Goal: Task Accomplishment & Management: Complete application form

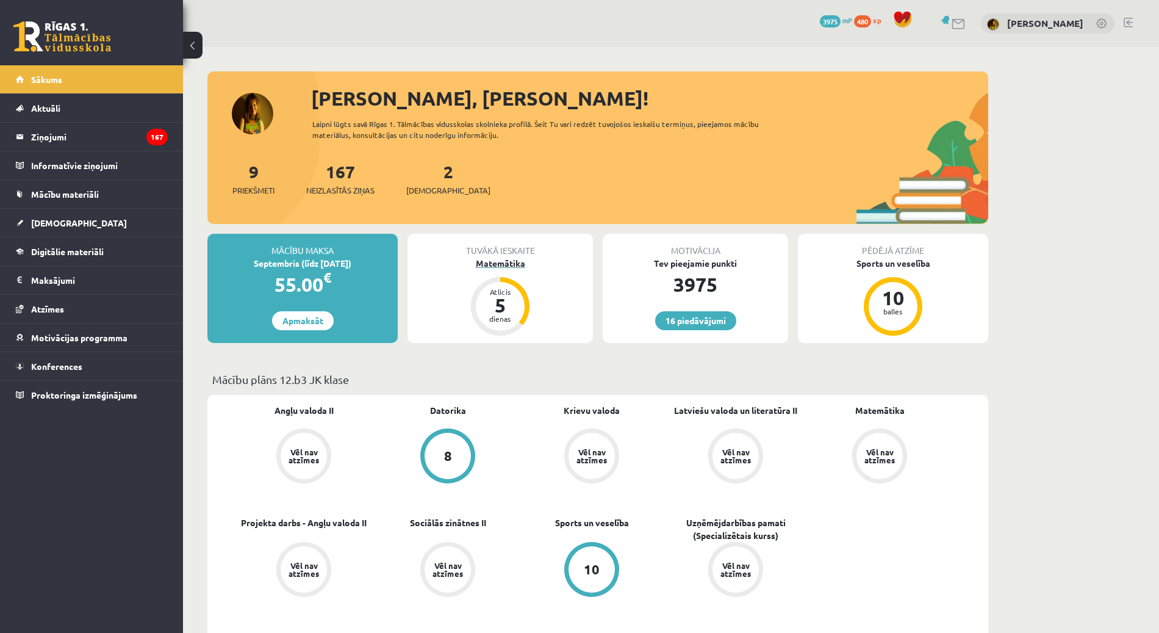
click at [498, 263] on div "Matemātika" at bounding box center [500, 263] width 185 height 13
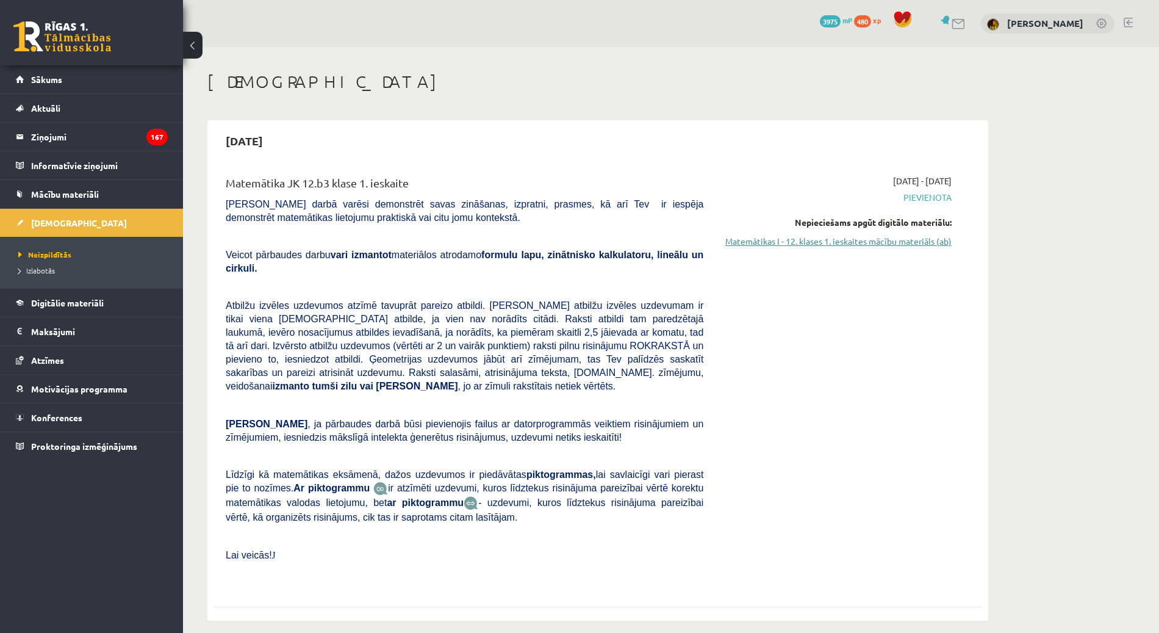
click at [927, 240] on link "Matemātikas I - 12. klases 1. ieskaites mācību materiāls (ab)" at bounding box center [837, 241] width 230 height 13
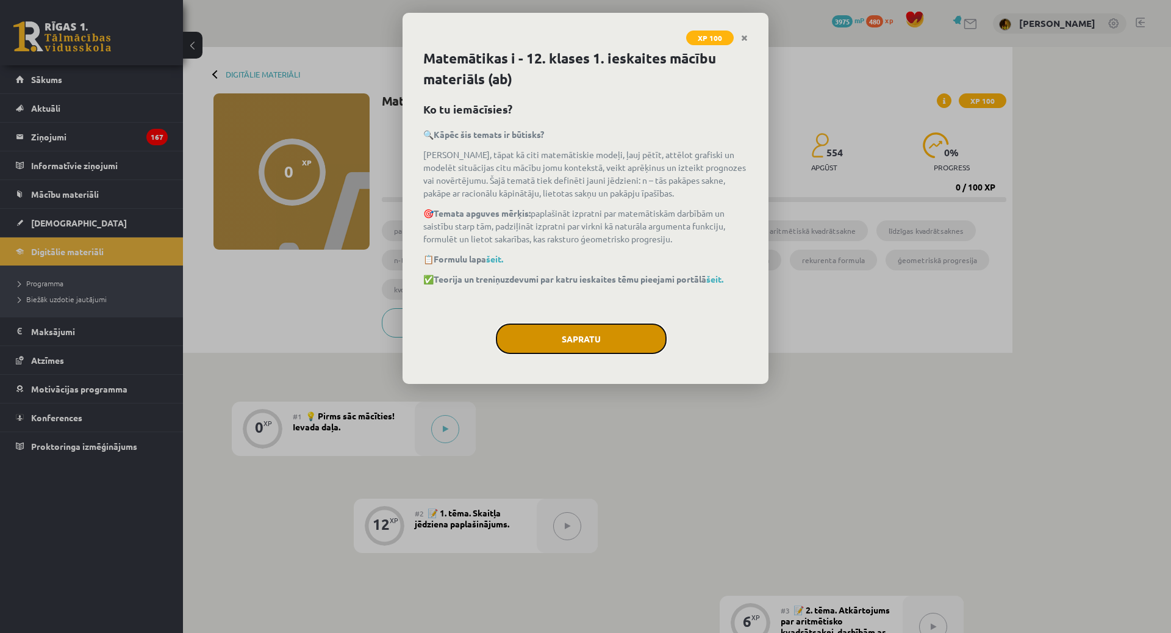
click at [606, 333] on button "Sapratu" at bounding box center [581, 338] width 171 height 31
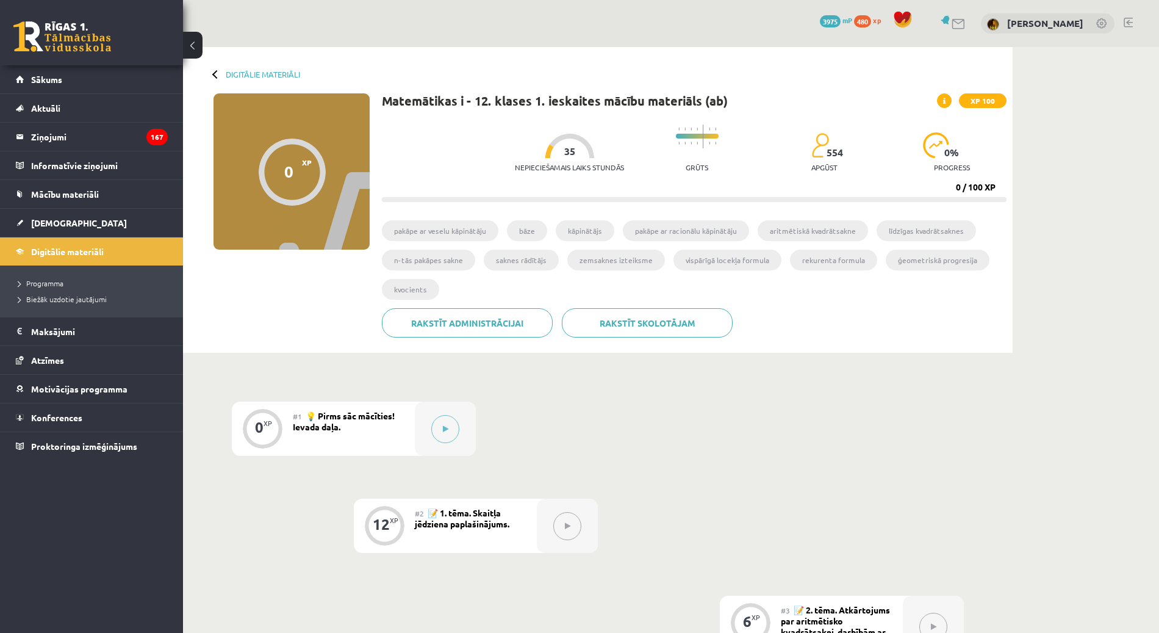
click at [353, 424] on div "#1 💡 Pirms sāc mācīties! Ievada daļa." at bounding box center [354, 428] width 122 height 54
click at [342, 412] on span "💡 Pirms sāc mācīties! Ievada daļa." at bounding box center [344, 421] width 102 height 22
click at [437, 428] on button at bounding box center [445, 429] width 28 height 28
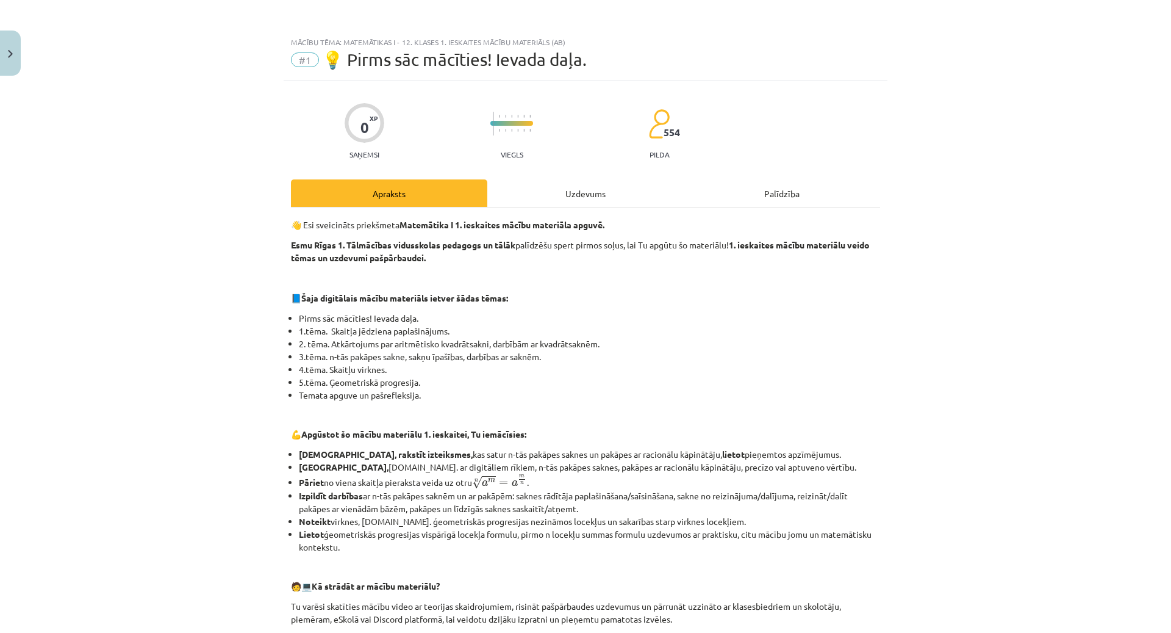
scroll to position [348, 0]
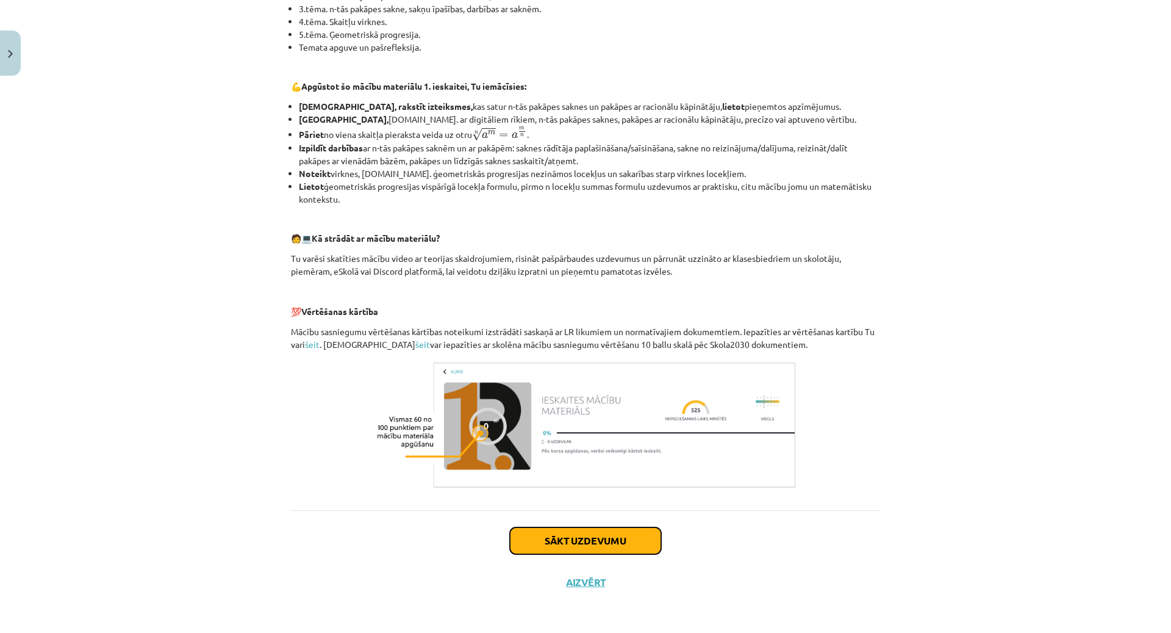
click at [583, 530] on button "Sākt uzdevumu" at bounding box center [585, 540] width 151 height 27
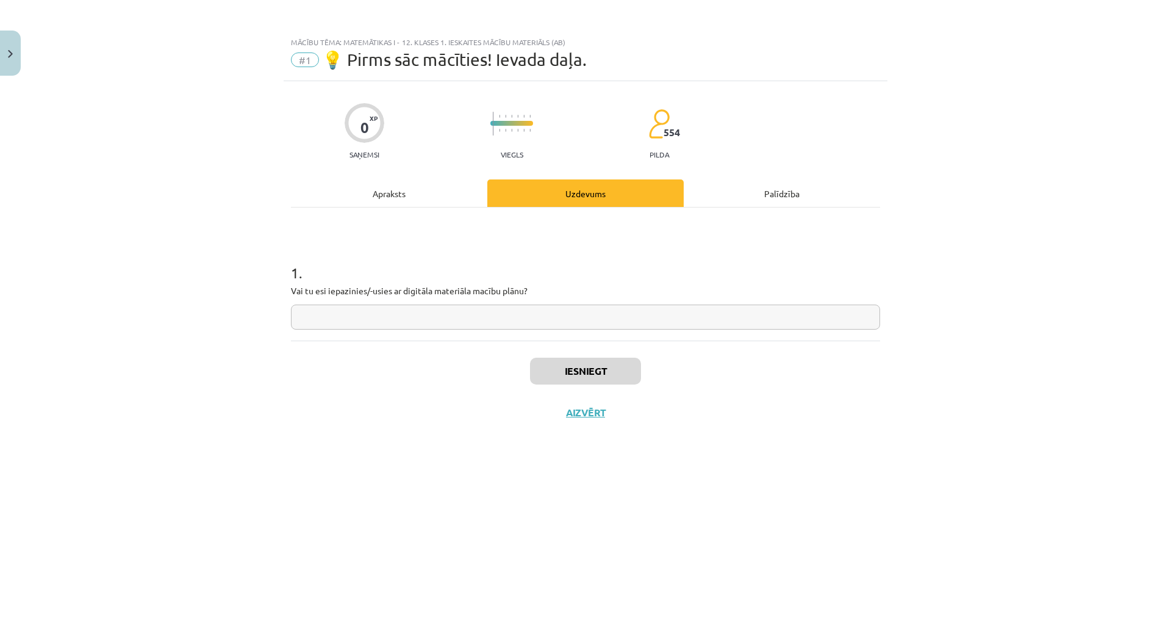
click at [510, 320] on input "text" at bounding box center [585, 316] width 589 height 25
type input "**"
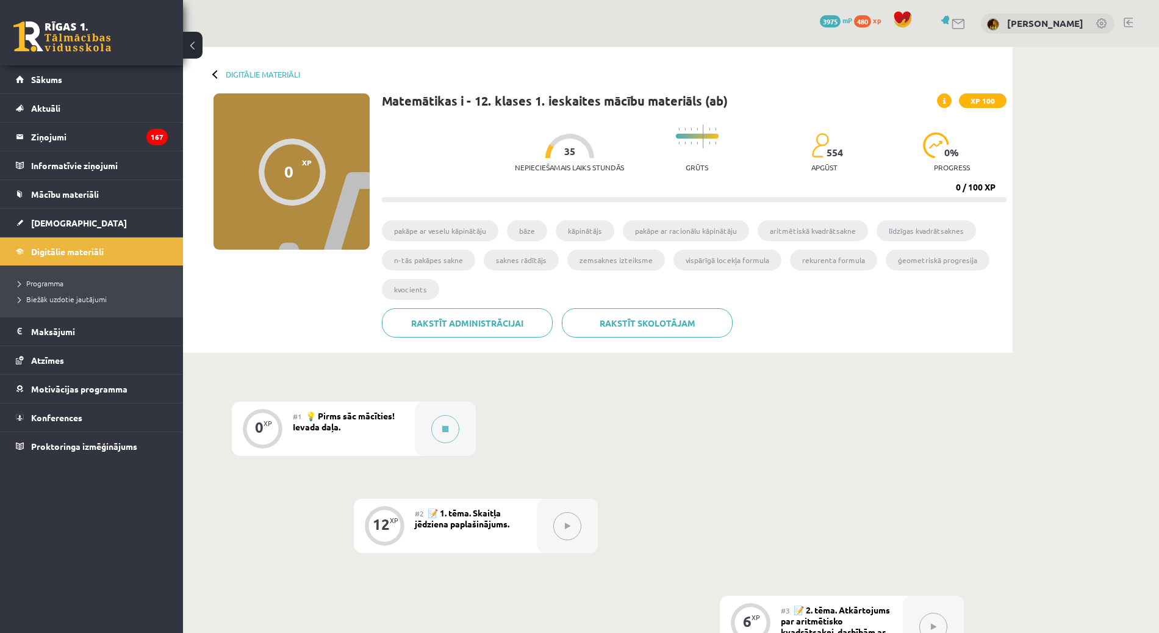
click at [330, 415] on span "💡 Pirms sāc mācīties! Ievada daļa." at bounding box center [344, 421] width 102 height 22
click at [445, 426] on icon at bounding box center [445, 428] width 6 height 7
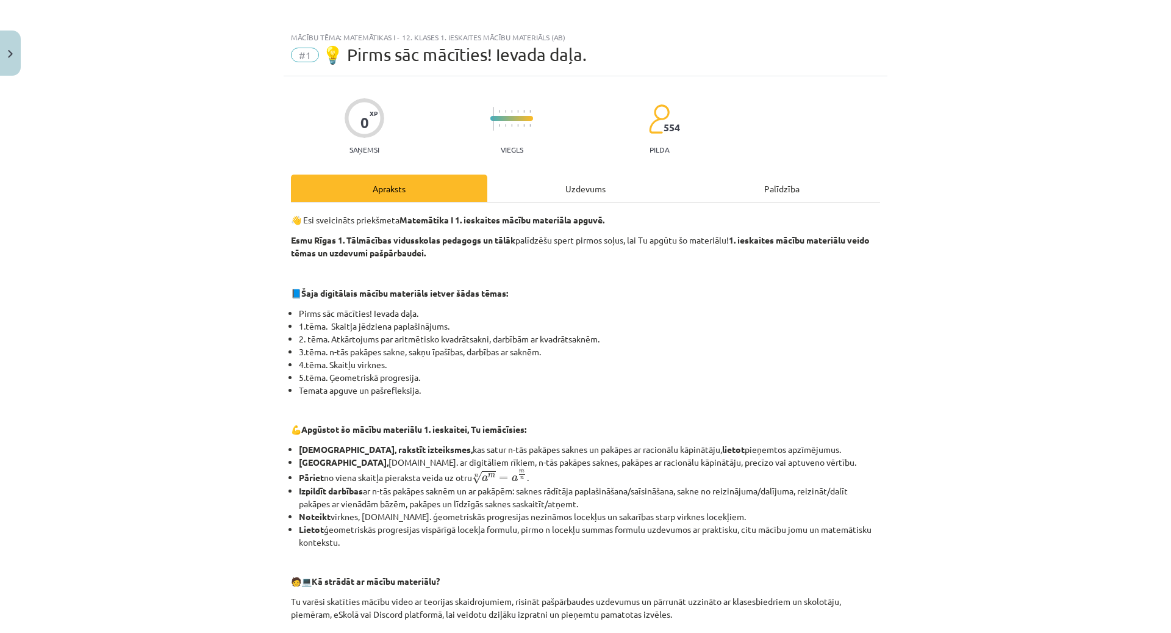
scroll to position [5, 0]
click at [562, 182] on div "Uzdevums" at bounding box center [585, 187] width 196 height 27
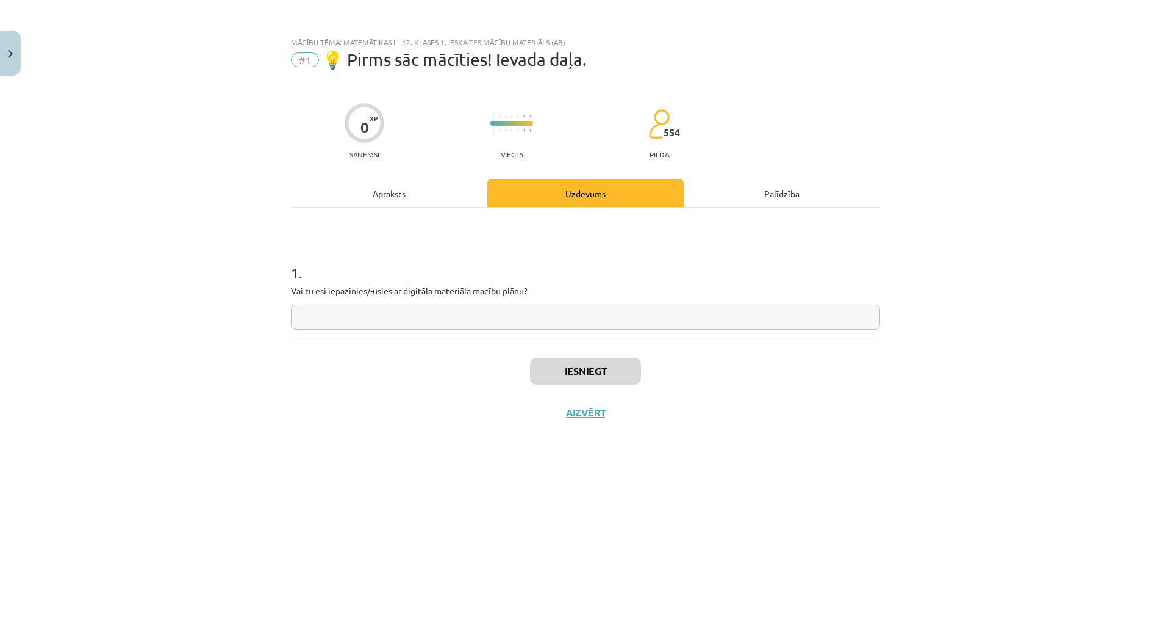
click at [497, 317] on input "text" at bounding box center [585, 316] width 589 height 25
type input "**"
click at [587, 372] on button "Iesniegt" at bounding box center [585, 371] width 111 height 27
click at [617, 423] on button "Nākamā nodarbība" at bounding box center [586, 420] width 120 height 28
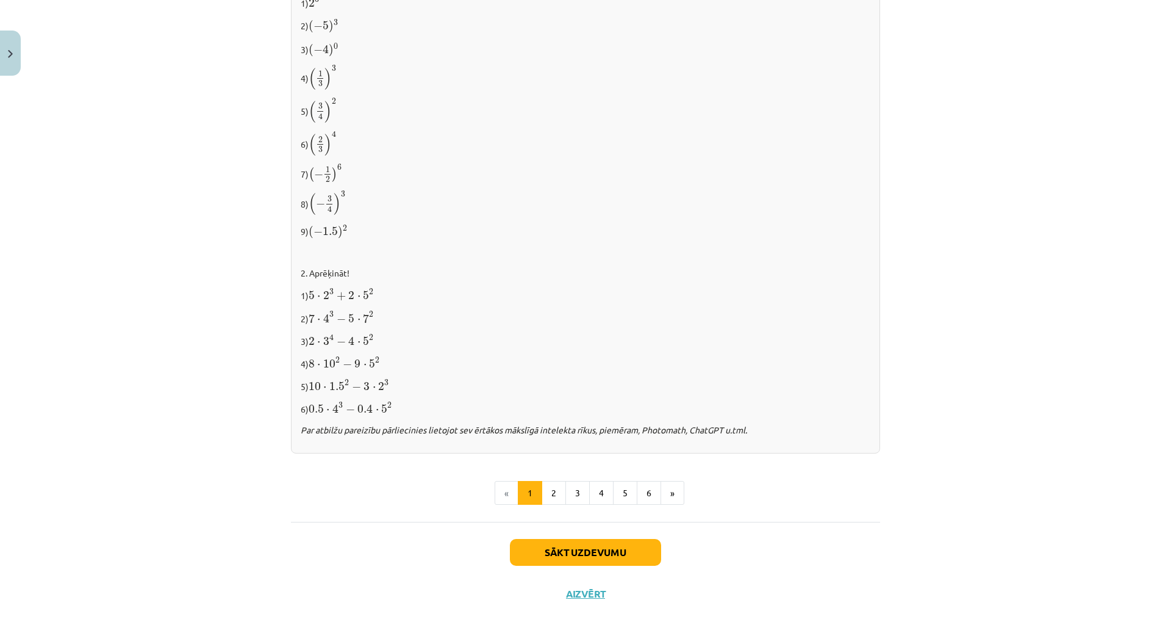
scroll to position [1099, 0]
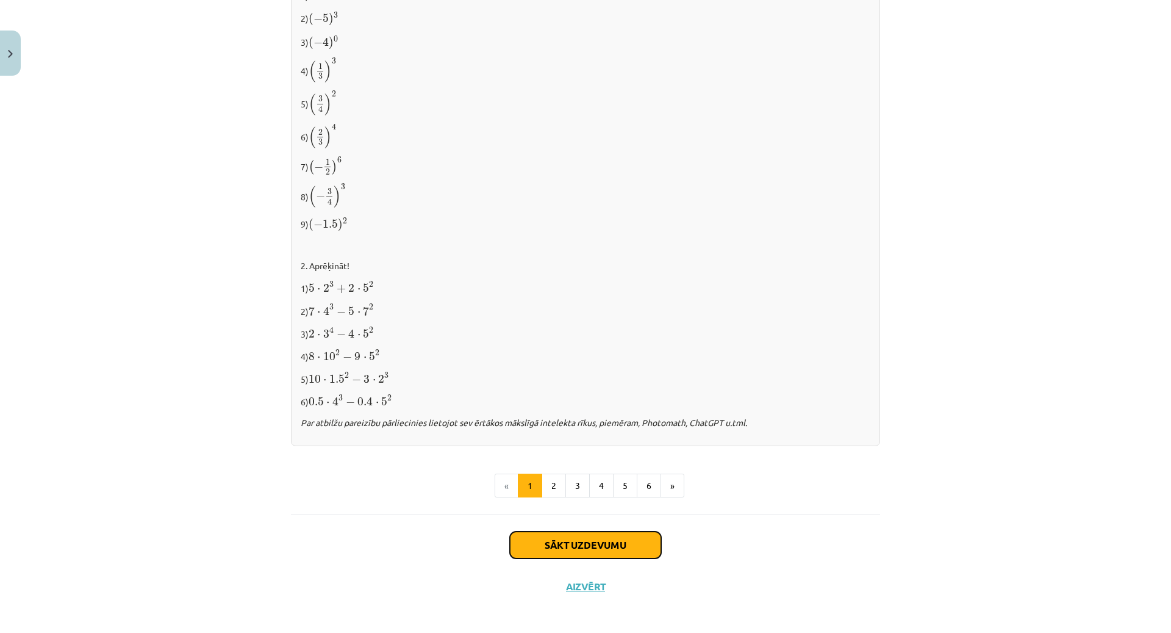
click at [605, 541] on button "Sākt uzdevumu" at bounding box center [585, 544] width 151 height 27
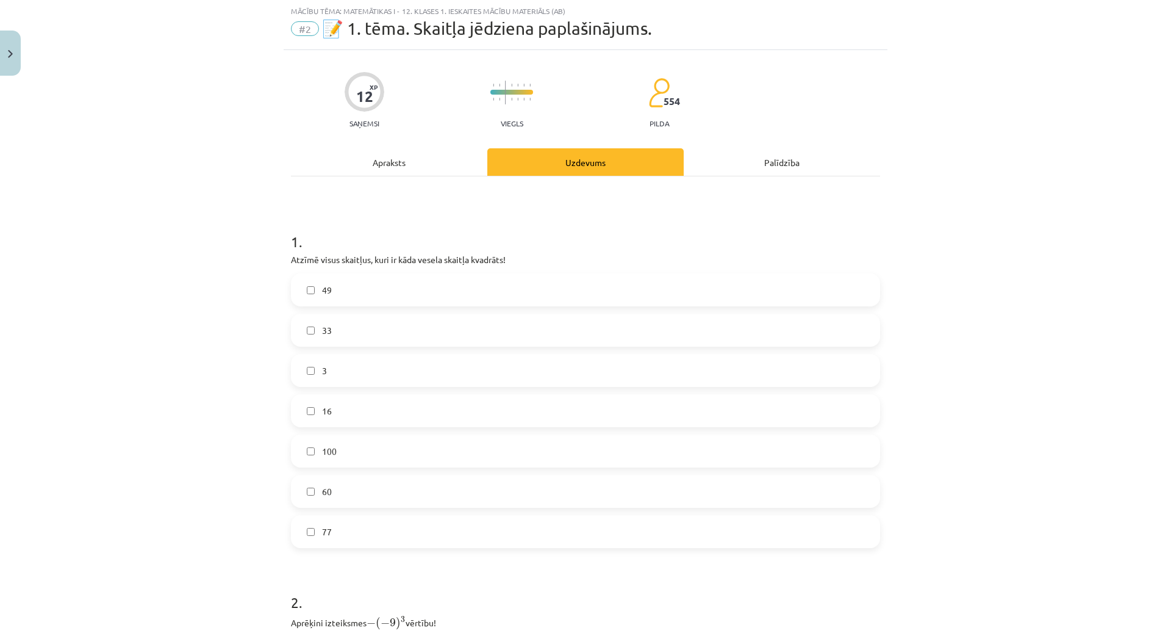
scroll to position [31, 0]
click at [414, 289] on label "49" at bounding box center [585, 290] width 587 height 31
click at [340, 404] on label "16" at bounding box center [585, 411] width 587 height 31
click at [337, 450] on label "100" at bounding box center [585, 451] width 587 height 31
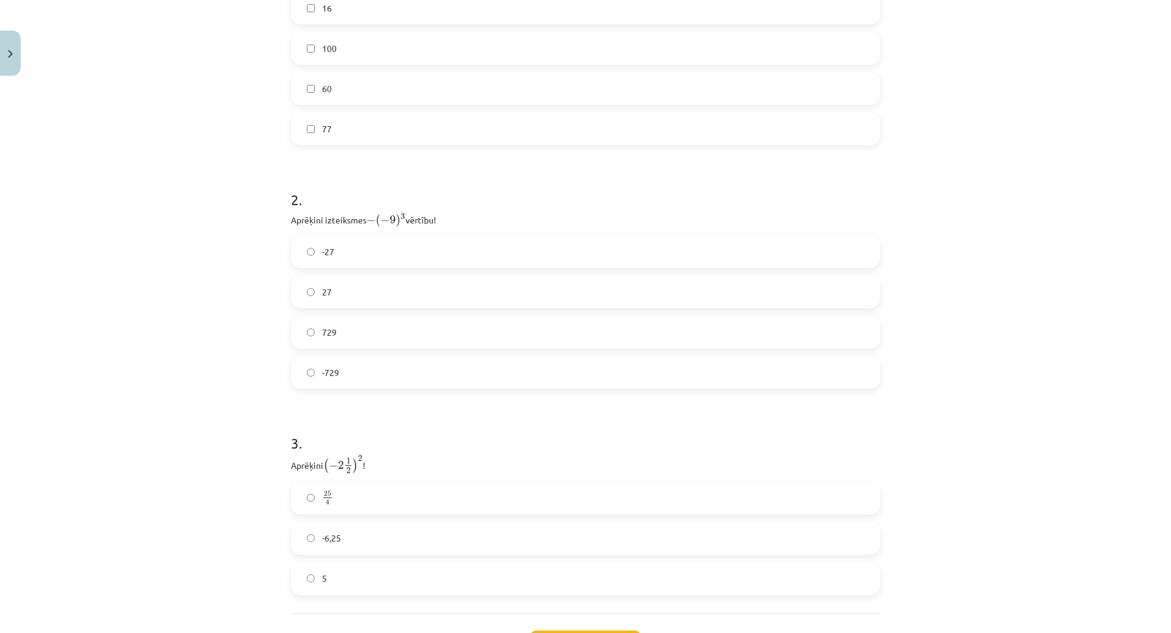
scroll to position [434, 0]
click at [362, 331] on label "729" at bounding box center [585, 331] width 587 height 31
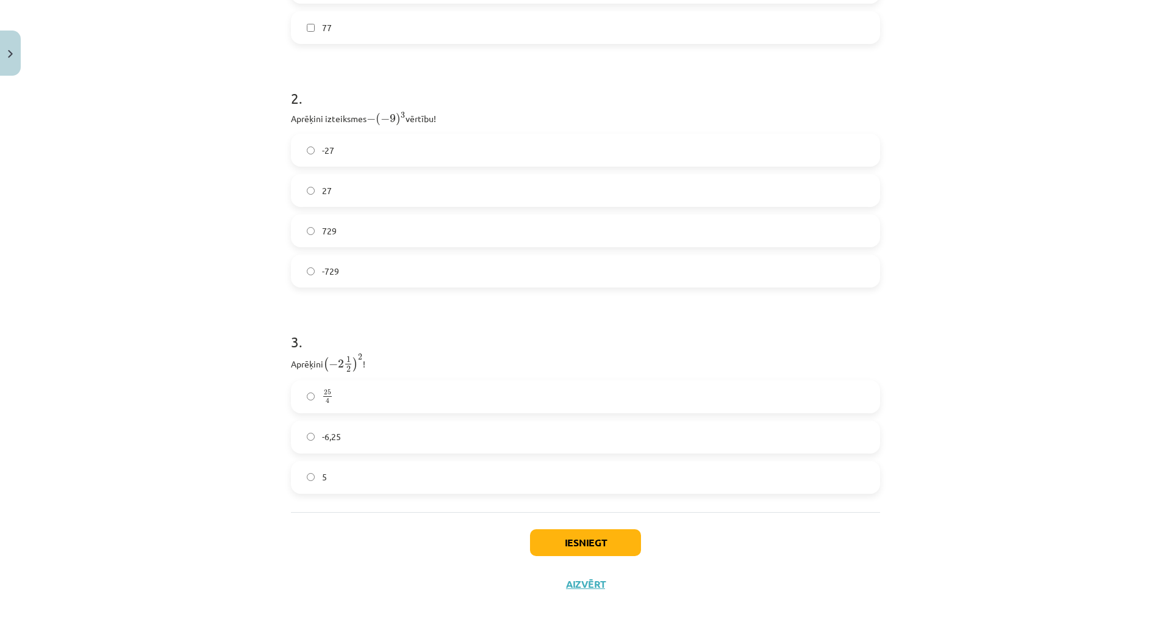
click at [343, 393] on label "25 4 25 4" at bounding box center [585, 396] width 587 height 31
click at [575, 540] on button "Iesniegt" at bounding box center [585, 542] width 111 height 27
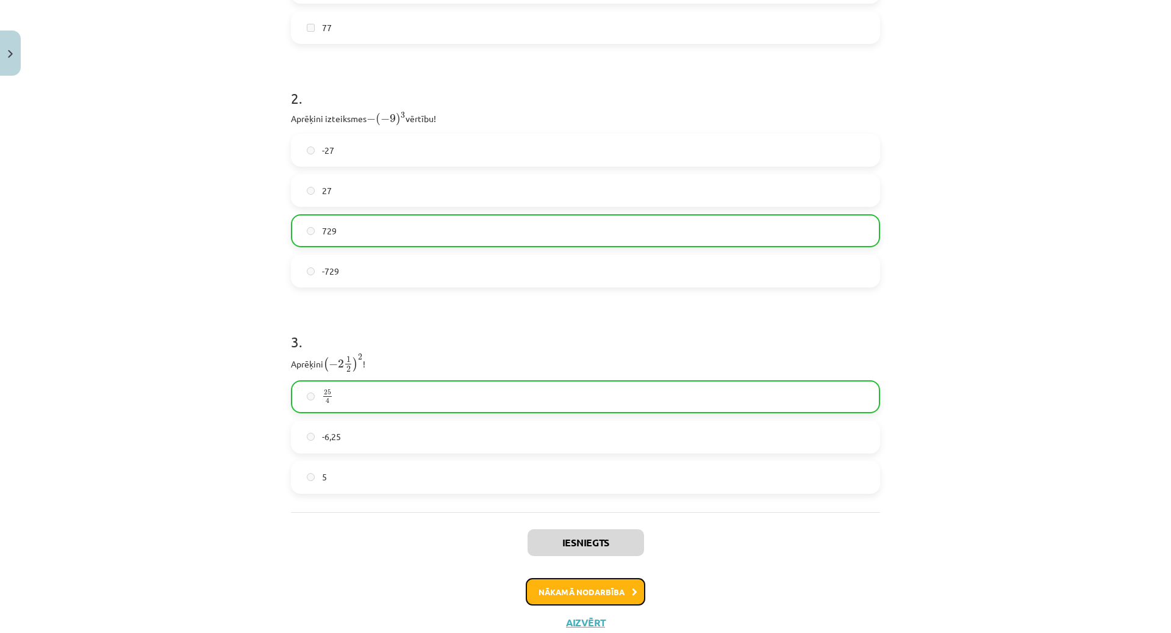
click at [603, 587] on button "Nākamā nodarbība" at bounding box center [586, 592] width 120 height 28
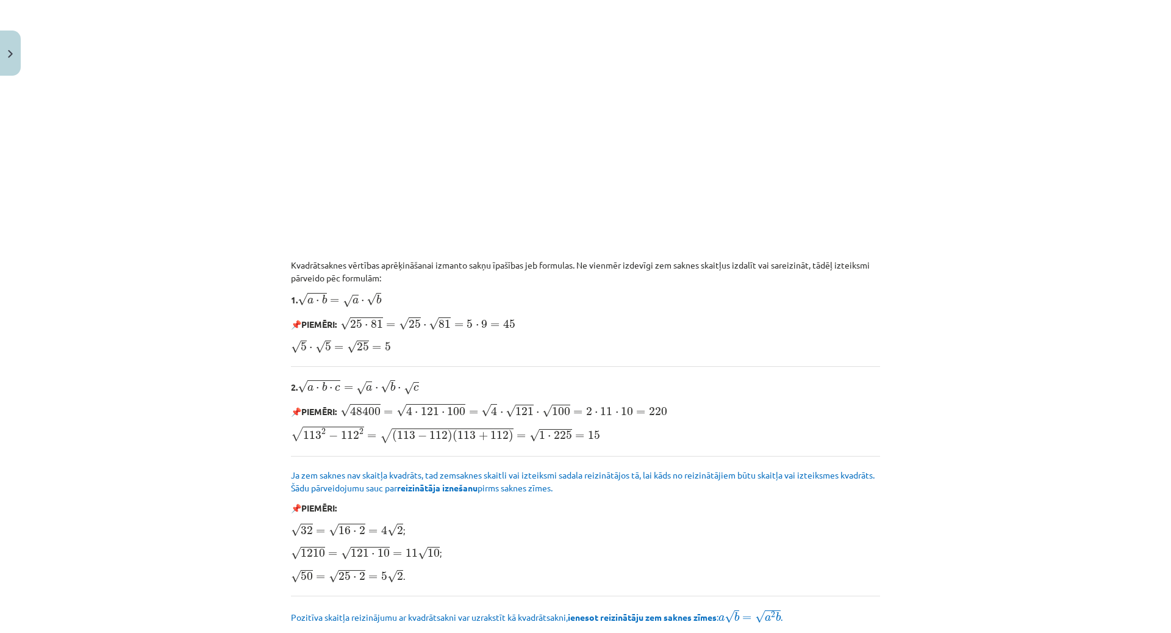
scroll to position [868, 0]
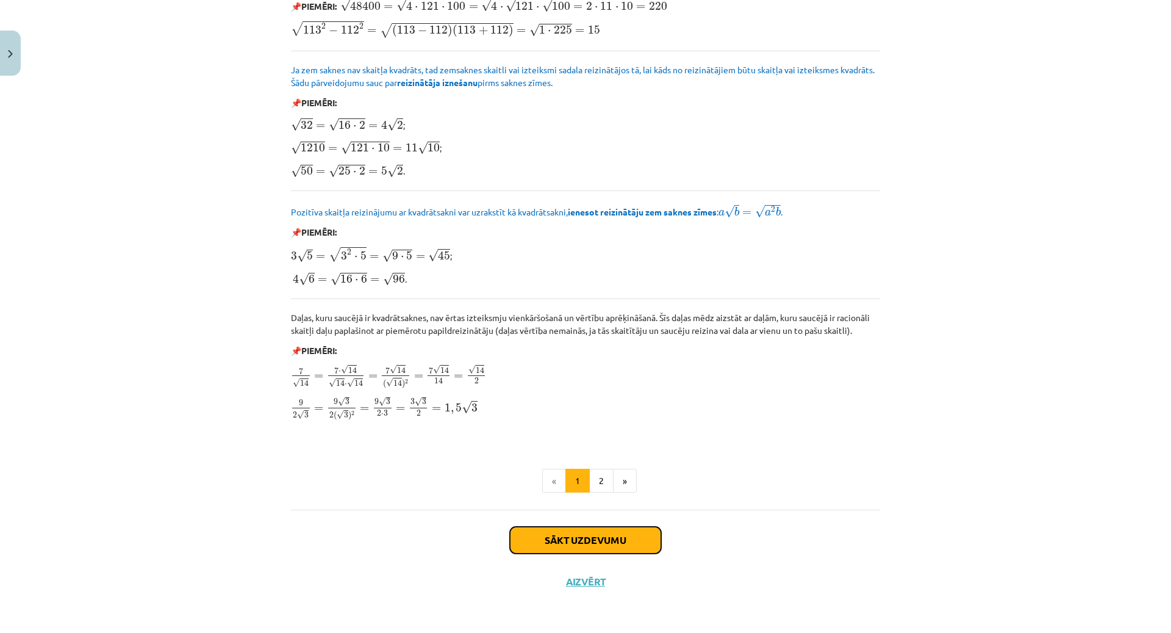
click at [606, 539] on button "Sākt uzdevumu" at bounding box center [585, 539] width 151 height 27
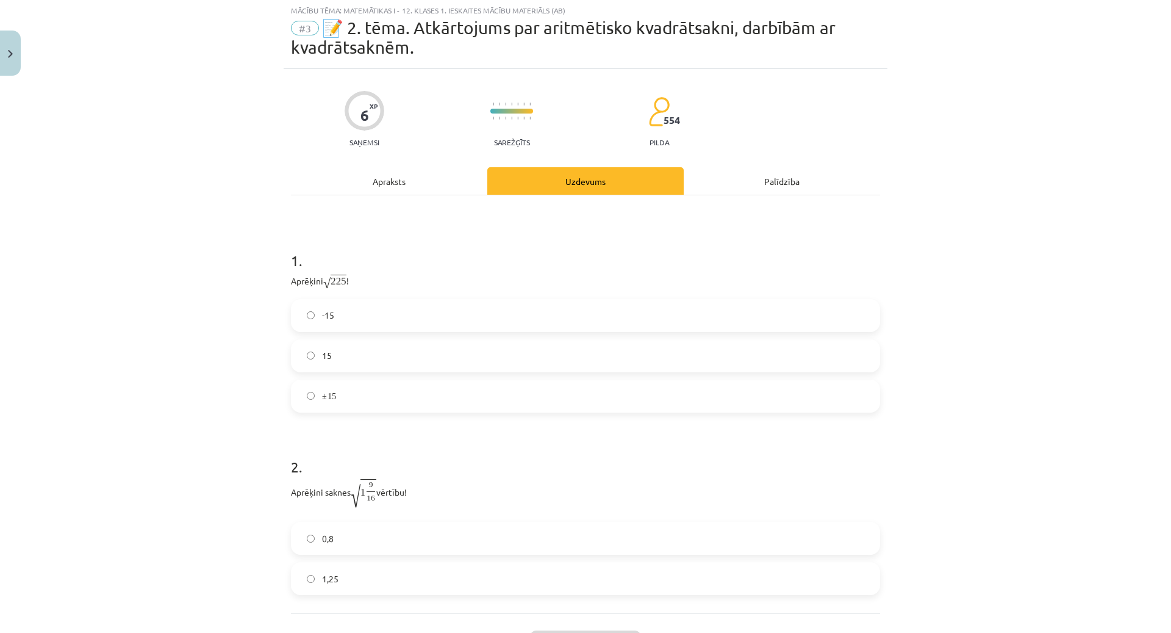
scroll to position [31, 0]
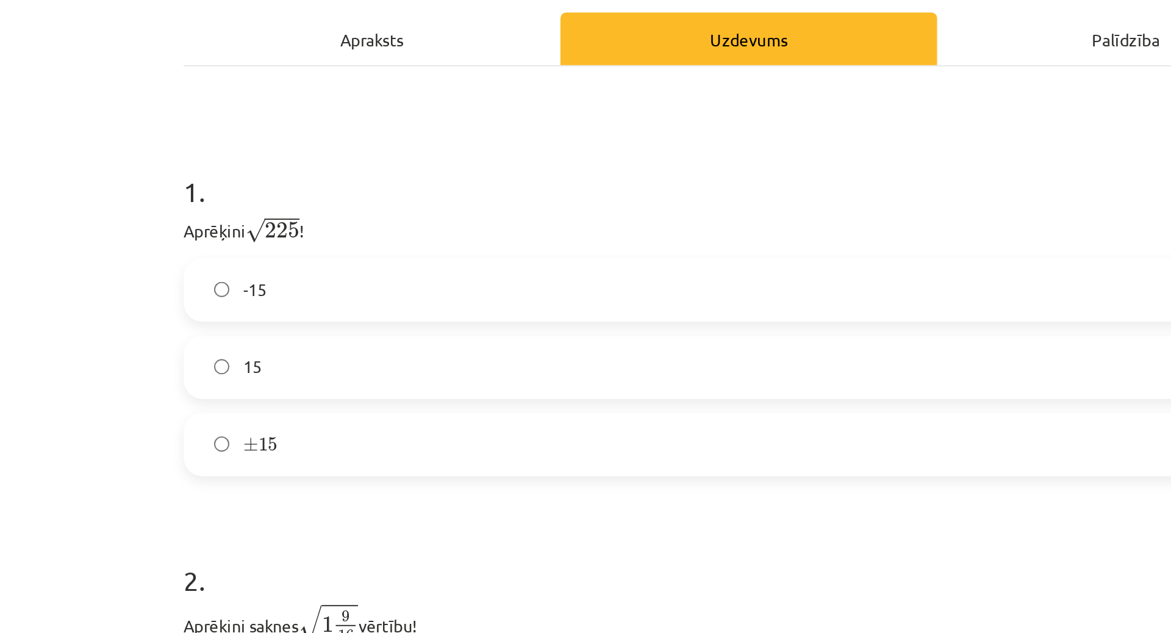
click at [378, 352] on label "15" at bounding box center [585, 353] width 587 height 31
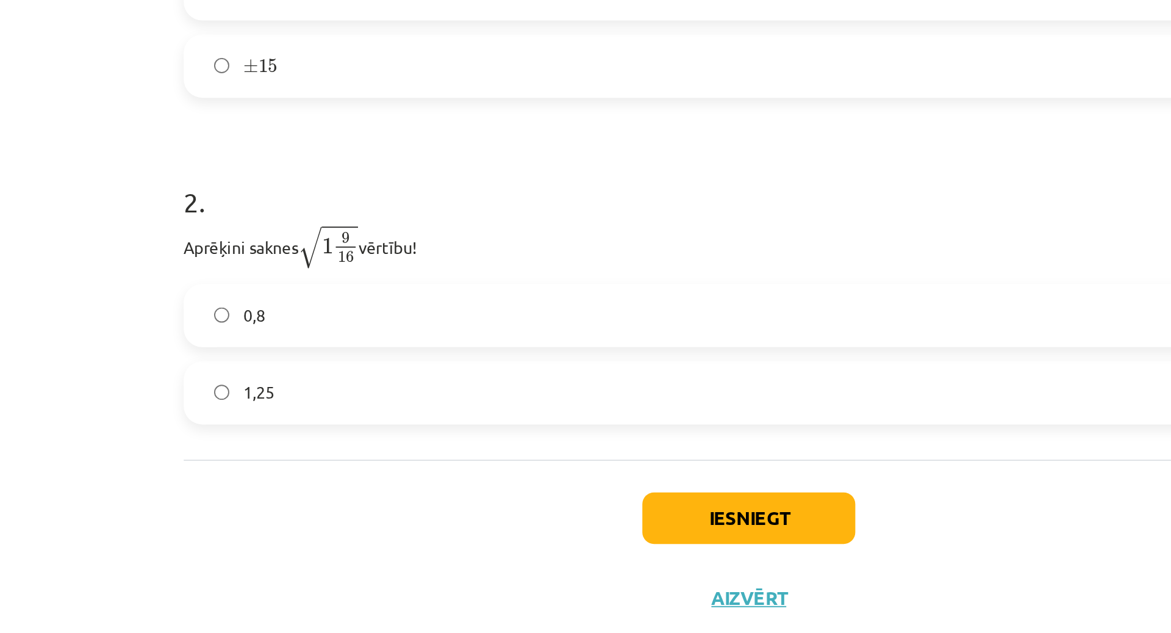
click at [354, 475] on label "1,25" at bounding box center [585, 476] width 587 height 31
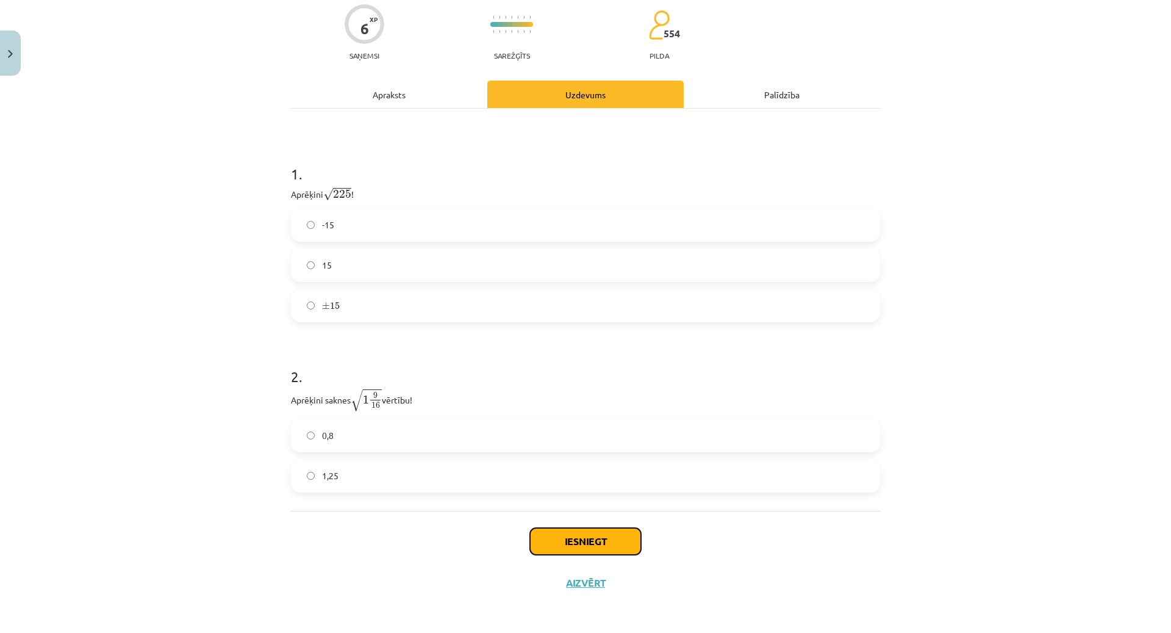
click at [573, 540] on button "Iesniegt" at bounding box center [585, 541] width 111 height 27
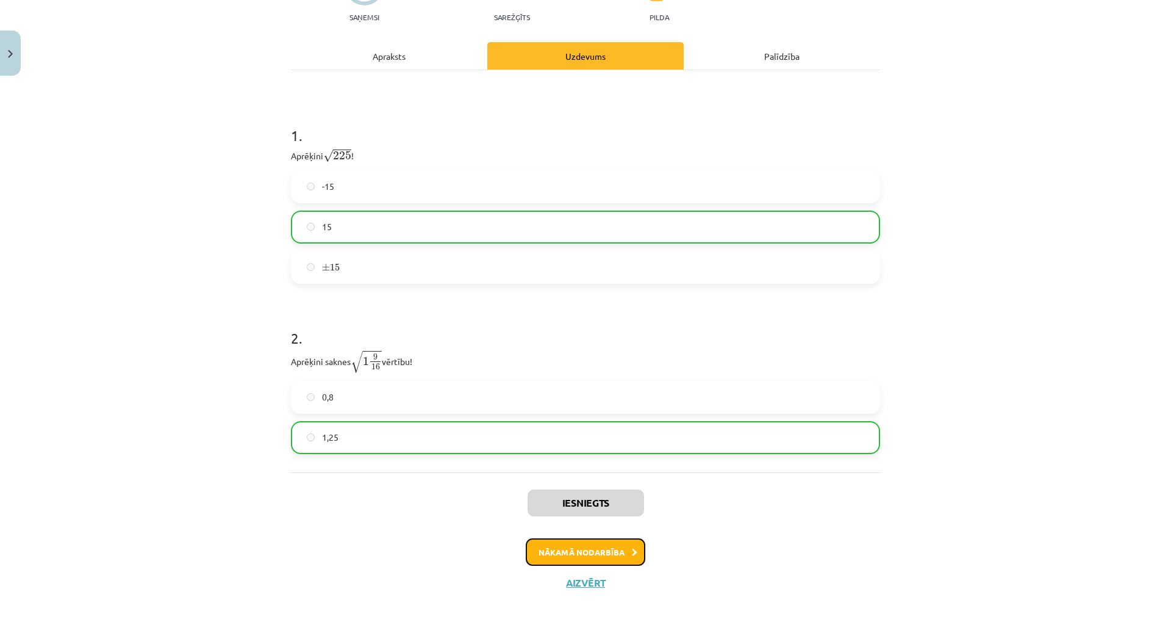
click at [613, 562] on button "Nākamā nodarbība" at bounding box center [586, 552] width 120 height 28
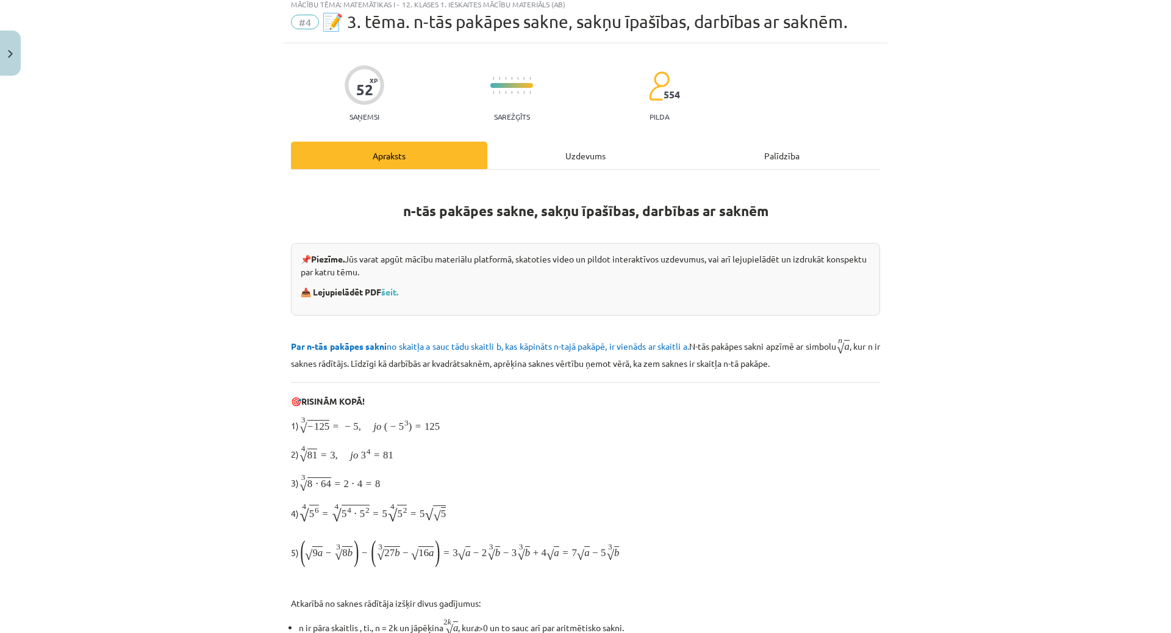
scroll to position [31, 0]
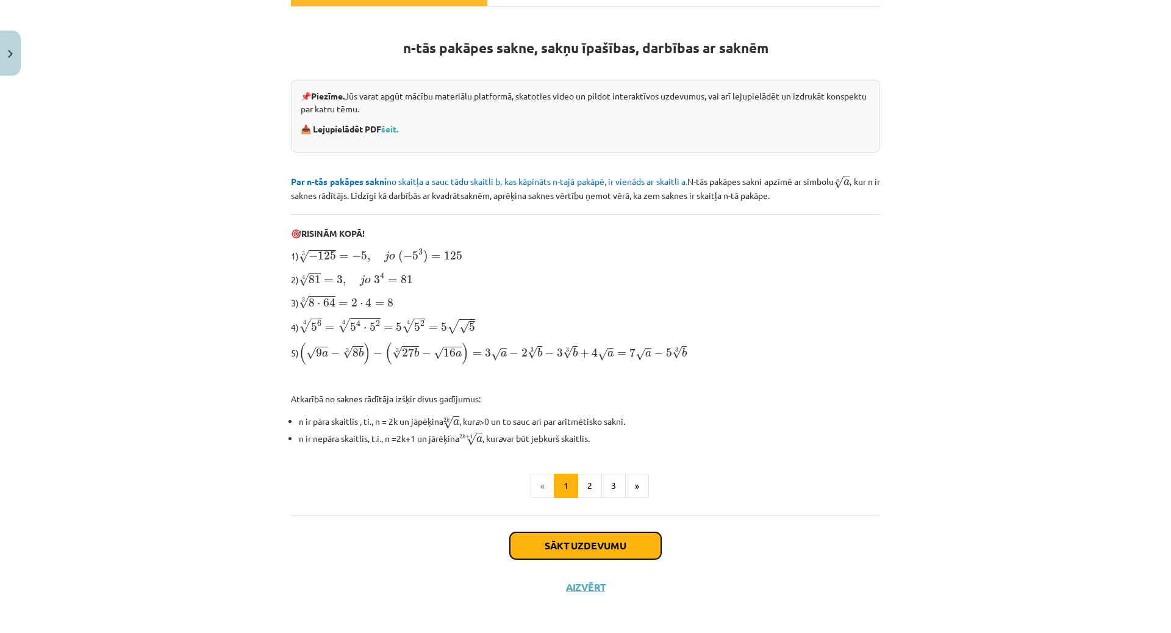
click at [592, 541] on button "Sākt uzdevumu" at bounding box center [585, 545] width 151 height 27
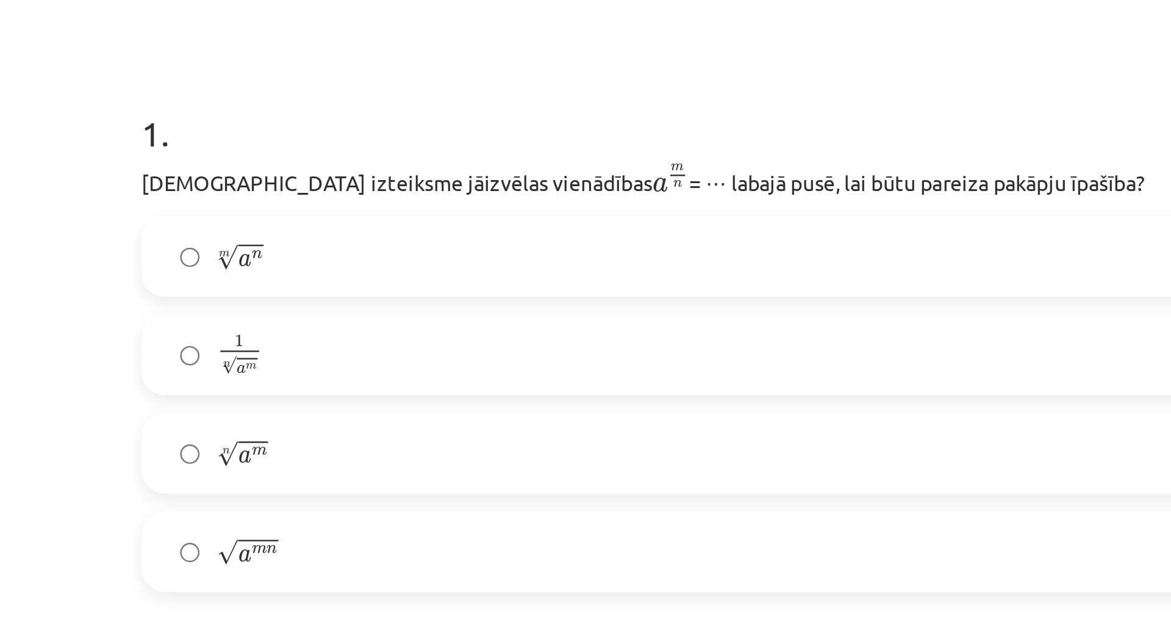
click at [299, 372] on label "n √ a m a m n" at bounding box center [585, 373] width 587 height 31
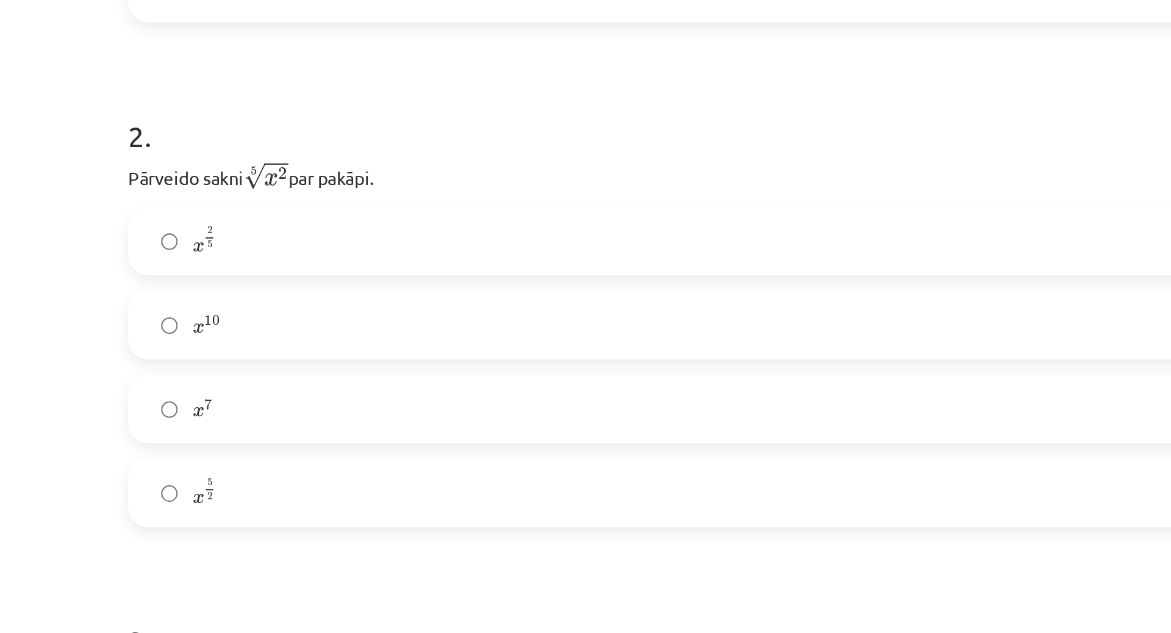
scroll to position [295, 0]
click at [296, 275] on label "x 2 5 x 2 5" at bounding box center [585, 270] width 587 height 31
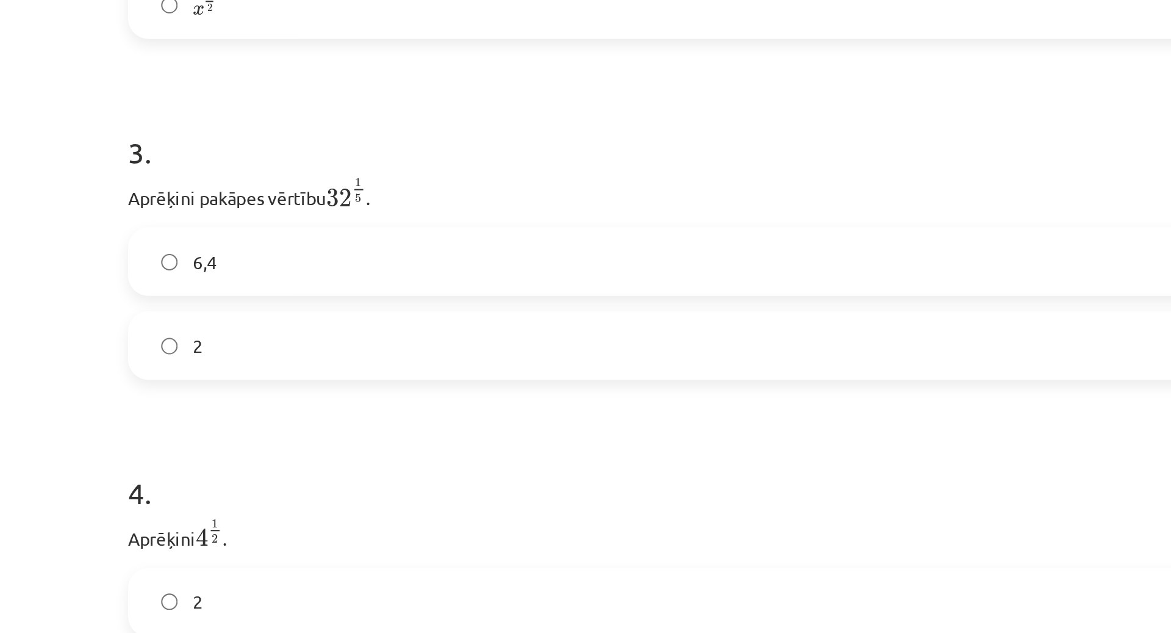
scroll to position [530, 0]
click at [299, 324] on label "2" at bounding box center [585, 319] width 587 height 31
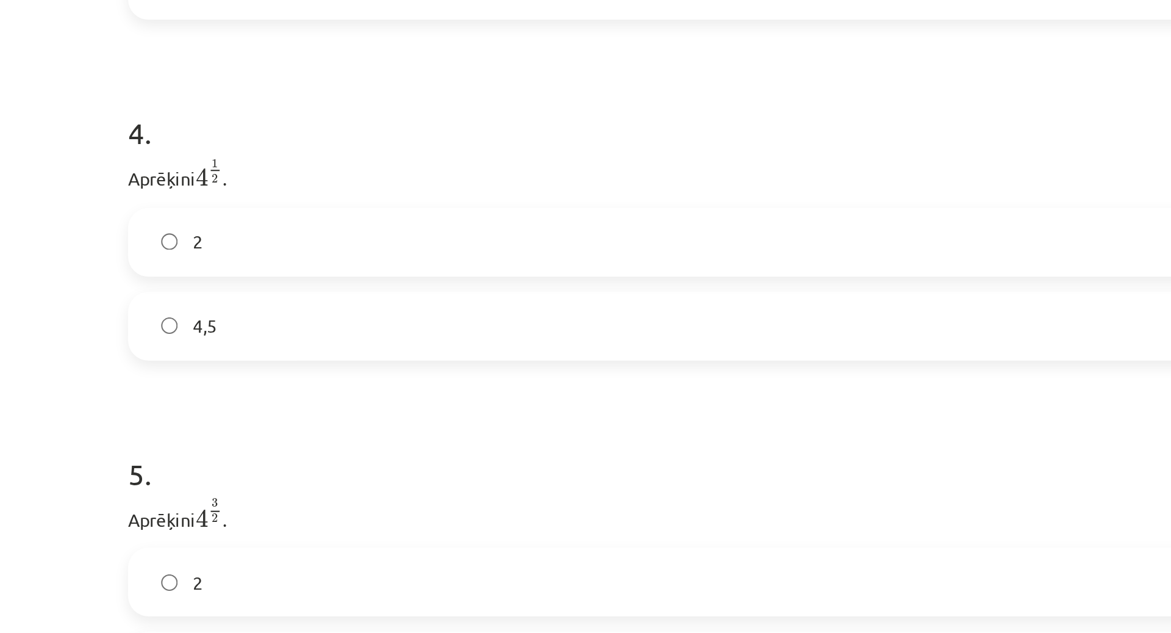
scroll to position [703, 0]
click at [298, 271] on label "2" at bounding box center [585, 270] width 587 height 31
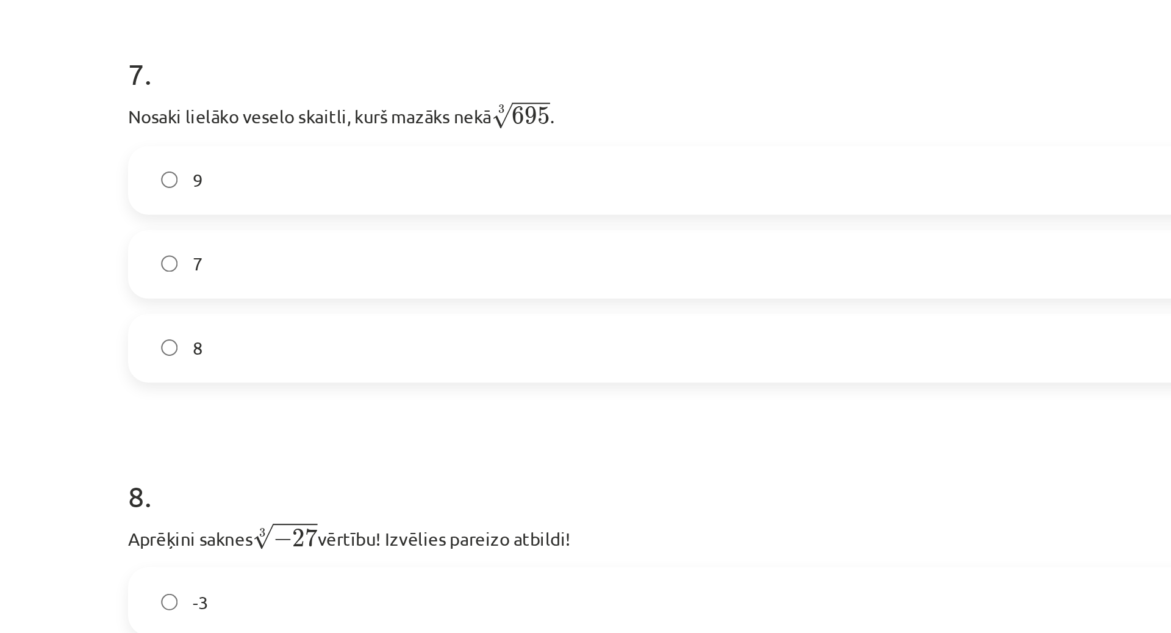
scroll to position [1348, 0]
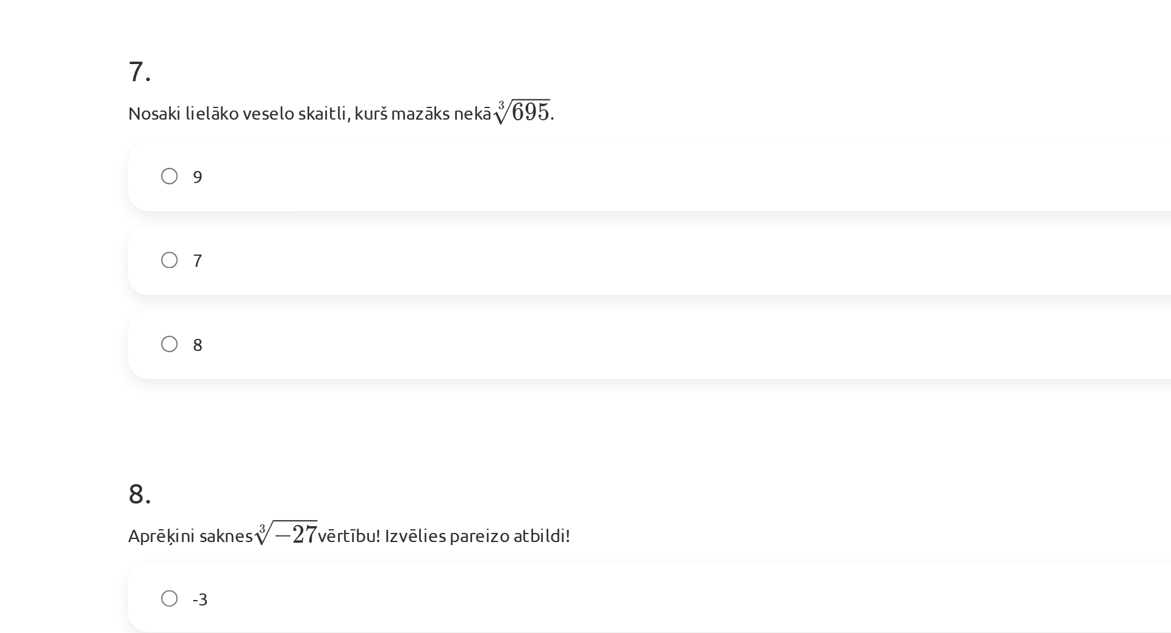
click at [317, 236] on label "9" at bounding box center [585, 239] width 587 height 31
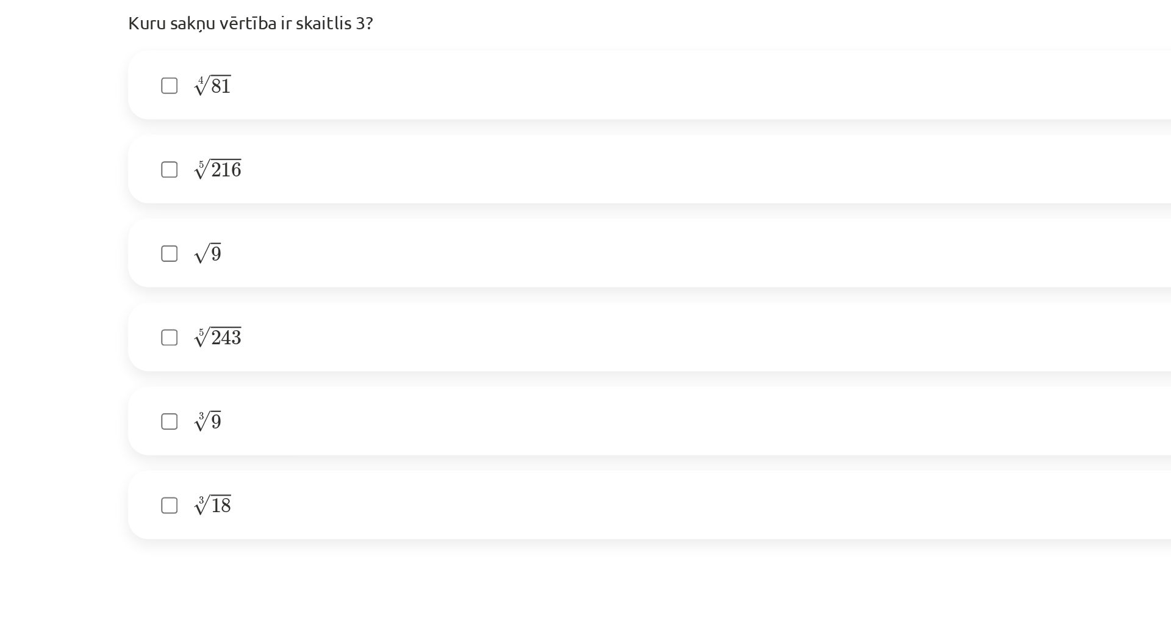
scroll to position [1834, 0]
click at [305, 314] on label "5 √ 243 243 5" at bounding box center [585, 315] width 587 height 31
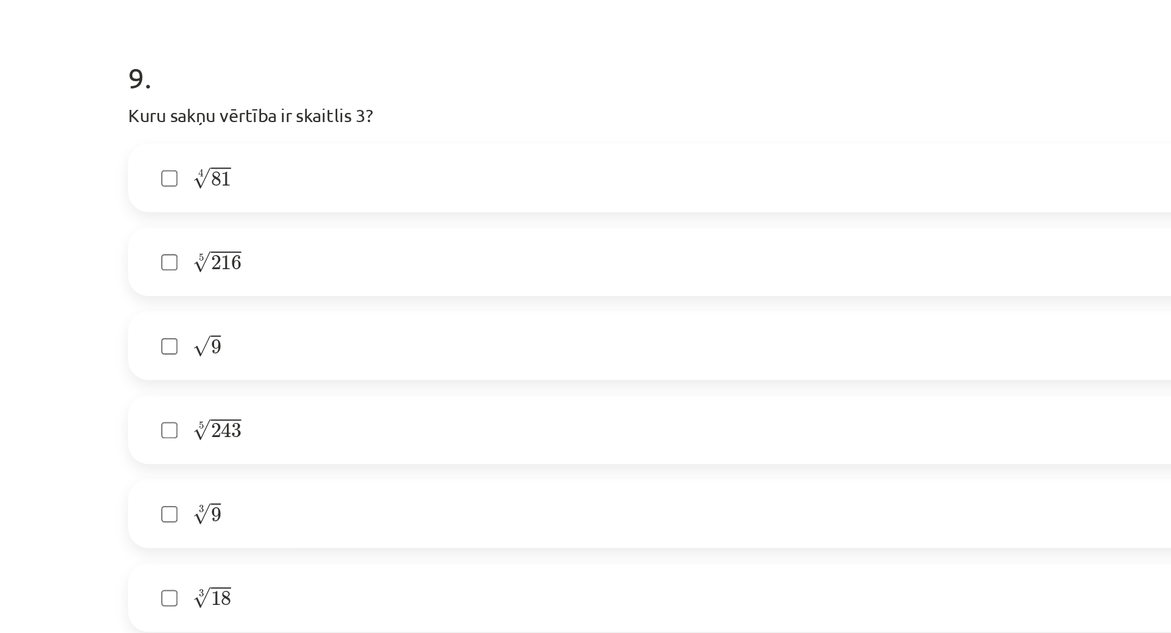
scroll to position [1783, 0]
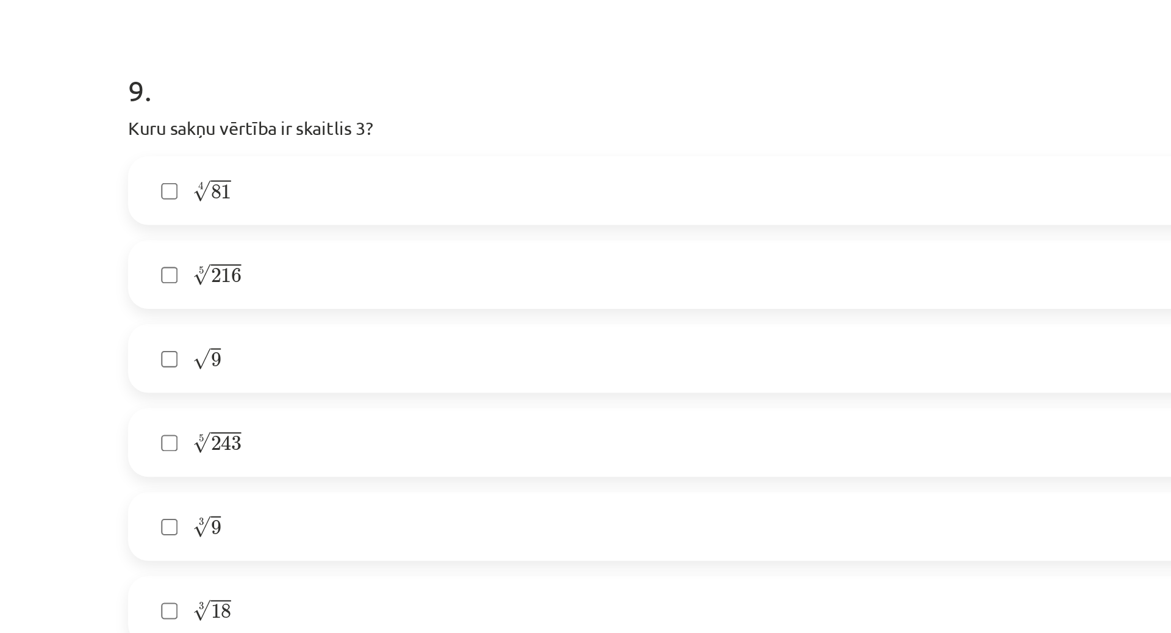
click at [299, 248] on label "4 √ 81 81 4" at bounding box center [585, 246] width 587 height 31
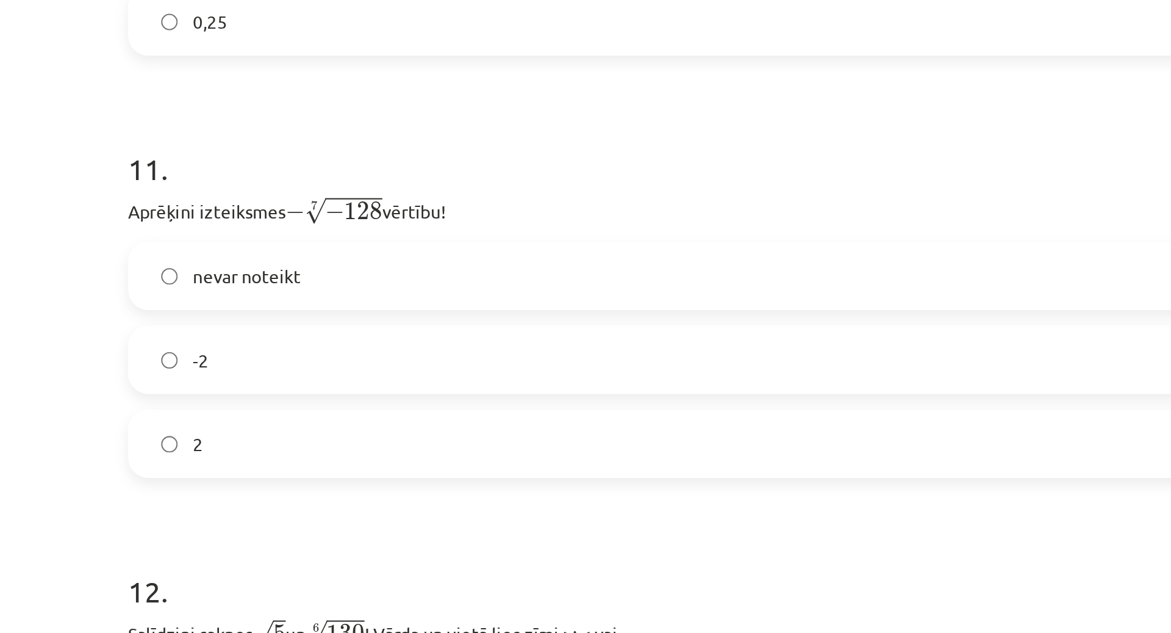
scroll to position [2099, 0]
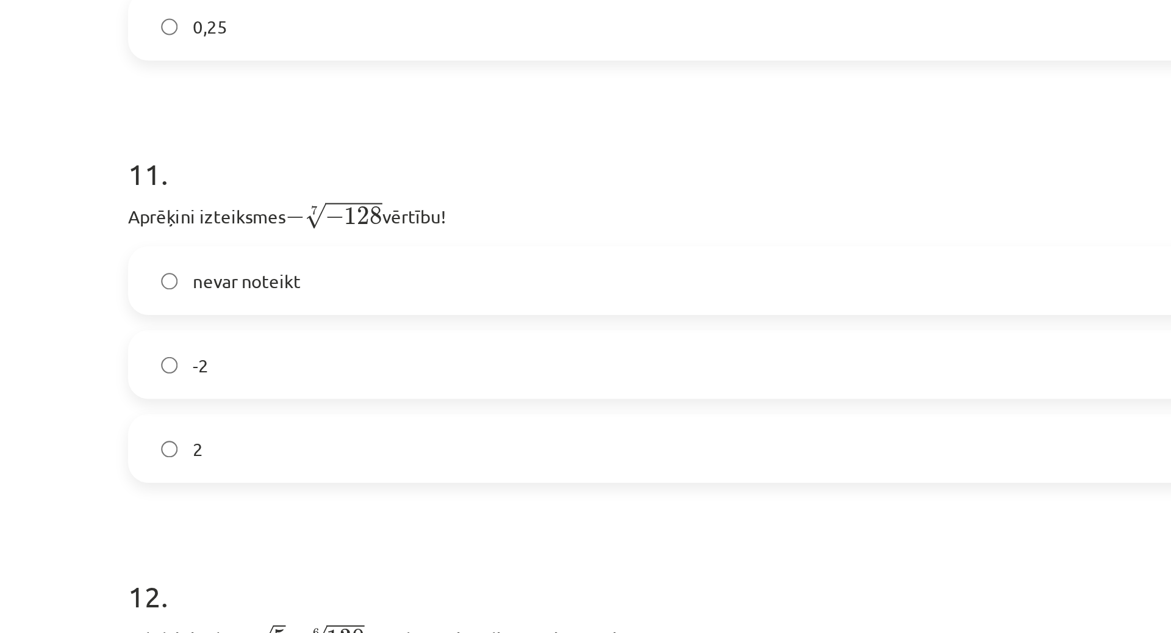
click at [300, 553] on label "2" at bounding box center [585, 544] width 587 height 31
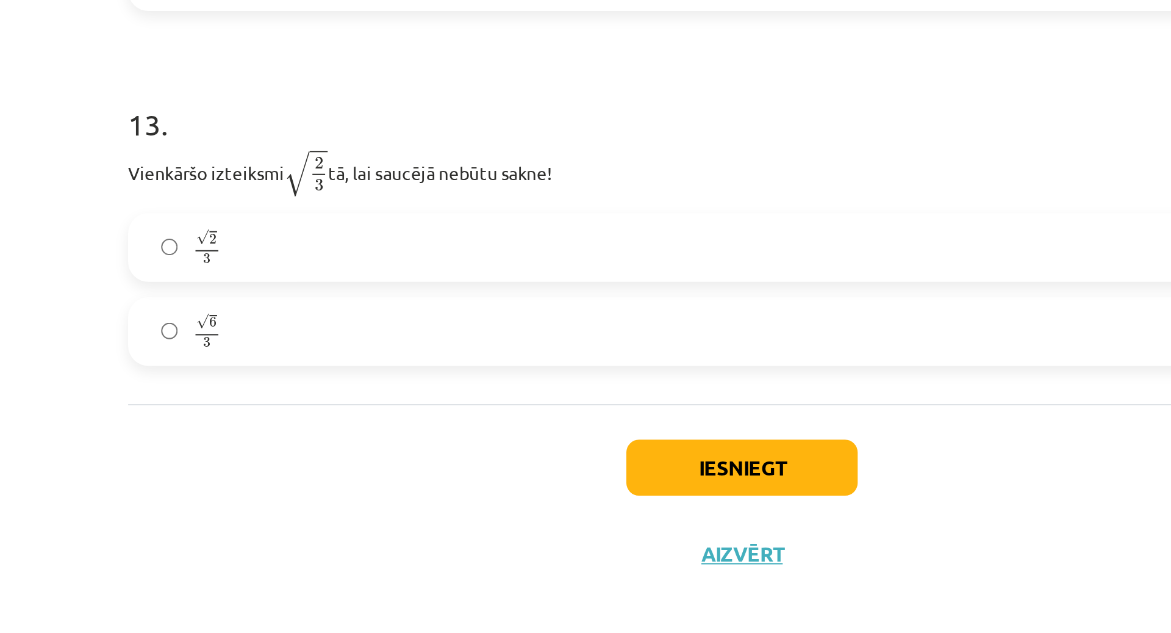
scroll to position [2528, 0]
click at [297, 492] on label "√ 6 3 6 3" at bounding box center [585, 487] width 587 height 31
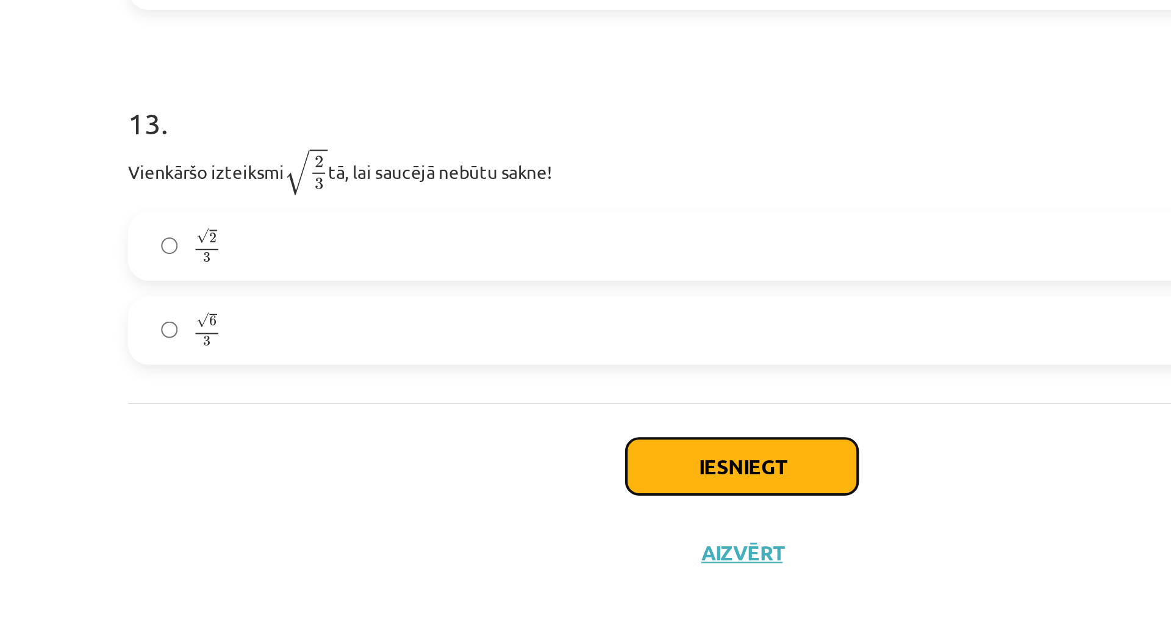
click at [552, 558] on button "Iesniegt" at bounding box center [585, 552] width 111 height 27
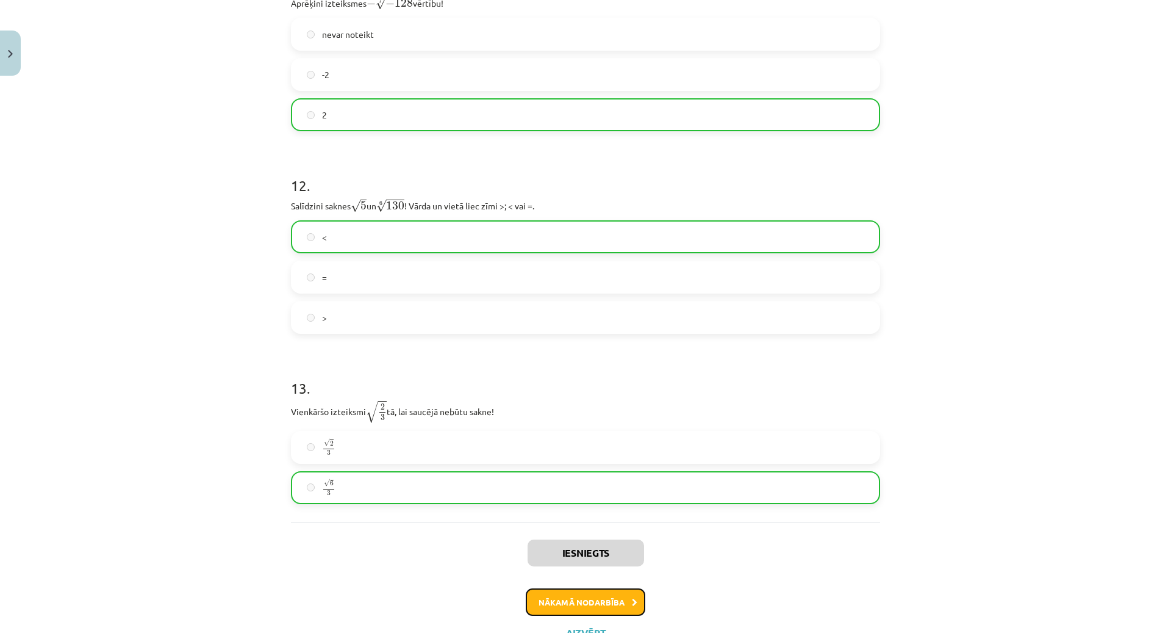
click at [606, 603] on button "Nākamā nodarbība" at bounding box center [586, 602] width 120 height 28
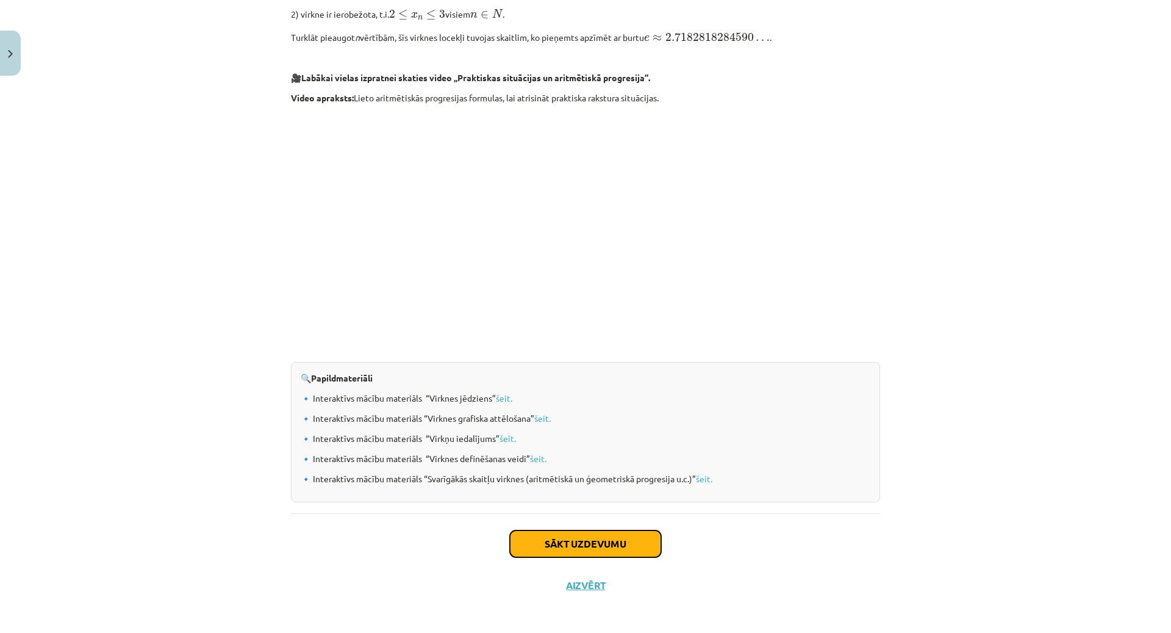
click at [573, 532] on button "Sākt uzdevumu" at bounding box center [585, 543] width 151 height 27
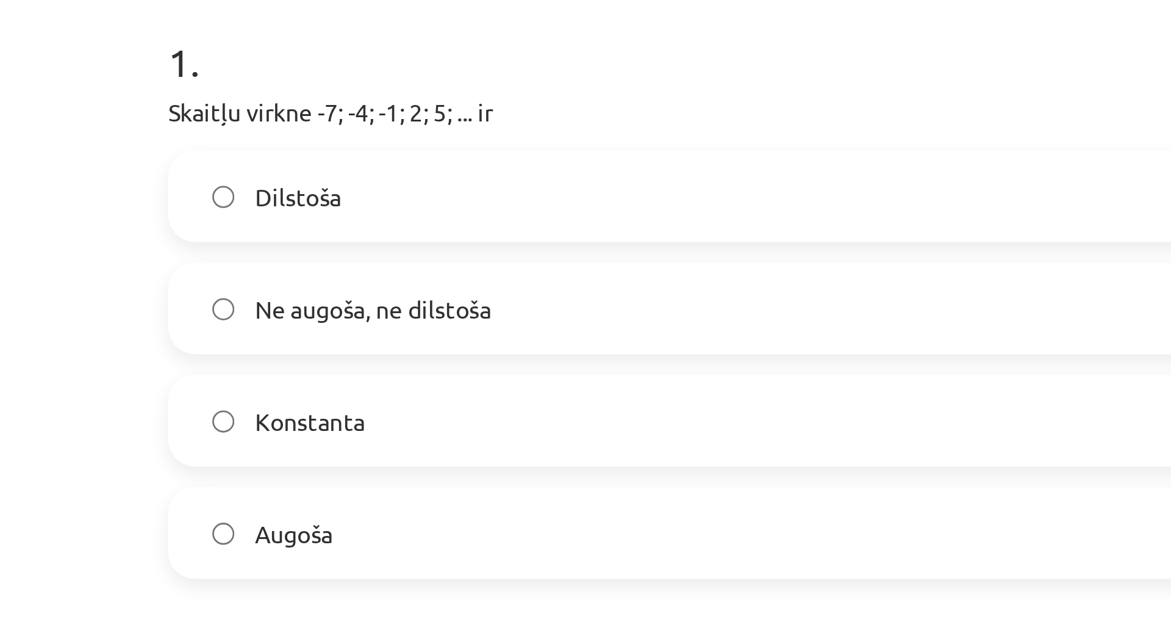
scroll to position [15, 0]
click at [340, 423] on span "Augoša" at bounding box center [336, 426] width 28 height 13
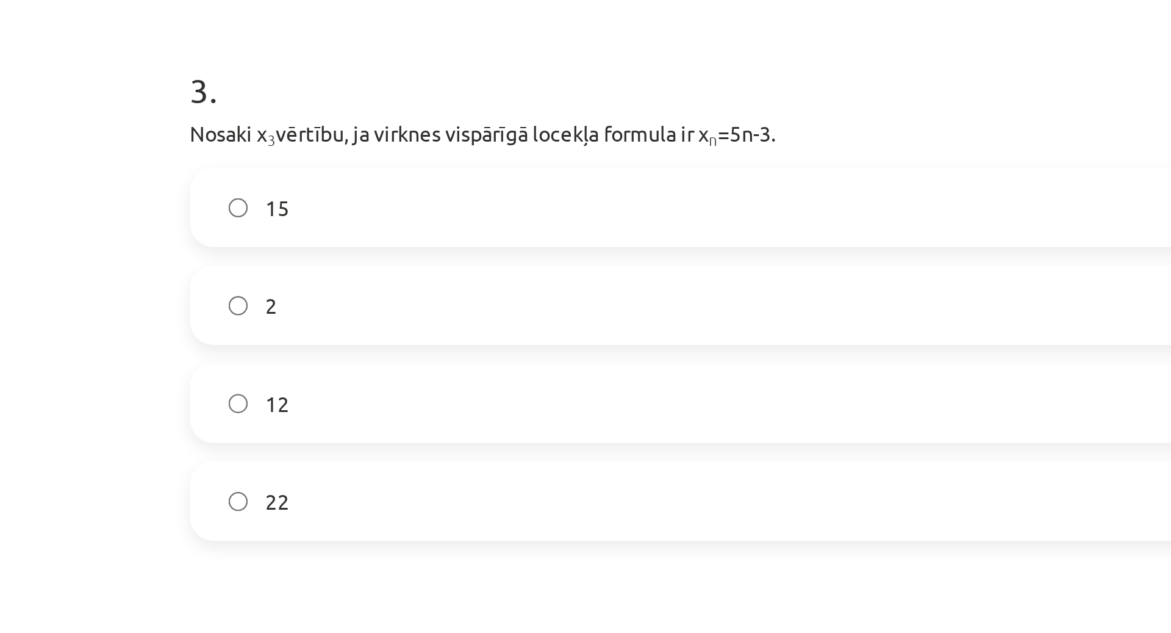
scroll to position [610, 0]
click at [348, 275] on label "12" at bounding box center [585, 271] width 587 height 31
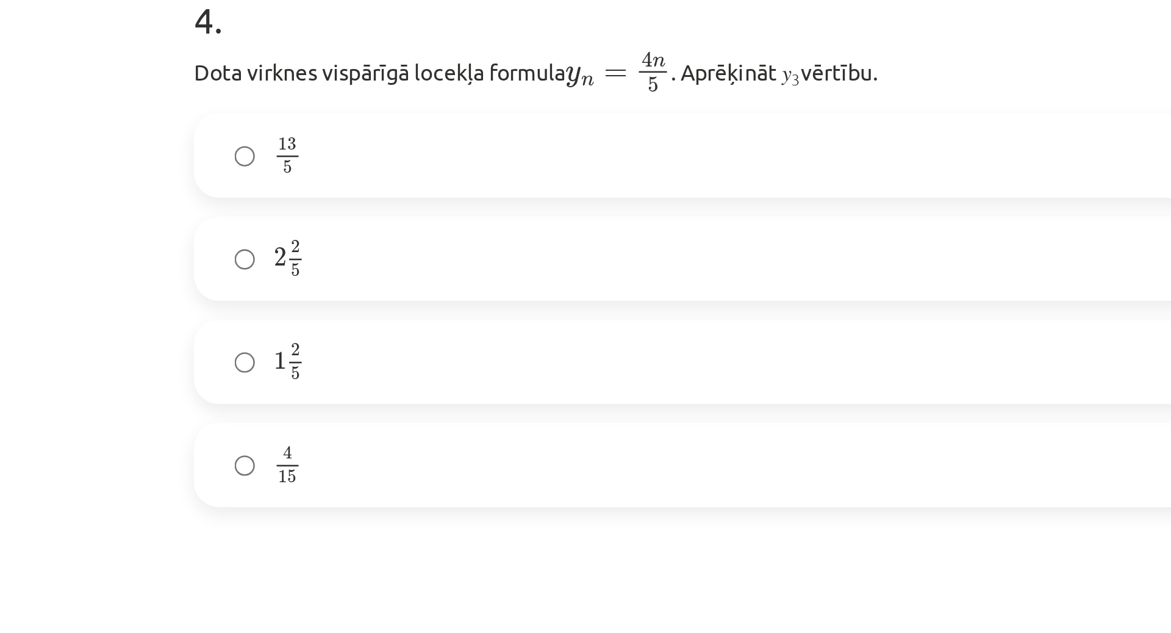
scroll to position [873, 0]
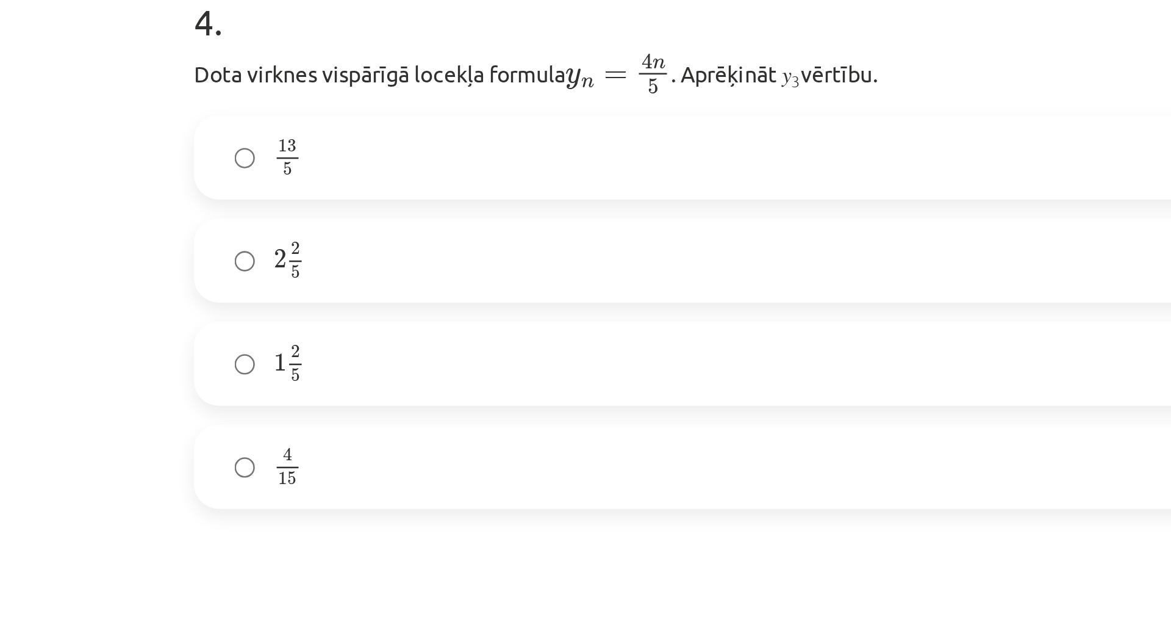
click at [292, 209] on label "2 2 5 2 2 5" at bounding box center [585, 212] width 587 height 31
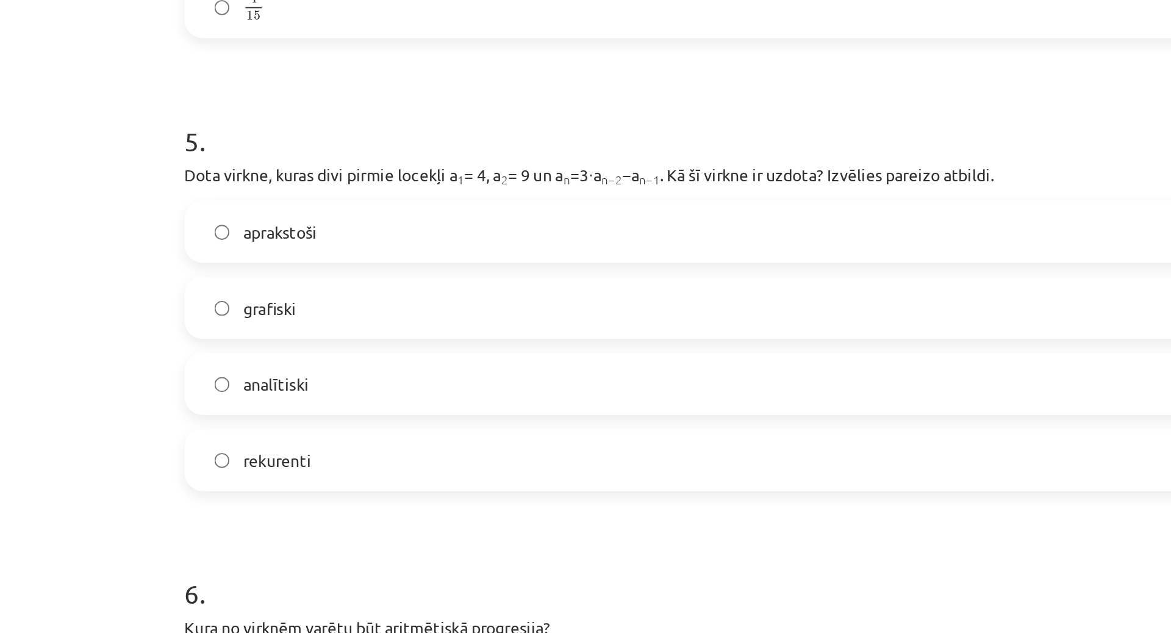
scroll to position [1170, 0]
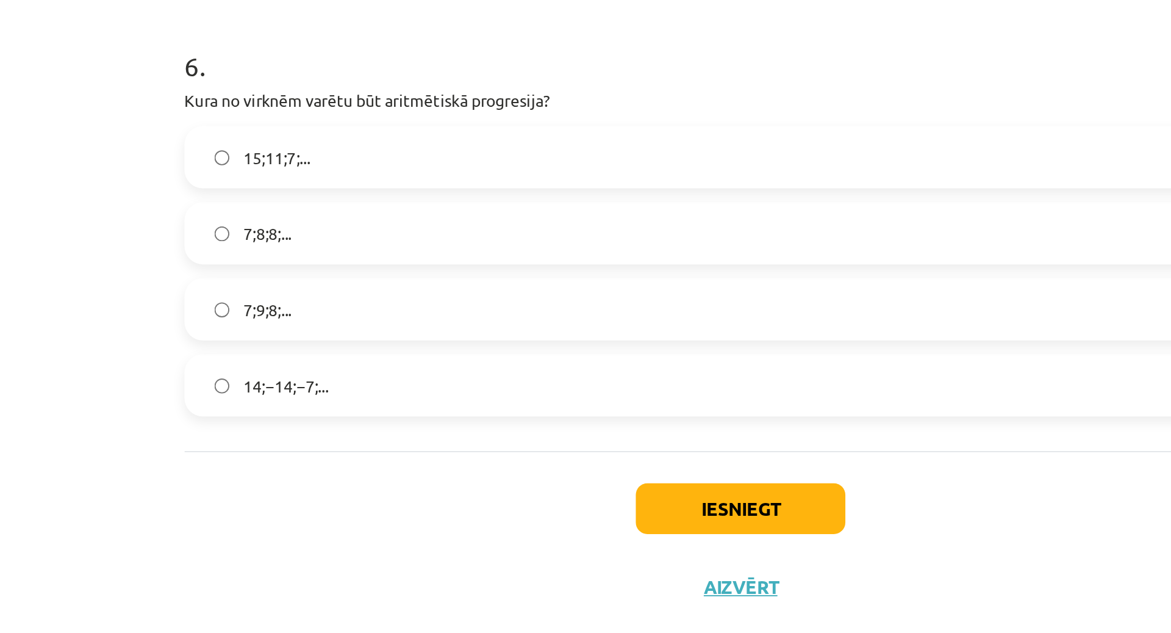
click at [298, 354] on label "15;11;7;..." at bounding box center [585, 355] width 587 height 31
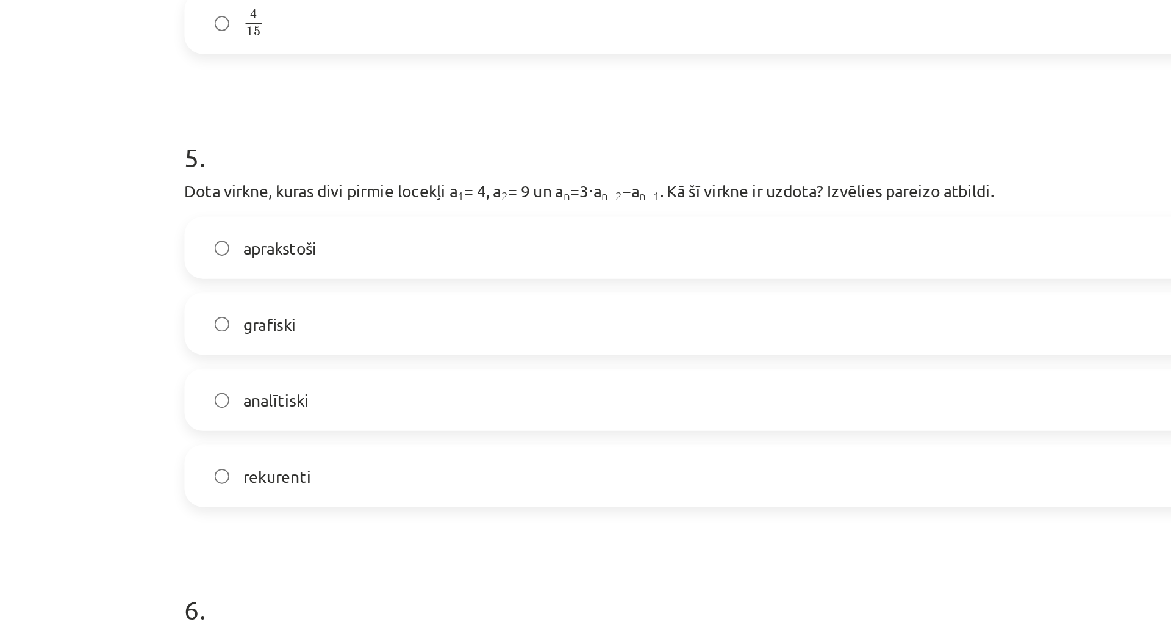
scroll to position [882, 0]
click at [359, 400] on label "aprakstoši" at bounding box center [585, 402] width 587 height 31
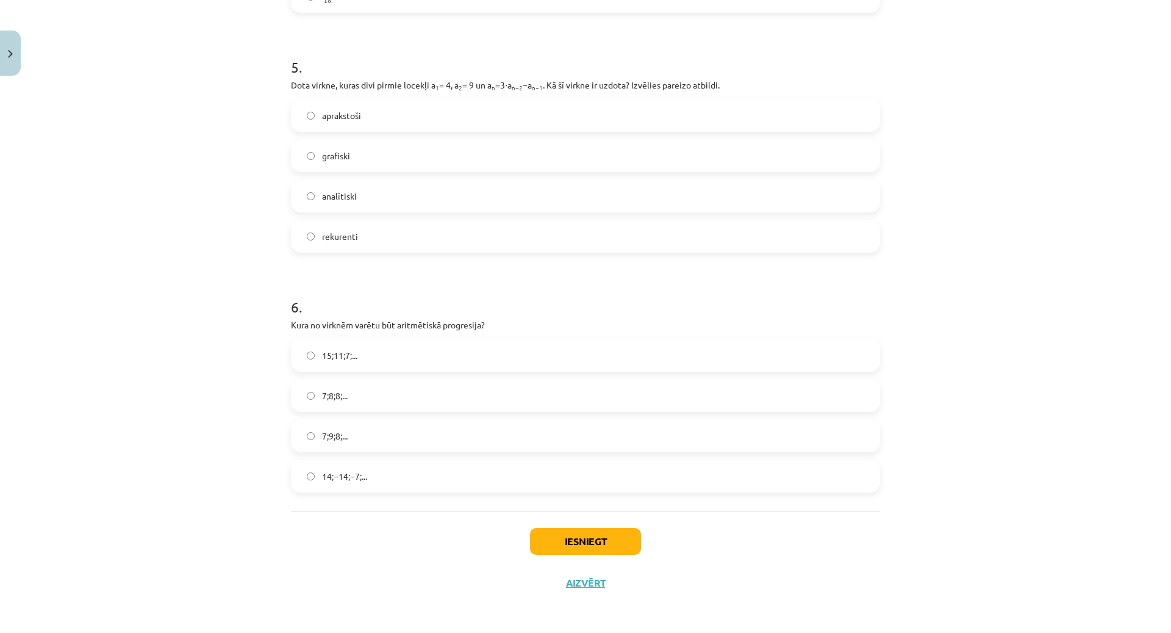
scroll to position [1169, 0]
click at [572, 542] on button "Iesniegt" at bounding box center [585, 541] width 111 height 27
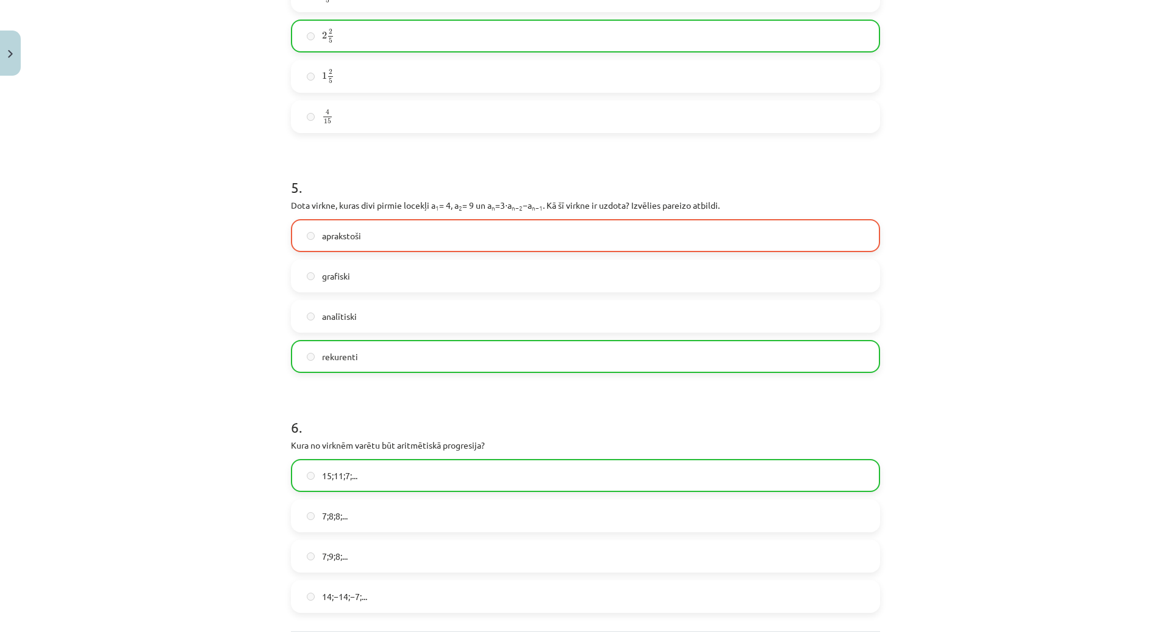
scroll to position [1208, 0]
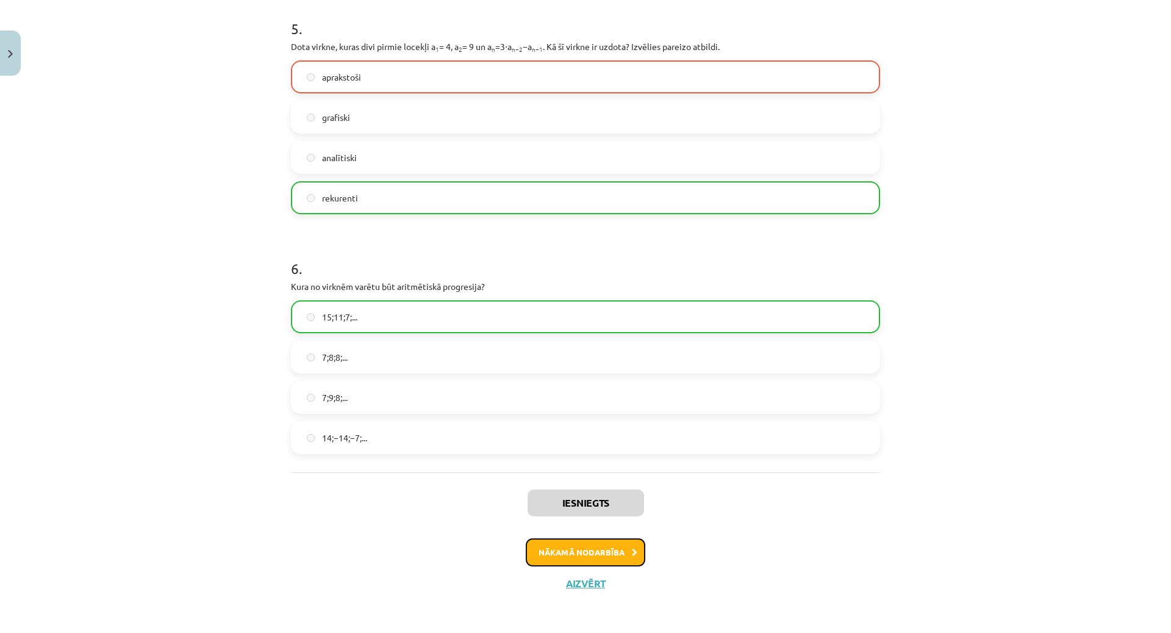
click at [589, 557] on button "Nākamā nodarbība" at bounding box center [586, 552] width 120 height 28
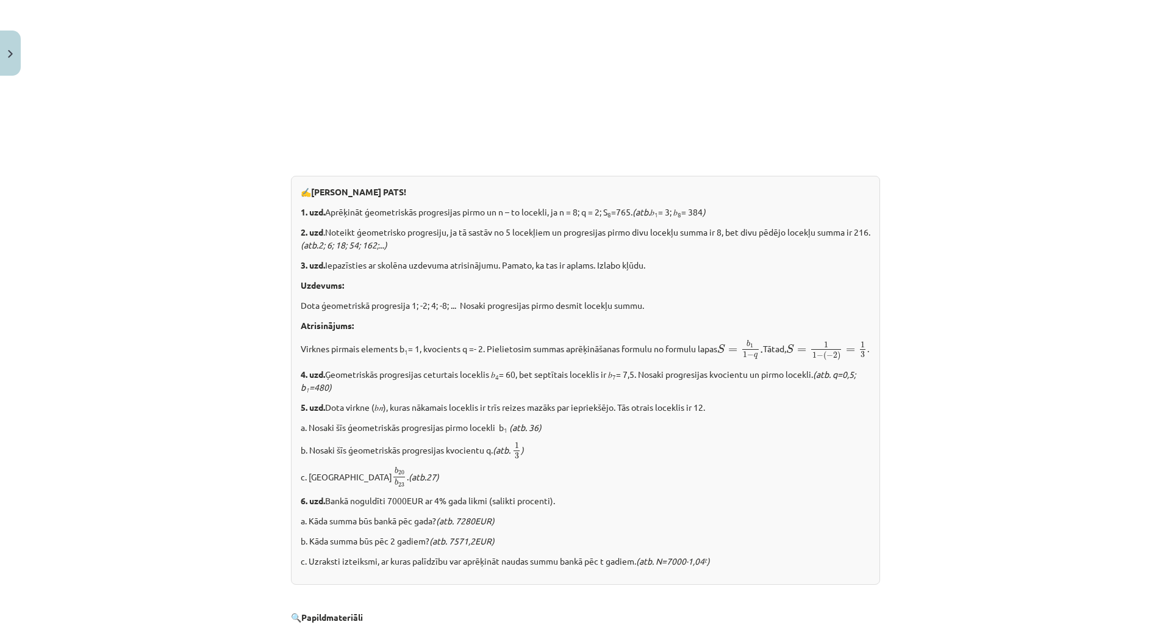
scroll to position [1342, 0]
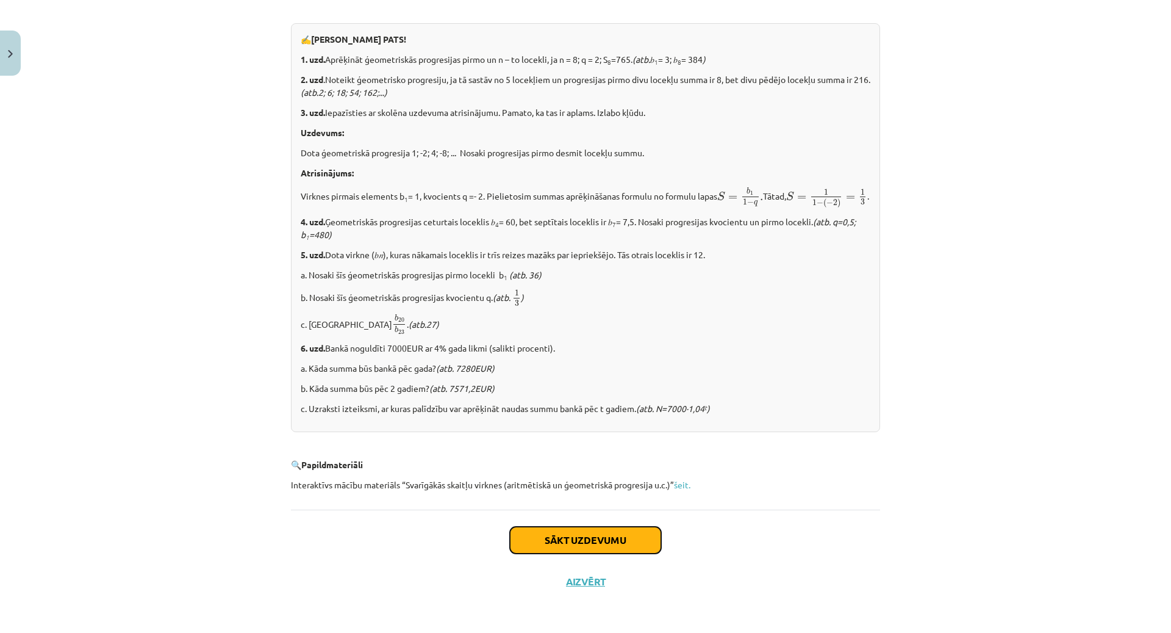
click at [625, 539] on button "Sākt uzdevumu" at bounding box center [585, 539] width 151 height 27
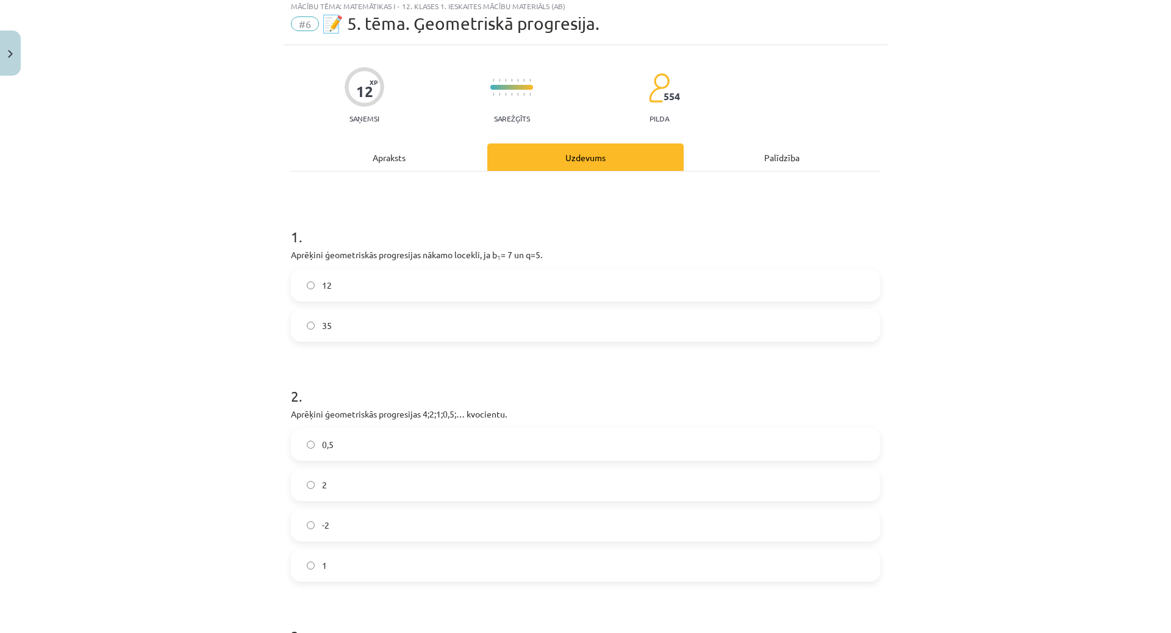
scroll to position [31, 0]
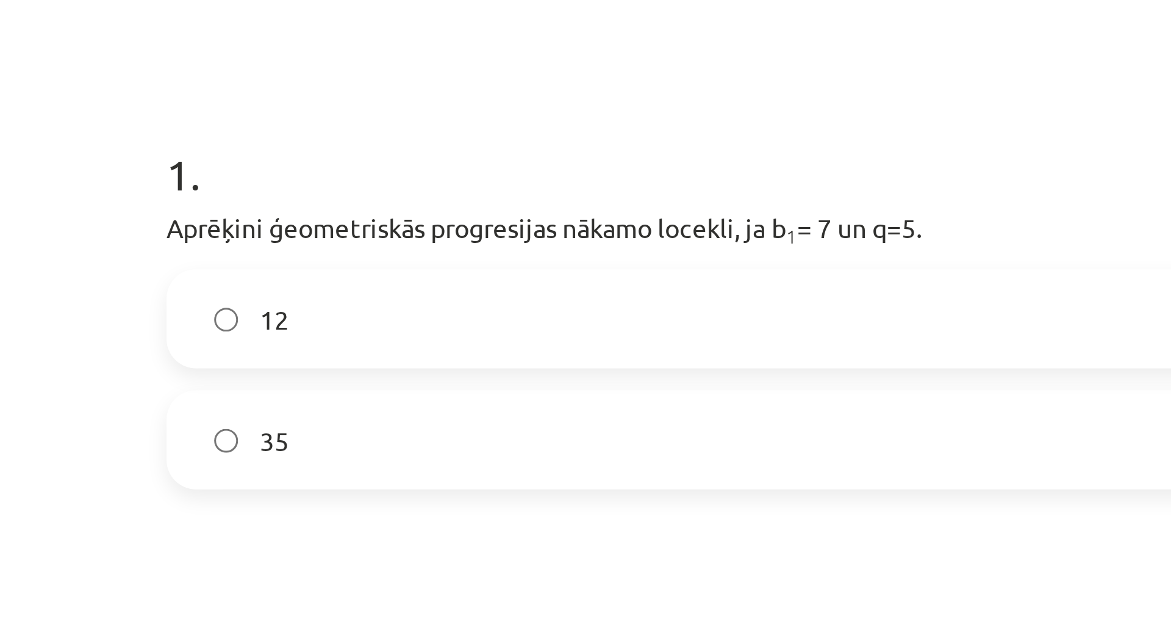
click at [362, 336] on label "35" at bounding box center [585, 330] width 587 height 31
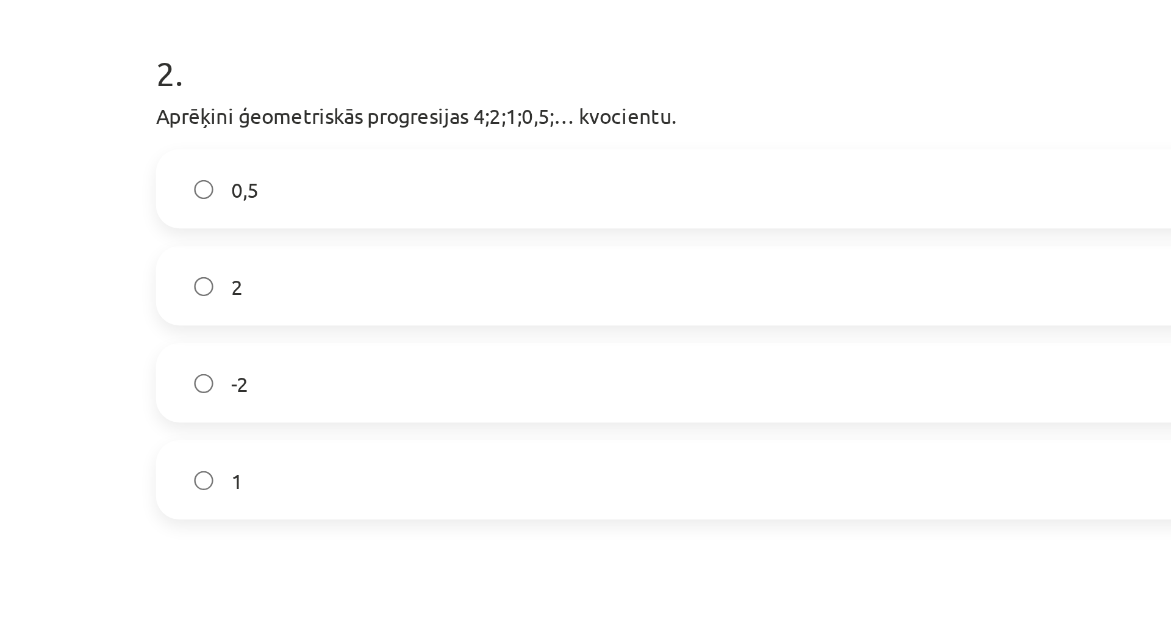
scroll to position [254, 0]
click at [330, 268] on label "2" at bounding box center [585, 266] width 587 height 31
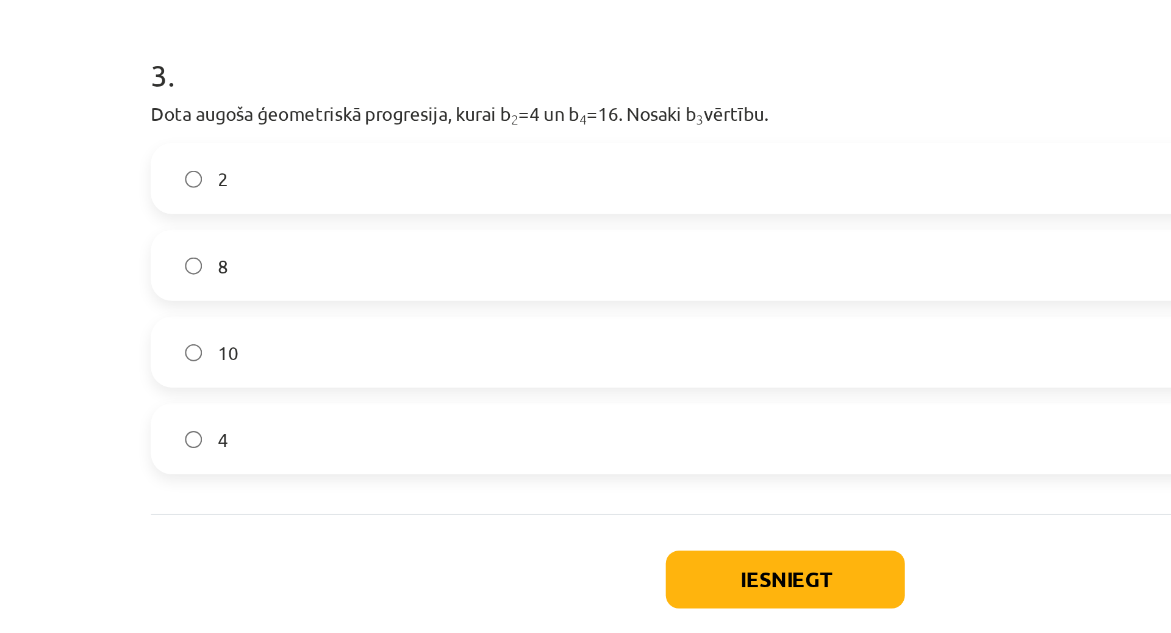
click at [340, 390] on label "8" at bounding box center [585, 395] width 587 height 31
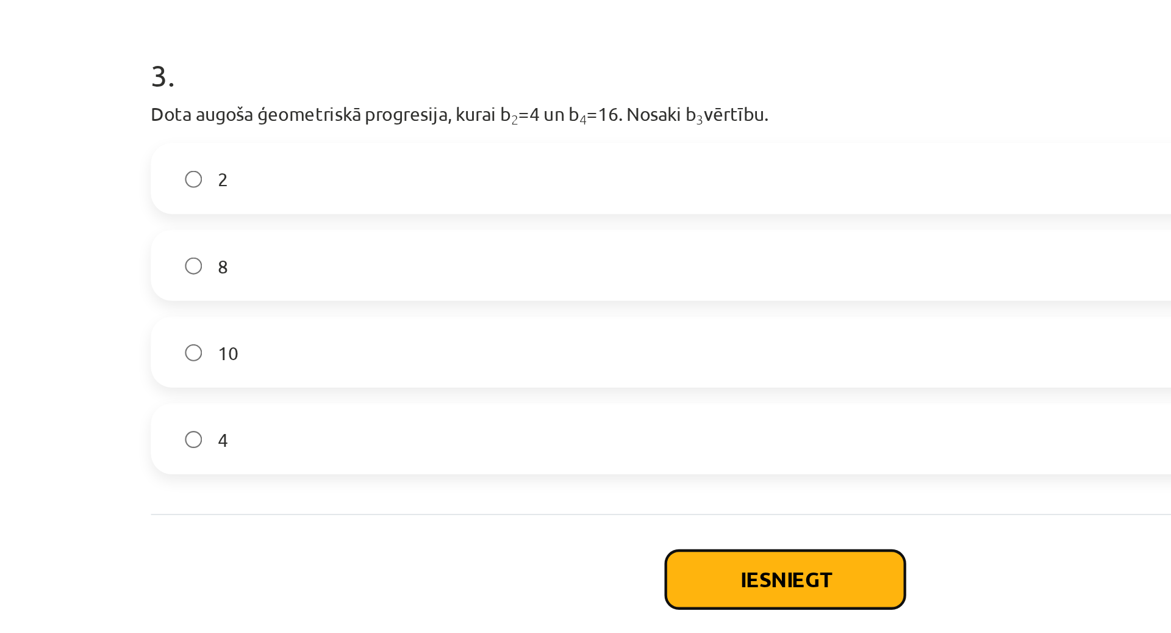
click at [574, 540] on button "Iesniegt" at bounding box center [585, 541] width 111 height 27
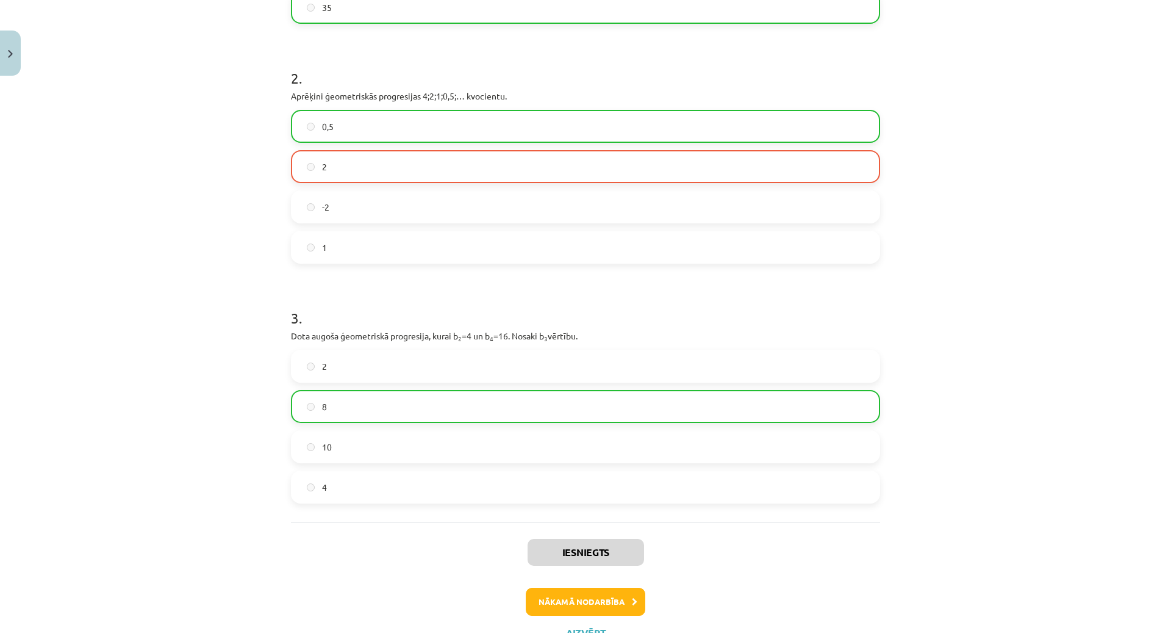
scroll to position [403, 0]
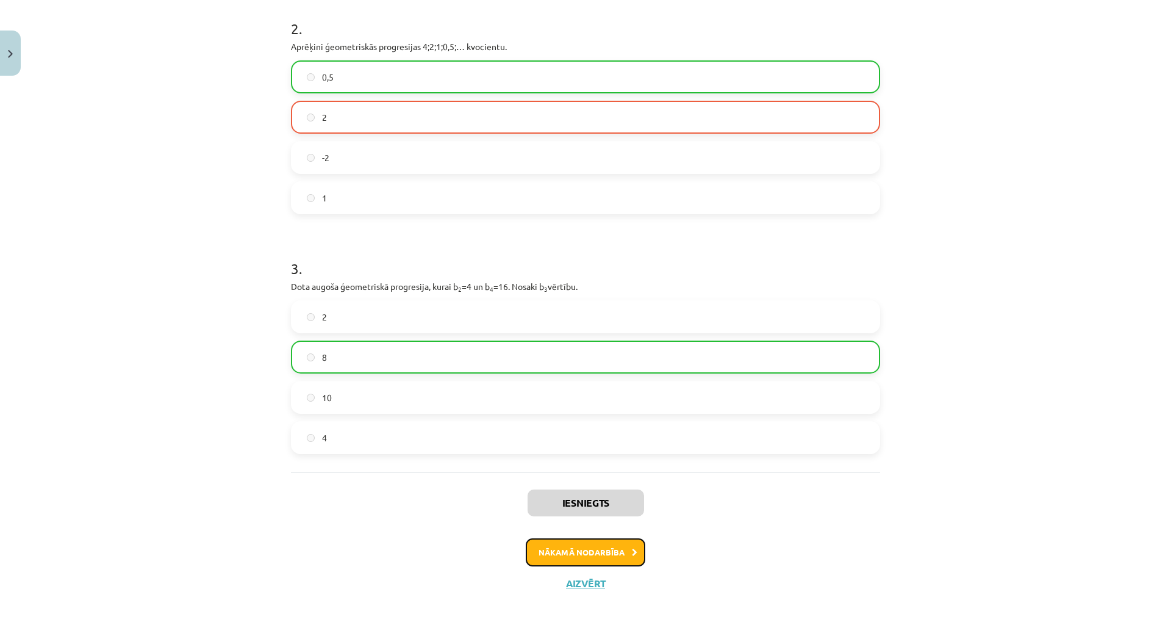
click at [608, 545] on button "Nākamā nodarbība" at bounding box center [586, 552] width 120 height 28
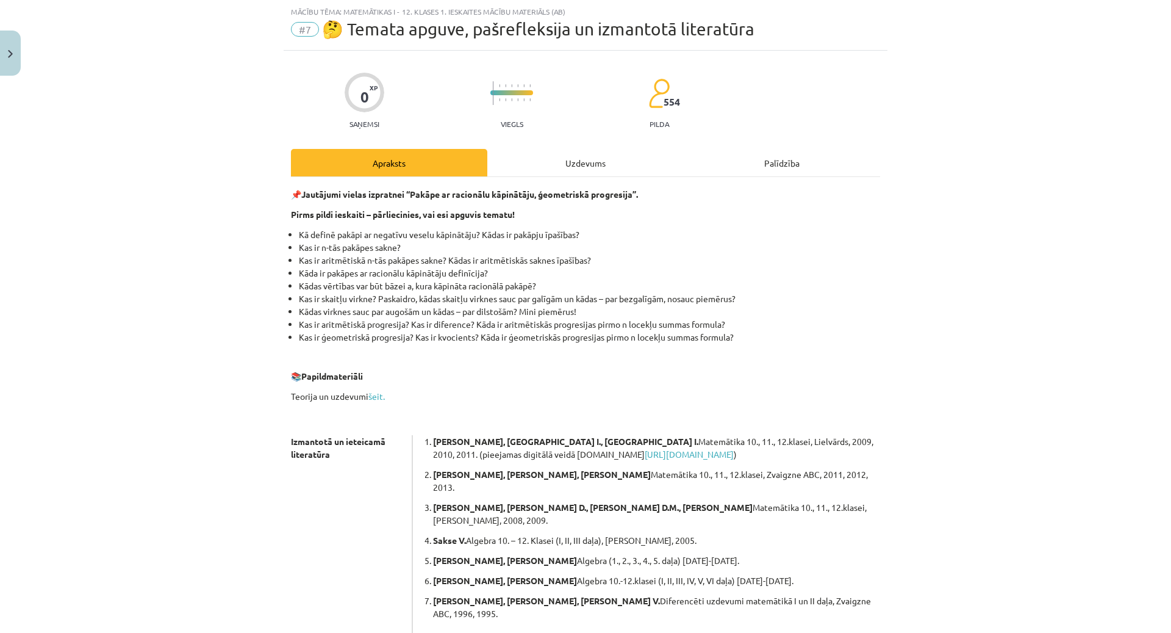
scroll to position [138, 0]
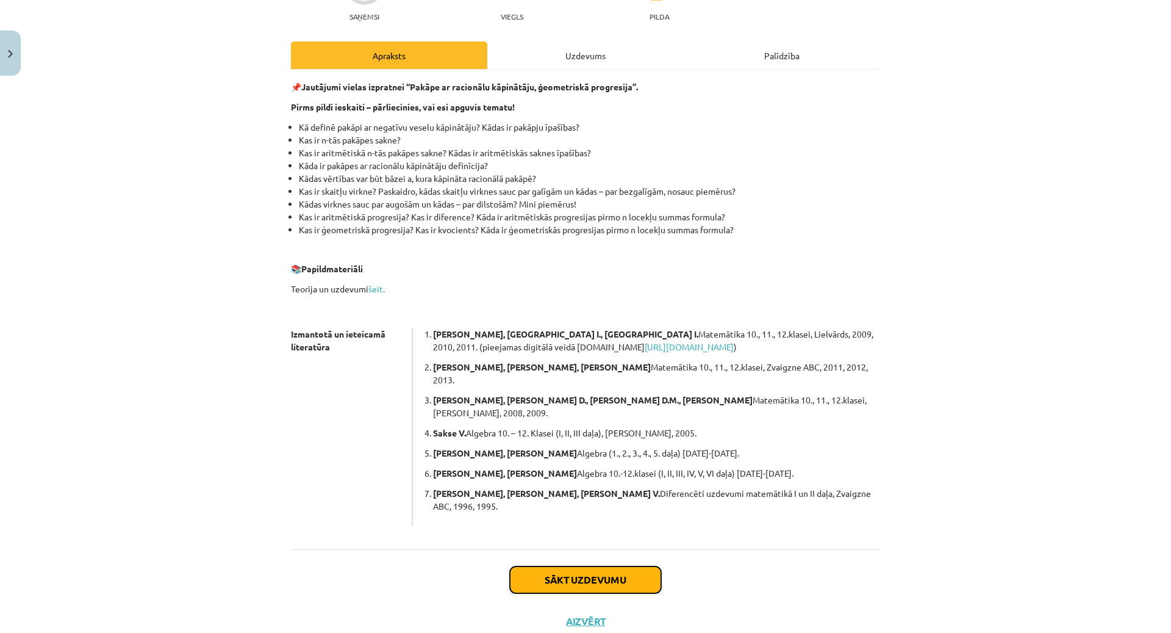
click at [602, 566] on button "Sākt uzdevumu" at bounding box center [585, 579] width 151 height 27
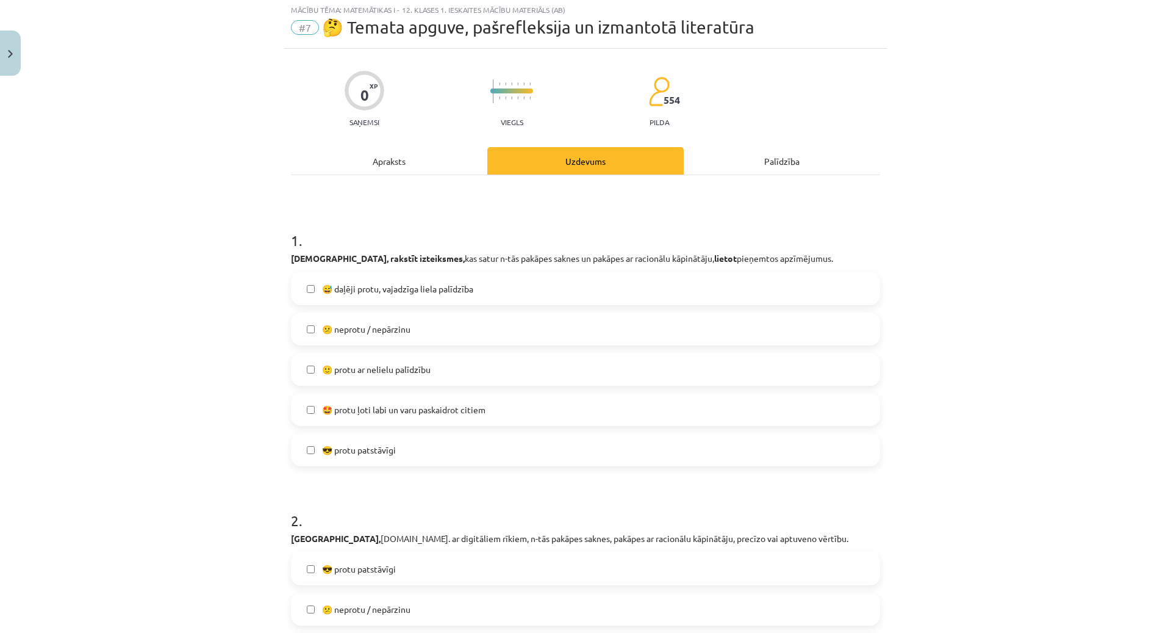
scroll to position [31, 0]
click at [448, 419] on label "🤩 protu ļoti labi un varu paskaidrot citiem" at bounding box center [585, 411] width 587 height 31
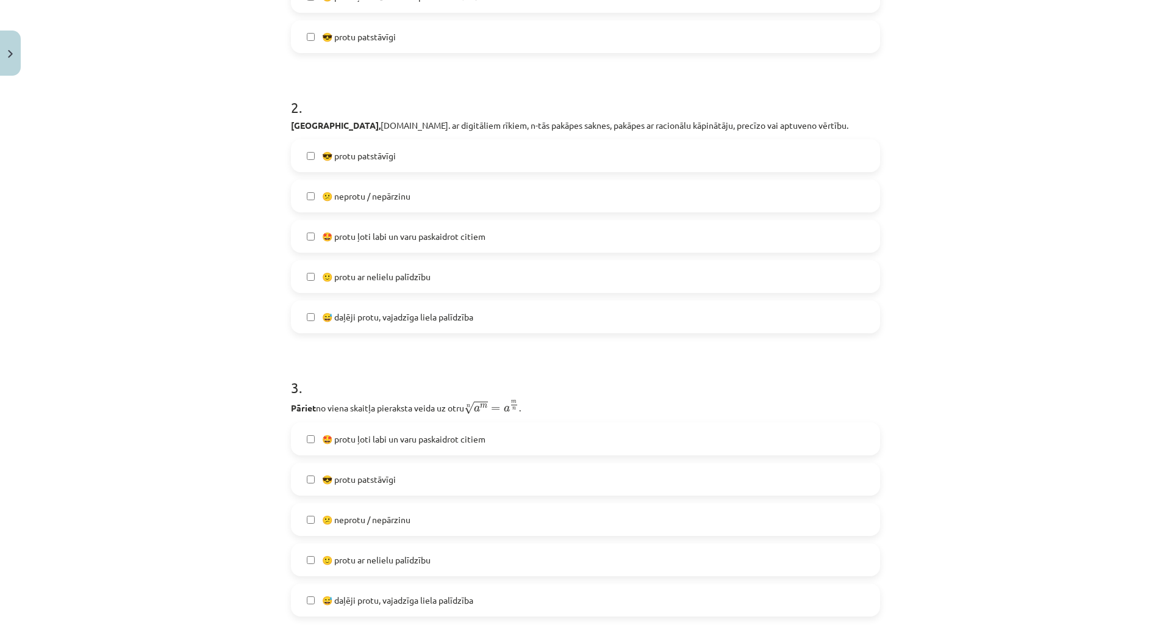
scroll to position [453, 0]
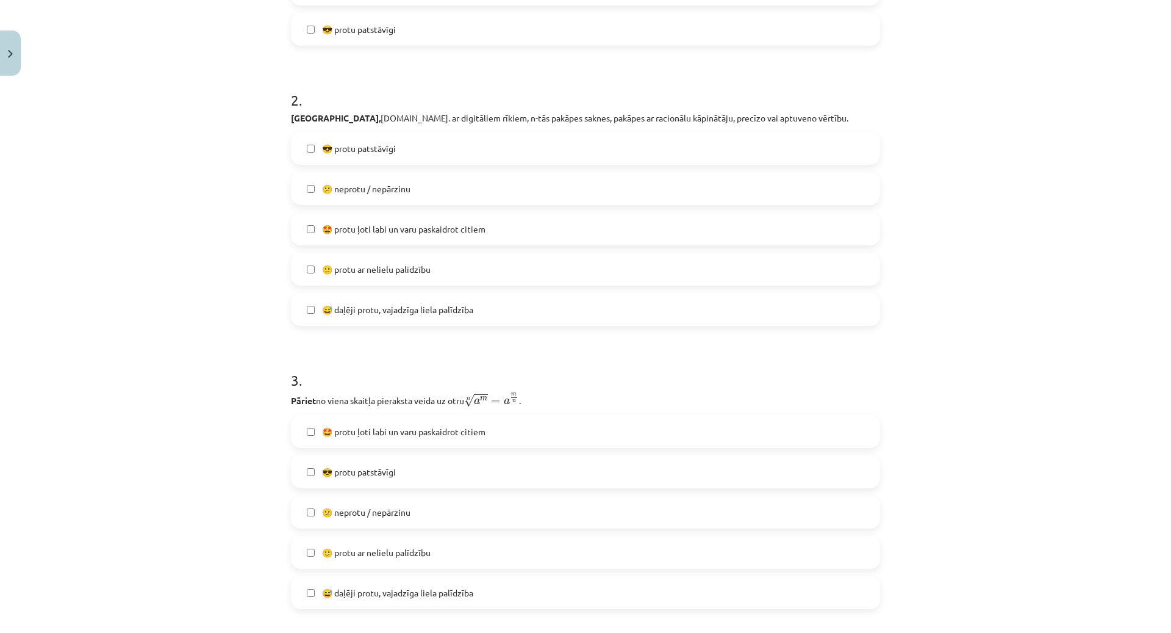
click at [398, 274] on span "🙂 protu ar nelielu palīdzību" at bounding box center [376, 269] width 109 height 13
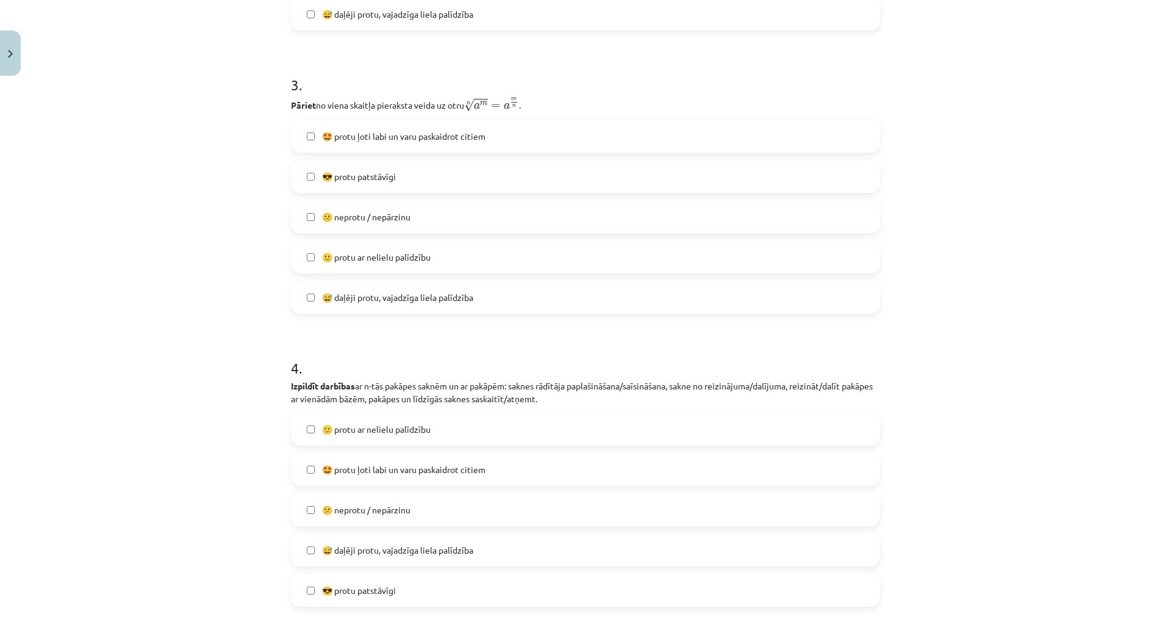
scroll to position [773, 0]
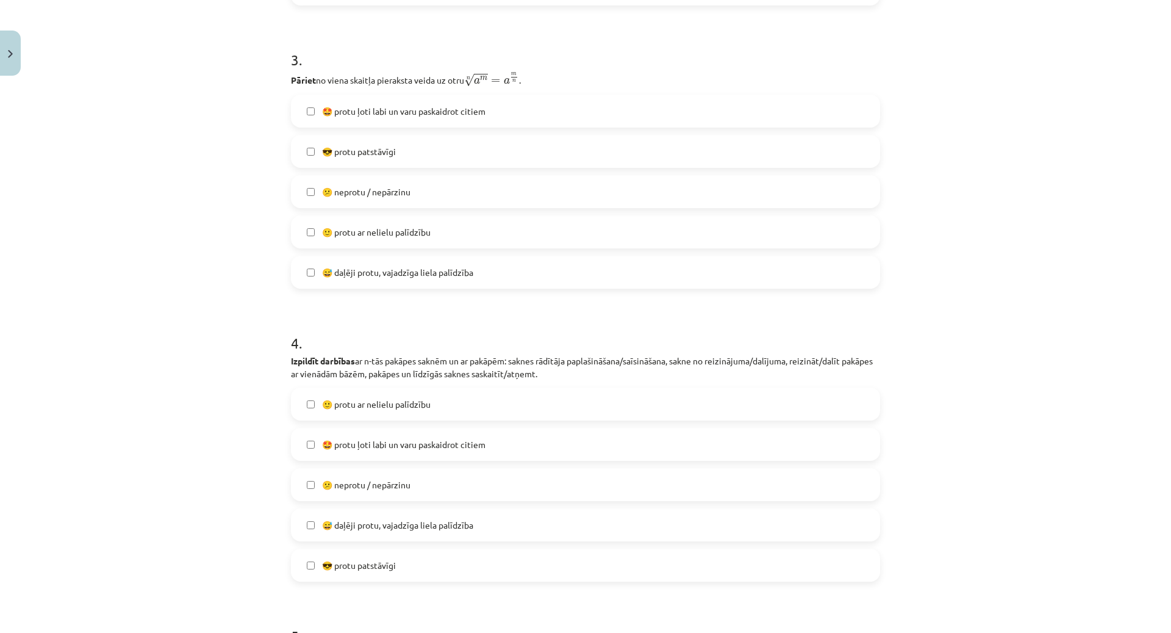
click at [393, 123] on label "🤩 protu ļoti labi un varu paskaidrot citiem" at bounding box center [585, 111] width 587 height 31
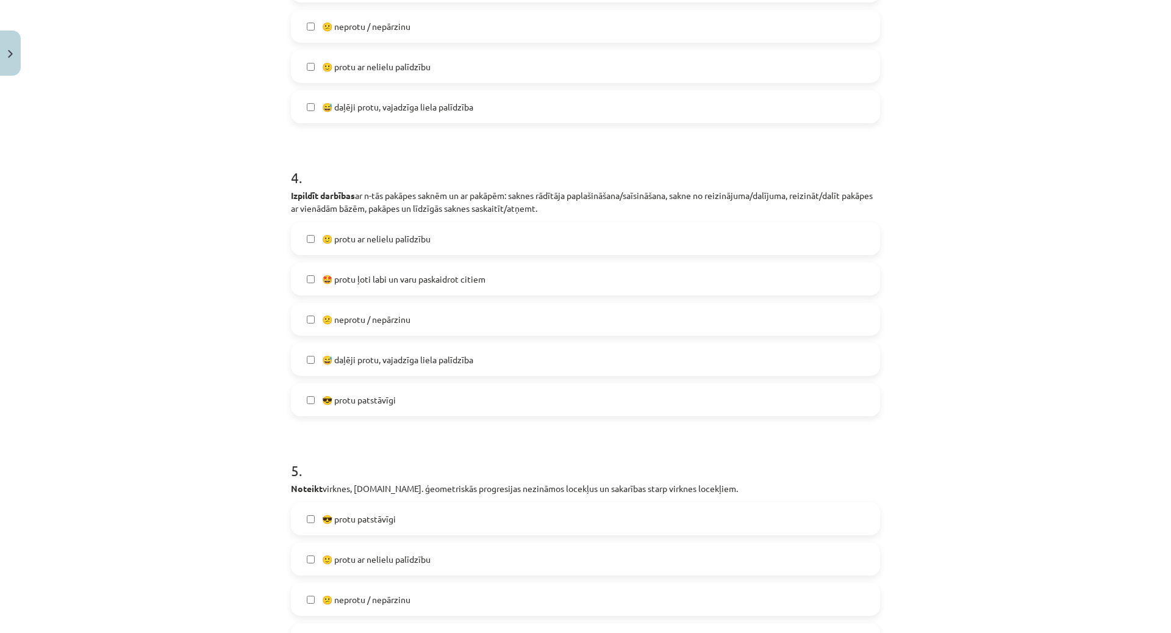
scroll to position [948, 0]
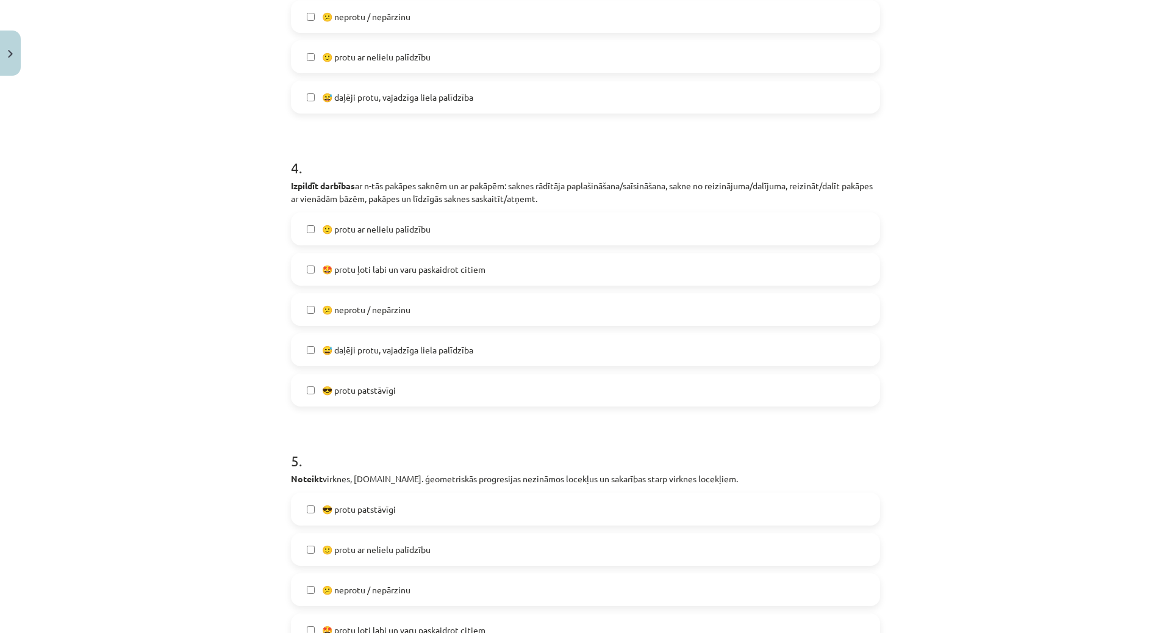
click at [417, 278] on label "🤩 protu ļoti labi un varu paskaidrot citiem" at bounding box center [585, 269] width 587 height 31
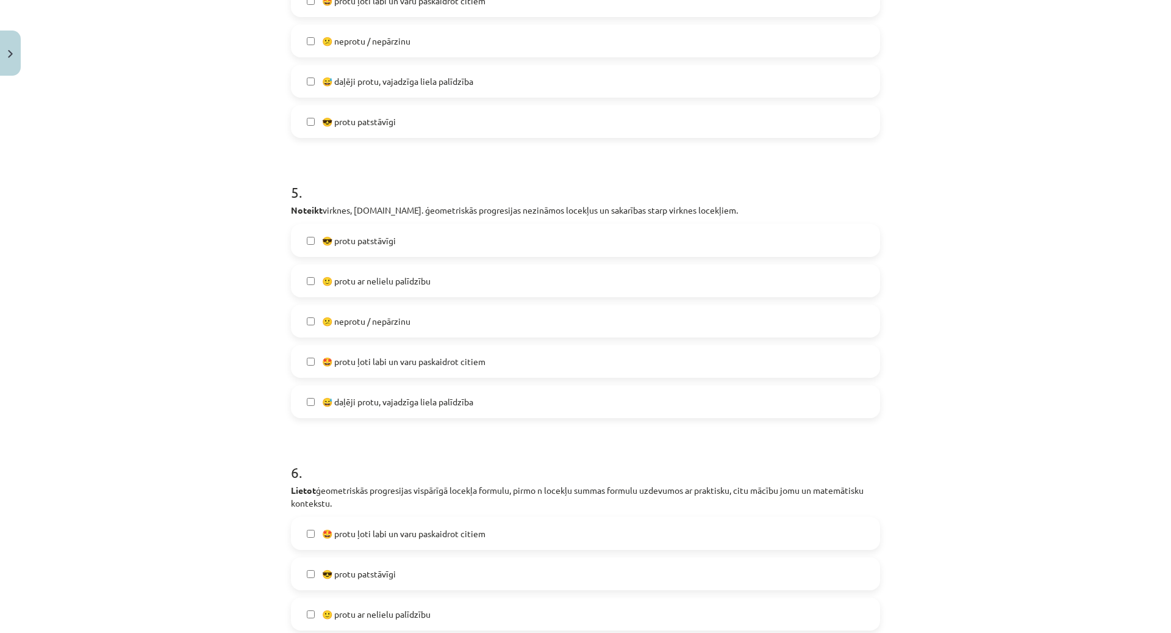
scroll to position [1230, 0]
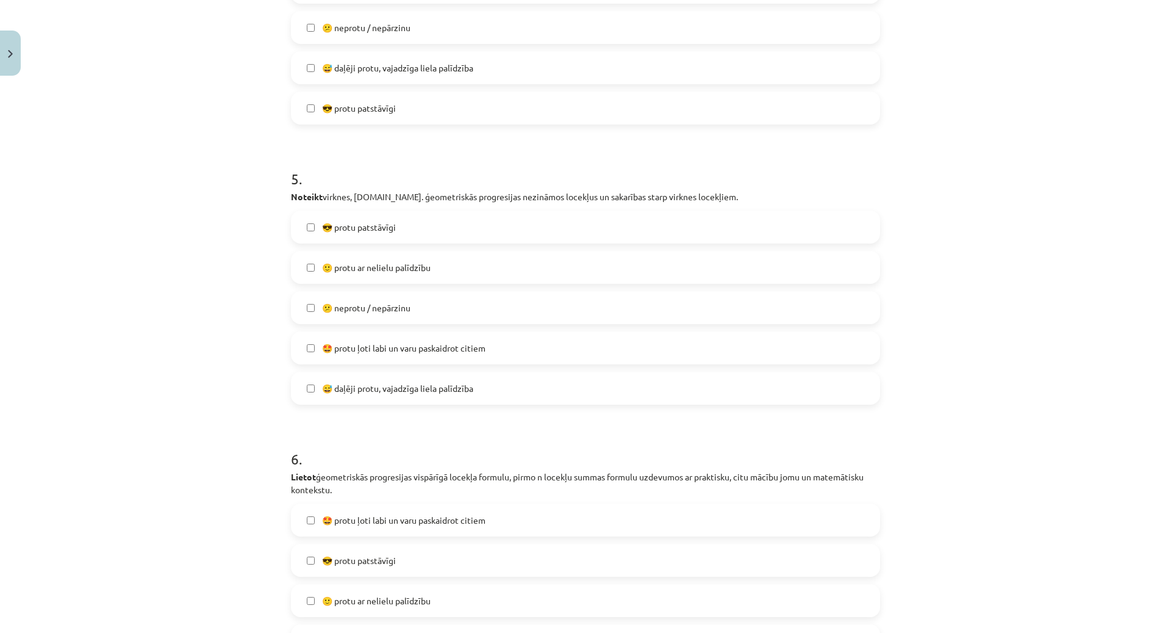
click at [401, 235] on label "😎 protu patstāvīgi" at bounding box center [585, 227] width 587 height 31
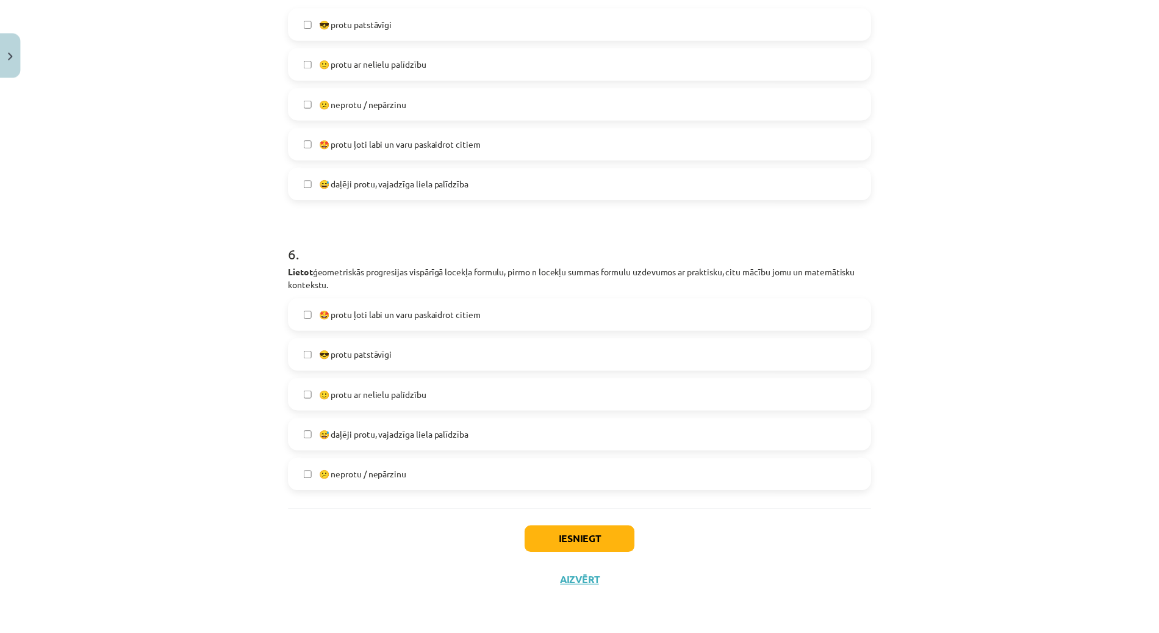
scroll to position [1435, 0]
click at [406, 353] on label "😎 protu patstāvīgi" at bounding box center [585, 355] width 587 height 31
click at [581, 547] on button "Iesniegt" at bounding box center [585, 541] width 111 height 27
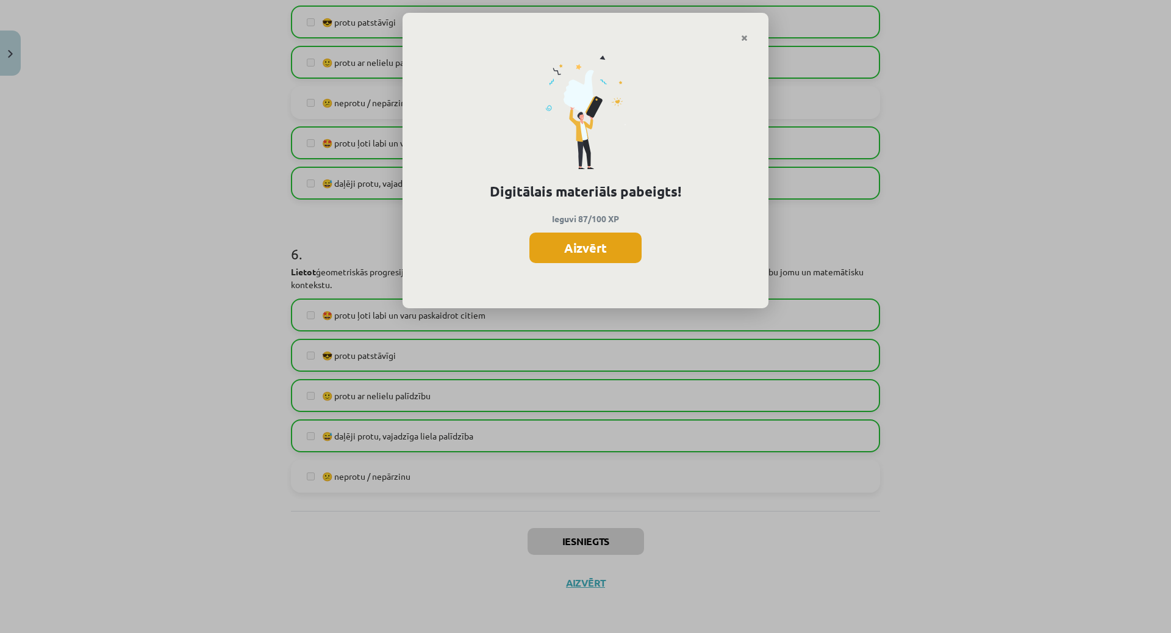
click at [604, 248] on button "Aizvērt" at bounding box center [586, 247] width 112 height 31
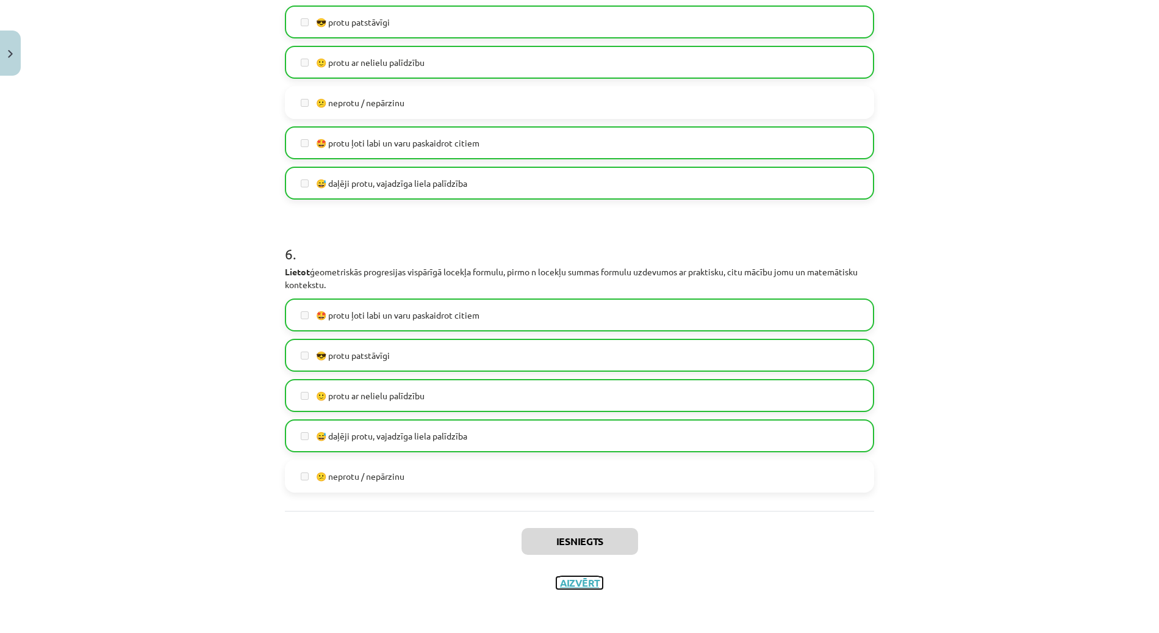
click at [566, 580] on button "Aizvērt" at bounding box center [579, 583] width 46 height 12
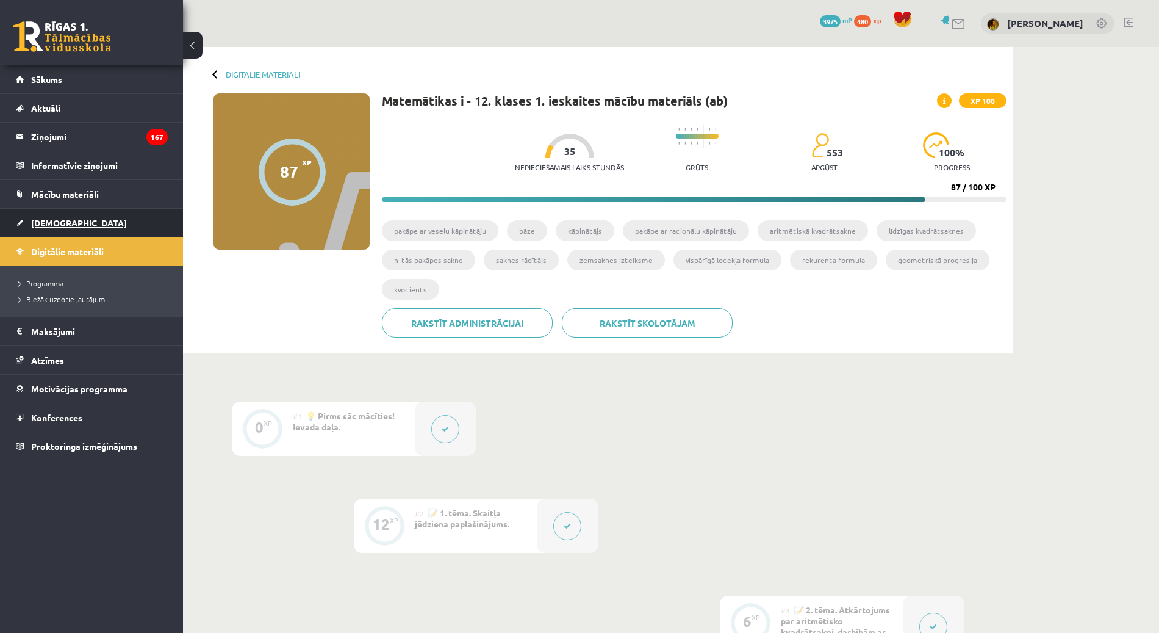
click at [62, 229] on link "[DEMOGRAPHIC_DATA]" at bounding box center [92, 223] width 152 height 28
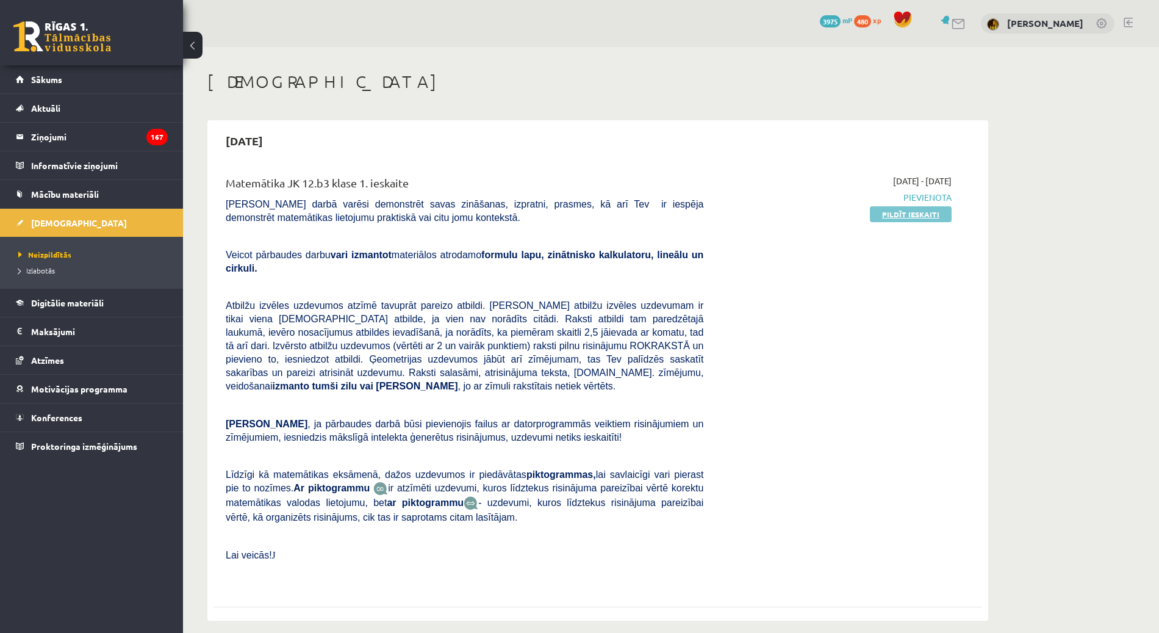
click at [910, 212] on link "Pildīt ieskaiti" at bounding box center [911, 214] width 82 height 16
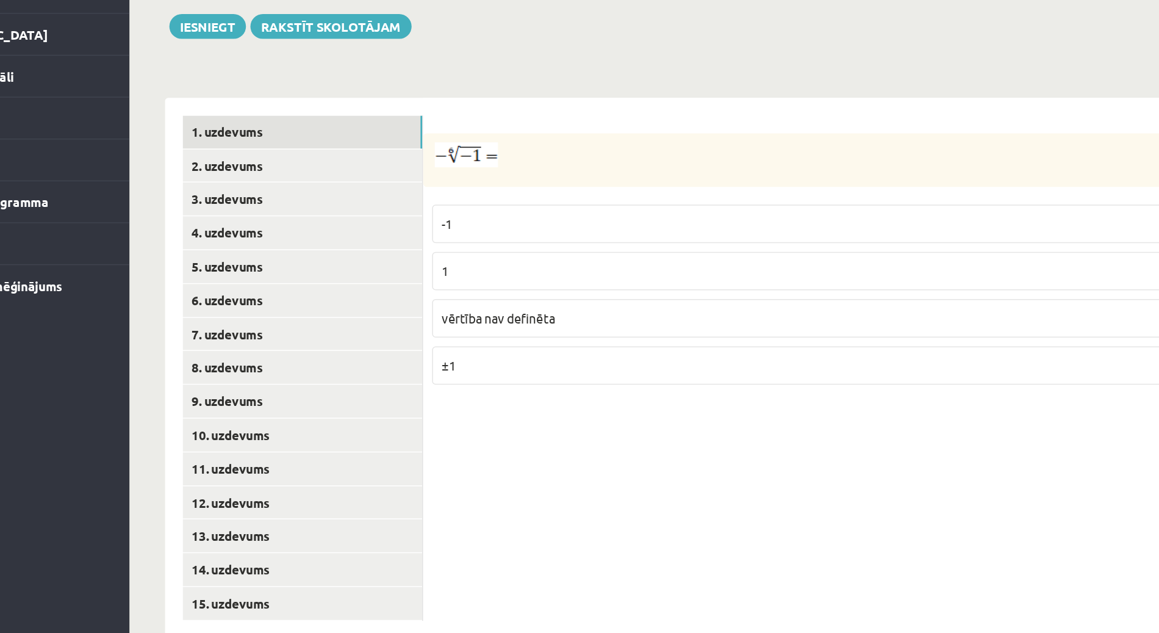
scroll to position [264, 0]
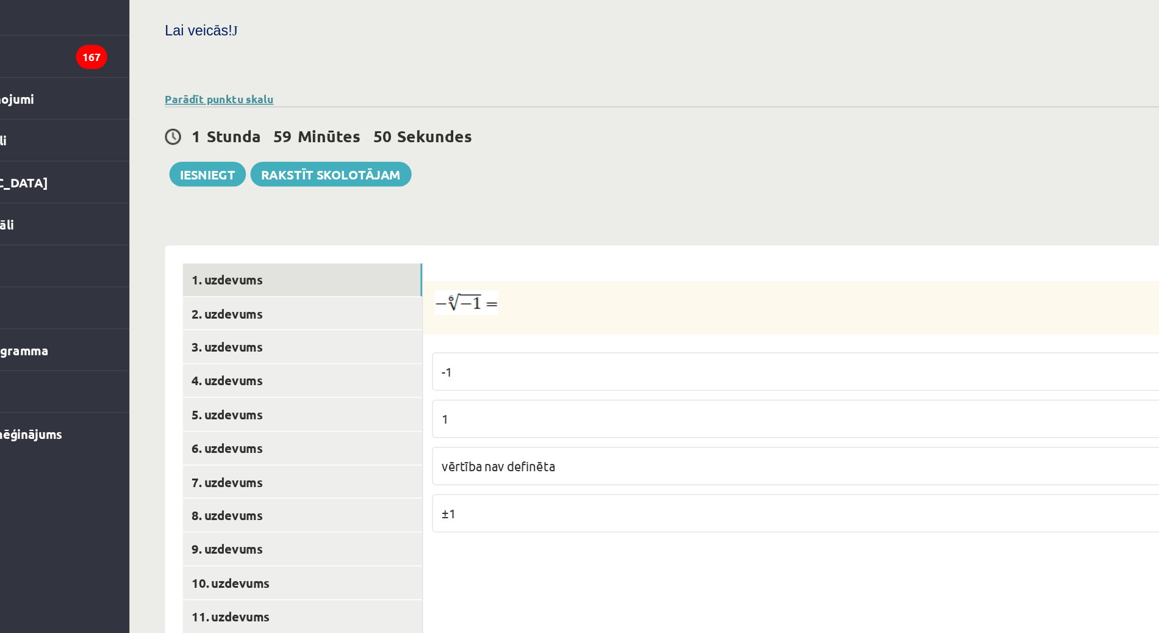
click at [243, 160] on link "Parādīt punktu skalu" at bounding box center [244, 165] width 74 height 10
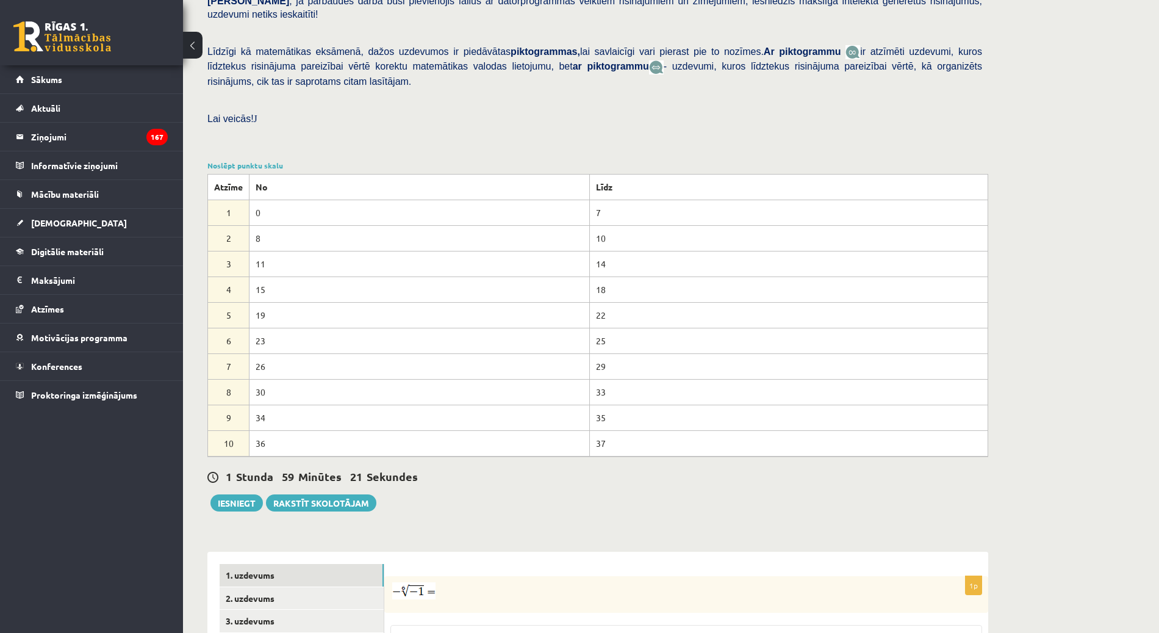
scroll to position [547, 0]
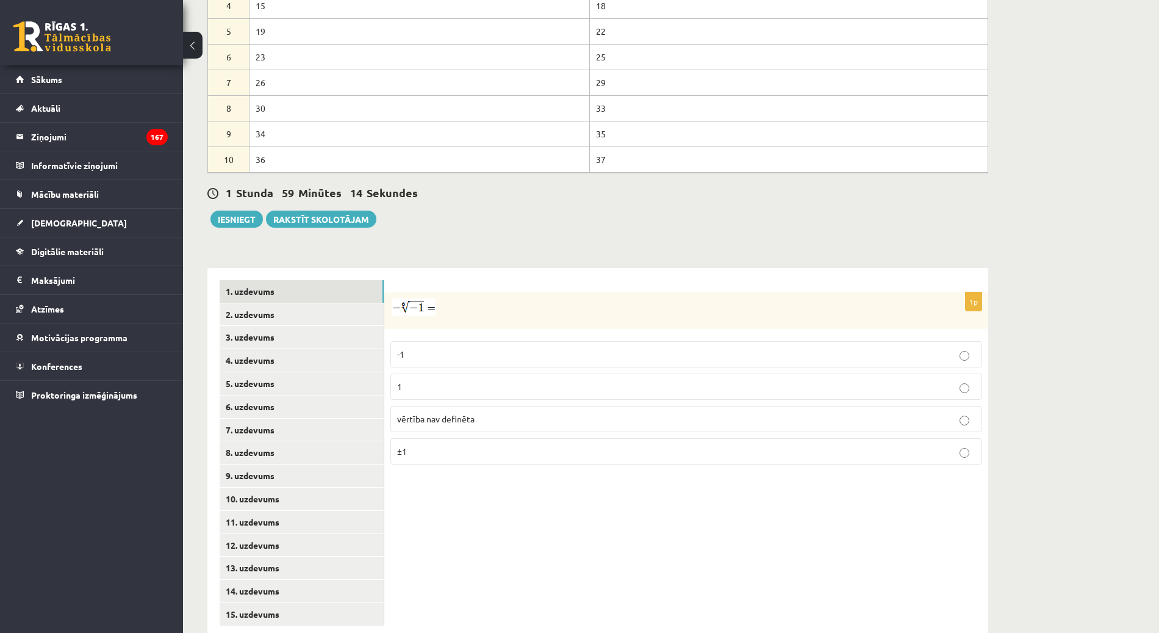
click at [519, 412] on p "vērtība nav definēta" at bounding box center [686, 418] width 578 height 13
click at [290, 303] on link "2. uzdevums" at bounding box center [302, 314] width 164 height 23
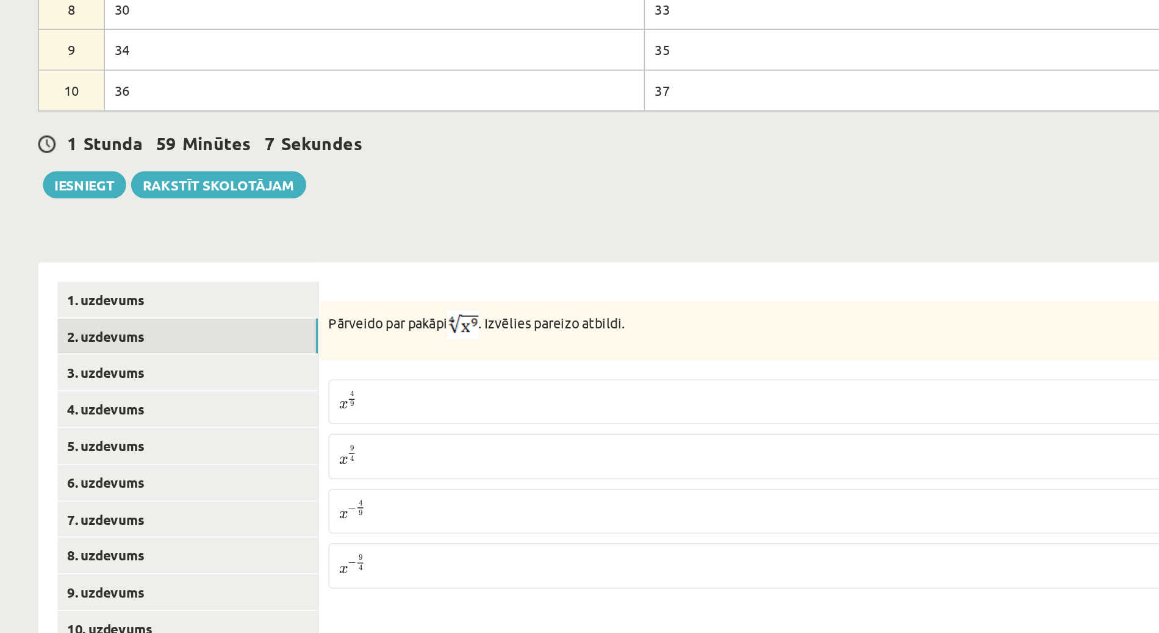
click at [436, 383] on p "x 9 4 x 9 4" at bounding box center [686, 390] width 578 height 15
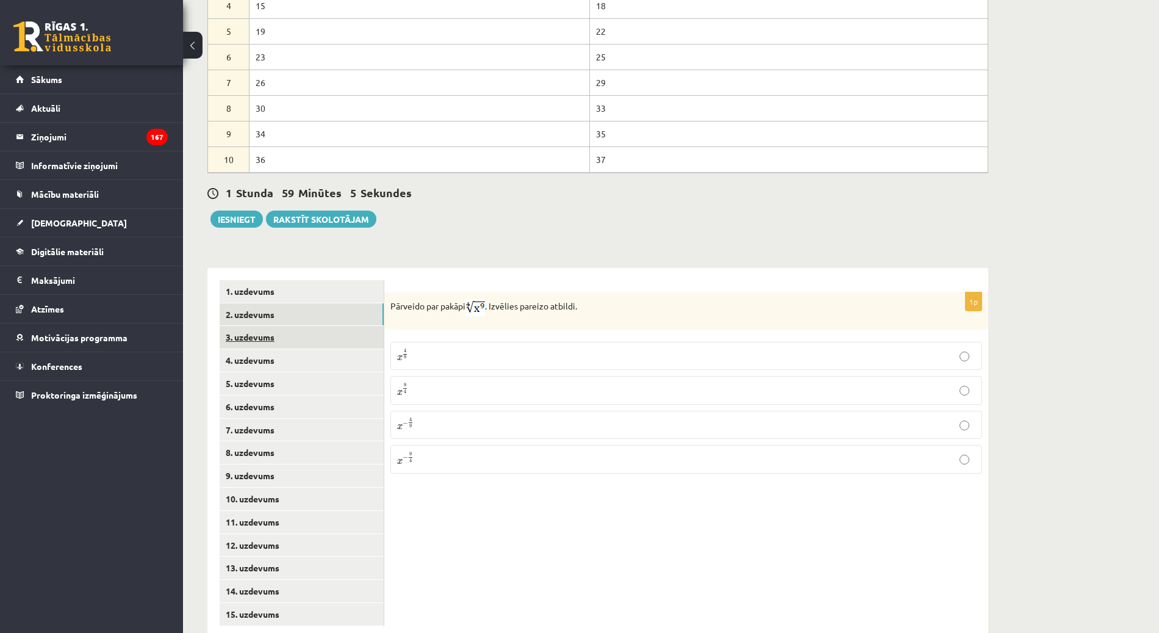
click at [314, 326] on link "3. uzdevums" at bounding box center [302, 337] width 164 height 23
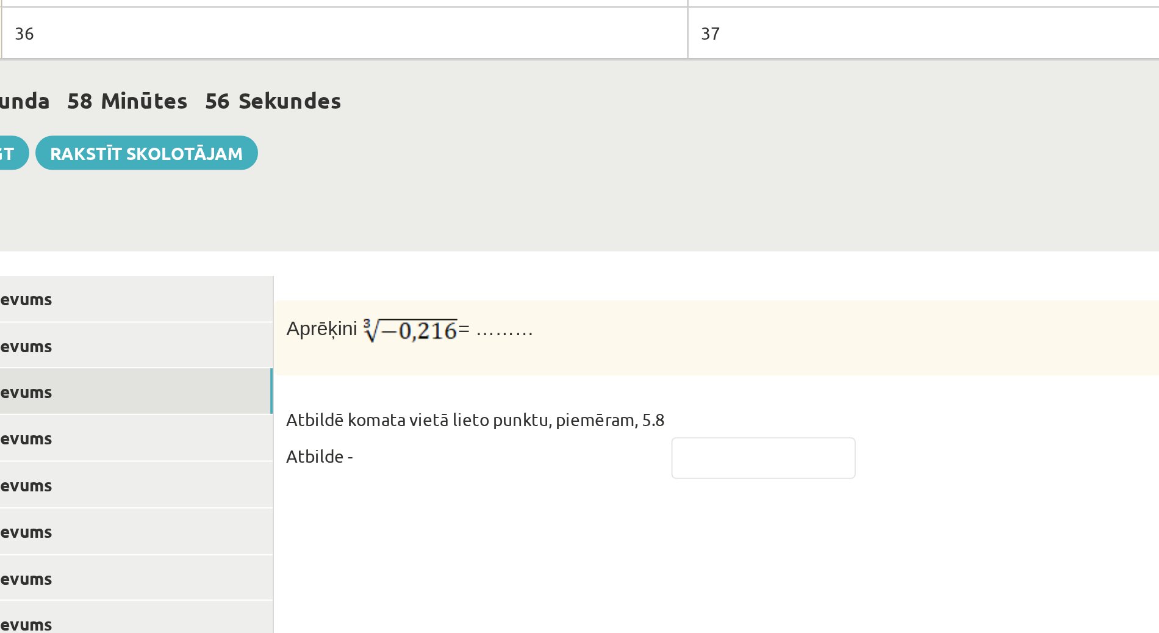
click at [617, 350] on fieldset "Atbildē komata vietā lieto punktu, piemēram, 5.8 Atbilde -" at bounding box center [686, 364] width 592 height 44
click at [617, 360] on input "text" at bounding box center [627, 370] width 92 height 21
type input "****"
click at [614, 364] on div "1p Aprēķini = ……… Atbildē komata vietā lieto punktu, piemēram, 5.8 Atbilde - **…" at bounding box center [686, 453] width 604 height 370
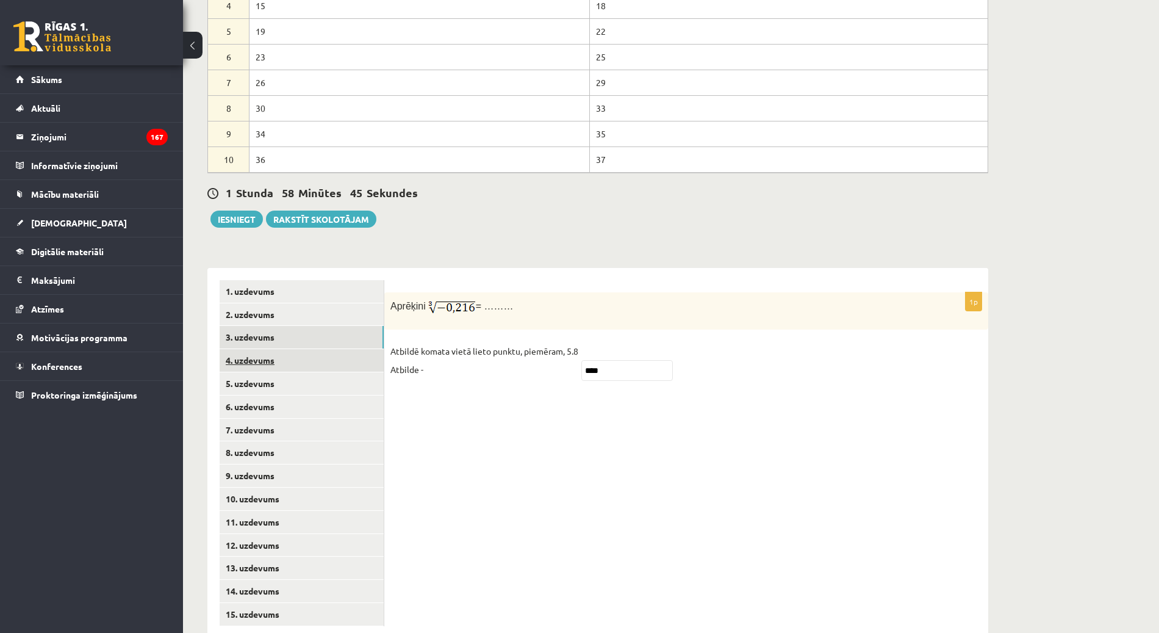
click at [265, 349] on link "4. uzdevums" at bounding box center [302, 360] width 164 height 23
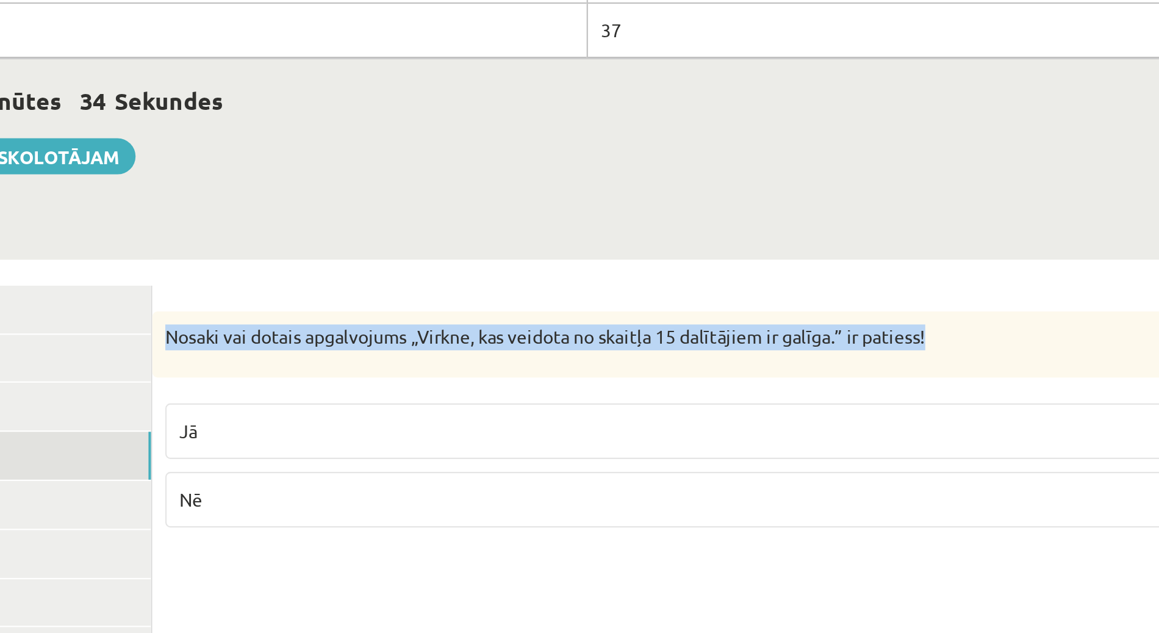
drag, startPoint x: 393, startPoint y: 274, endPoint x: 756, endPoint y: 270, distance: 363.6
click at [756, 298] on p "Nosaki vai dotais apgalvojums „Virkne, kas veidota no skaitļa 15 dalītājiem ir …" at bounding box center [655, 304] width 531 height 12
copy p "Nosaki vai dotais apgalvojums „Virkne, kas veidota no skaitļa 15 dalītājiem ir …"
click at [566, 256] on div "**********" at bounding box center [597, 447] width 781 height 383
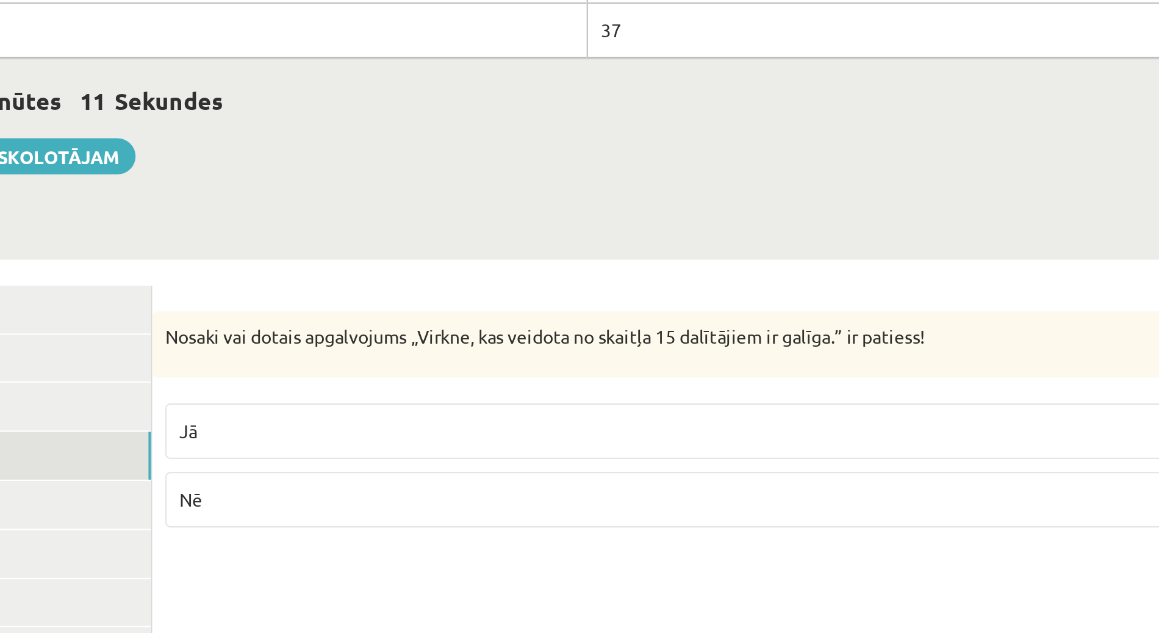
click at [464, 336] on label "Jā" at bounding box center [686, 349] width 592 height 26
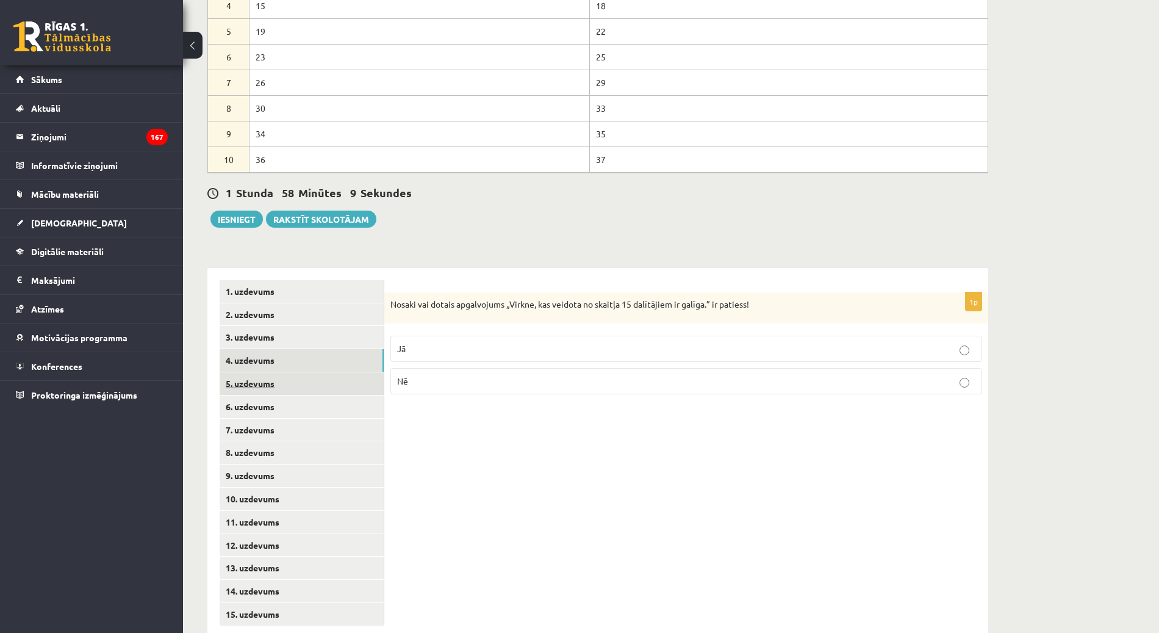
click at [256, 372] on link "5. uzdevums" at bounding box center [302, 383] width 164 height 23
click at [674, 344] on p "Jā" at bounding box center [686, 350] width 578 height 13
click at [255, 395] on link "6. uzdevums" at bounding box center [302, 406] width 164 height 23
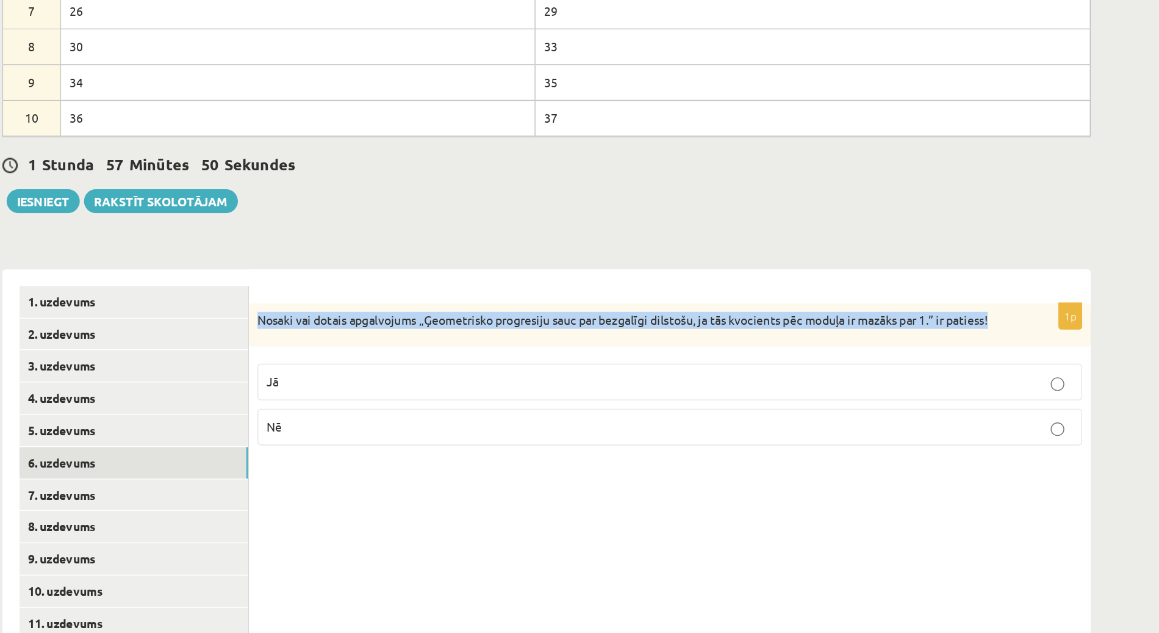
drag, startPoint x: 391, startPoint y: 273, endPoint x: 933, endPoint y: 250, distance: 542.8
click at [933, 280] on form "1p Nosaki vai dotais apgalvojums „Ģeometrisko progresiju sauc par bezgalīgi dil…" at bounding box center [687, 342] width 580 height 124
copy p "Nosaki vai dotais apgalvojums „Ģeometrisko progresiju sauc par bezgalīgi dilsto…"
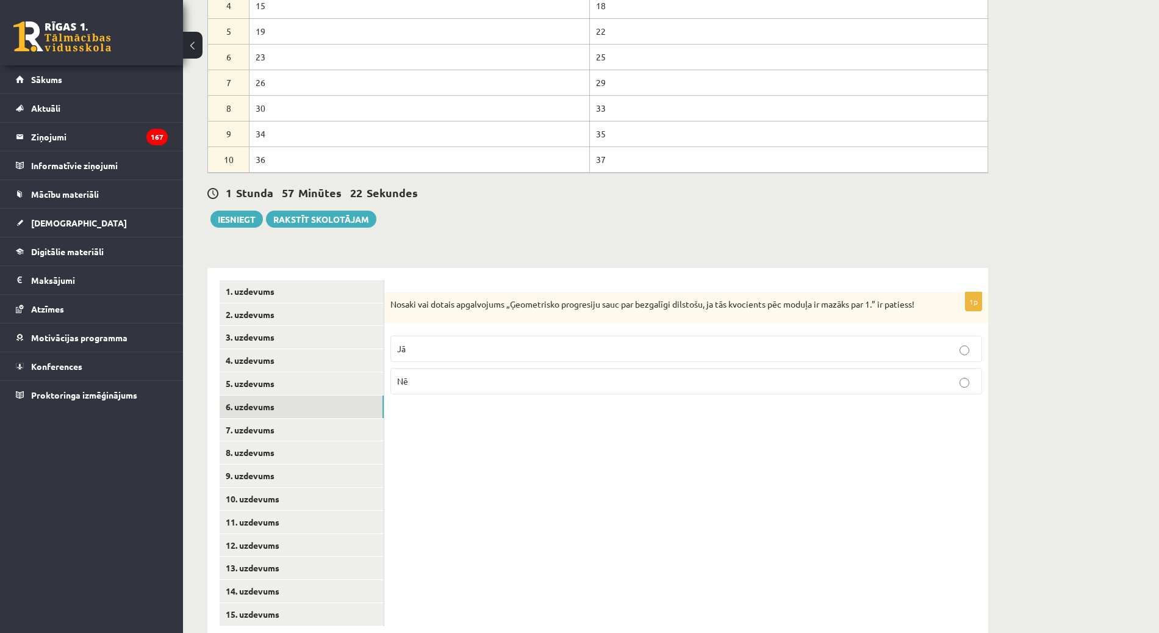
click at [537, 424] on div "1p Nosaki vai dotais apgalvojums „Ģeometrisko progresiju sauc par bezgalīgi dil…" at bounding box center [686, 453] width 604 height 370
click at [486, 342] on p "Jā" at bounding box center [686, 348] width 578 height 13
click at [291, 419] on link "7. uzdevums" at bounding box center [302, 430] width 164 height 23
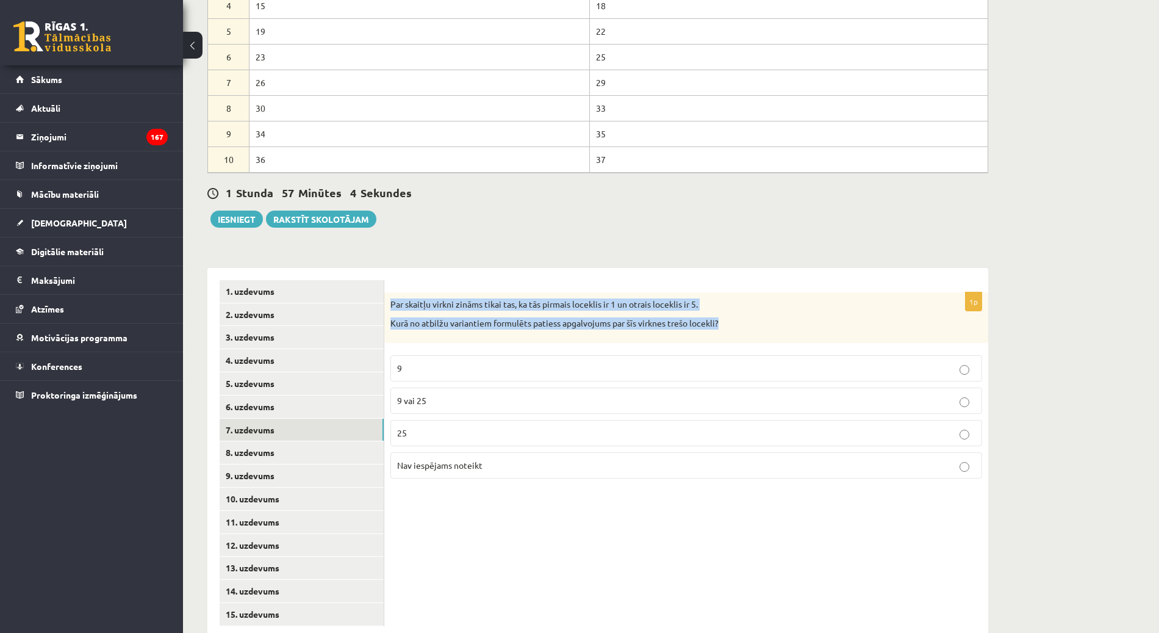
drag, startPoint x: 390, startPoint y: 275, endPoint x: 766, endPoint y: 290, distance: 376.1
click at [766, 292] on div "Par skaitļu virkni zināms tikai tas, ka tās pirmais loceklis ir 1 un otrais loc…" at bounding box center [686, 317] width 604 height 51
copy div "Par skaitļu virkni zināms tikai tas, ka tās pirmais loceklis ir 1 un otrais loc…"
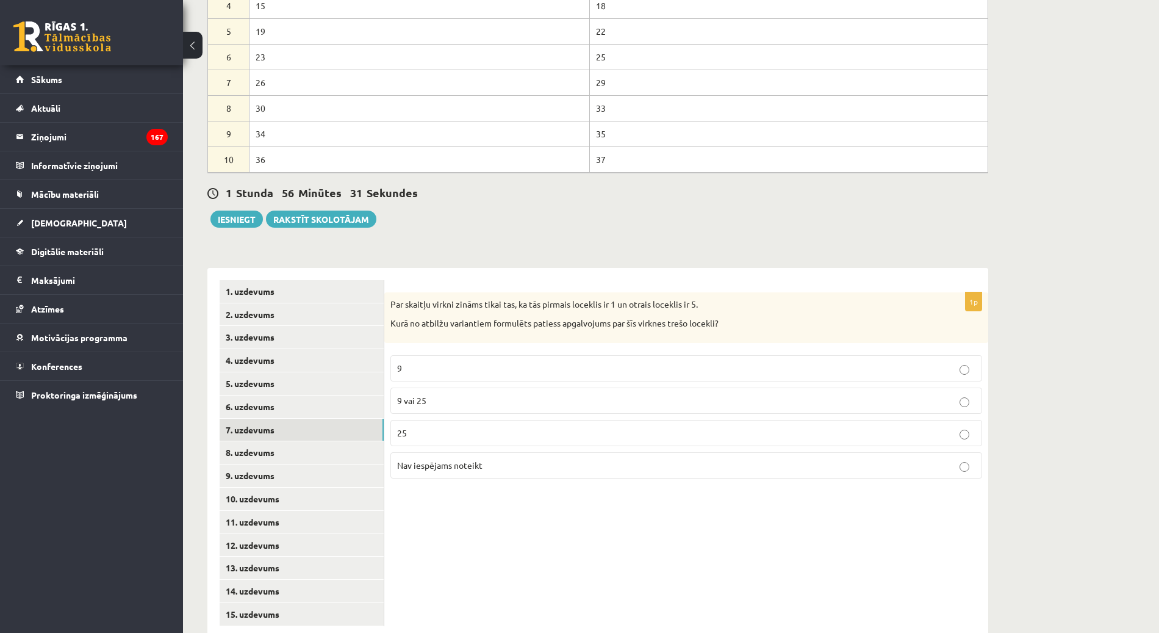
click at [502, 536] on div "1p Par skaitļu virkni zināms tikai tas, ka tās pirmais loceklis ir 1 un otrais …" at bounding box center [686, 453] width 604 height 370
click at [469, 394] on p "9 vai 25" at bounding box center [686, 400] width 578 height 13
click at [286, 441] on link "8. uzdevums" at bounding box center [302, 452] width 164 height 23
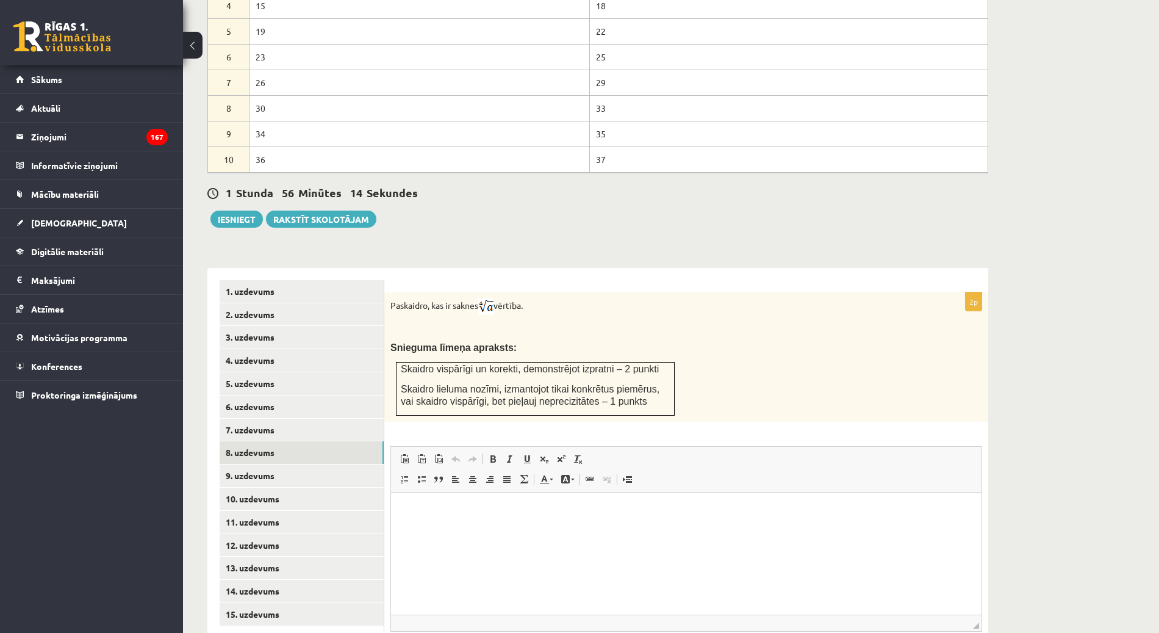
scroll to position [621, 0]
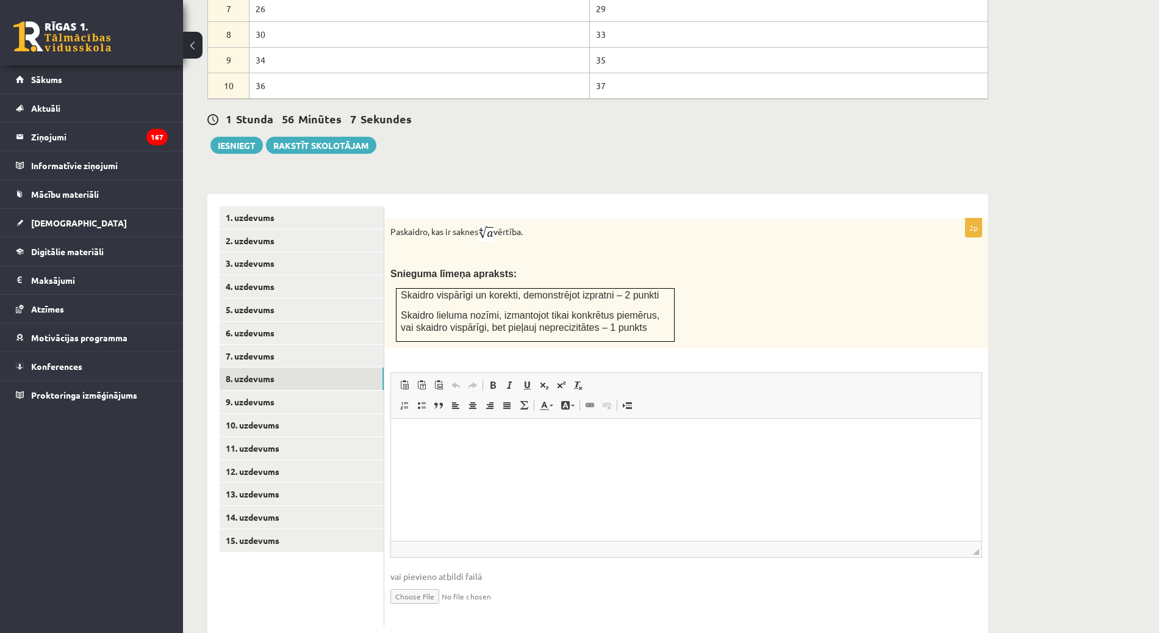
click at [445, 436] on p "Editor, wiswyg-editor-user-answer-47025017096300" at bounding box center [686, 436] width 566 height 13
click at [444, 460] on p "******" at bounding box center [686, 457] width 567 height 13
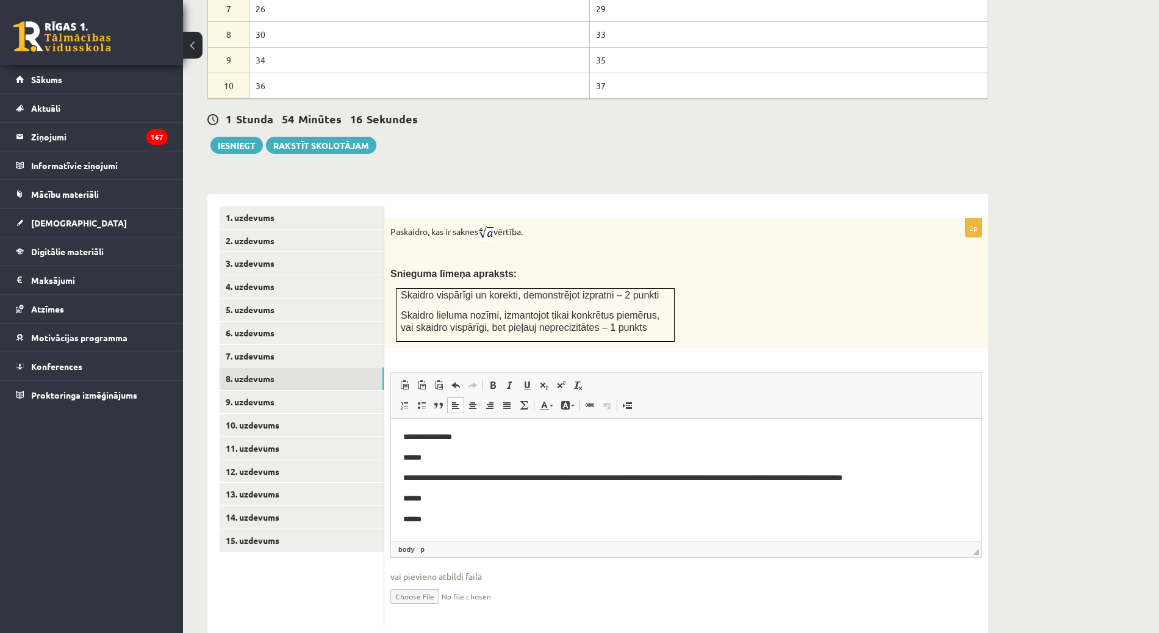
click at [519, 501] on p "******" at bounding box center [686, 498] width 567 height 13
click at [480, 518] on p "**********" at bounding box center [680, 518] width 555 height 13
click at [526, 519] on p "**********" at bounding box center [680, 518] width 555 height 13
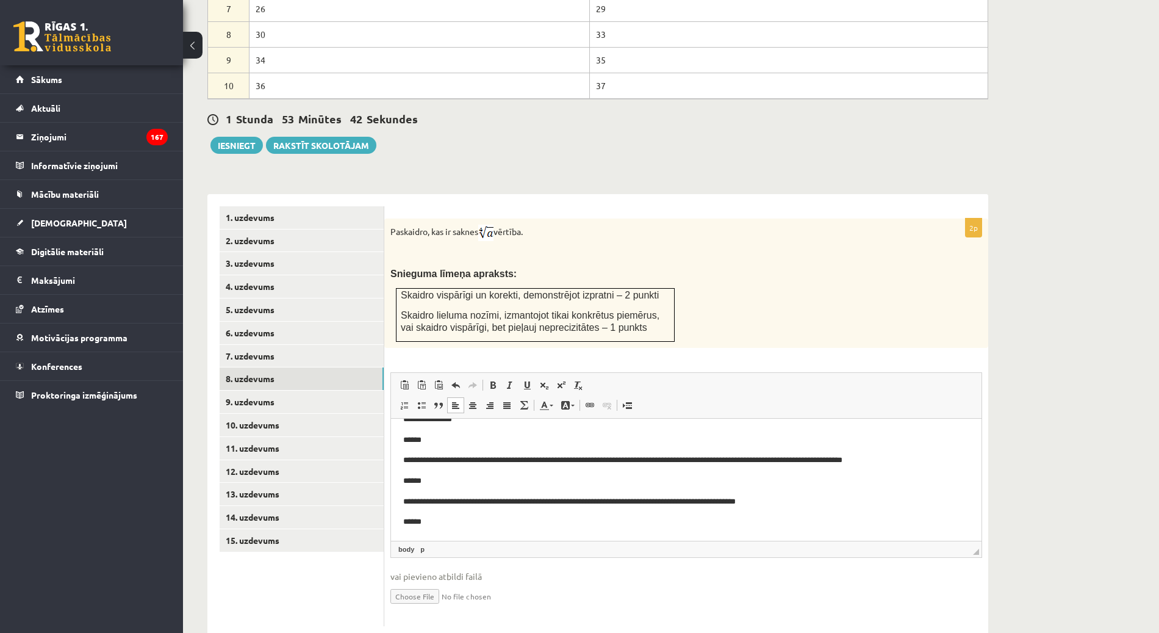
click at [451, 522] on p "******" at bounding box center [680, 521] width 555 height 13
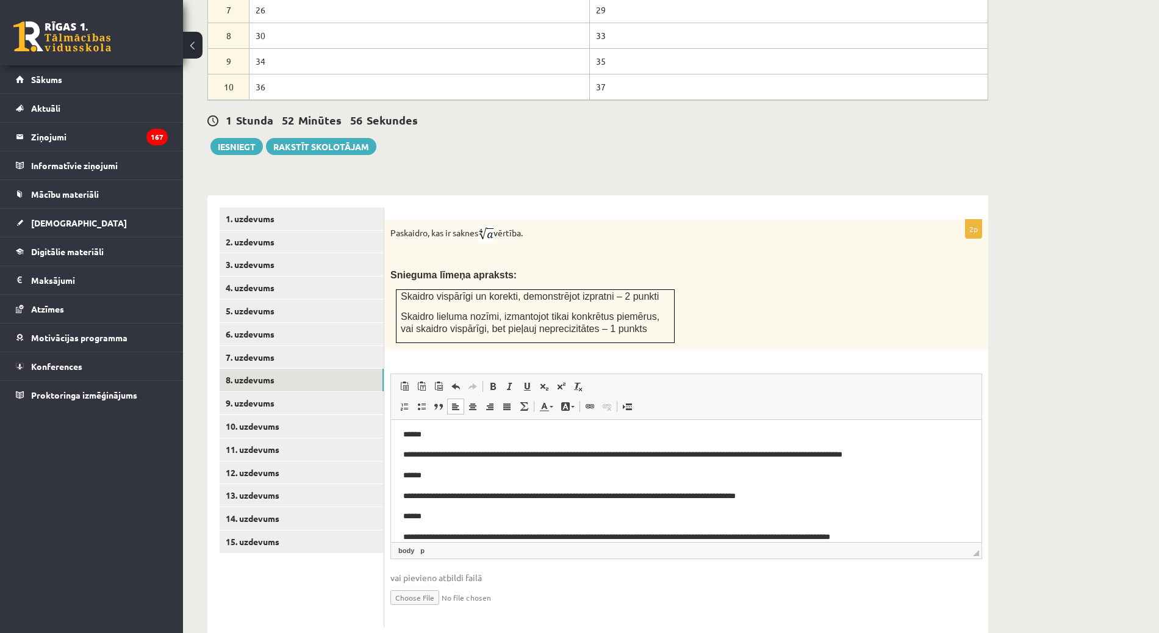
scroll to position [621, 0]
click at [293, 390] on link "9. uzdevums" at bounding box center [302, 401] width 164 height 23
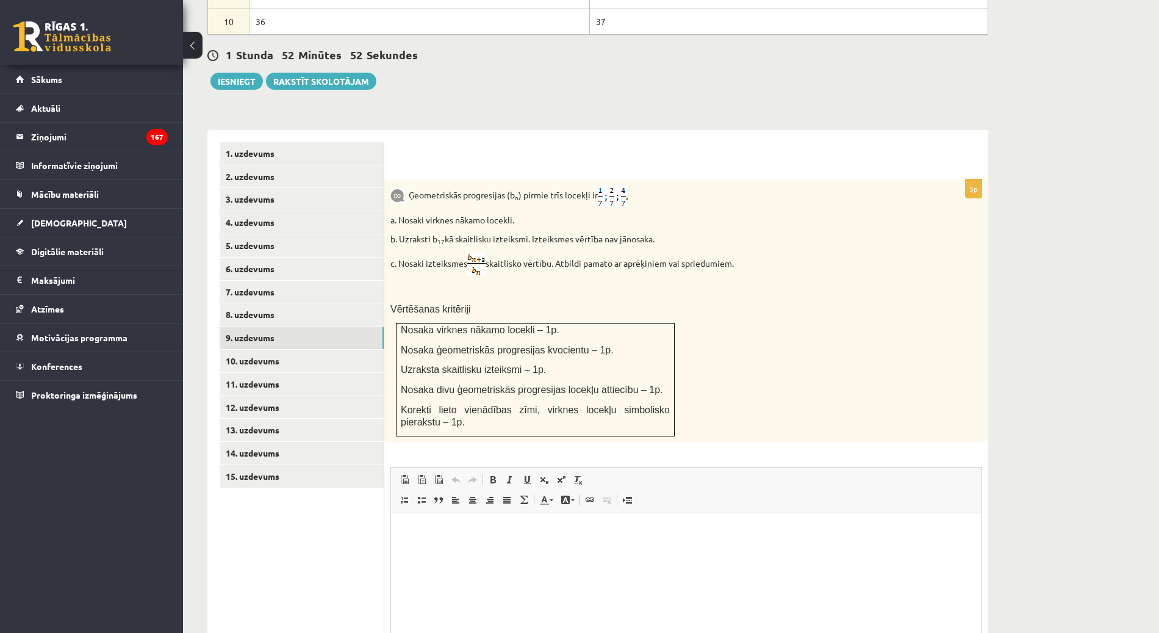
scroll to position [686, 0]
click at [351, 349] on link "10. uzdevums" at bounding box center [302, 360] width 164 height 23
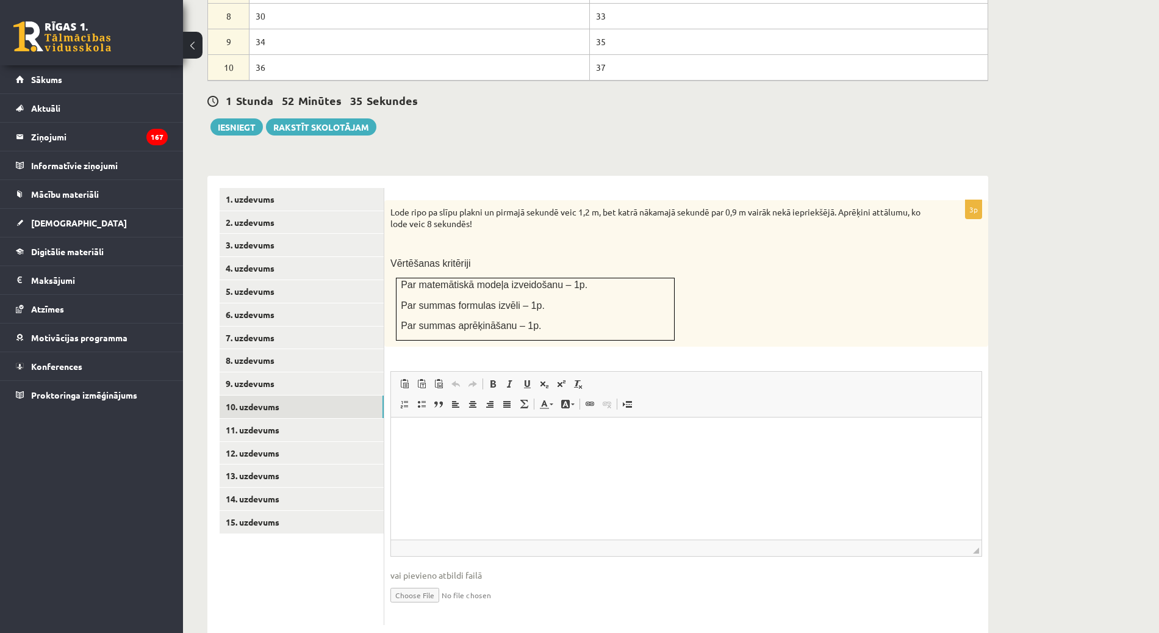
scroll to position [0, 0]
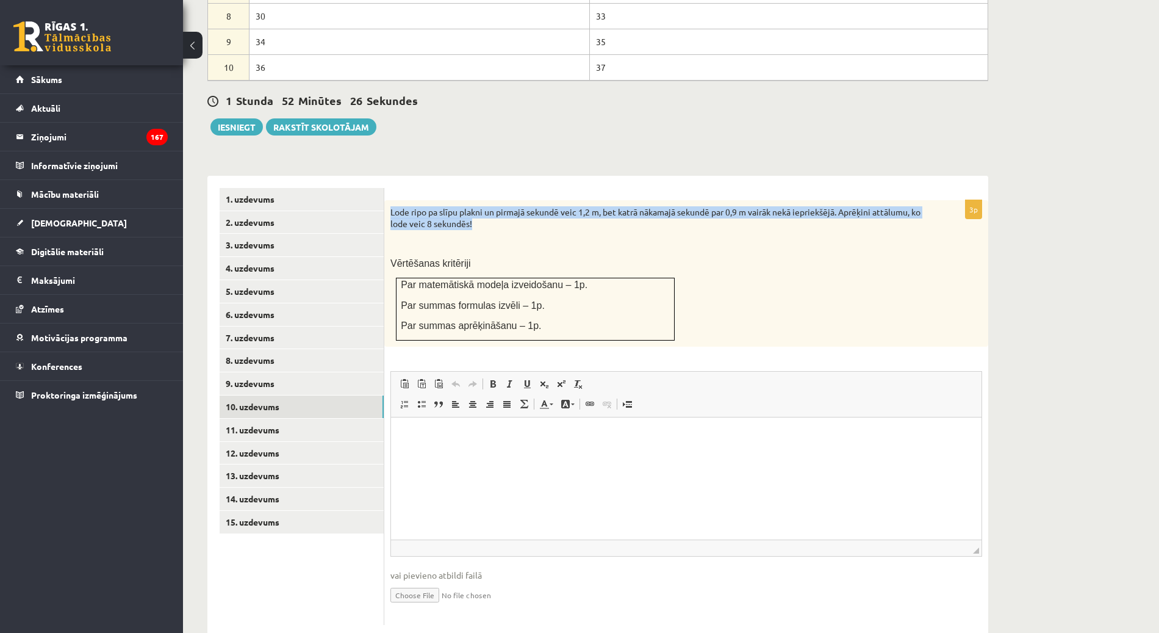
drag, startPoint x: 391, startPoint y: 182, endPoint x: 490, endPoint y: 195, distance: 100.2
click at [490, 206] on p "Lode ripo pa slīpu plakni un pirmajā sekundē veic 1,2 m, bet katrā nākamajā sek…" at bounding box center [655, 218] width 531 height 24
copy p "Lode ripo pa slīpu plakni un pirmajā sekundē veic 1,2 m, bet katrā nākamajā sek…"
click at [581, 206] on p "Lode ripo pa slīpu plakni un pirmajā sekundē veic 1,2 m, bet katrā nākamajā sek…" at bounding box center [655, 218] width 531 height 24
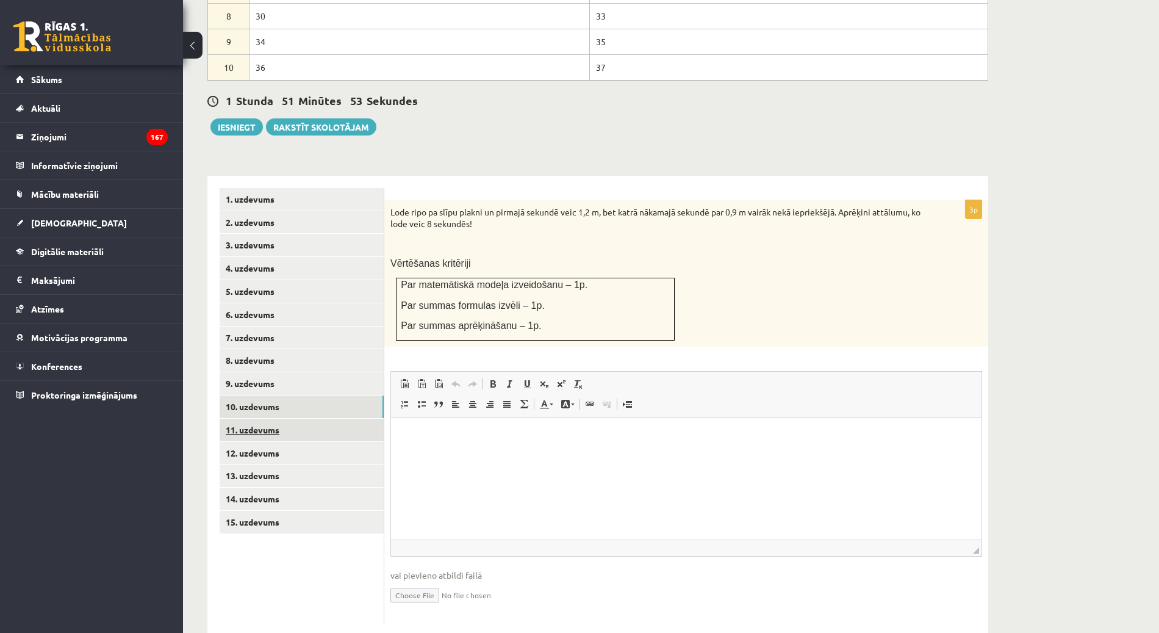
click at [305, 419] on link "11. uzdevums" at bounding box center [302, 430] width 164 height 23
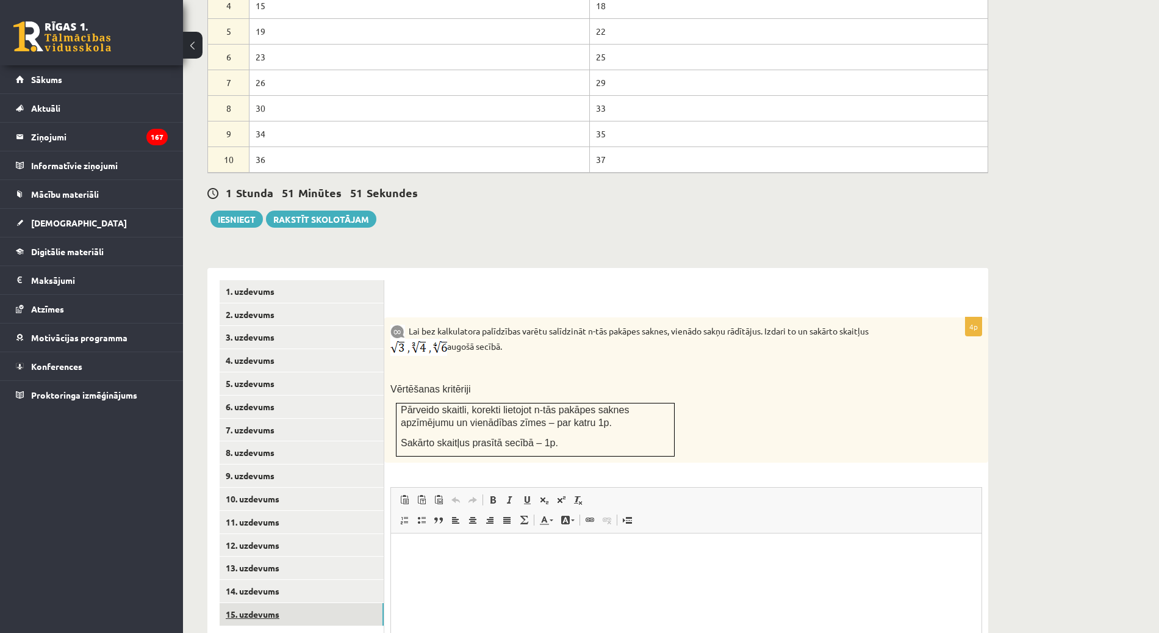
click at [264, 603] on link "15. uzdevums" at bounding box center [302, 614] width 164 height 23
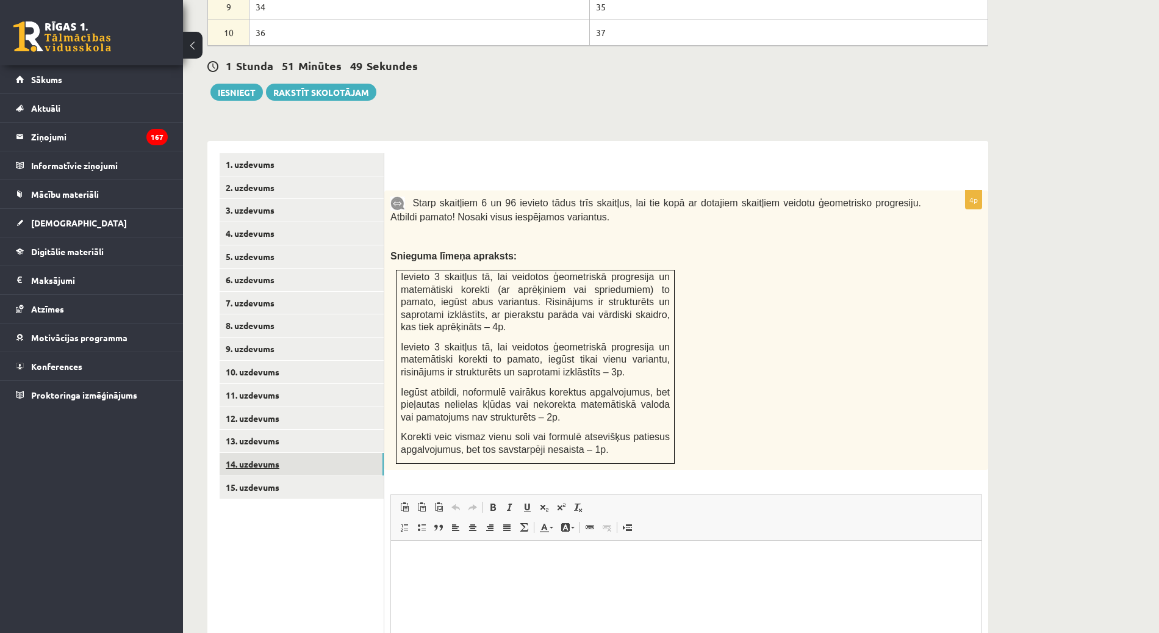
click at [318, 453] on link "14. uzdevums" at bounding box center [302, 464] width 164 height 23
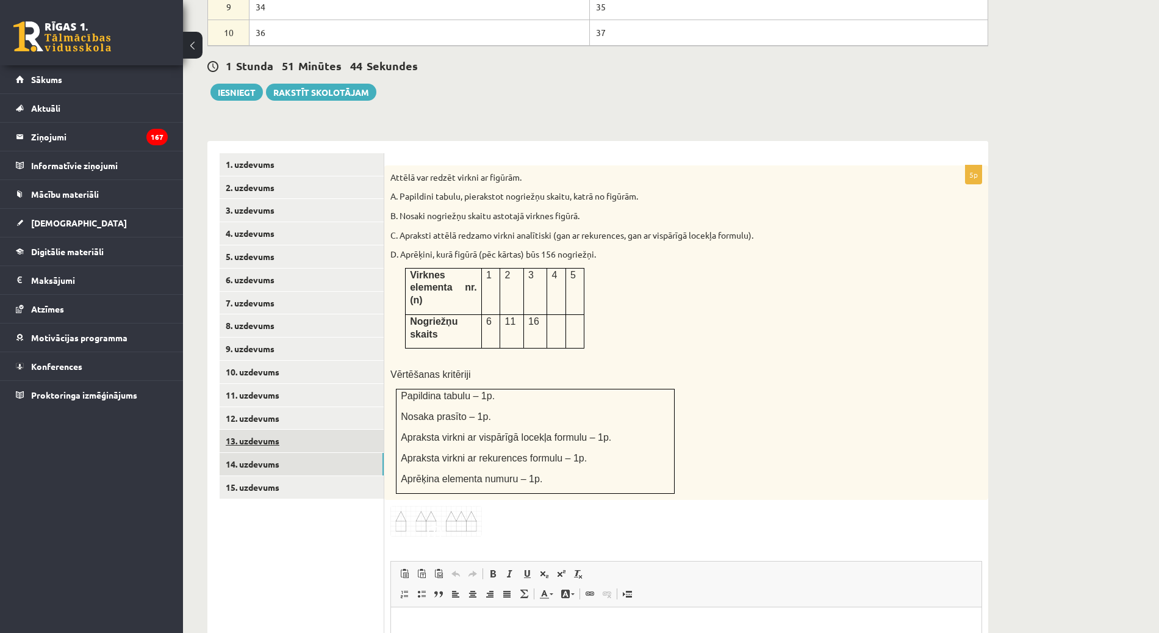
click at [314, 429] on link "13. uzdevums" at bounding box center [302, 440] width 164 height 23
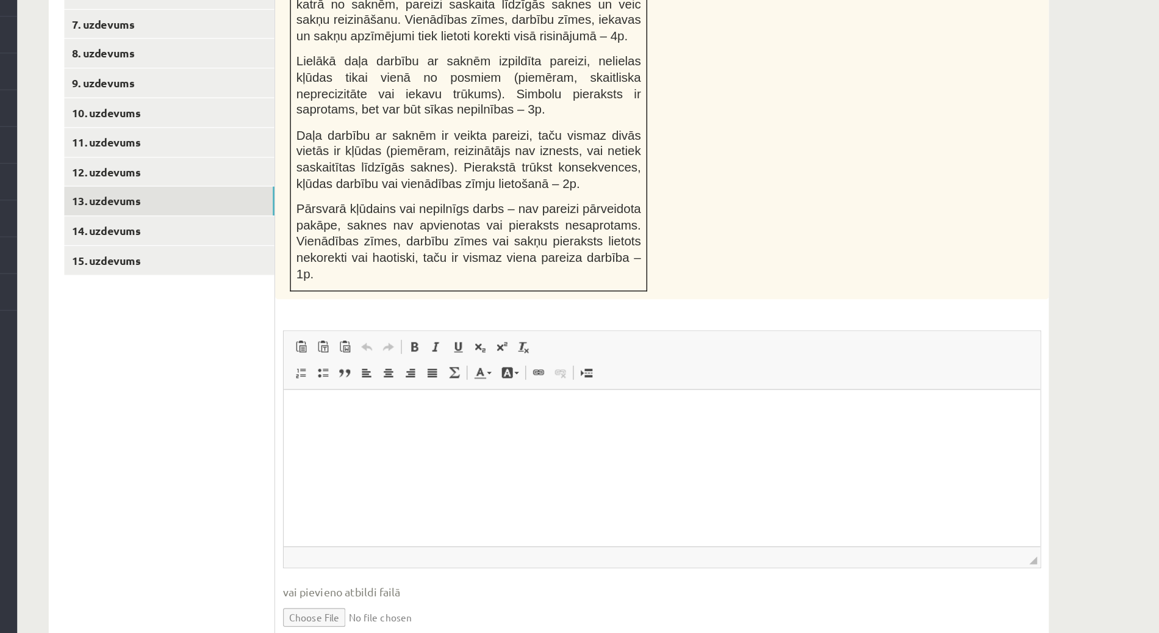
scroll to position [821, 0]
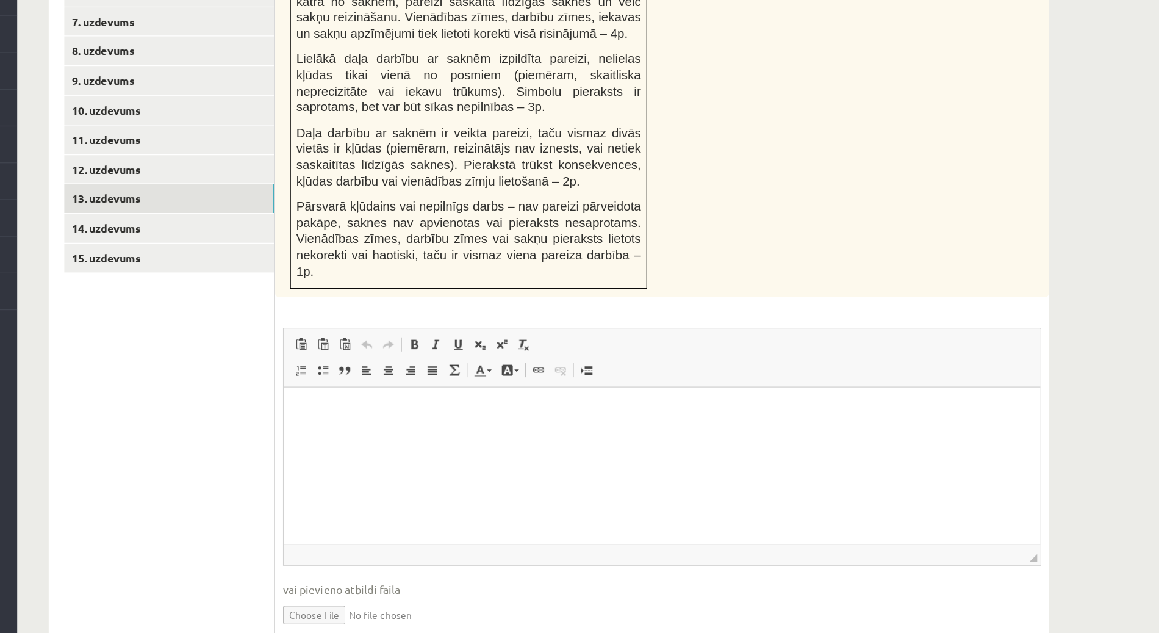
click at [425, 605] on input "file" at bounding box center [686, 617] width 592 height 25
type input "**********"
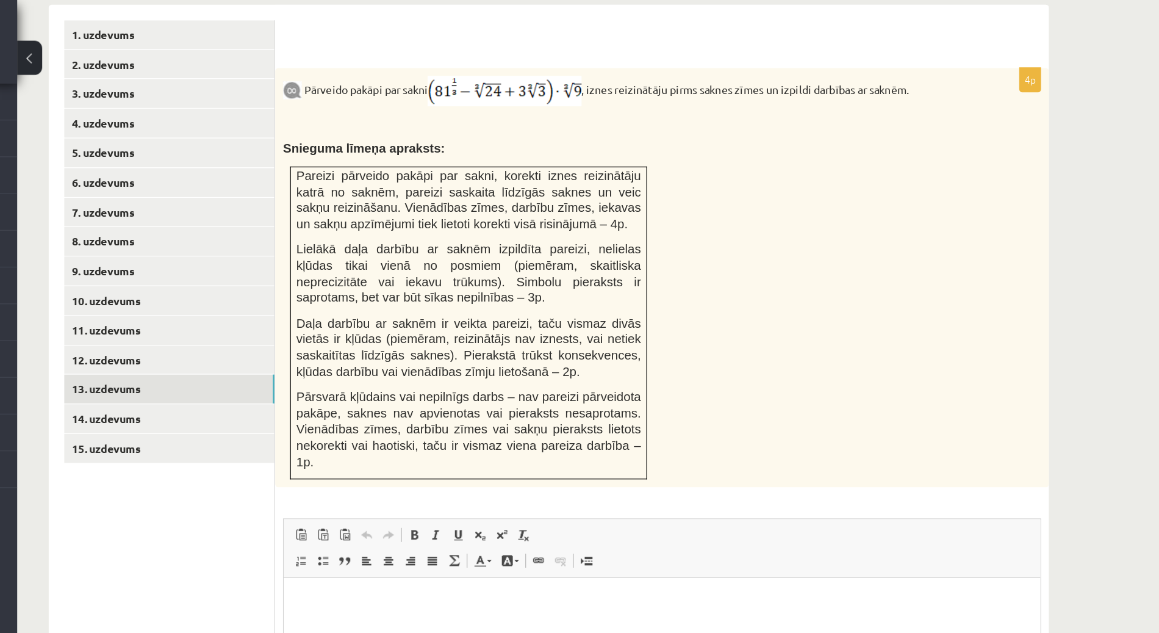
scroll to position [811, 0]
click at [258, 155] on link "7. uzdevums" at bounding box center [302, 166] width 164 height 23
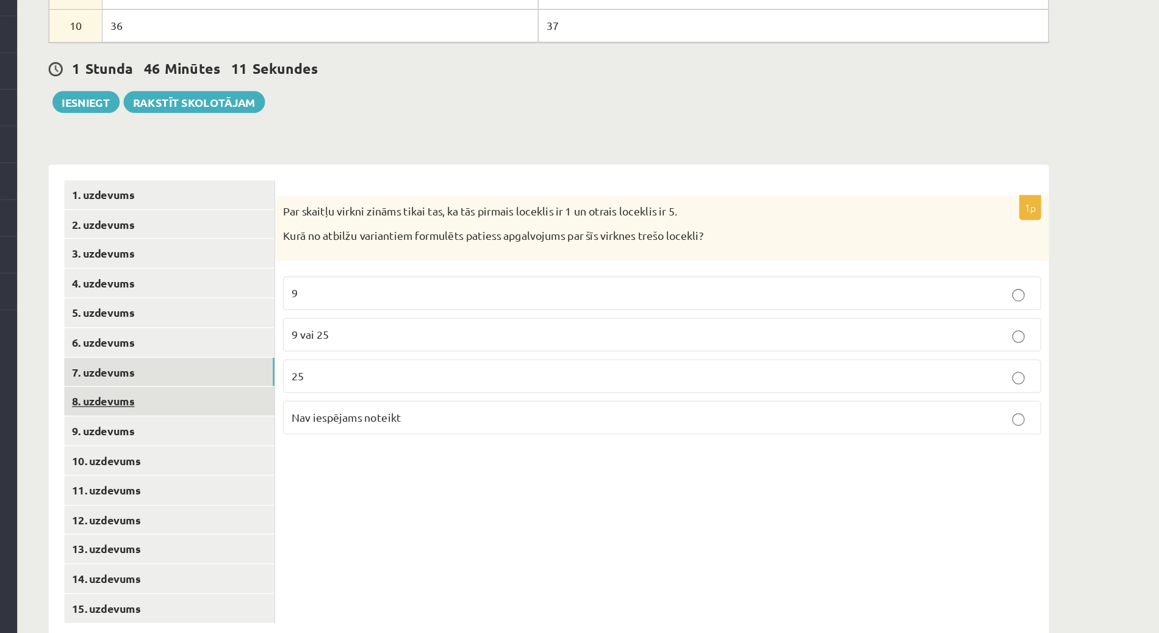
click at [265, 440] on link "8. uzdevums" at bounding box center [302, 451] width 164 height 23
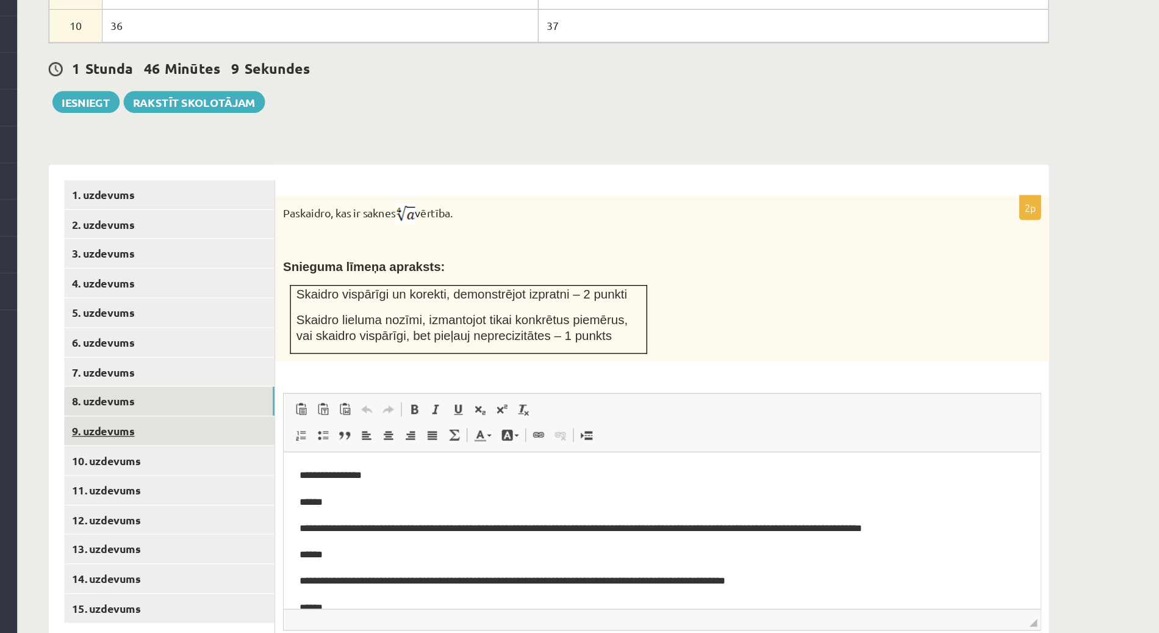
scroll to position [0, 0]
click at [293, 464] on link "9. uzdevums" at bounding box center [302, 475] width 164 height 23
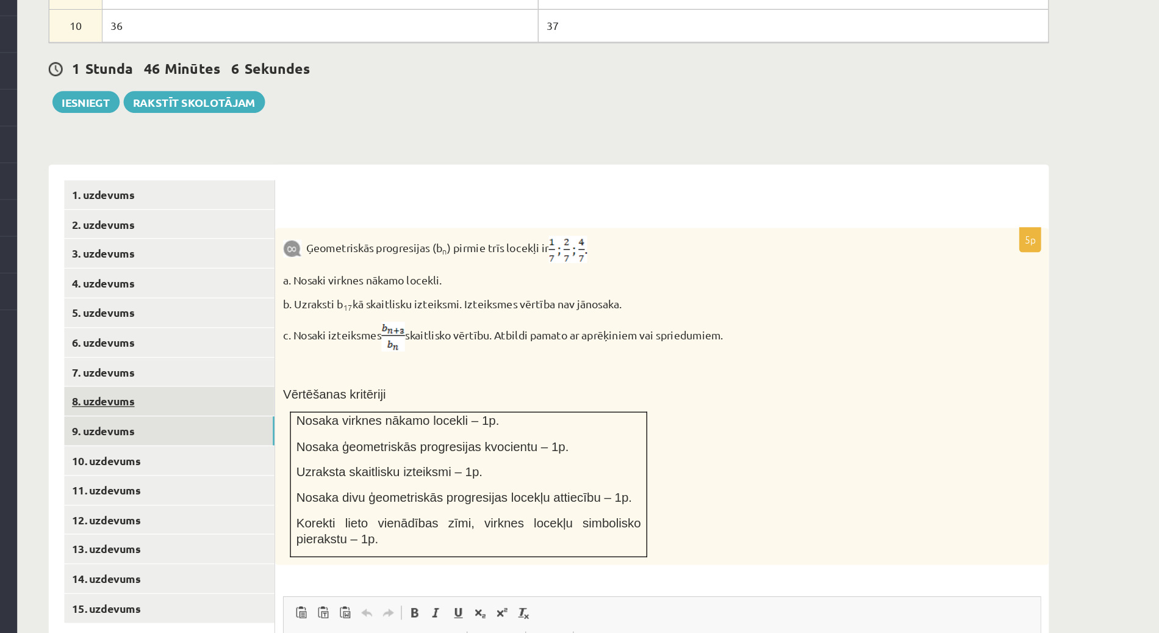
click at [315, 440] on link "8. uzdevums" at bounding box center [302, 451] width 164 height 23
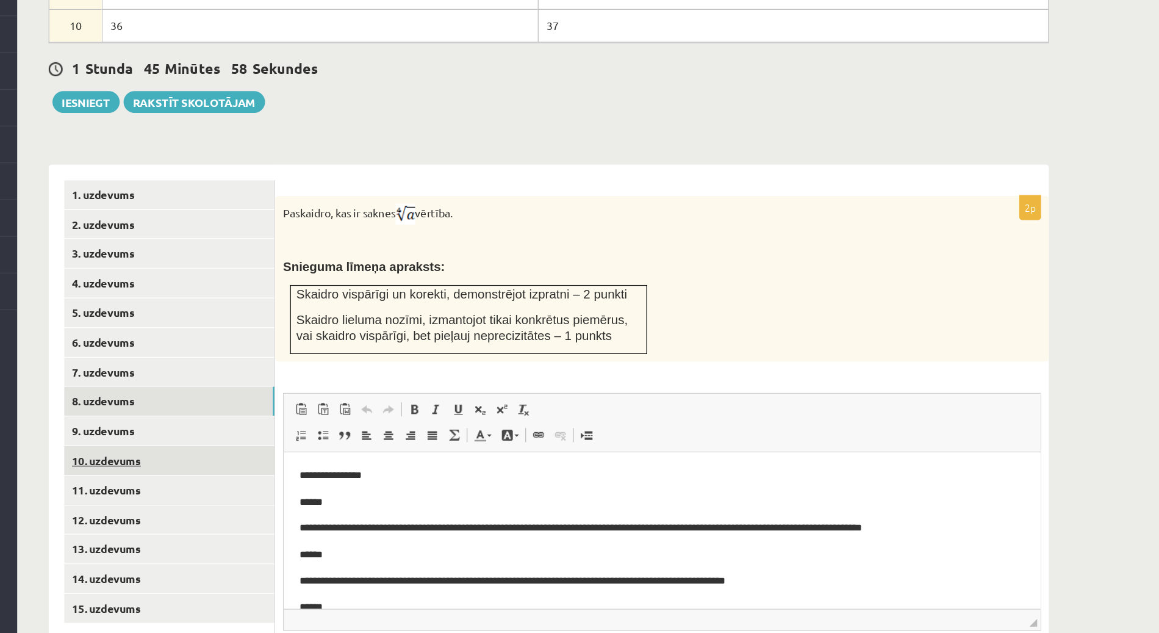
click at [312, 487] on link "10. uzdevums" at bounding box center [302, 498] width 164 height 23
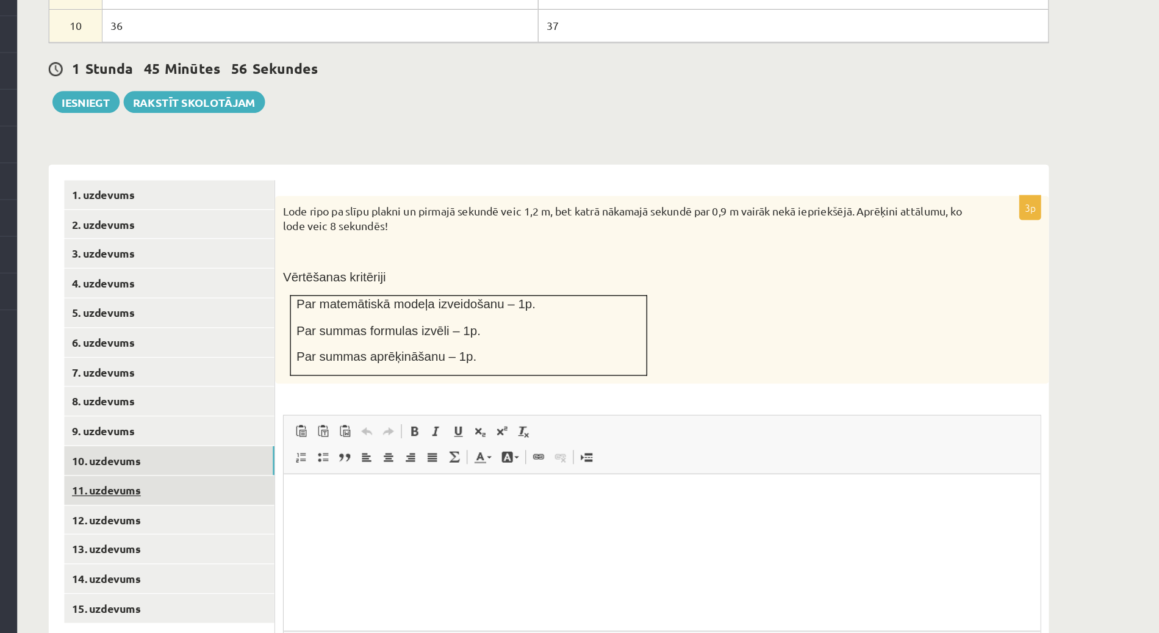
click at [317, 510] on link "11. uzdevums" at bounding box center [302, 521] width 164 height 23
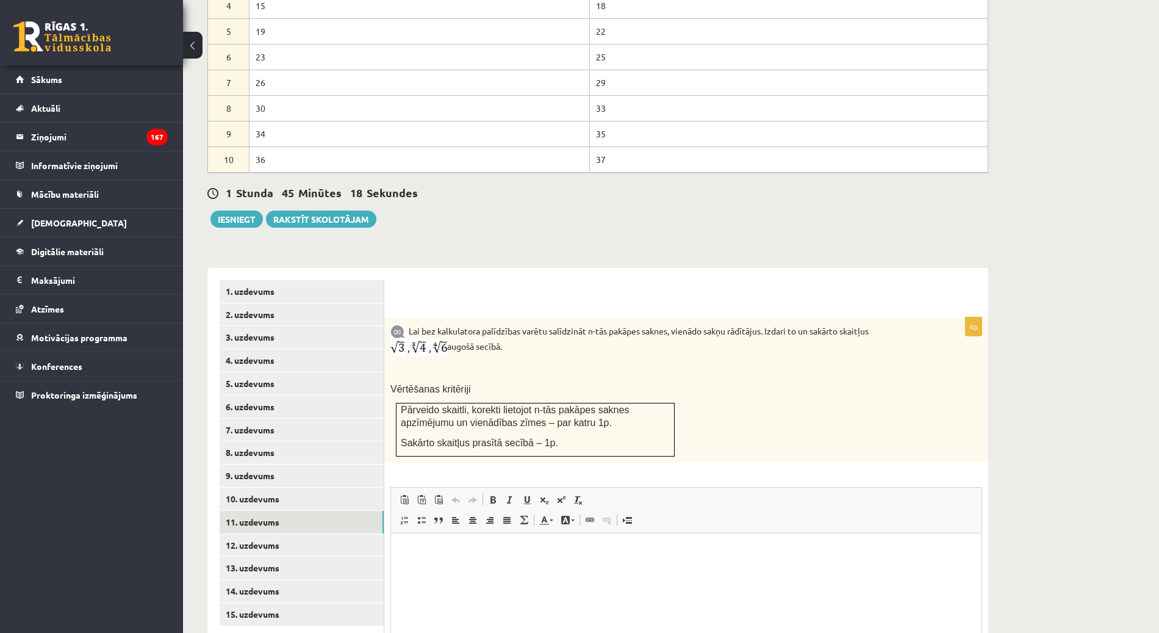
scroll to position [639, 0]
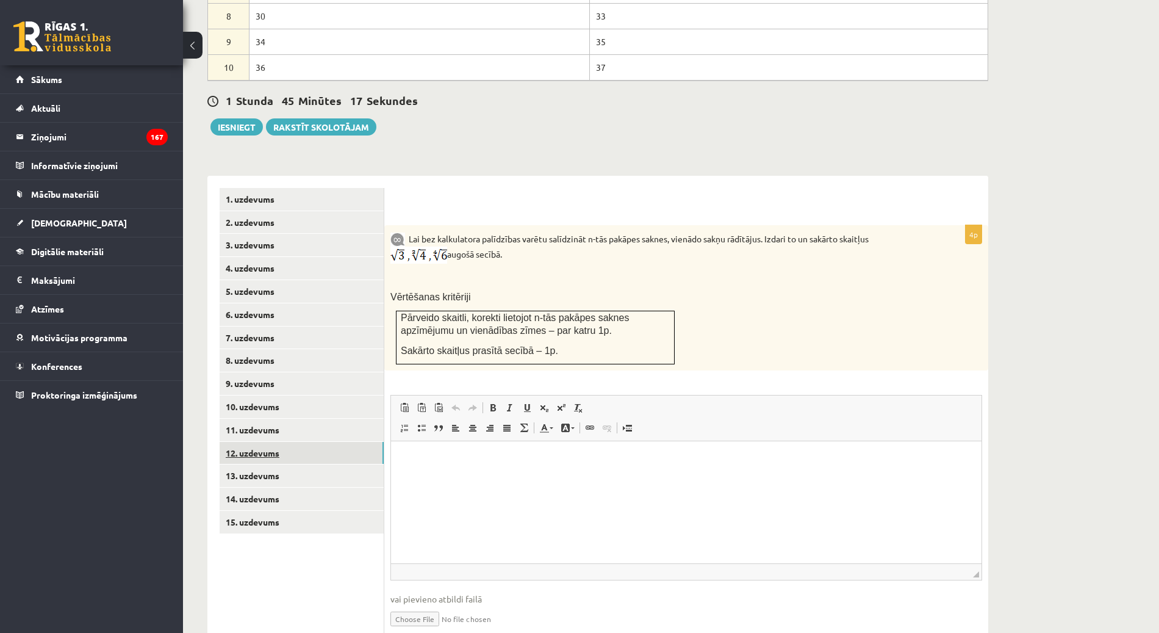
click at [305, 442] on link "12. uzdevums" at bounding box center [302, 453] width 164 height 23
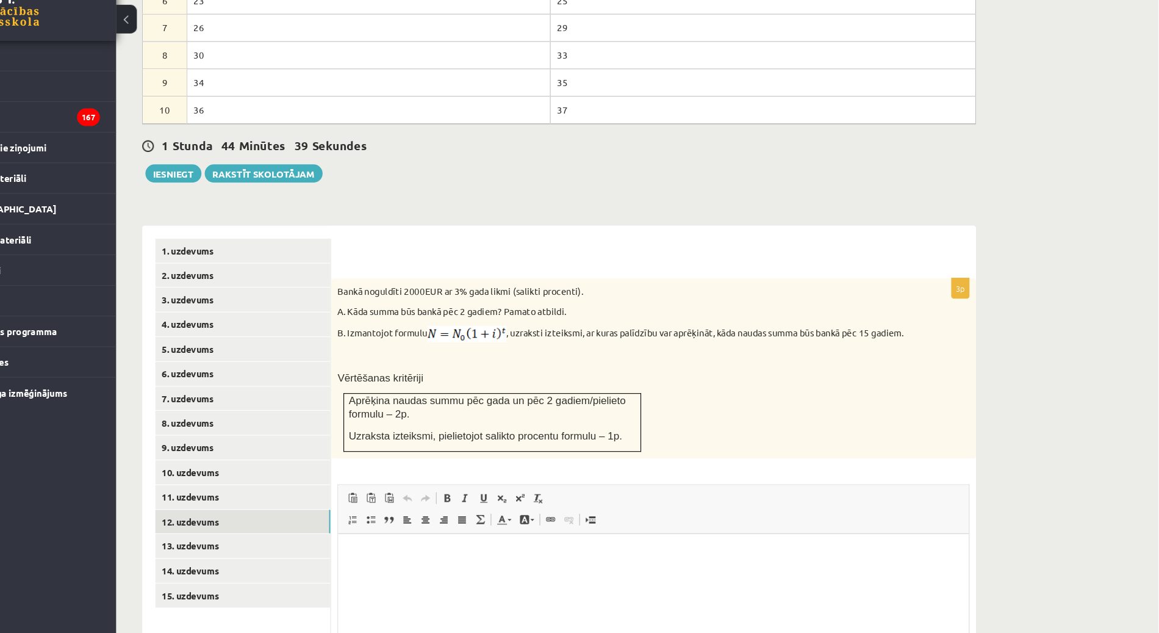
scroll to position [577, 0]
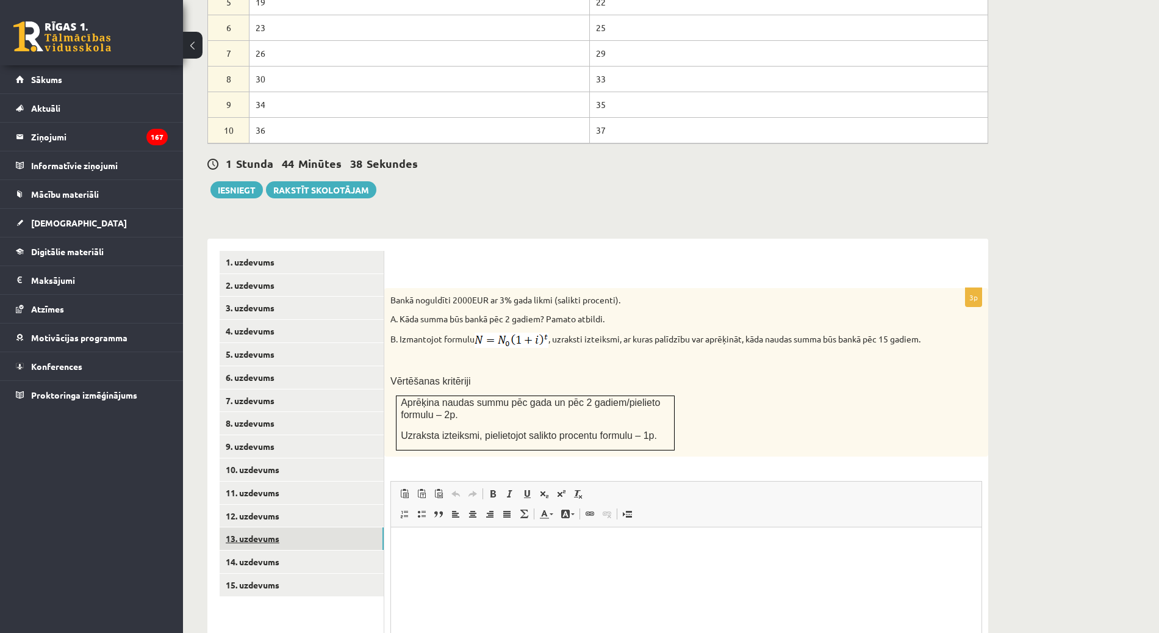
click at [267, 527] on link "13. uzdevums" at bounding box center [302, 538] width 164 height 23
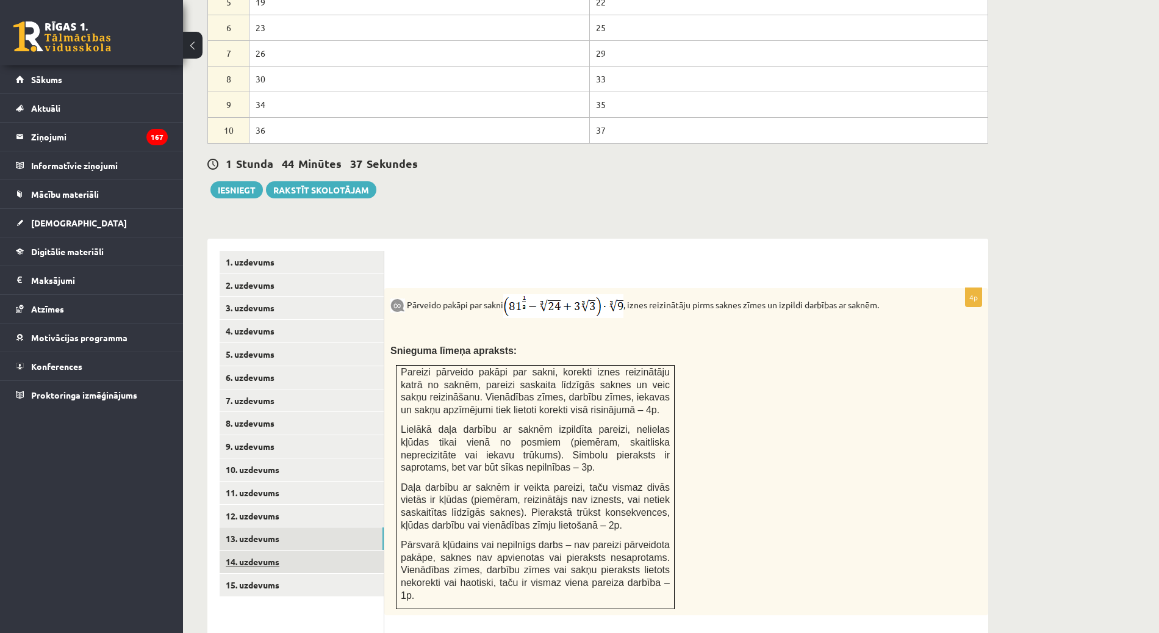
scroll to position [0, 0]
click at [275, 550] on link "14. uzdevums" at bounding box center [302, 561] width 164 height 23
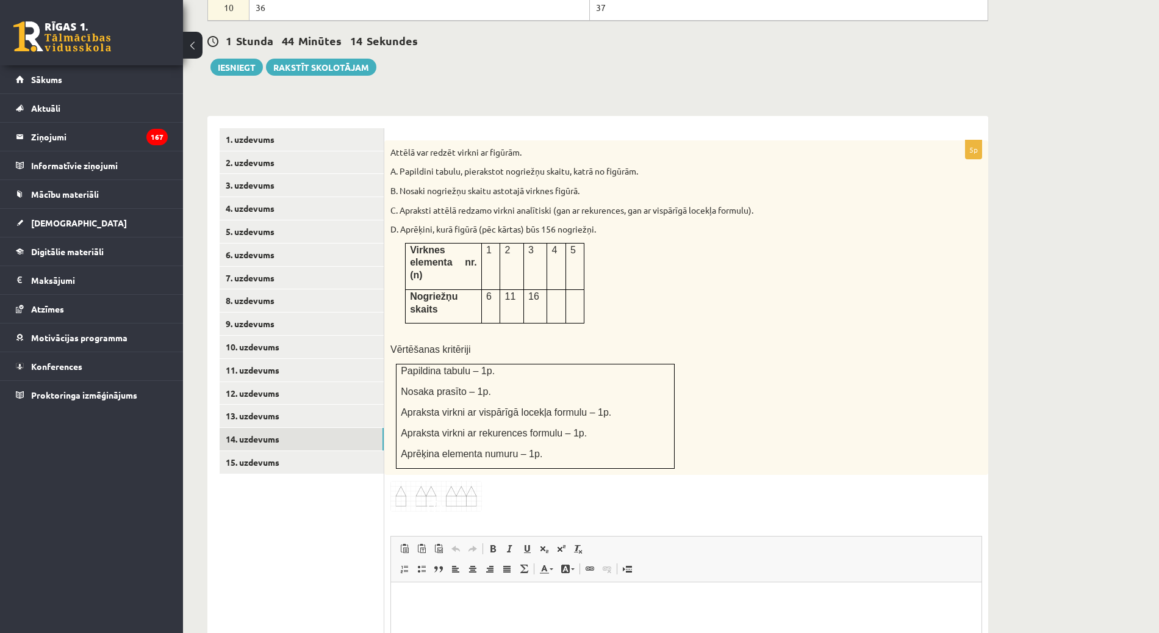
scroll to position [698, 0]
click at [260, 129] on link "1. uzdevums" at bounding box center [302, 140] width 164 height 23
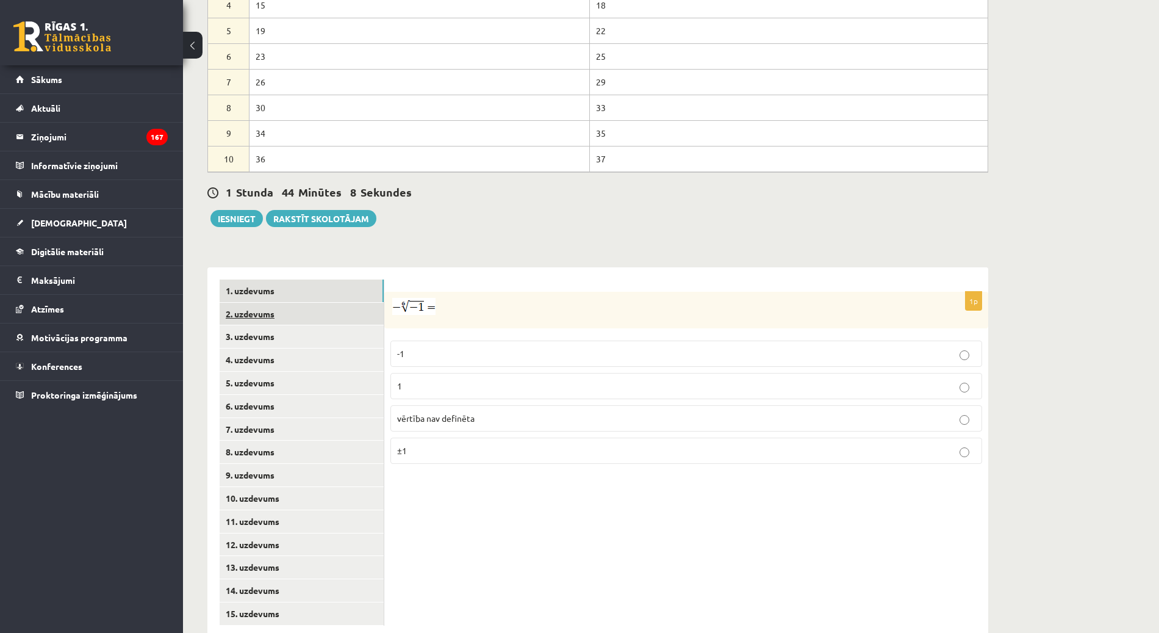
click at [286, 303] on link "2. uzdevums" at bounding box center [302, 314] width 164 height 23
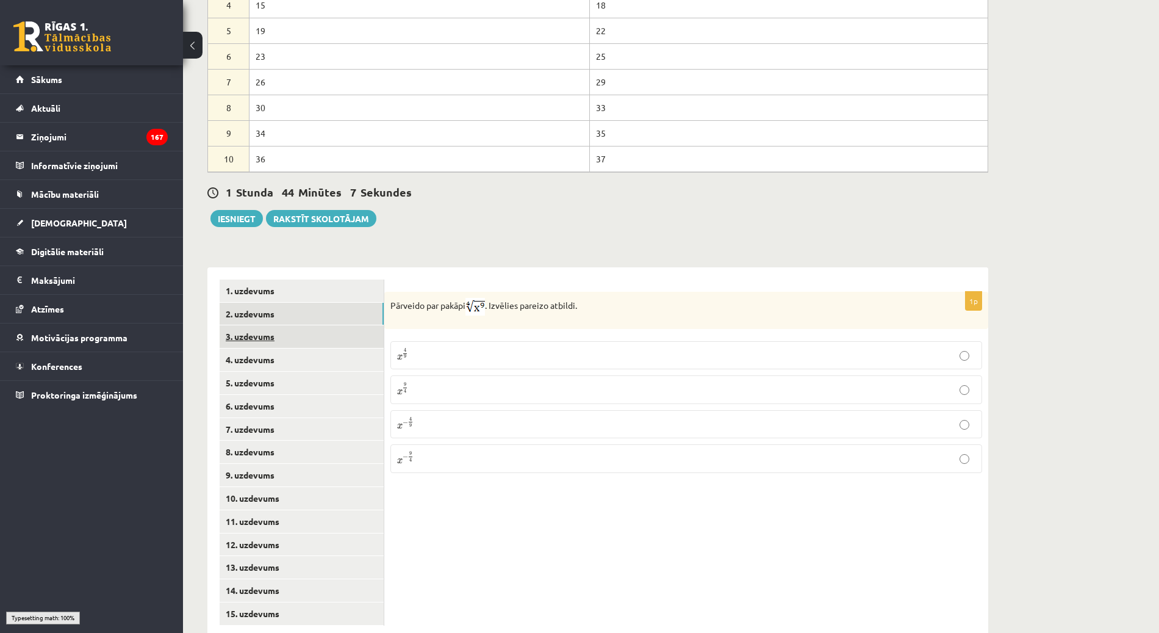
click at [283, 325] on link "3. uzdevums" at bounding box center [302, 336] width 164 height 23
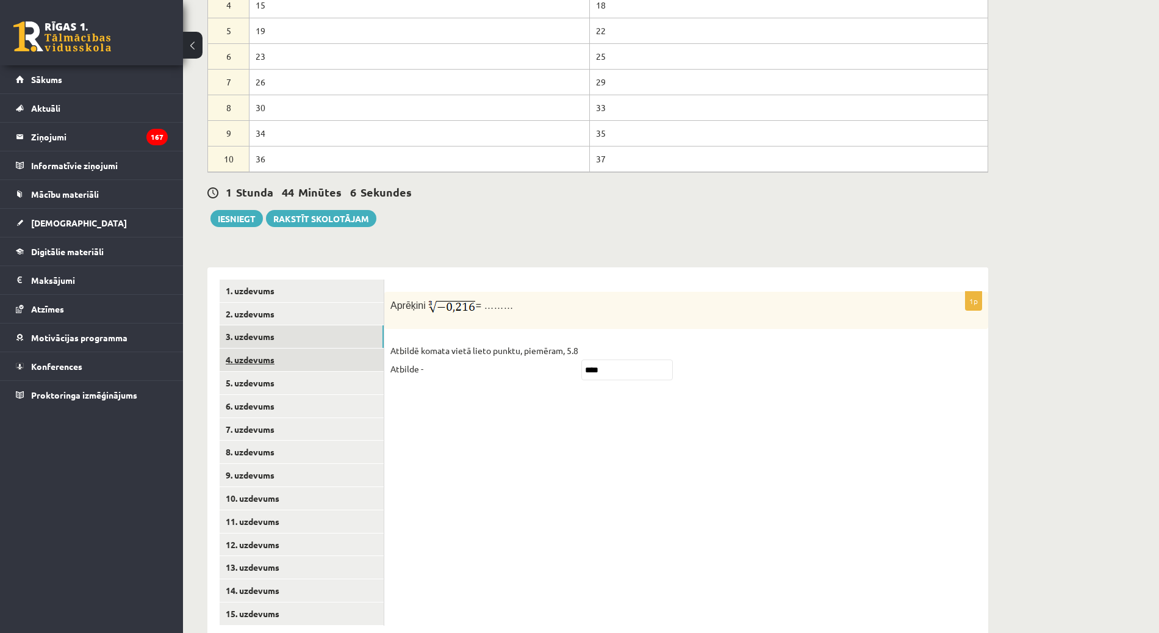
click at [284, 348] on link "4. uzdevums" at bounding box center [302, 359] width 164 height 23
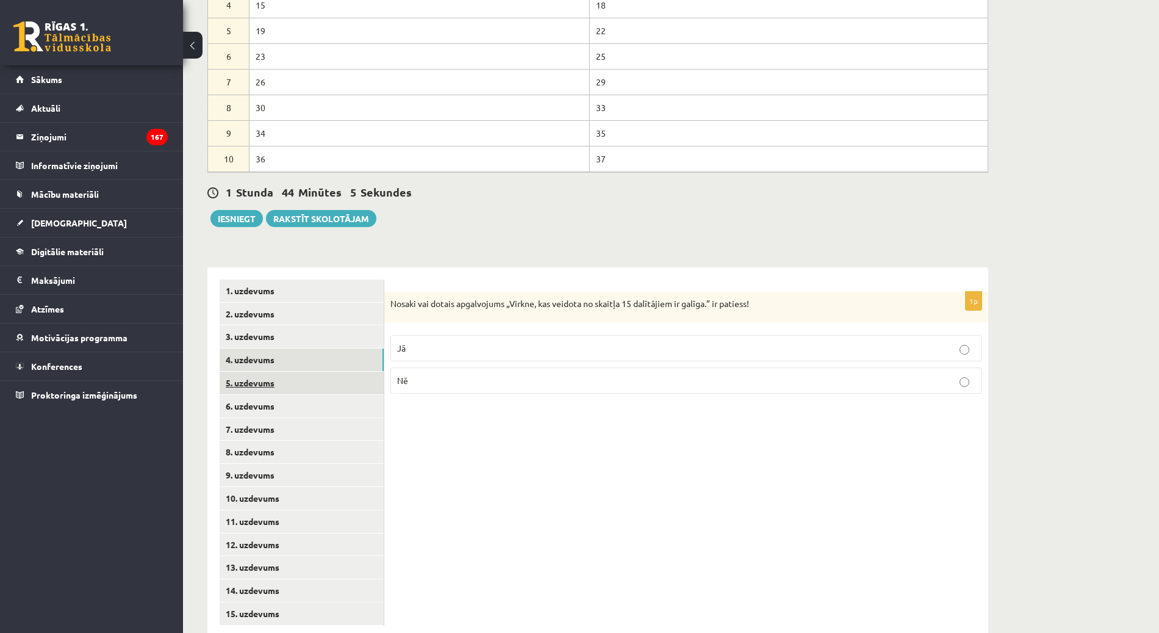
click at [289, 372] on link "5. uzdevums" at bounding box center [302, 383] width 164 height 23
click at [293, 395] on link "6. uzdevums" at bounding box center [302, 406] width 164 height 23
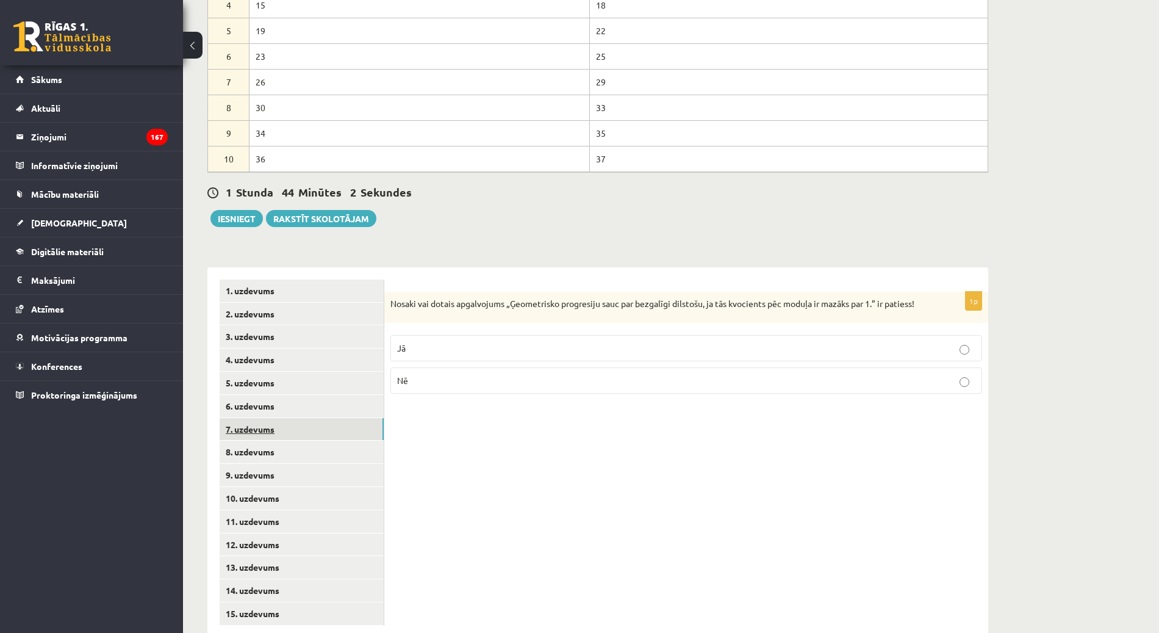
click at [292, 418] on link "7. uzdevums" at bounding box center [302, 429] width 164 height 23
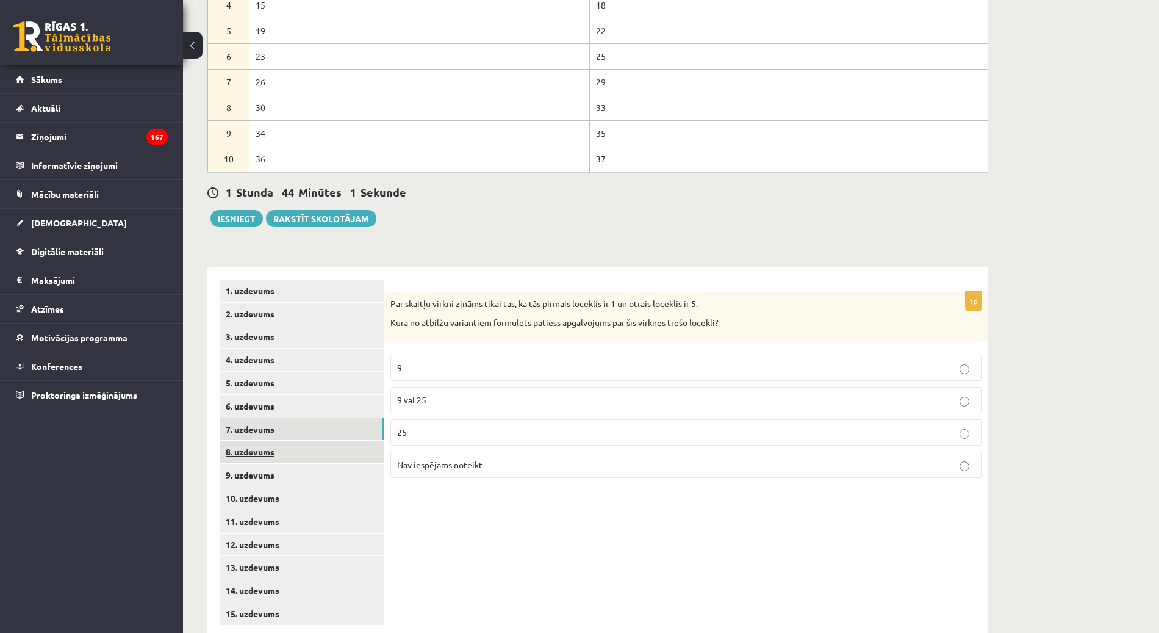
click at [289, 440] on link "8. uzdevums" at bounding box center [302, 451] width 164 height 23
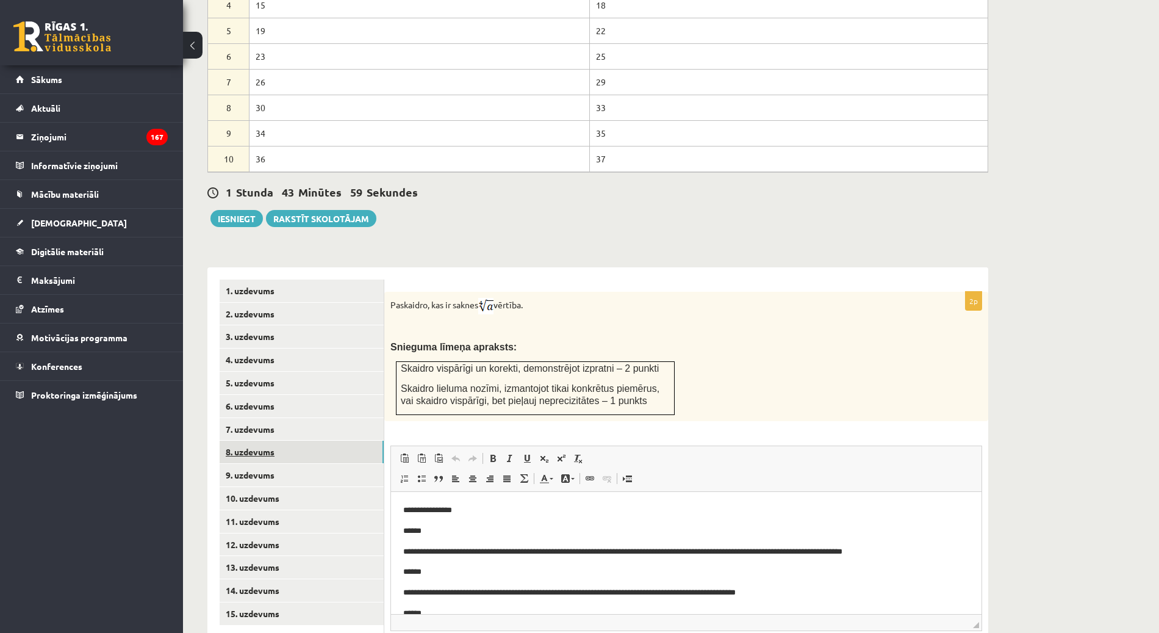
scroll to position [0, 0]
click at [279, 556] on link "13. uzdevums" at bounding box center [302, 567] width 164 height 23
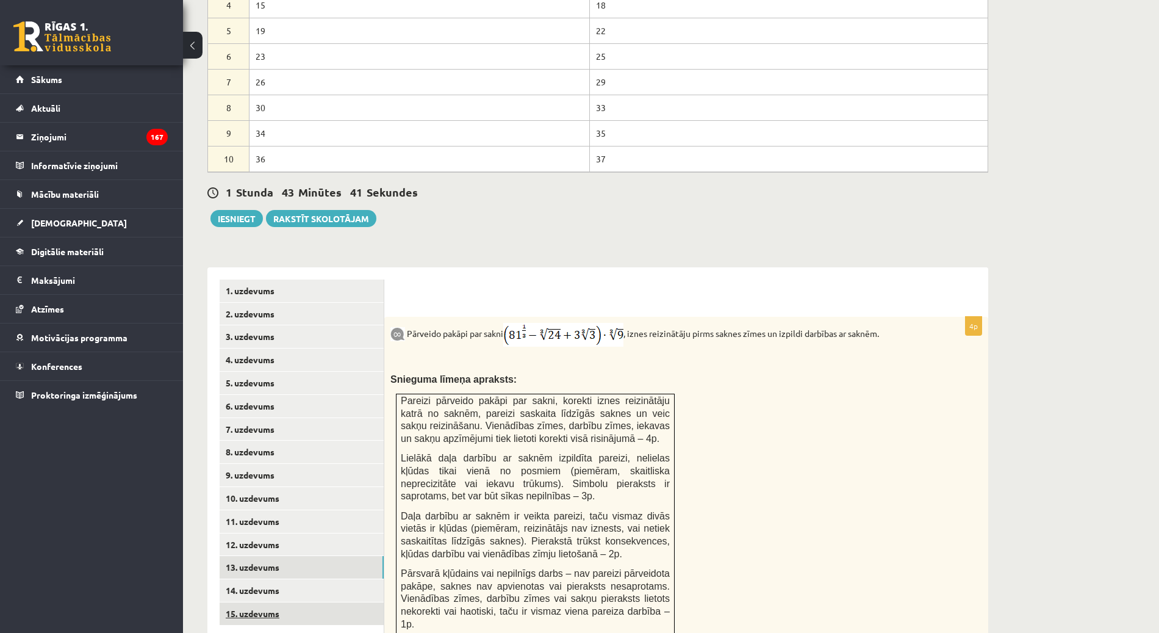
click at [345, 602] on link "15. uzdevums" at bounding box center [302, 613] width 164 height 23
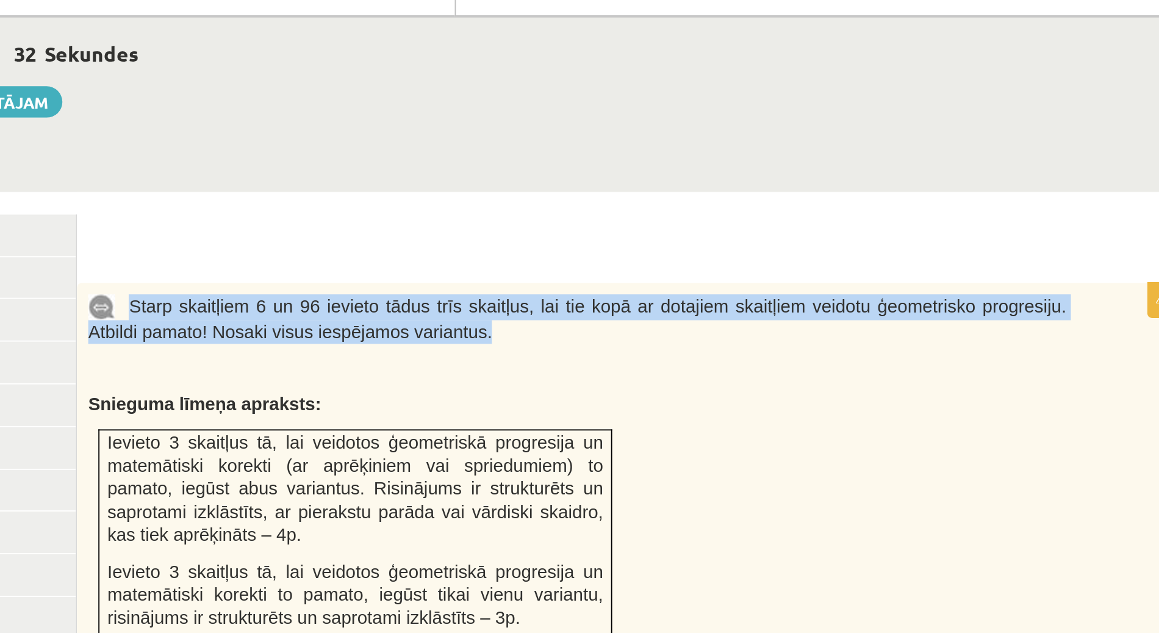
drag, startPoint x: 411, startPoint y: 298, endPoint x: 575, endPoint y: 318, distance: 165.3
click at [575, 323] on p "Starp skaitļiem 6 un 96 ievieto tādus trīs skaitļus, lai tie kopā ar dotajiem s…" at bounding box center [655, 336] width 531 height 27
copy span "Starp skaitļiem 6 un 96 ievieto tādus trīs skaitļus, lai tie kopā ar dotajiem s…"
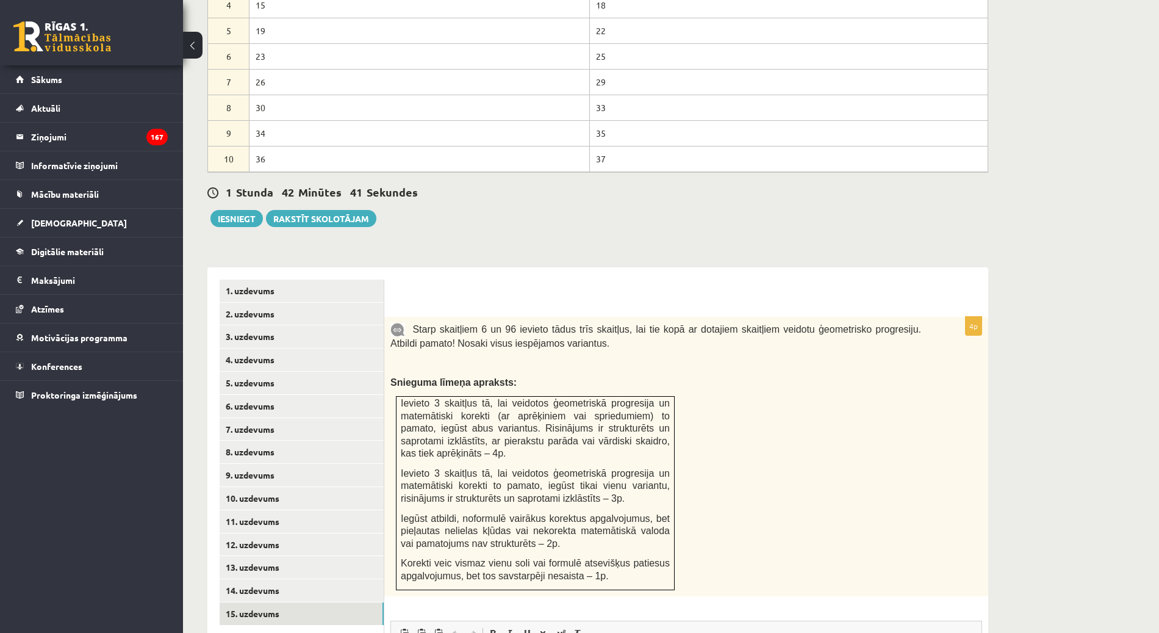
click at [629, 468] on span "Ievieto 3 skaitļus tā, lai veidotos ģeometriskā progresija un matemātiski korek…" at bounding box center [535, 485] width 269 height 35
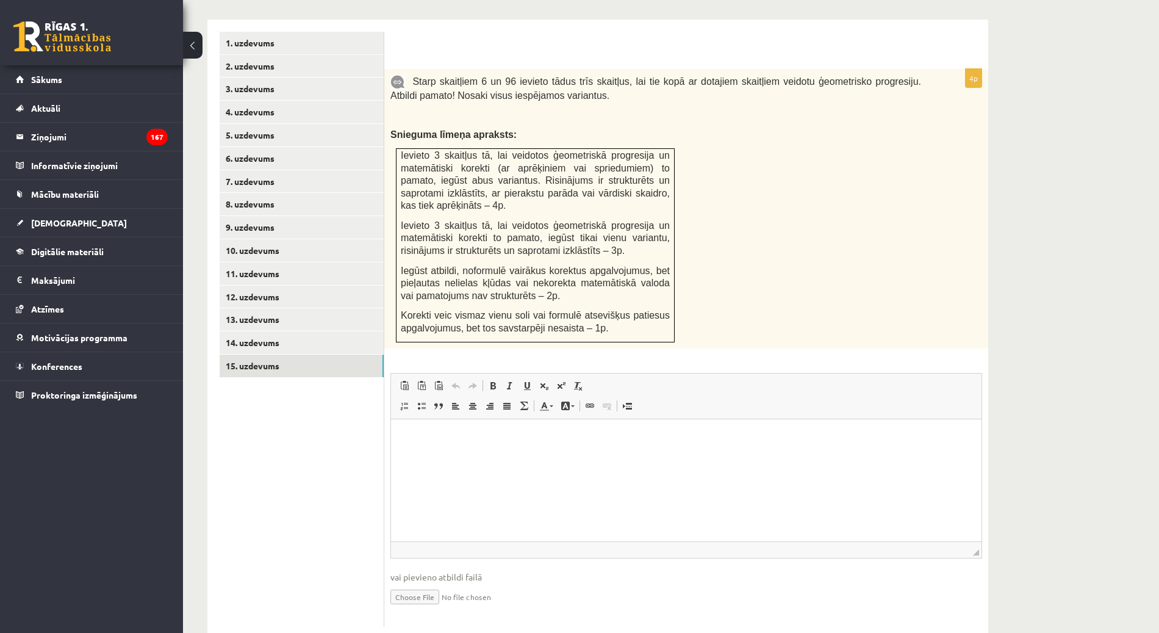
click at [520, 456] on html at bounding box center [686, 437] width 591 height 37
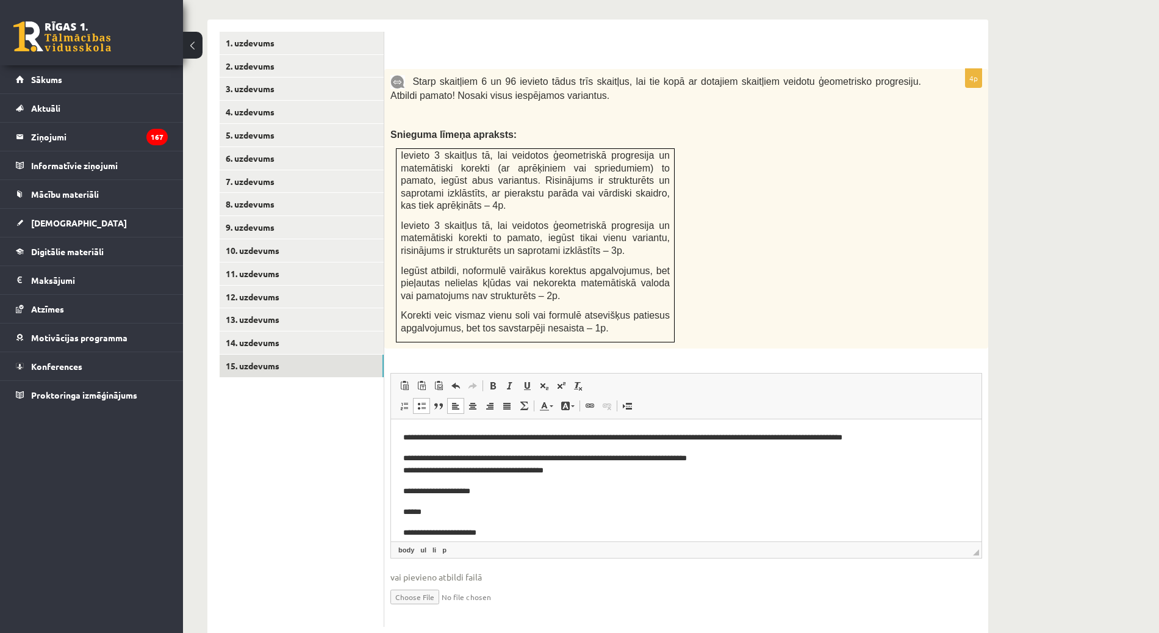
click at [867, 438] on p "**********" at bounding box center [680, 437] width 555 height 13
click at [573, 457] on p "**********" at bounding box center [680, 464] width 555 height 26
drag, startPoint x: 575, startPoint y: 457, endPoint x: 592, endPoint y: 457, distance: 17.7
click at [592, 457] on p "**********" at bounding box center [680, 464] width 555 height 26
drag, startPoint x: 678, startPoint y: 456, endPoint x: 699, endPoint y: 456, distance: 20.1
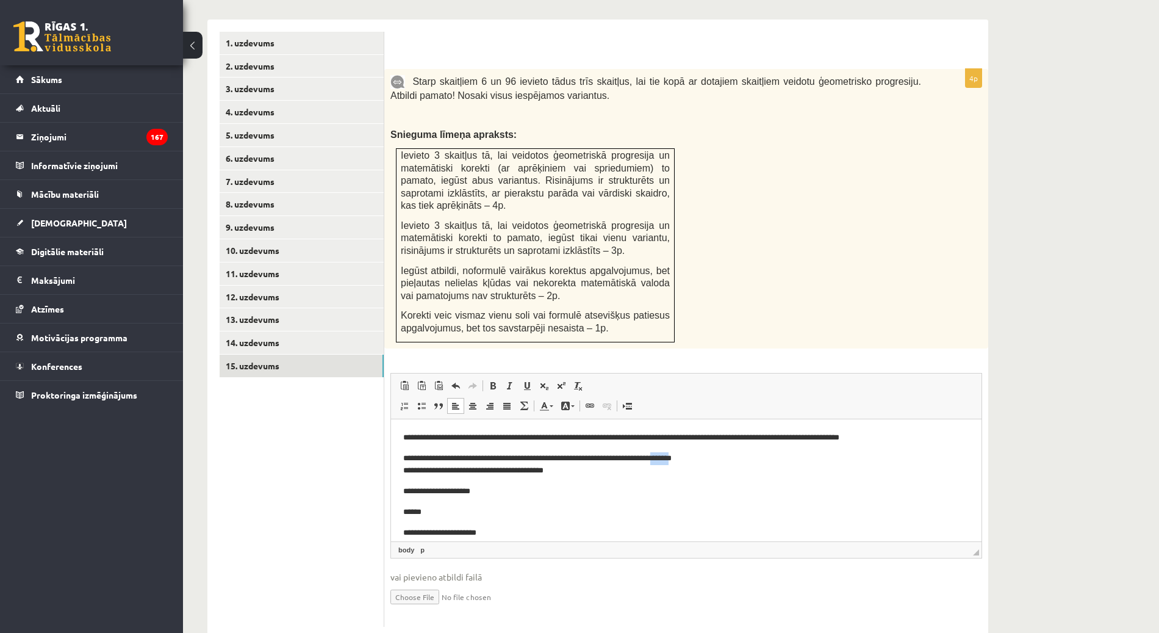
click at [699, 456] on p "**********" at bounding box center [680, 464] width 555 height 26
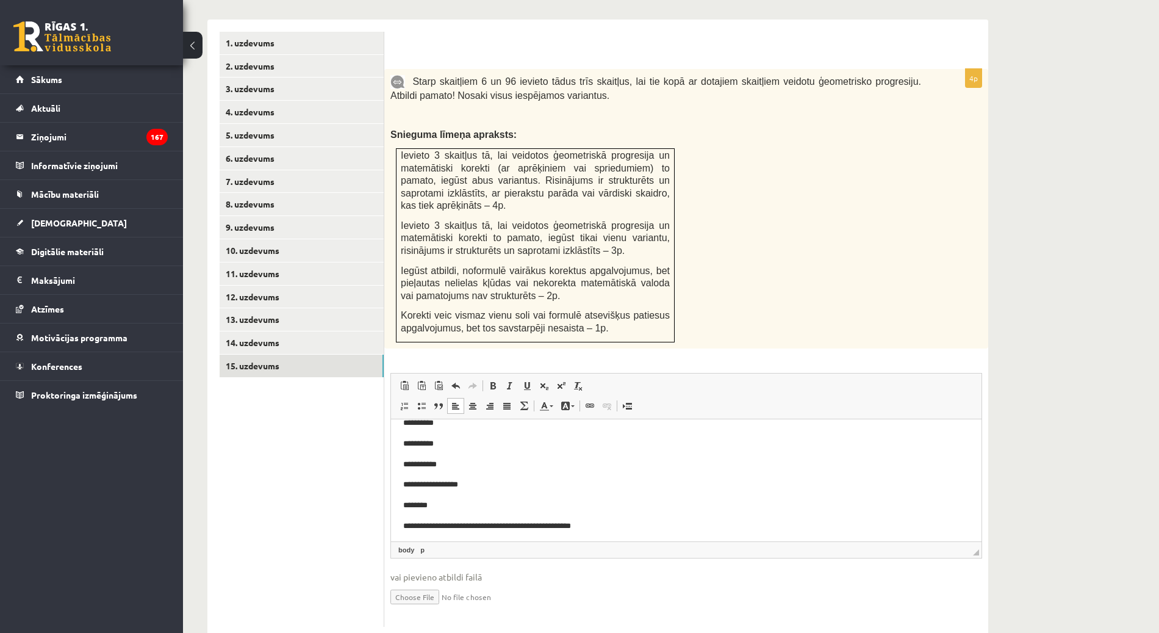
scroll to position [191, 0]
click at [550, 157] on span "Ievieto 3 skaitļus tā, lai veidotos ģeometriskā progresija un matemātiski korek…" at bounding box center [535, 180] width 269 height 60
click at [654, 525] on p "**********" at bounding box center [680, 526] width 555 height 13
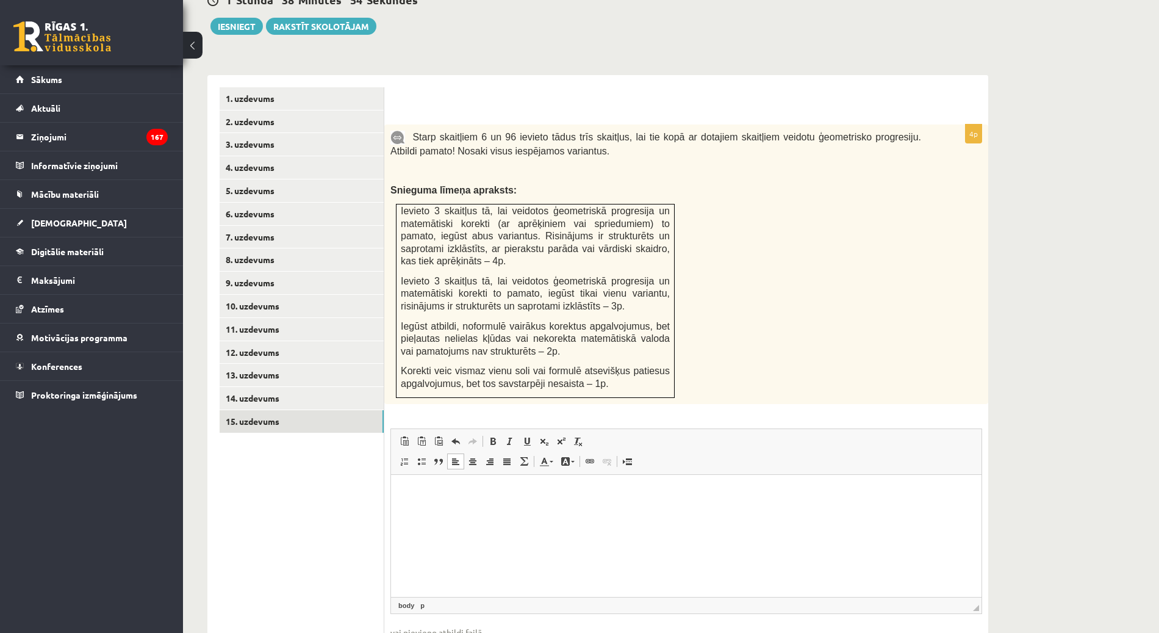
scroll to position [796, 0]
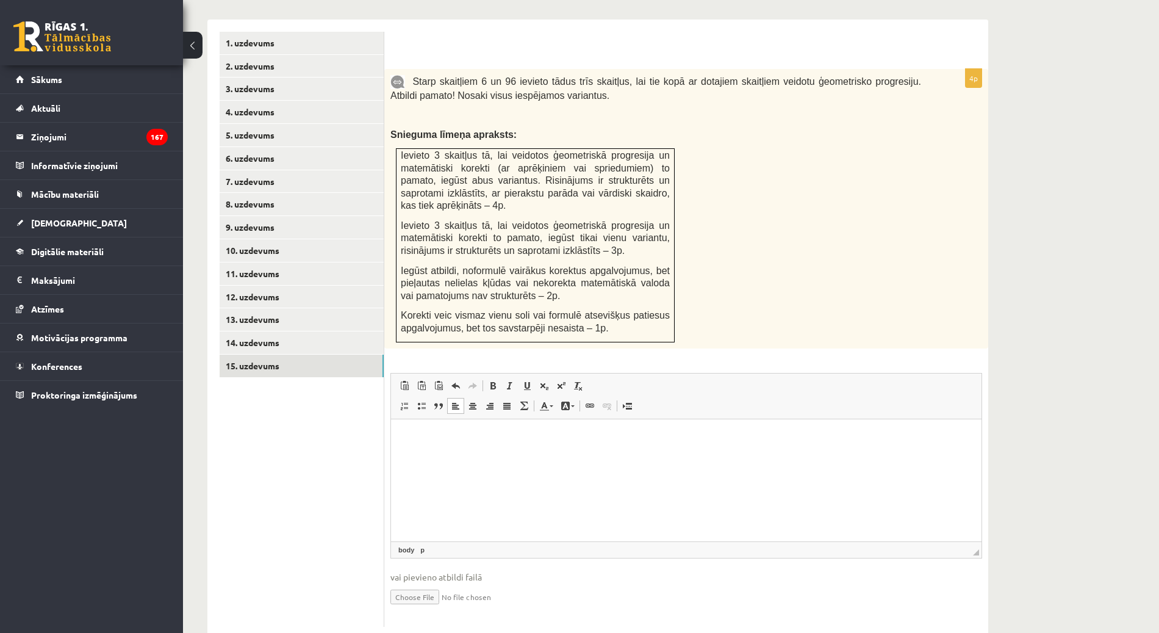
click at [428, 583] on input "file" at bounding box center [686, 595] width 592 height 25
type input "**********"
click at [265, 331] on link "14. uzdevums" at bounding box center [302, 342] width 164 height 23
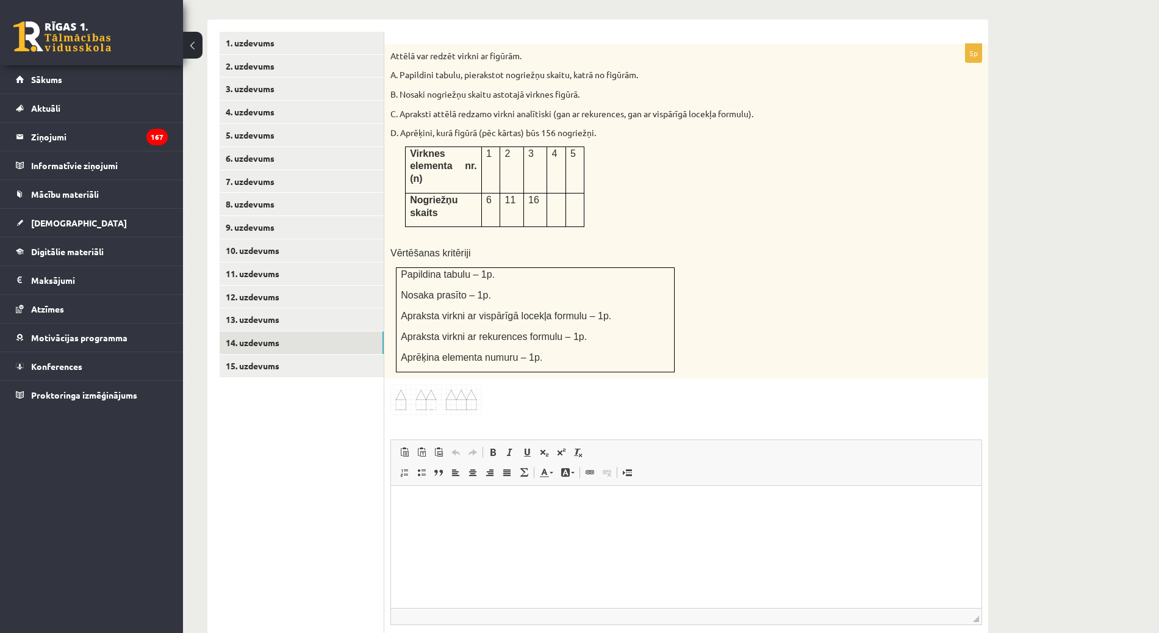
scroll to position [0, 0]
click at [299, 308] on link "13. uzdevums" at bounding box center [302, 319] width 164 height 23
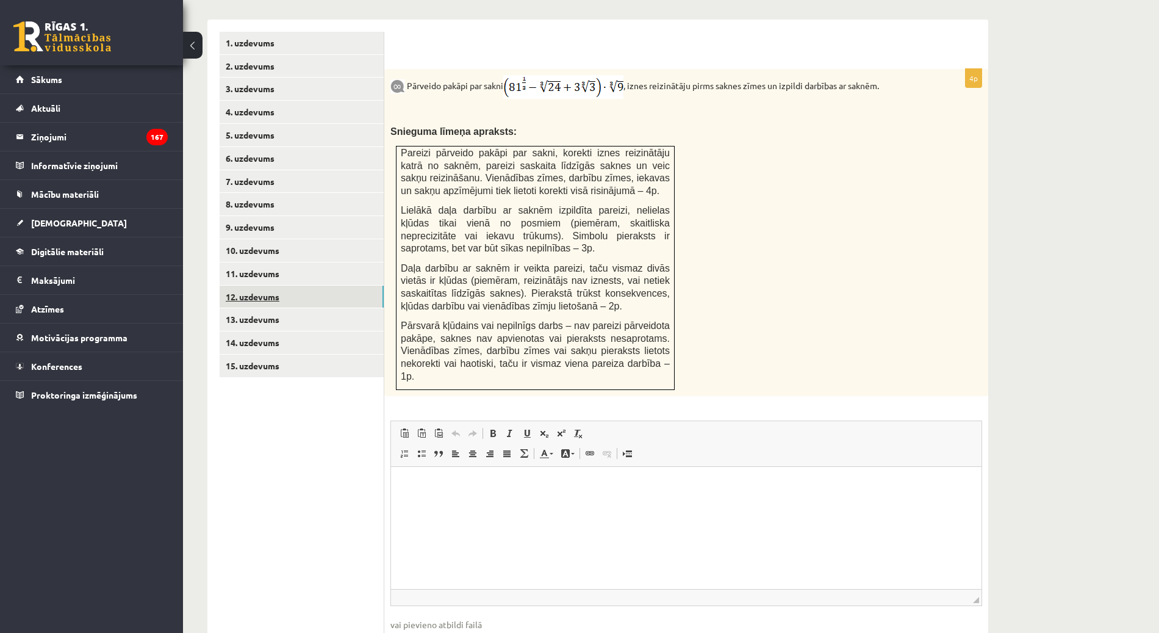
click at [282, 286] on link "12. uzdevums" at bounding box center [302, 297] width 164 height 23
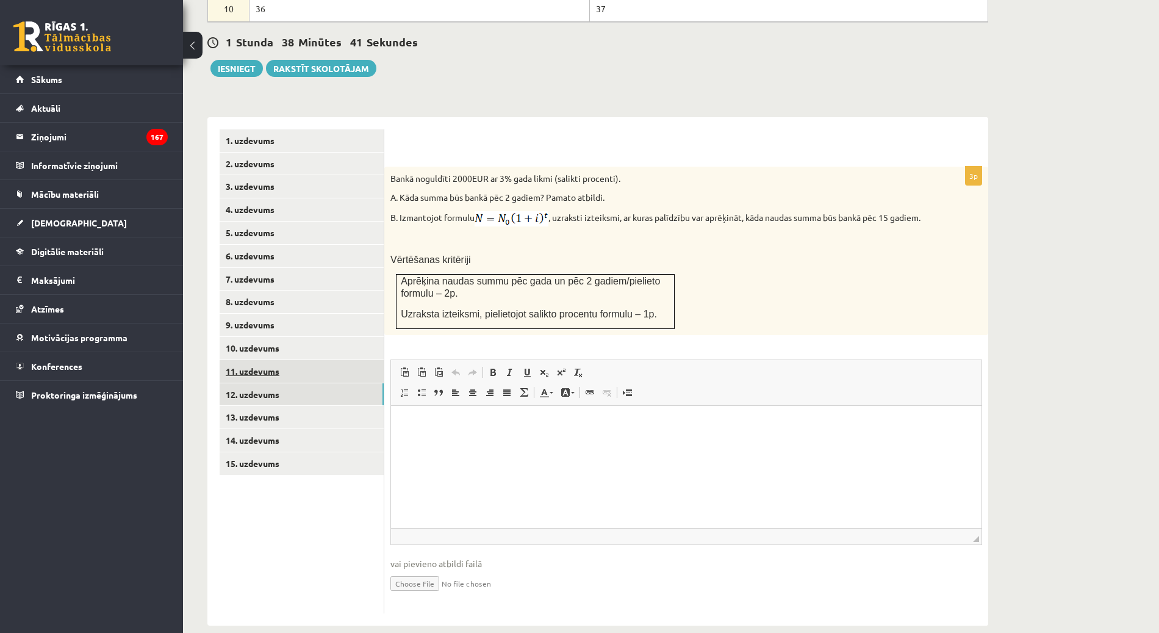
click at [261, 360] on link "11. uzdevums" at bounding box center [302, 371] width 164 height 23
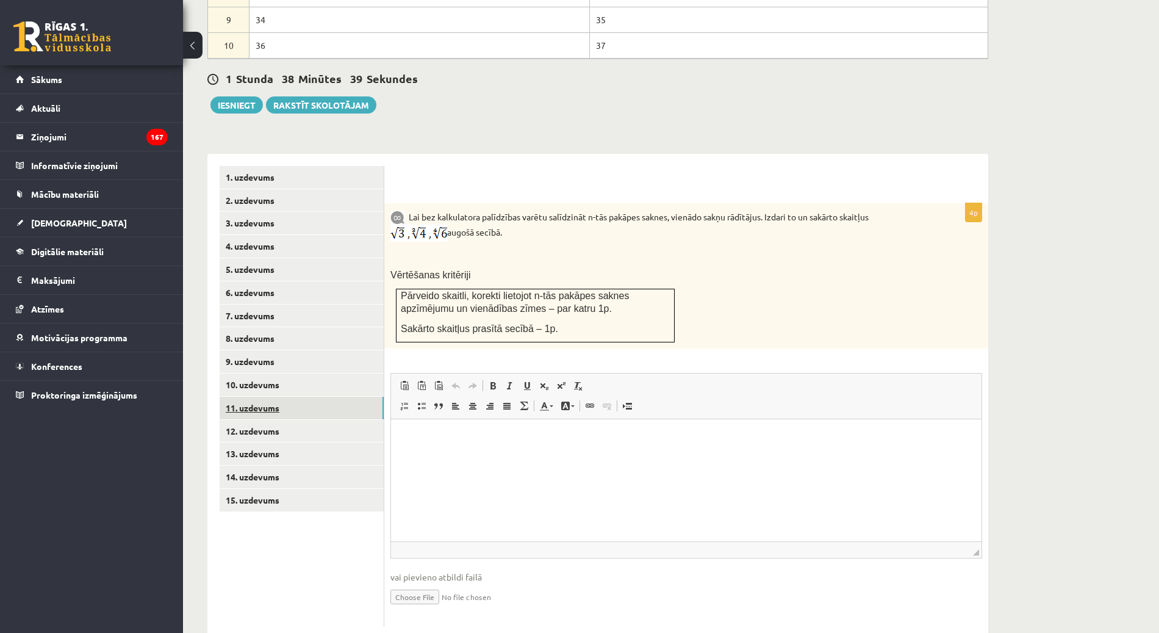
click at [281, 397] on link "11. uzdevums" at bounding box center [302, 408] width 164 height 23
click at [274, 373] on link "10. uzdevums" at bounding box center [302, 384] width 164 height 23
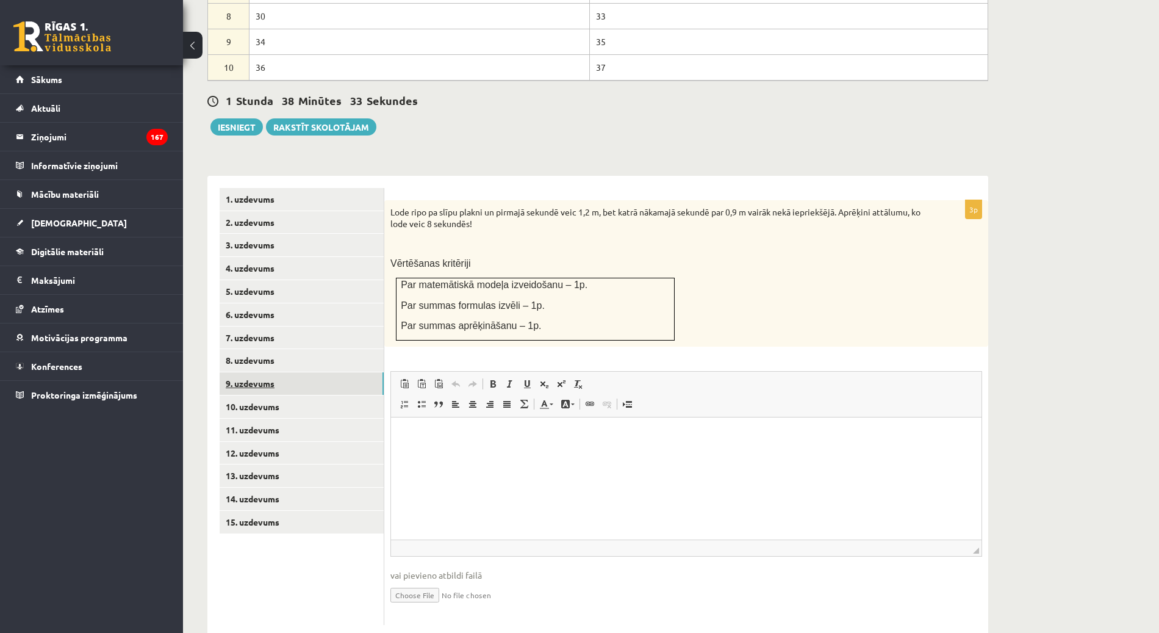
click at [296, 372] on link "9. uzdevums" at bounding box center [302, 383] width 164 height 23
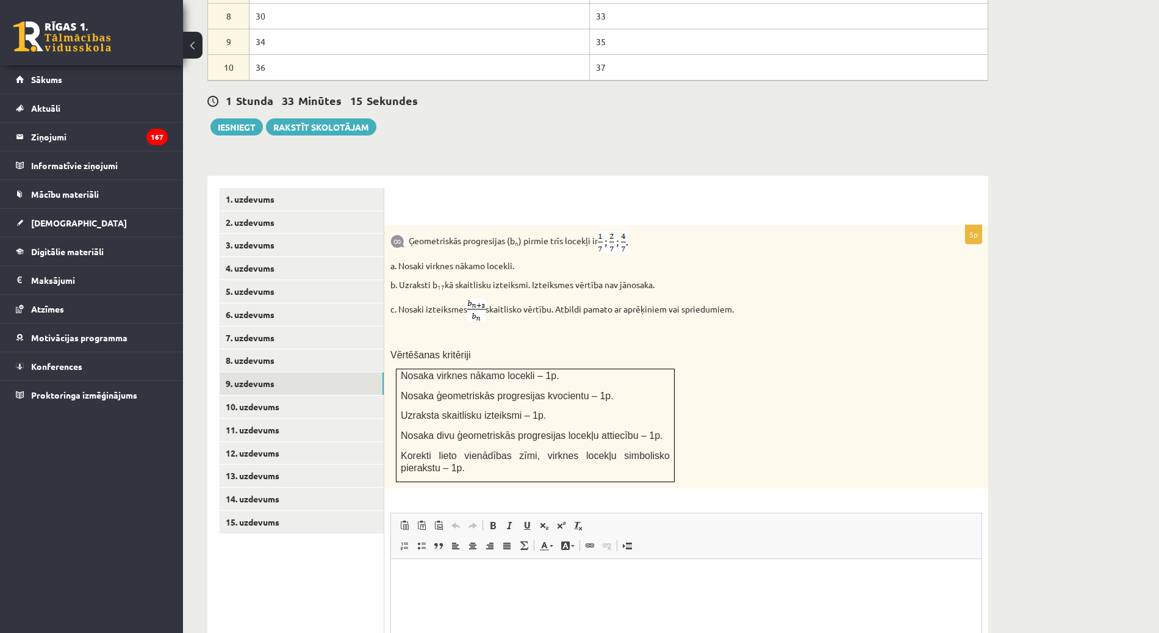
scroll to position [780, 0]
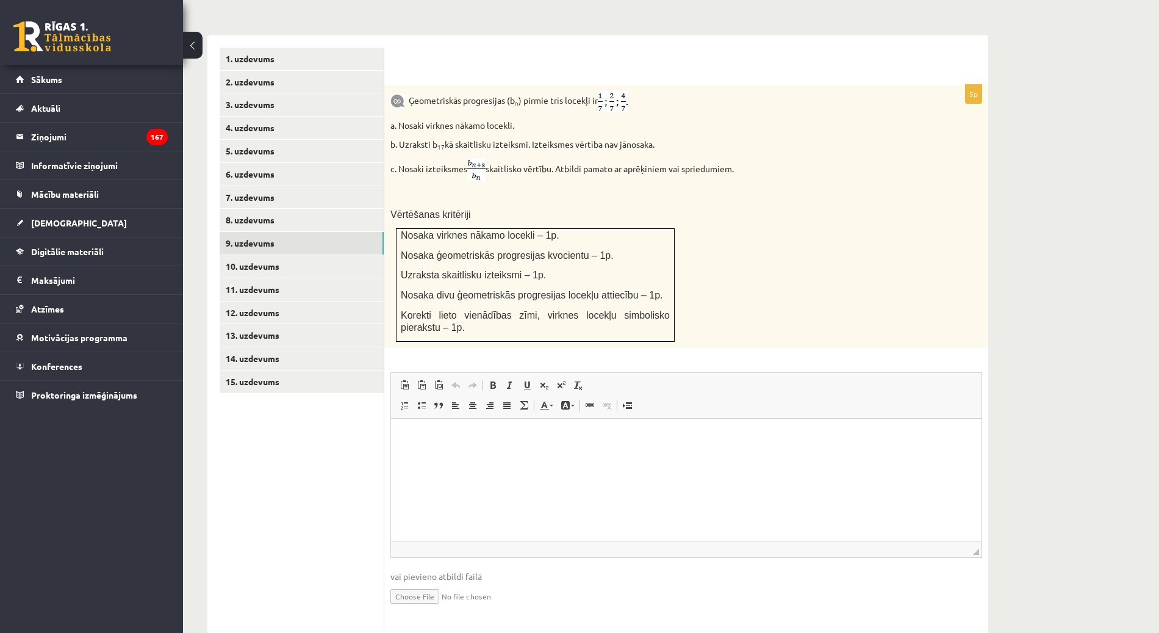
click at [411, 583] on input "file" at bounding box center [686, 595] width 592 height 25
type input "**********"
click at [273, 186] on link "7. uzdevums" at bounding box center [302, 197] width 164 height 23
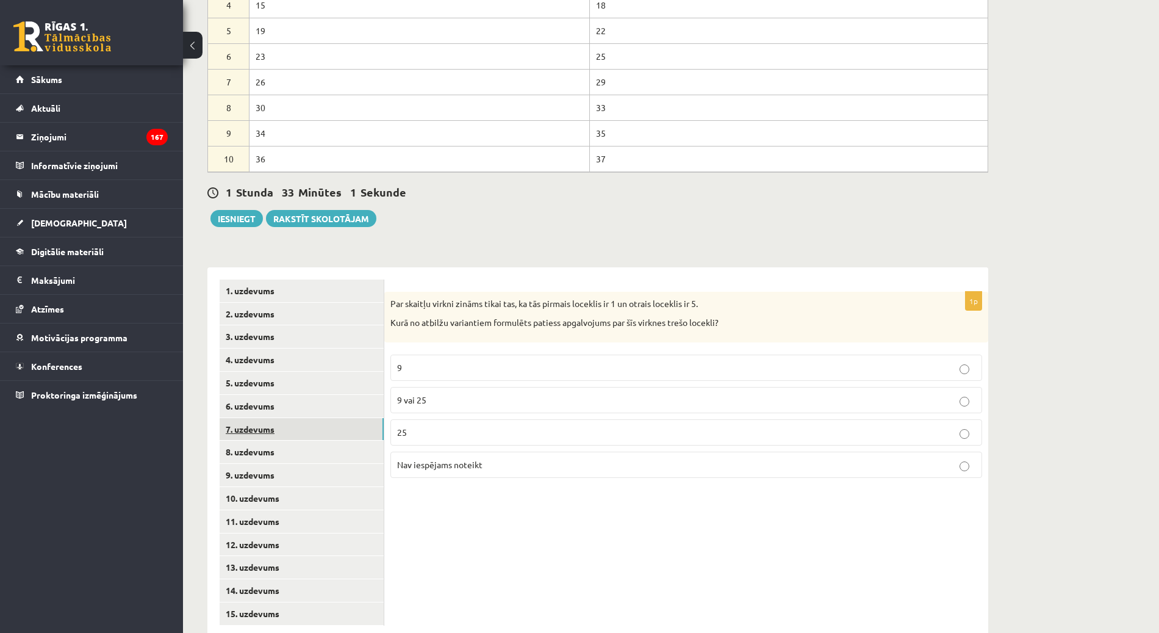
click at [276, 418] on link "7. uzdevums" at bounding box center [302, 429] width 164 height 23
click at [274, 440] on link "8. uzdevums" at bounding box center [302, 451] width 164 height 23
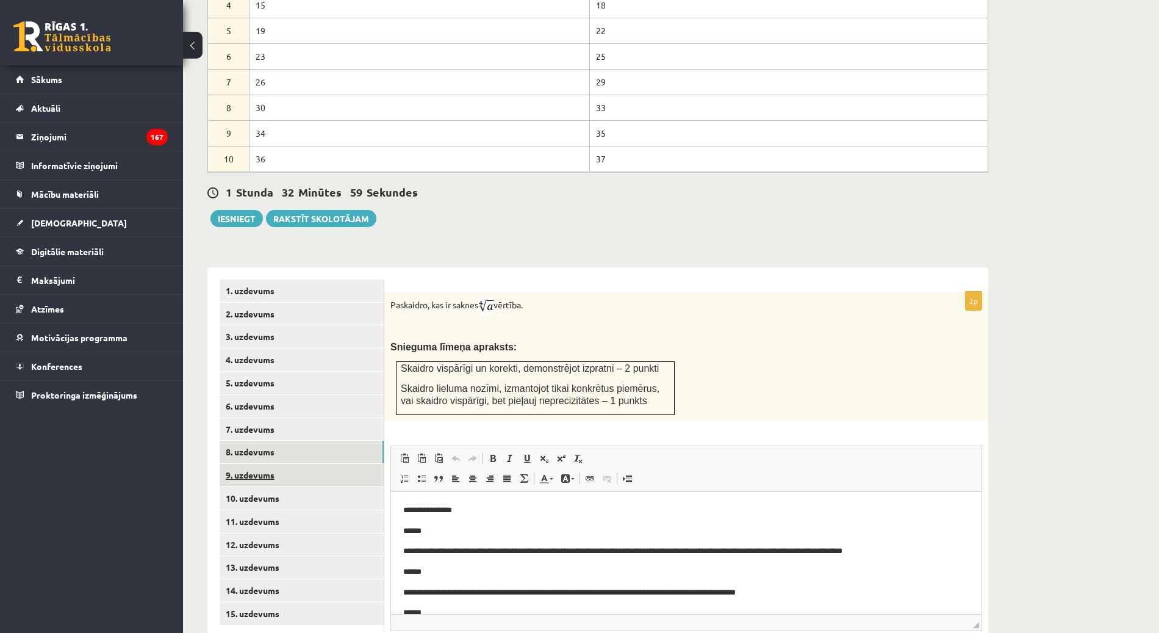
scroll to position [0, 0]
click at [271, 464] on link "9. uzdevums" at bounding box center [302, 475] width 164 height 23
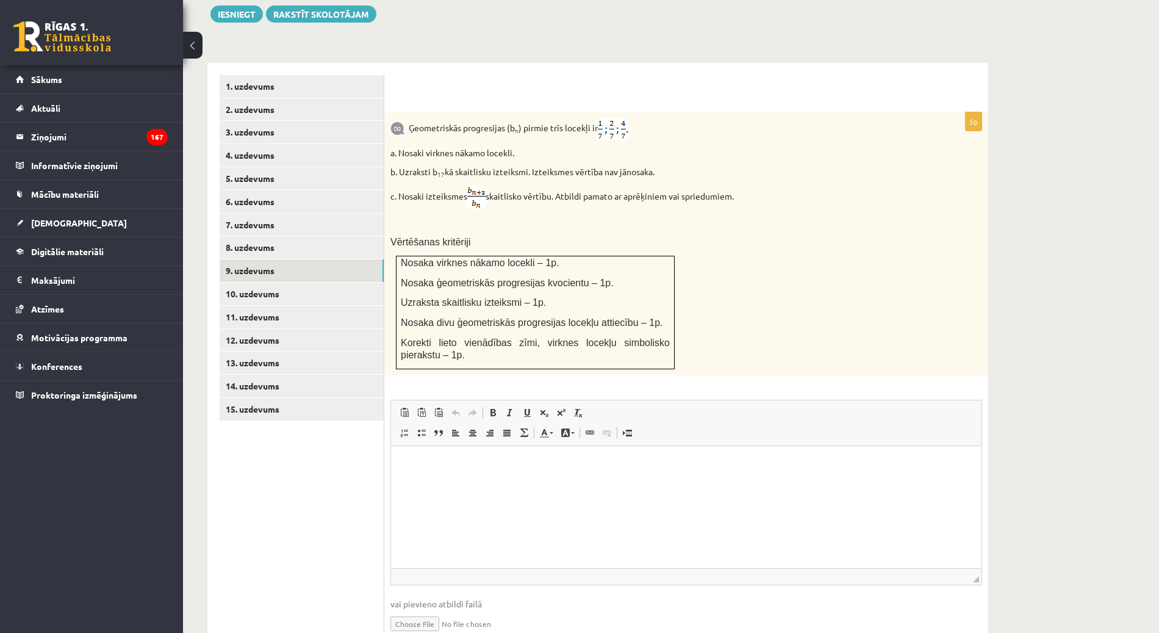
scroll to position [756, 0]
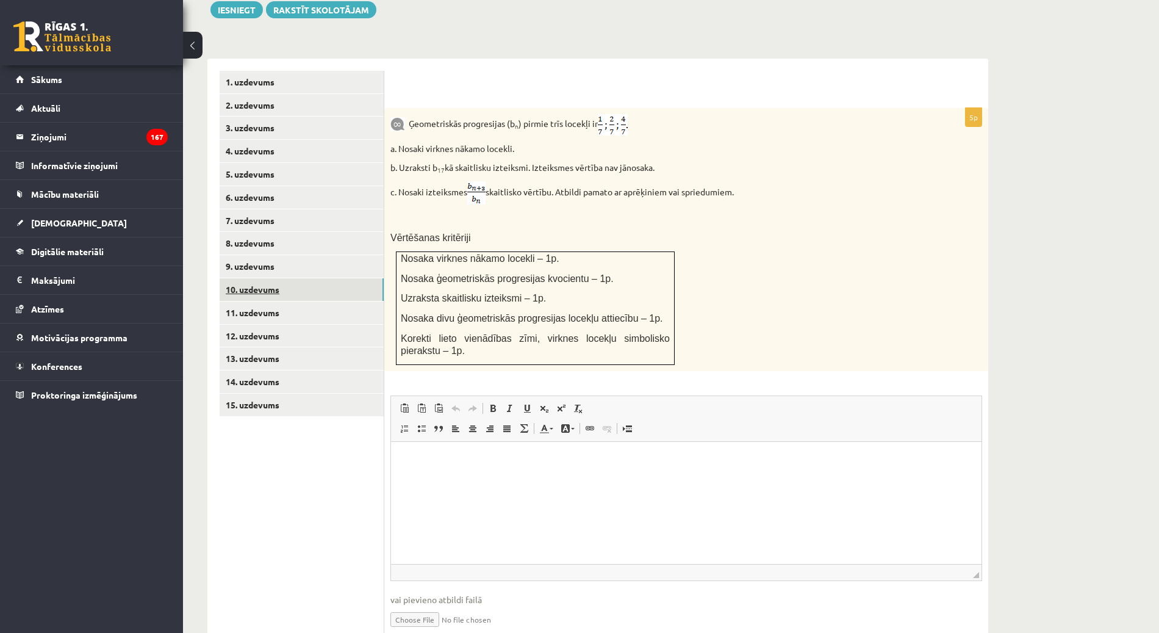
click at [295, 278] on link "10. uzdevums" at bounding box center [302, 289] width 164 height 23
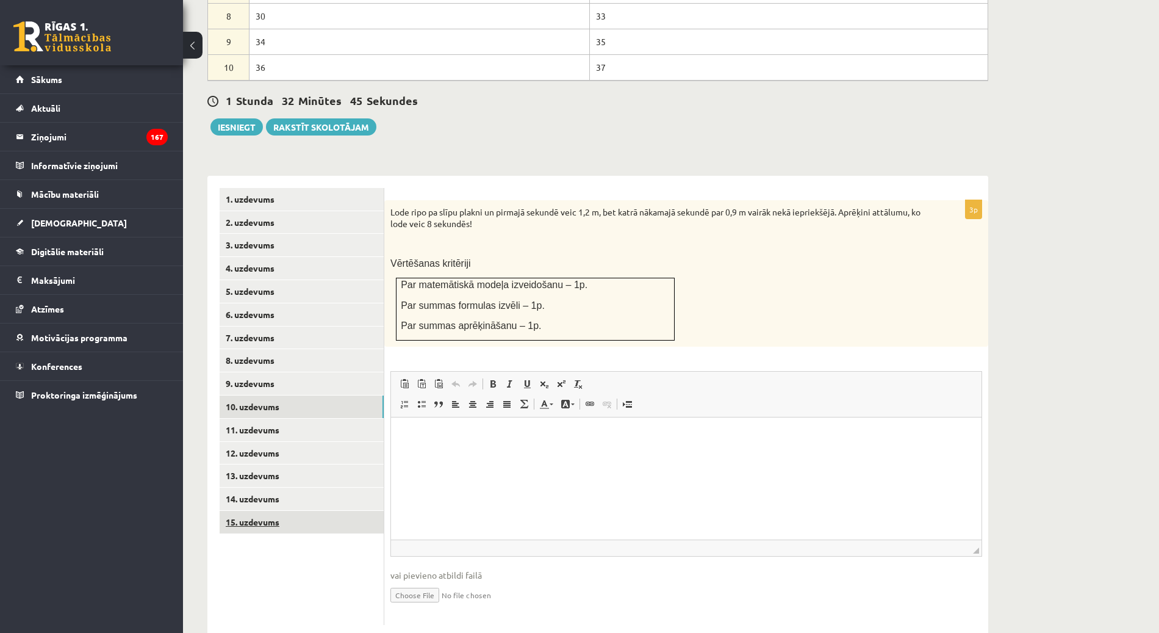
scroll to position [0, 0]
click at [268, 419] on link "11. uzdevums" at bounding box center [302, 430] width 164 height 23
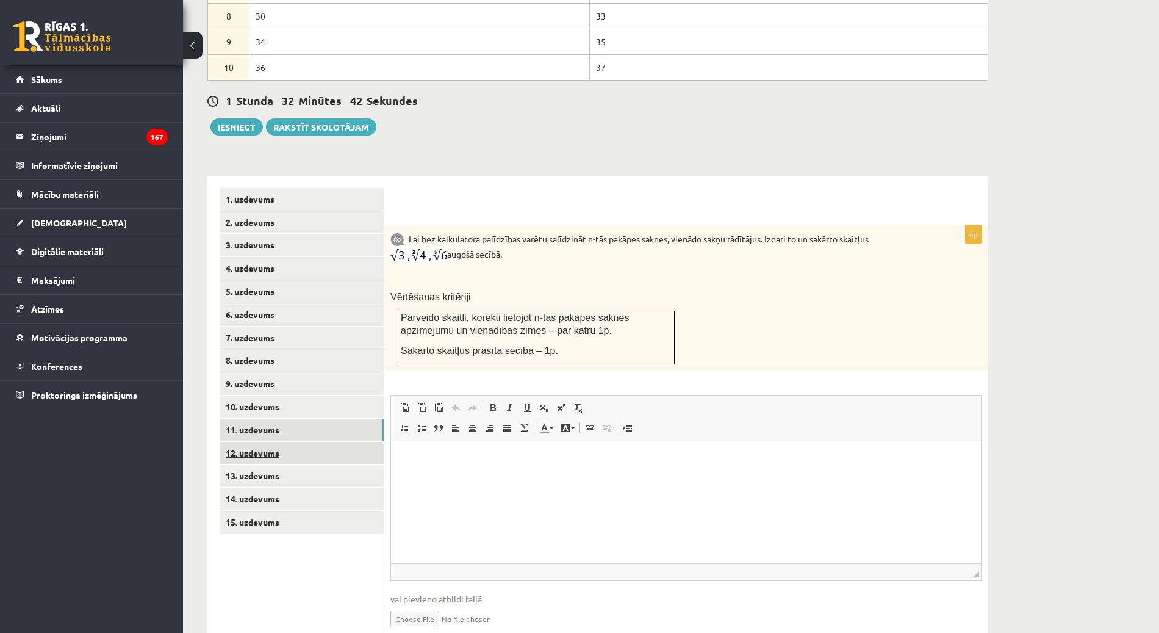
click at [271, 442] on link "12. uzdevums" at bounding box center [302, 453] width 164 height 23
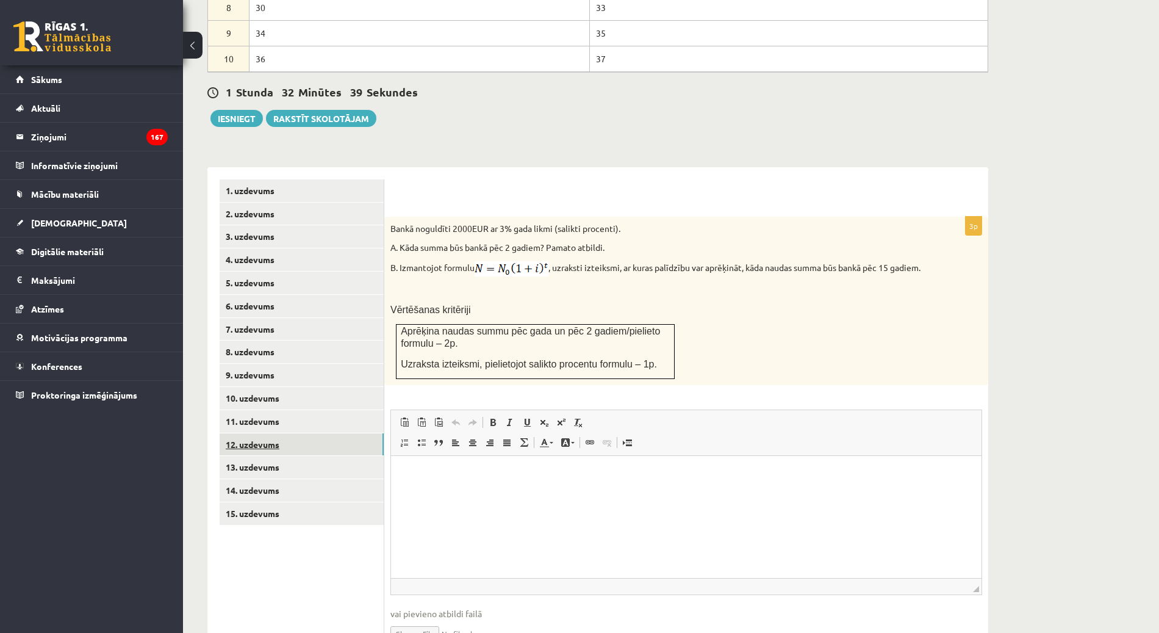
scroll to position [650, 0]
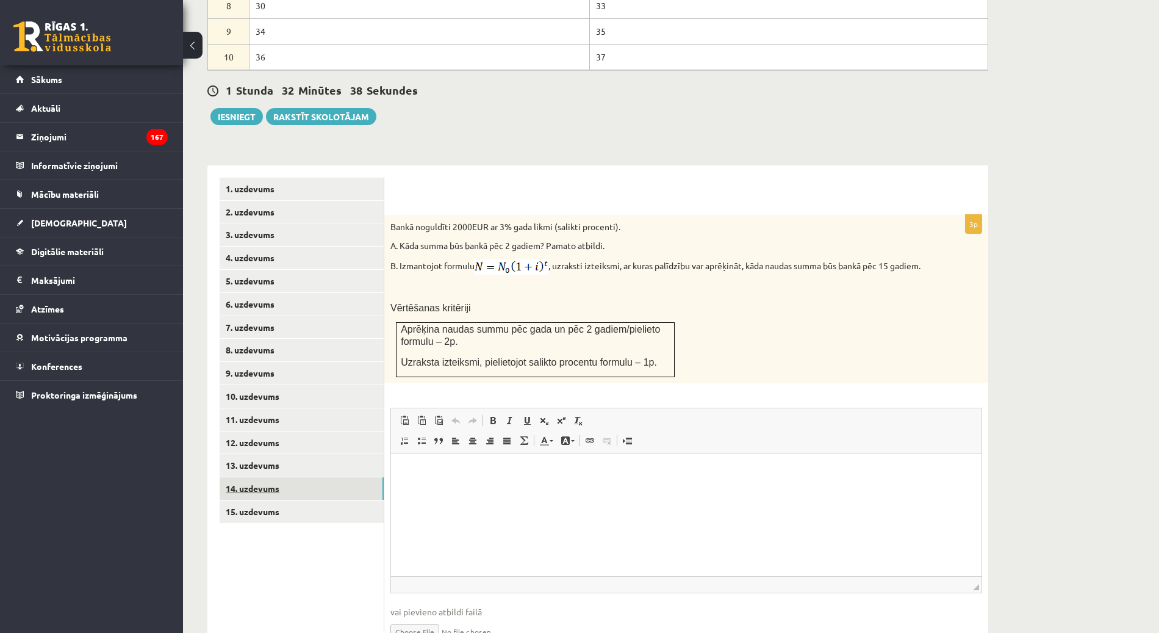
click at [274, 477] on link "14. uzdevums" at bounding box center [302, 488] width 164 height 23
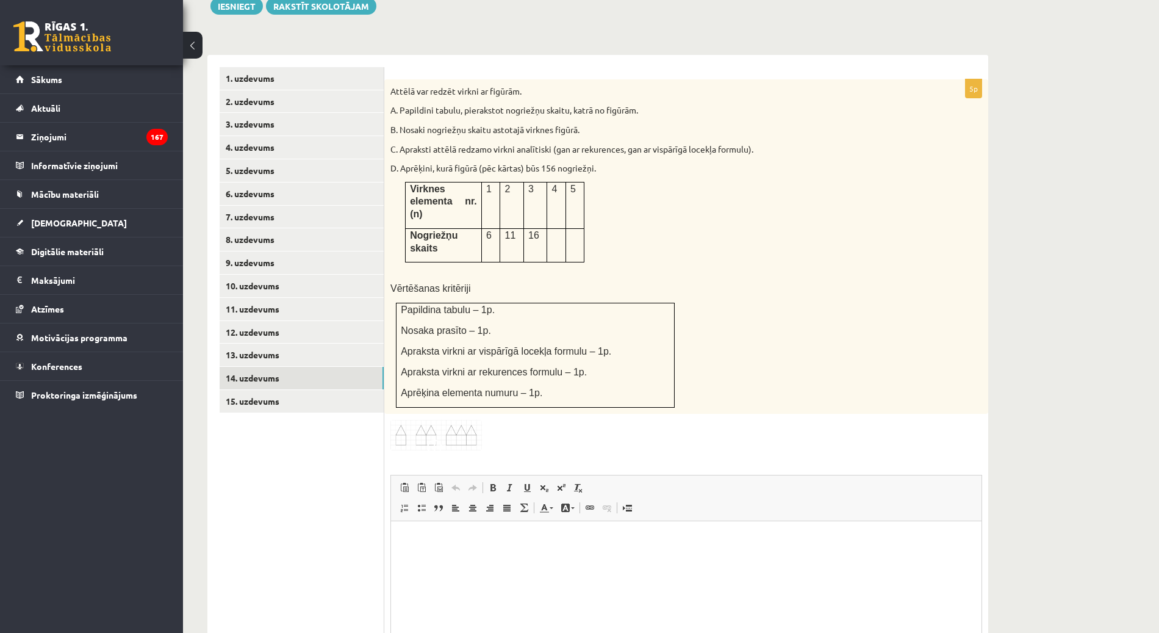
scroll to position [761, 0]
click at [509, 548] on html at bounding box center [686, 538] width 591 height 37
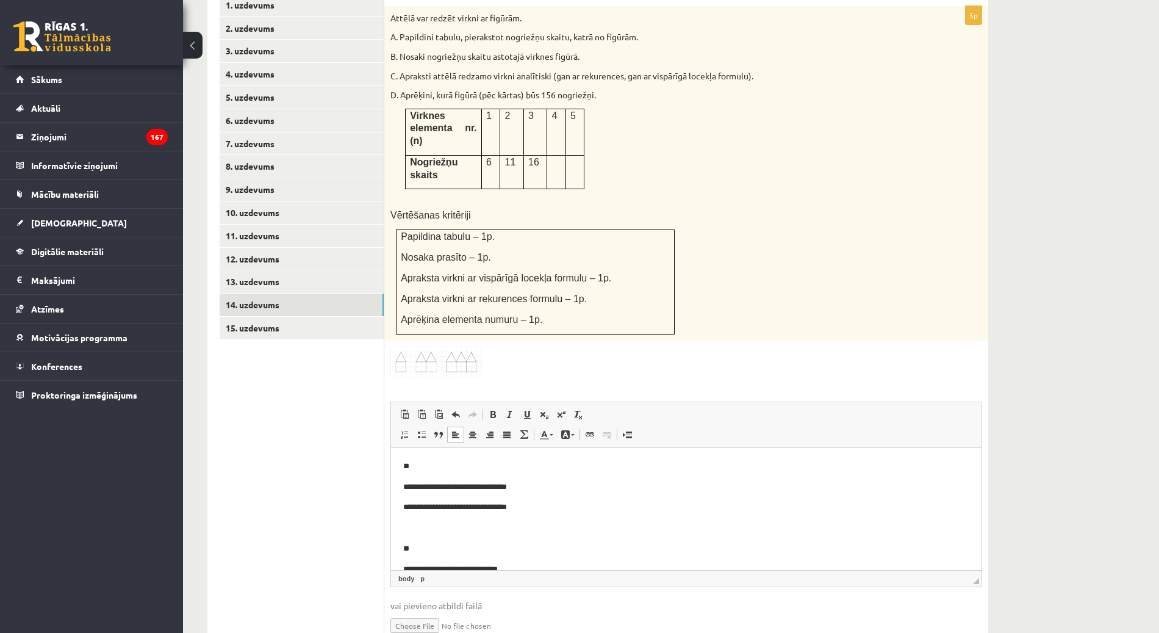
scroll to position [18, 0]
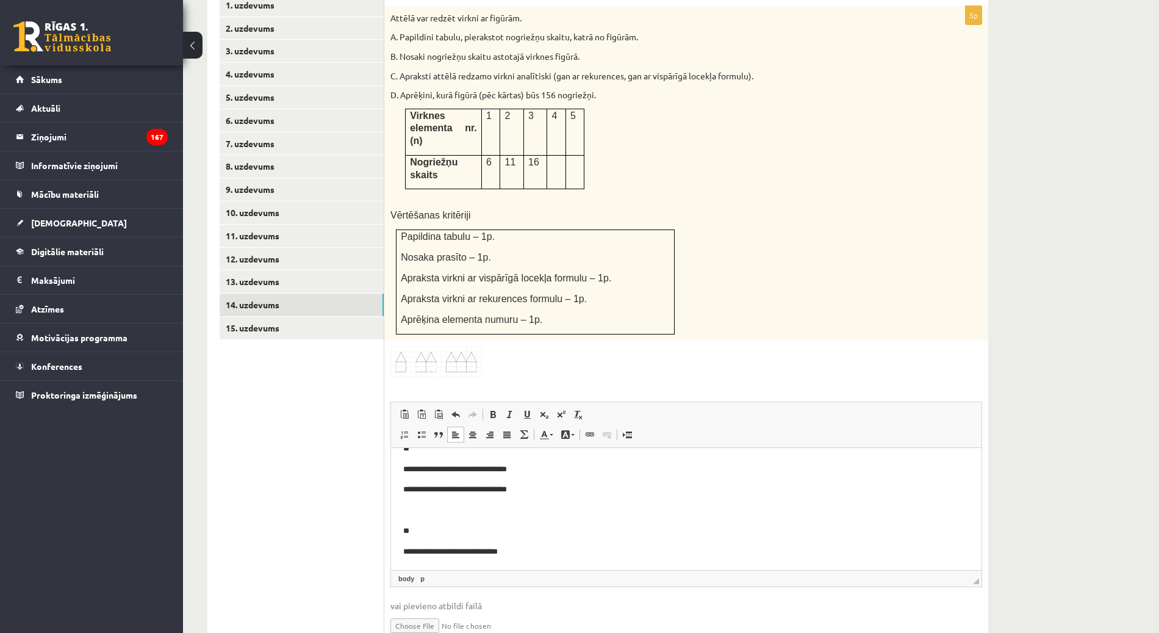
click at [530, 547] on p "**********" at bounding box center [680, 551] width 555 height 13
click at [547, 409] on span at bounding box center [544, 414] width 10 height 10
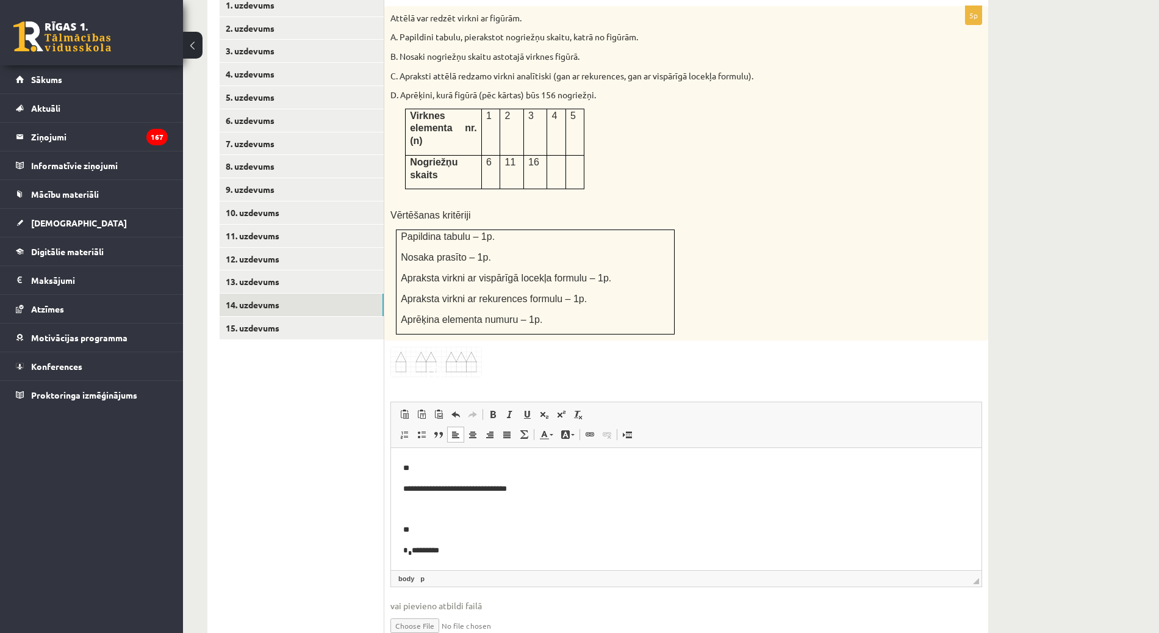
click at [429, 552] on p "* * *********" at bounding box center [680, 551] width 555 height 14
click at [423, 551] on p "**********" at bounding box center [680, 551] width 555 height 14
click at [491, 552] on p "**********" at bounding box center [680, 551] width 555 height 14
click at [450, 550] on p "**********" at bounding box center [680, 551] width 555 height 14
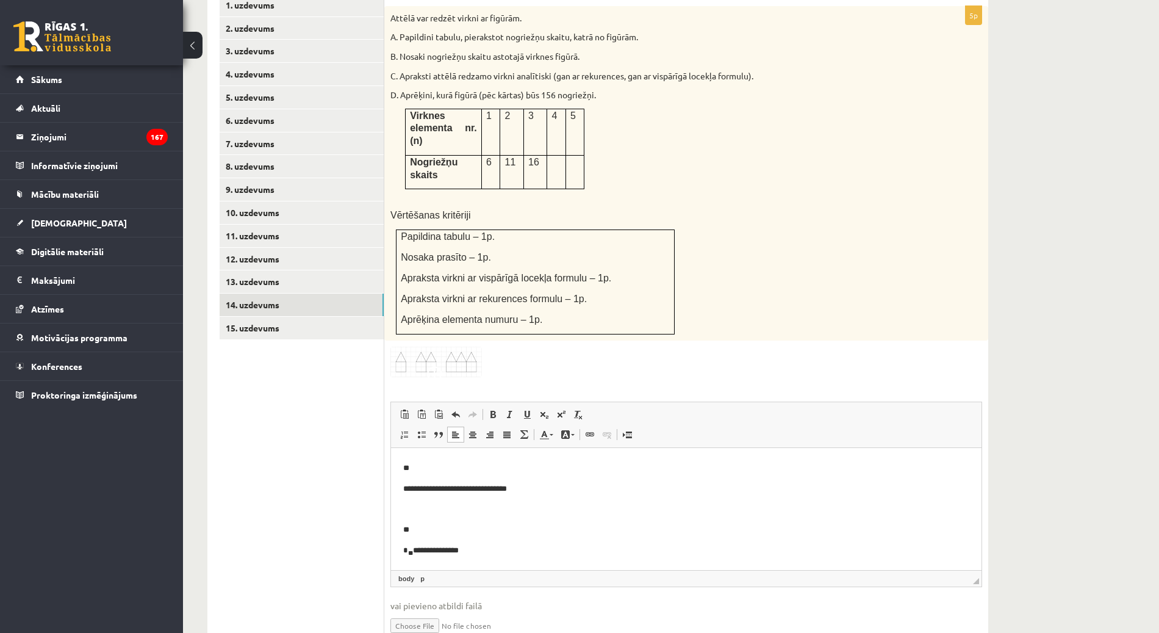
click at [469, 553] on p "**********" at bounding box center [680, 551] width 555 height 14
click at [437, 549] on p "**********" at bounding box center [680, 551] width 555 height 14
click at [514, 548] on p "**********" at bounding box center [680, 551] width 555 height 14
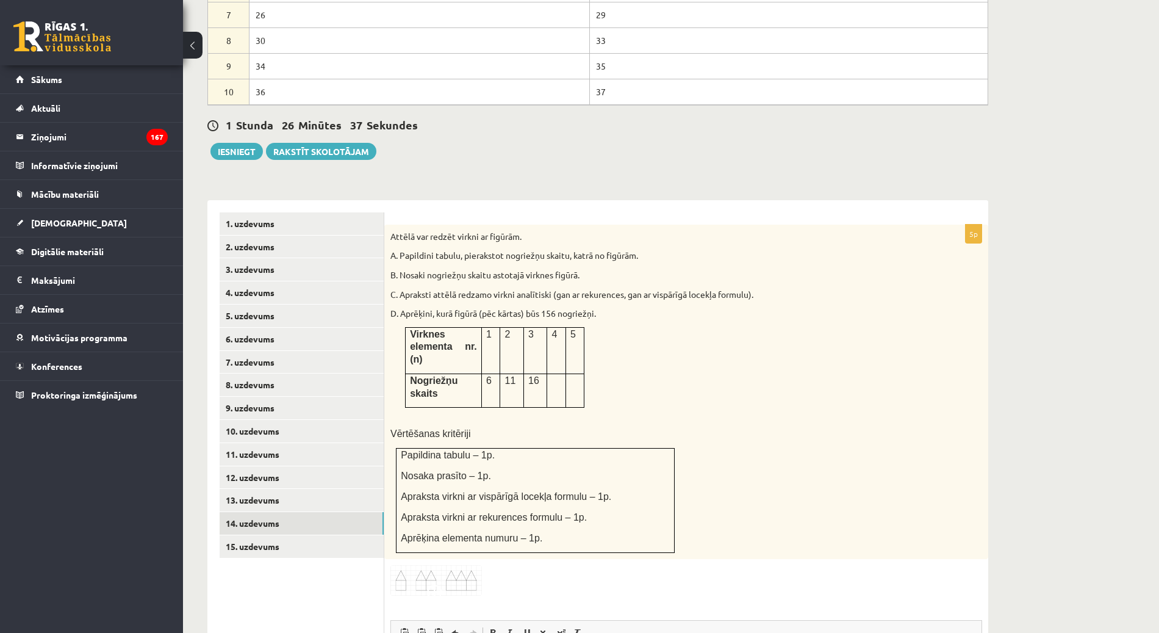
scroll to position [613, 0]
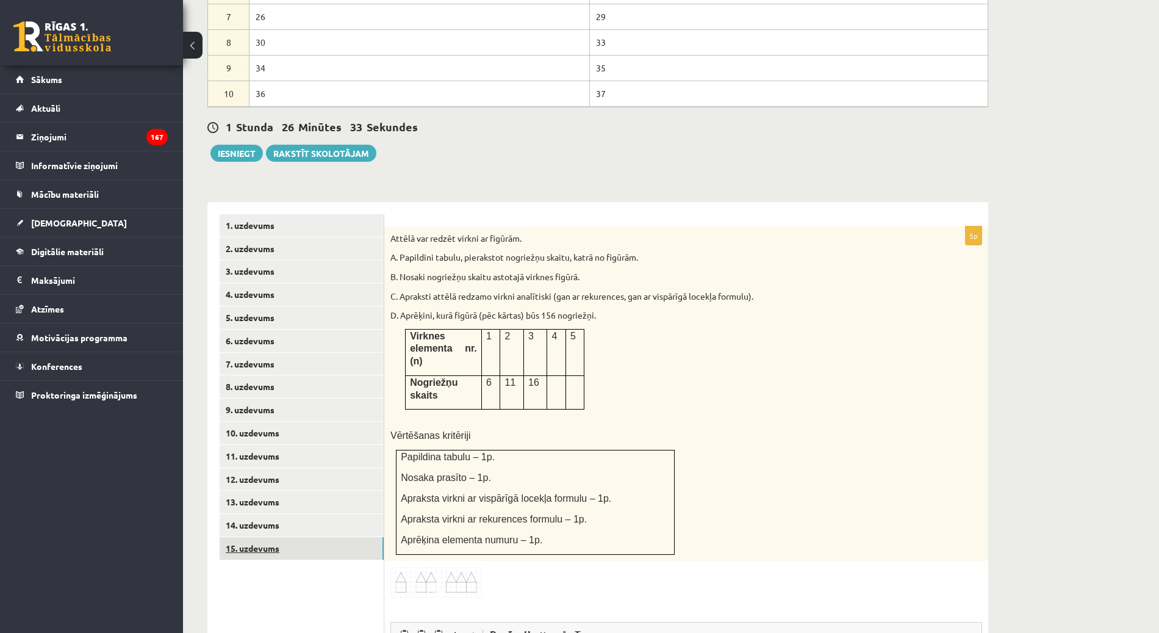
click at [280, 537] on link "15. uzdevums" at bounding box center [302, 548] width 164 height 23
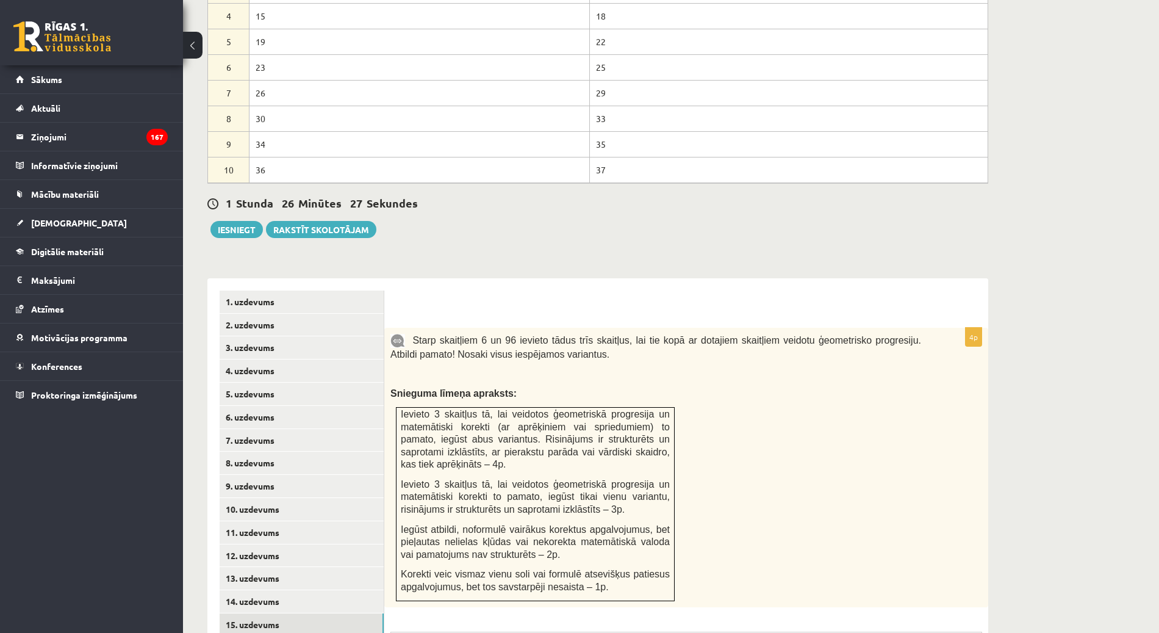
scroll to position [537, 0]
click at [257, 497] on link "10. uzdevums" at bounding box center [302, 508] width 164 height 23
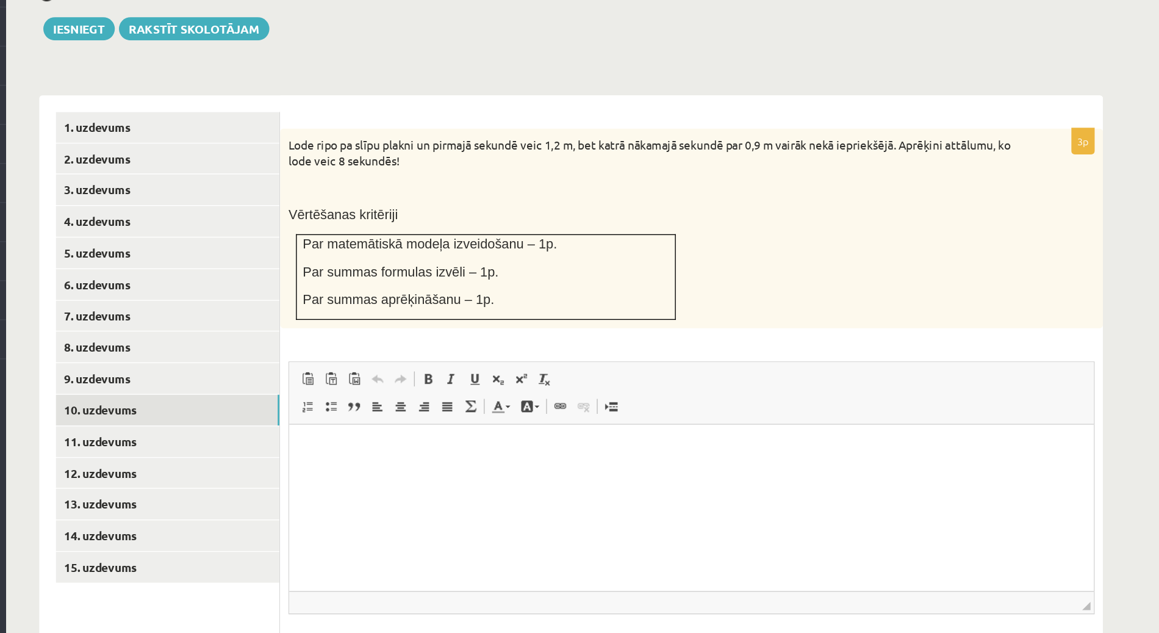
scroll to position [628, 0]
click at [408, 448] on p "Editor, wiswyg-editor-user-answer-47024774281900" at bounding box center [584, 442] width 566 height 13
click at [549, 387] on link "Subscript" at bounding box center [544, 395] width 17 height 16
click at [548, 387] on link "Subscript" at bounding box center [544, 395] width 17 height 16
click at [298, 430] on link "11. uzdevums" at bounding box center [302, 441] width 164 height 23
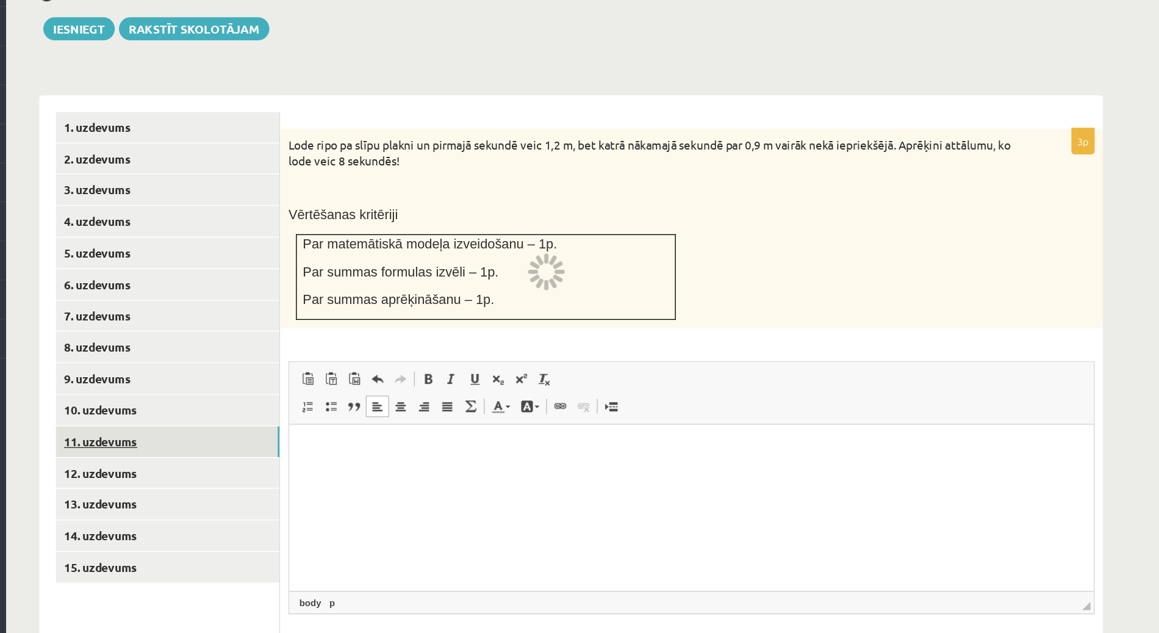
scroll to position [548, 0]
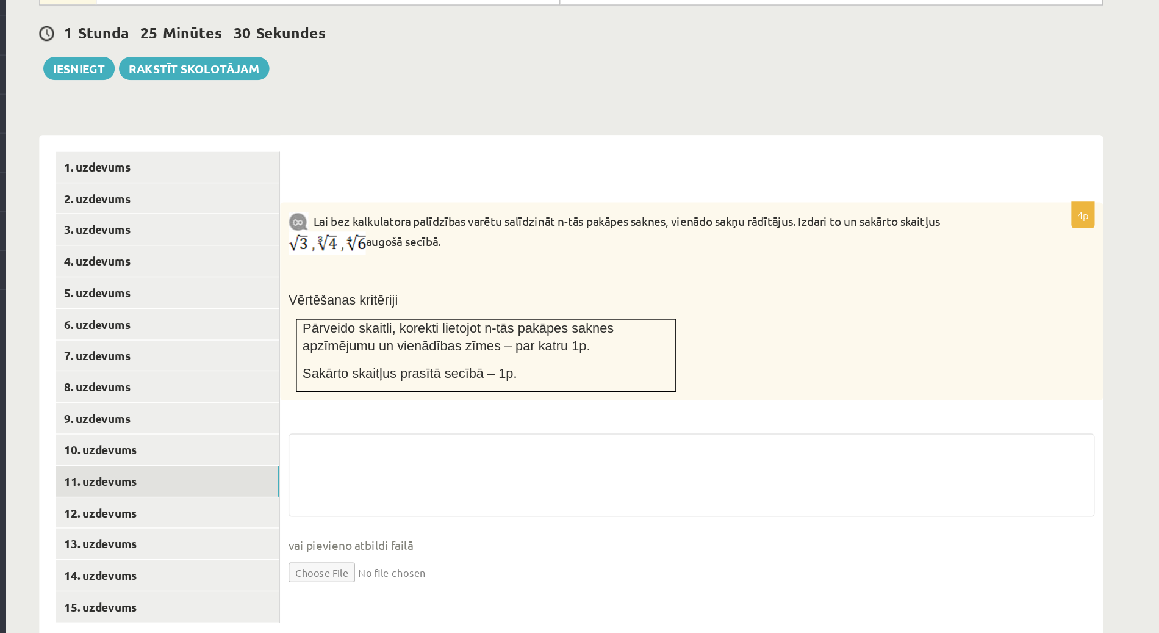
click at [690, 382] on p "Vērtēšanas kritēriji" at bounding box center [655, 388] width 531 height 13
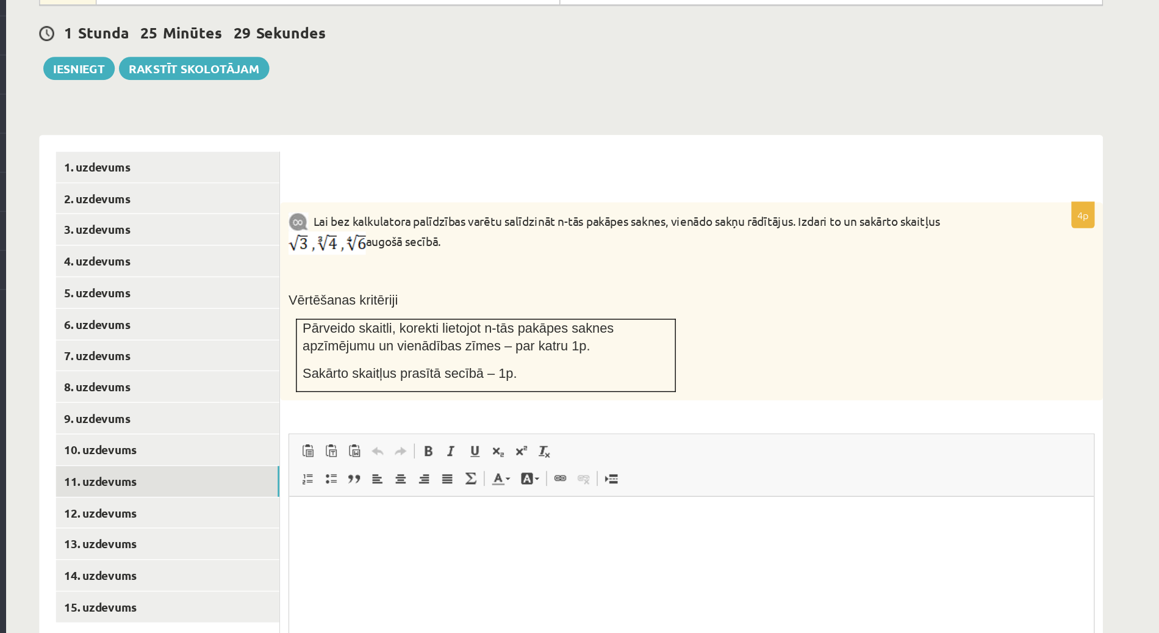
scroll to position [0, 0]
click at [276, 533] on link "12. uzdevums" at bounding box center [302, 544] width 164 height 23
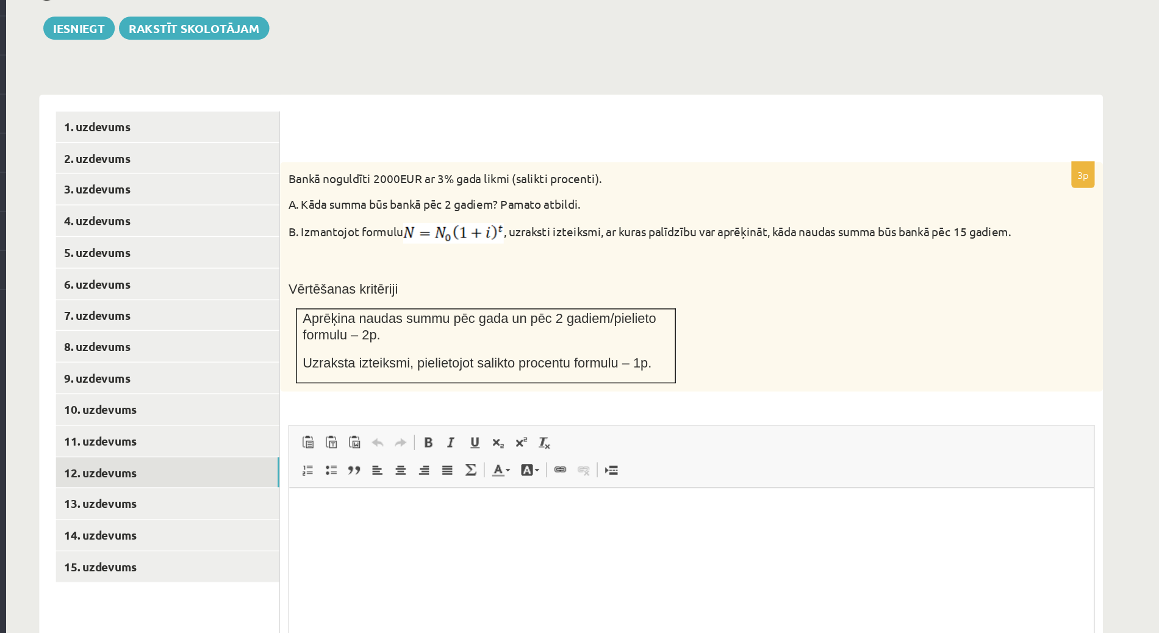
scroll to position [578, 0]
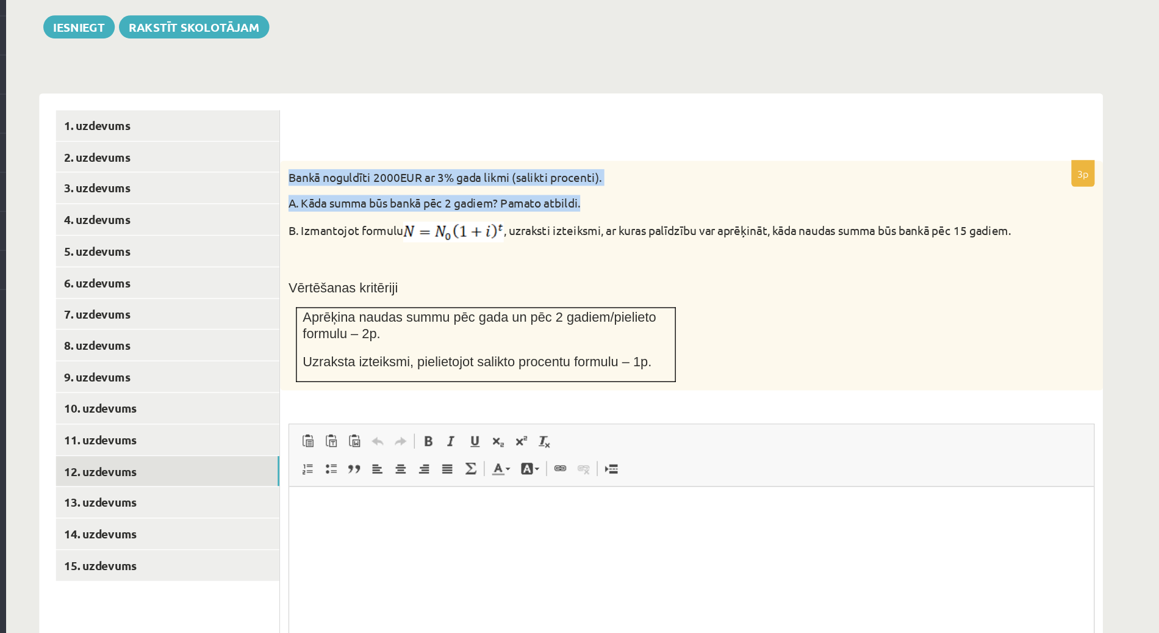
drag, startPoint x: 390, startPoint y: 268, endPoint x: 627, endPoint y: 286, distance: 236.7
click at [627, 286] on div "Bankā noguldīti 2000EUR ar 3% gada likmi (salikti procenti). A. Kāda summa būs …" at bounding box center [686, 370] width 604 height 168
copy div "Bankā noguldīti 2000EUR ar 3% gada likmi (salikti procenti). A. Kāda summa būs …"
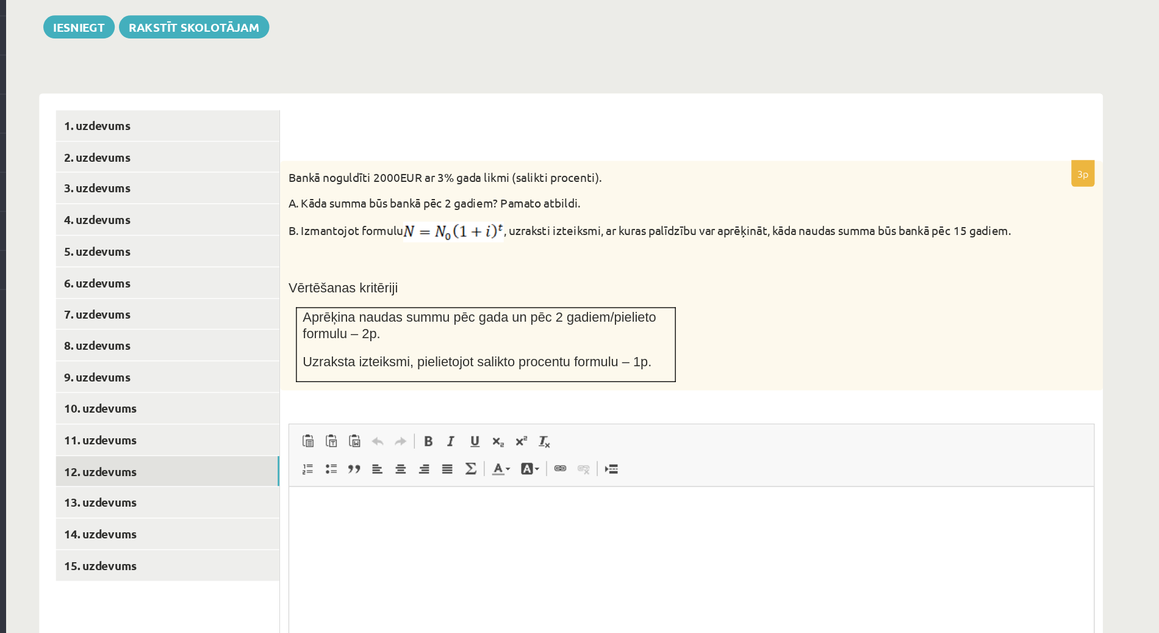
click at [590, 332] on div "Bankā noguldīti 2000EUR ar 3% gada likmi (salikti procenti). A. Kāda summa būs …" at bounding box center [686, 370] width 604 height 168
click at [422, 506] on p "Editor, wiswyg-editor-user-answer-47024814099360" at bounding box center [584, 504] width 566 height 13
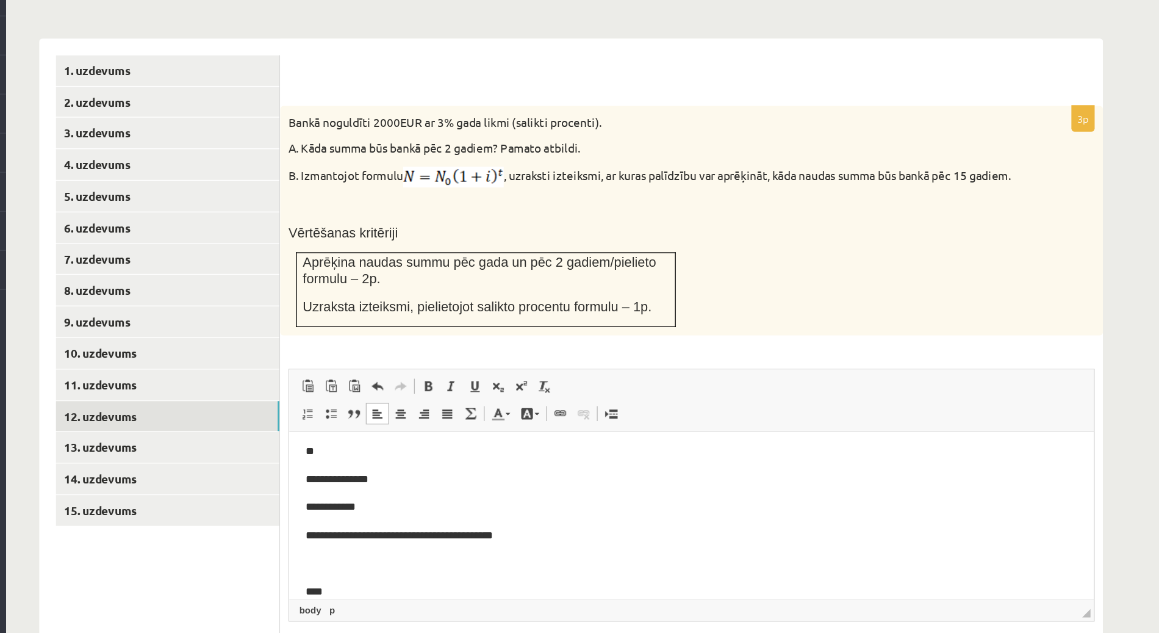
scroll to position [620, 0]
drag, startPoint x: 470, startPoint y: 503, endPoint x: 303, endPoint y: 463, distance: 172.5
click at [303, 463] on body "**********" at bounding box center [584, 496] width 566 height 115
copy body "**********"
click at [320, 548] on p "****" at bounding box center [578, 548] width 555 height 13
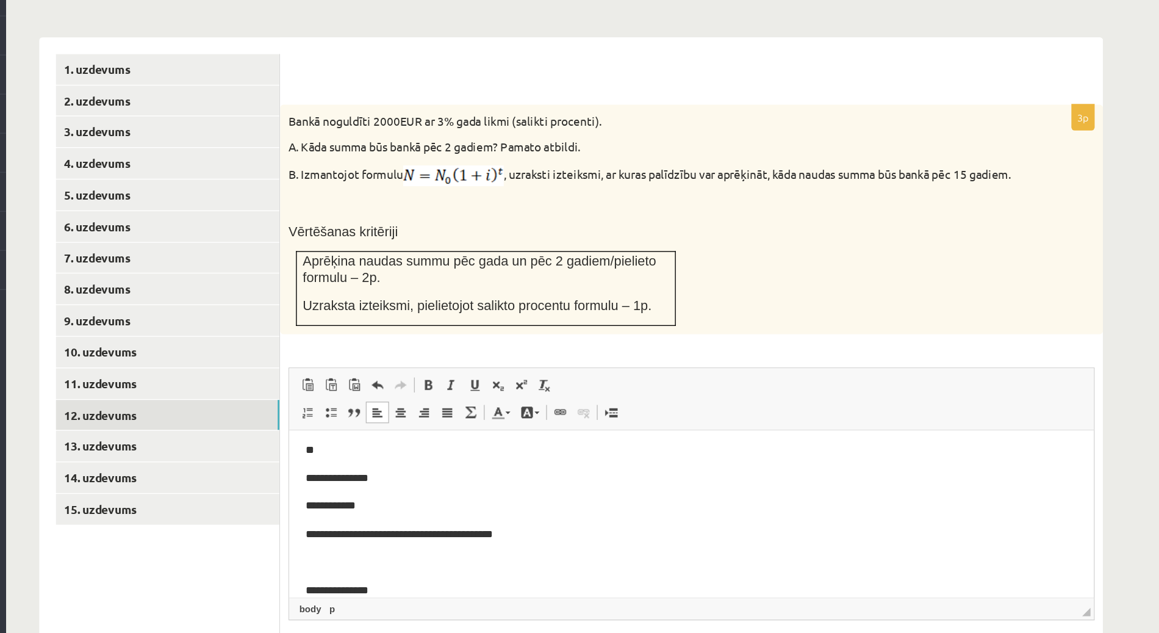
scroll to position [45, 0]
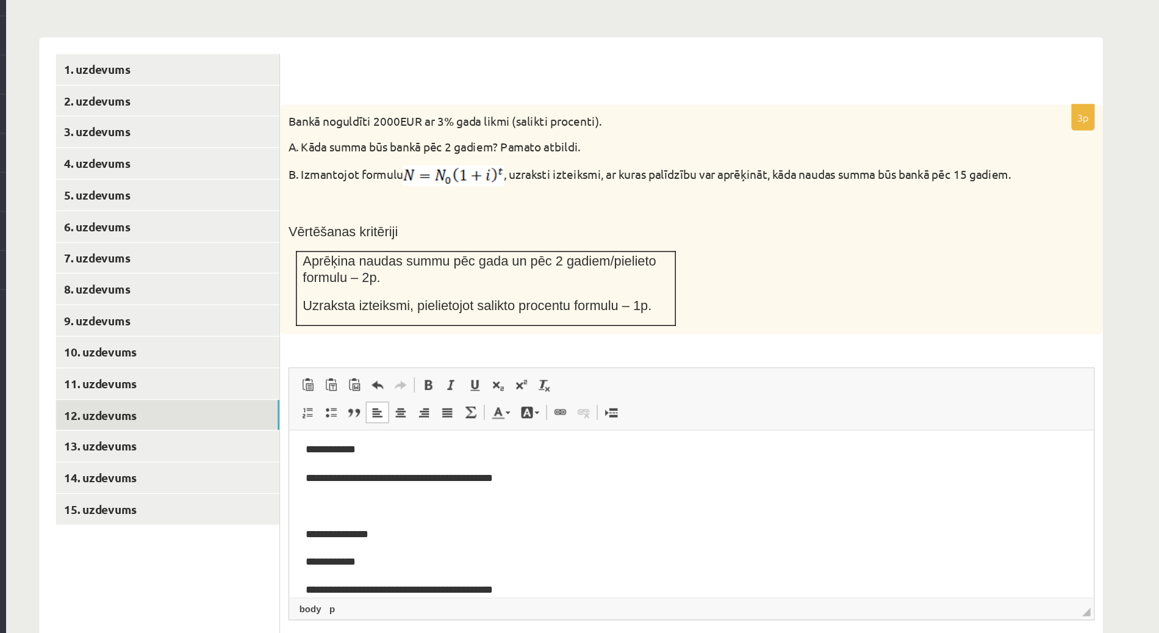
click at [312, 507] on p "**********" at bounding box center [578, 506] width 555 height 13
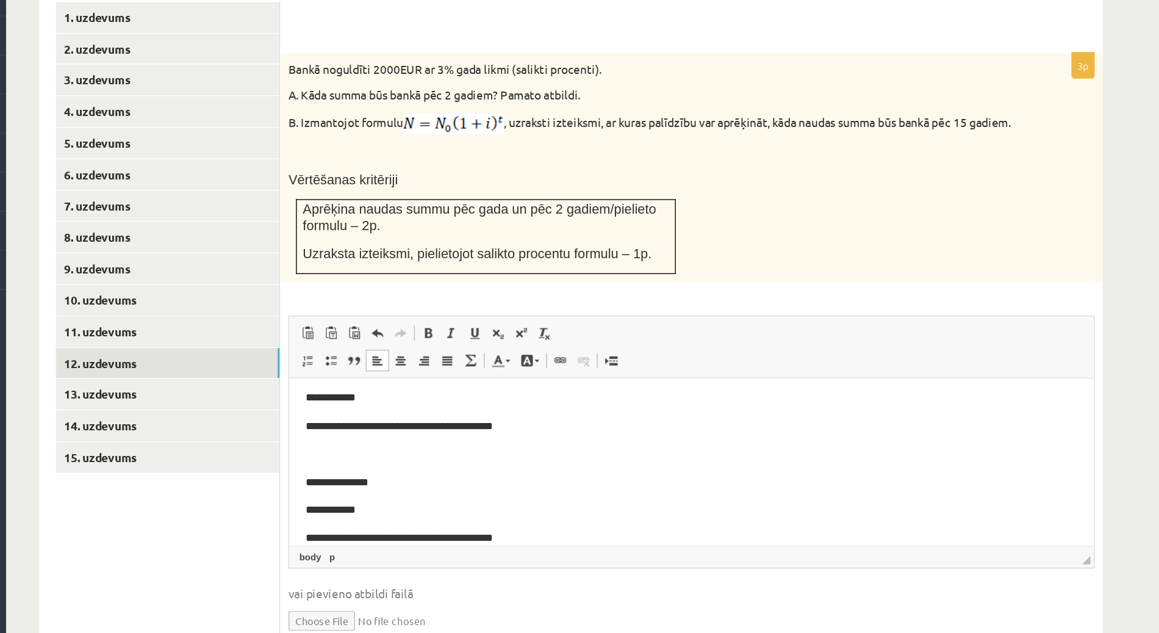
scroll to position [658, 0]
click at [347, 495] on p "**********" at bounding box center [578, 495] width 555 height 13
click at [398, 495] on p "**********" at bounding box center [578, 495] width 555 height 13
click at [450, 496] on p "**********" at bounding box center [578, 495] width 555 height 13
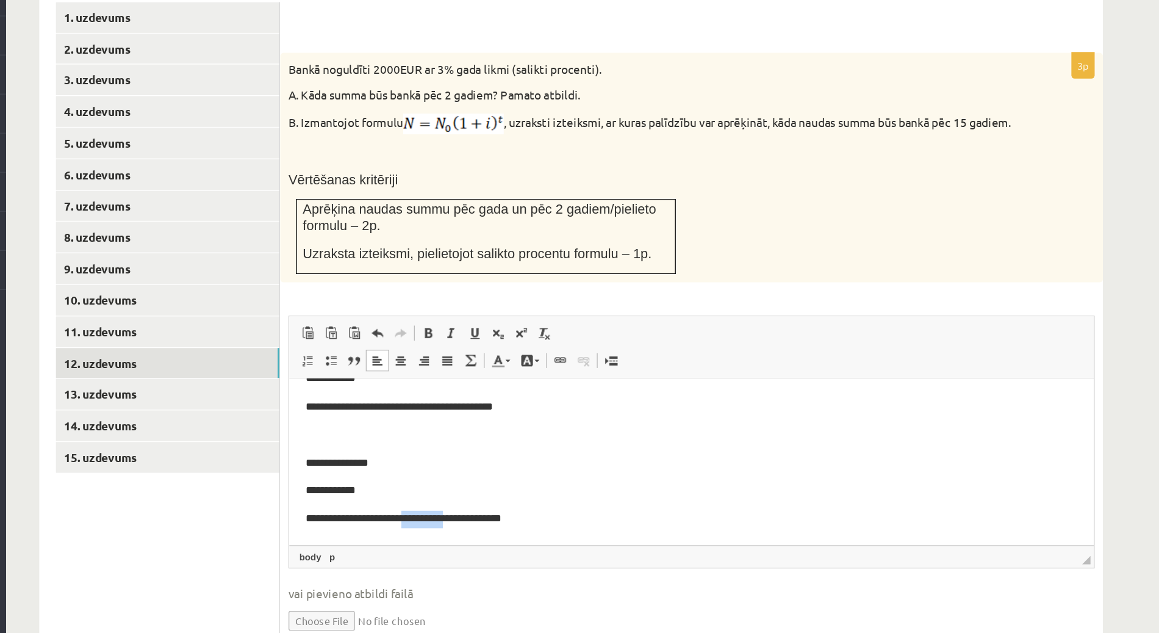
drag, startPoint x: 382, startPoint y: 494, endPoint x: 424, endPoint y: 494, distance: 42.1
click at [424, 494] on html "**********" at bounding box center [584, 409] width 591 height 181
click at [494, 404] on link "Bold Keyboard shortcut Ctrl+B" at bounding box center [492, 412] width 17 height 16
click at [501, 483] on p "**********" at bounding box center [578, 481] width 555 height 13
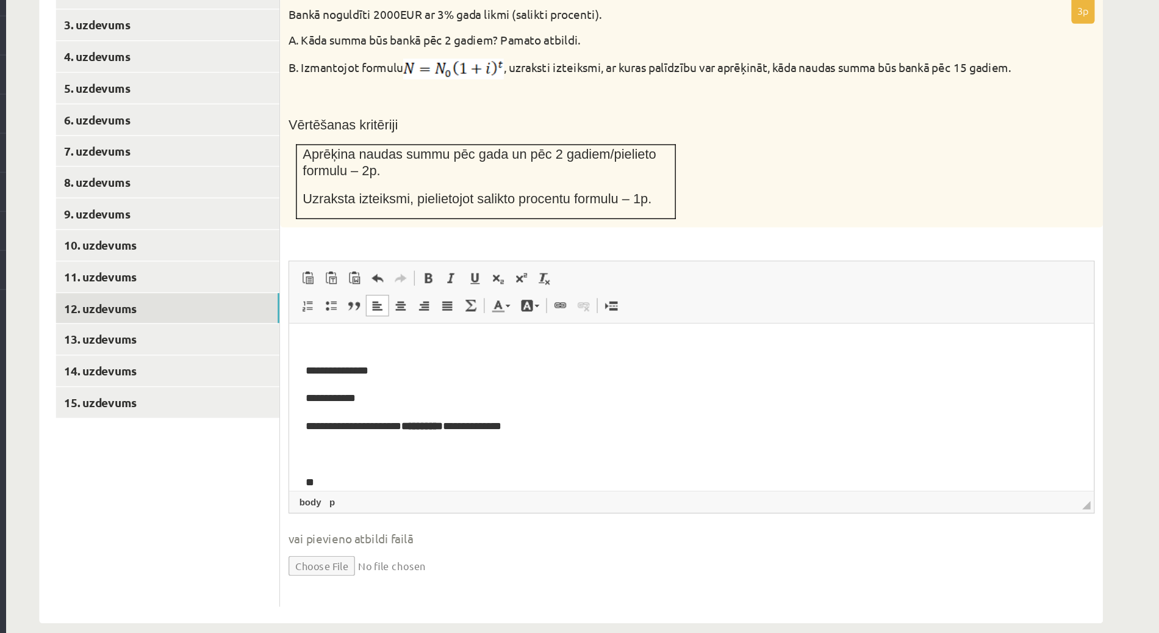
scroll to position [107, 0]
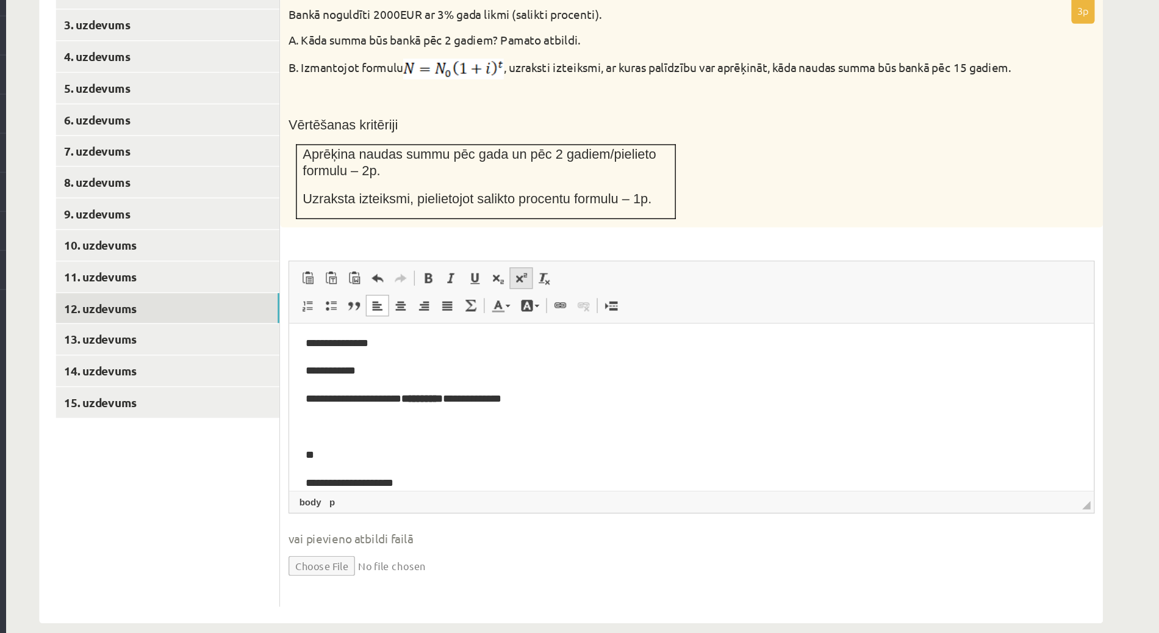
click at [565, 367] on span at bounding box center [561, 372] width 10 height 10
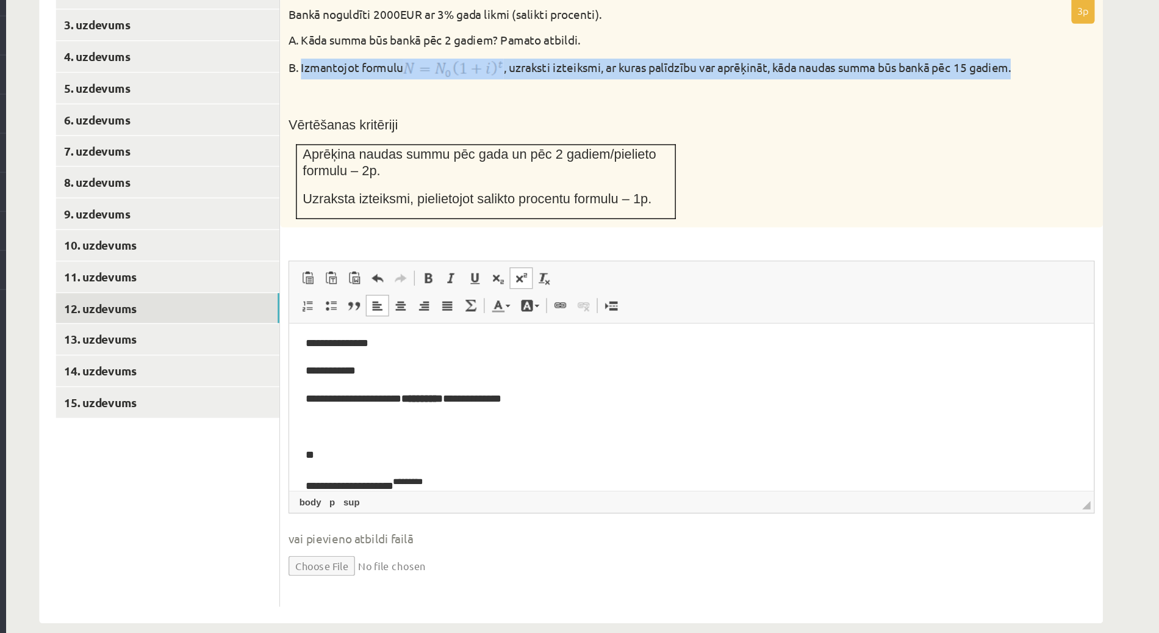
drag, startPoint x: 400, startPoint y: 188, endPoint x: 430, endPoint y: 204, distance: 34.4
click at [430, 211] on p "B. Izmantojot formulu , uzraksti izteiksmi, ar kuras palīdzību var aprēķināt, k…" at bounding box center [655, 218] width 531 height 15
copy p "Izmantojot formulu , uzraksti izteiksmi, ar kuras palīdzību var aprēķināt, kāda…"
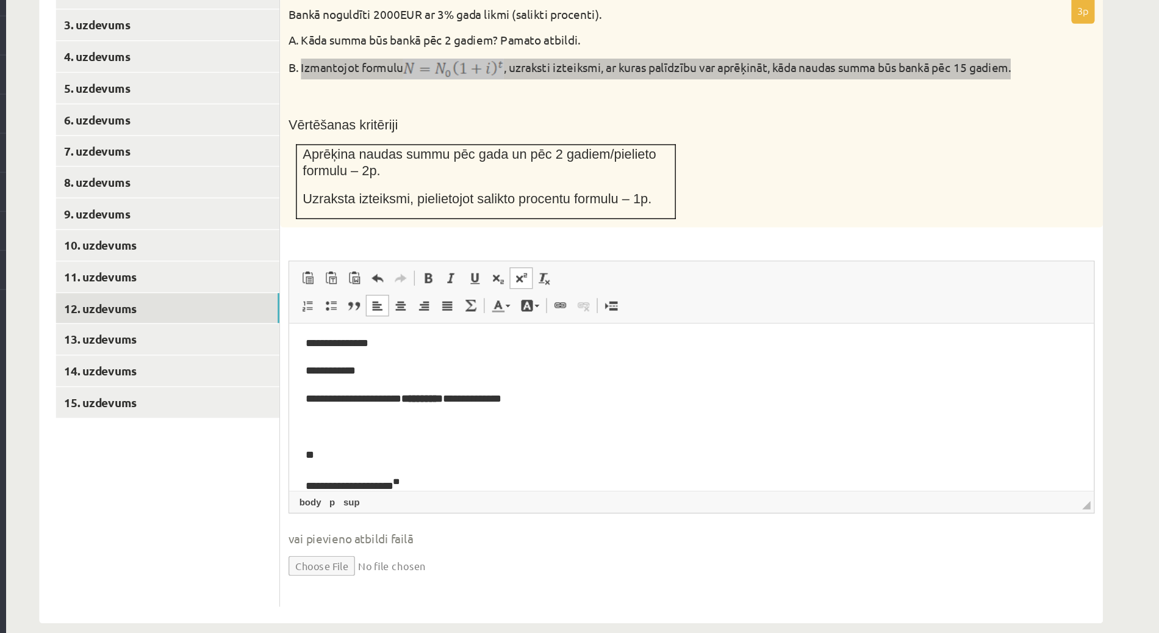
click at [397, 442] on p "**********" at bounding box center [578, 441] width 555 height 15
click at [562, 367] on span at bounding box center [561, 372] width 10 height 10
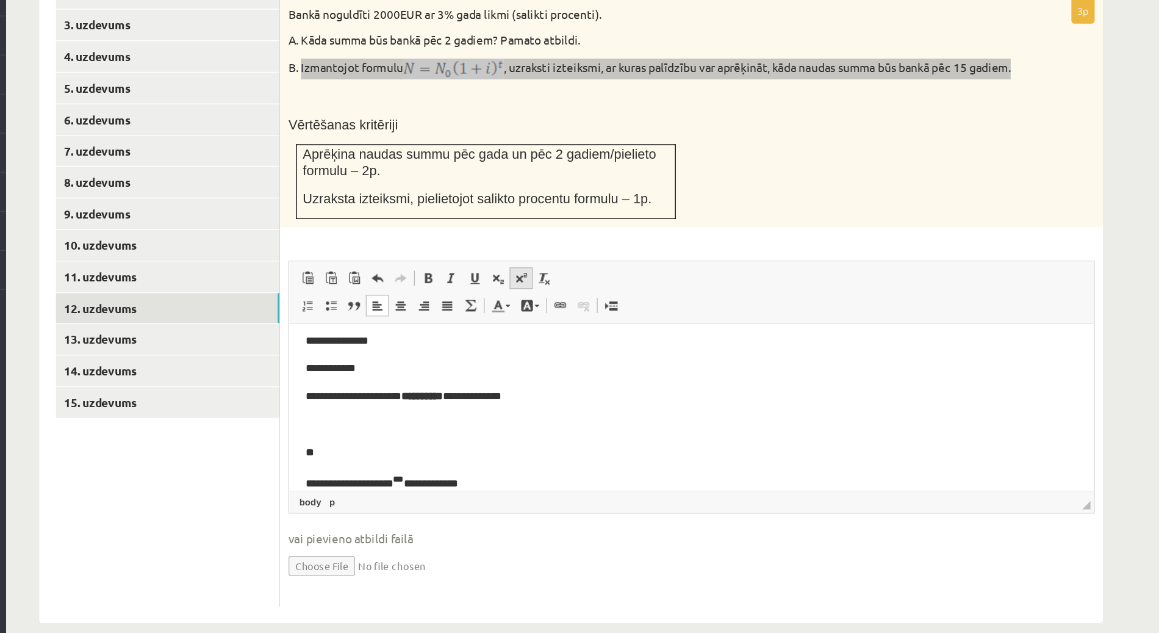
click at [561, 367] on span at bounding box center [561, 372] width 10 height 10
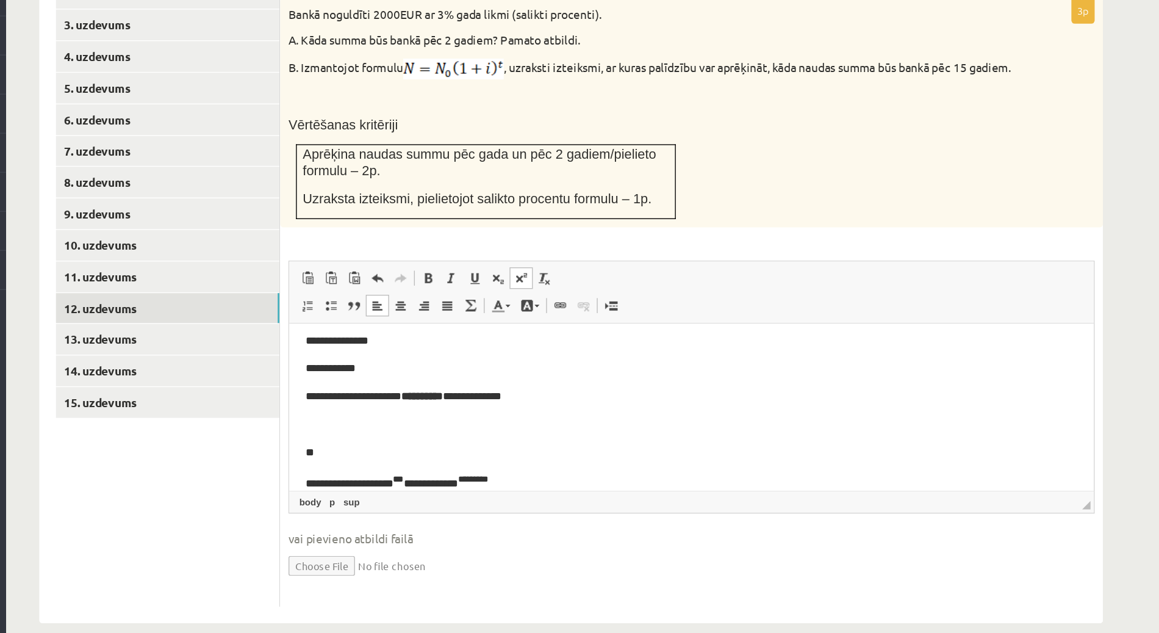
click at [610, 557] on span "vai pievieno atbildi failā" at bounding box center [686, 563] width 592 height 13
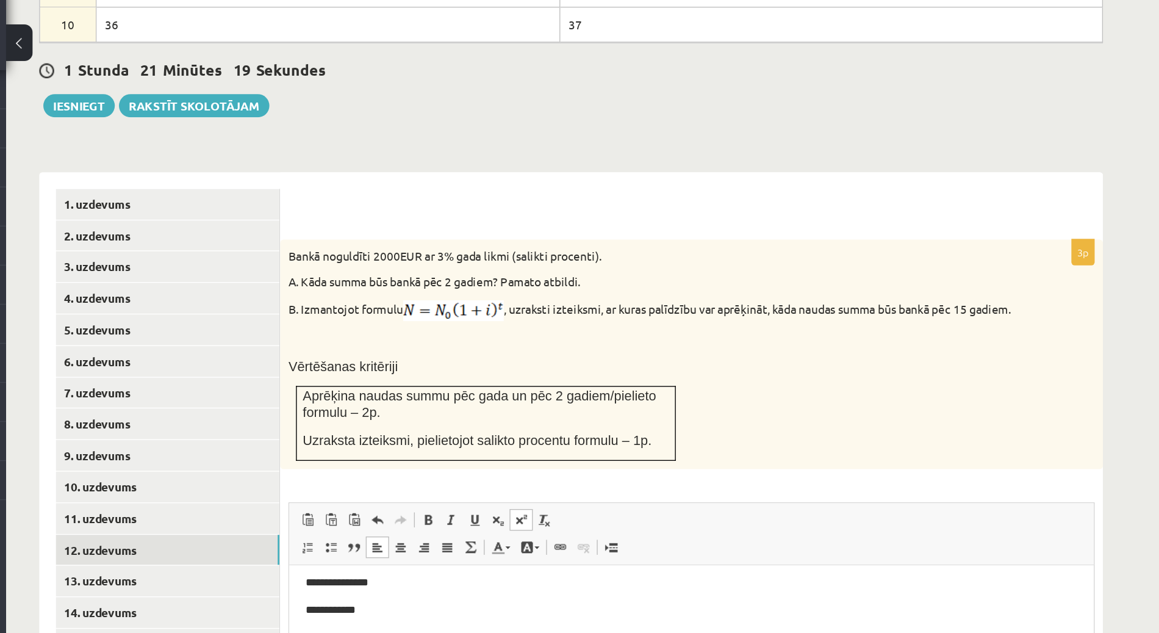
scroll to position [674, 0]
click at [313, 383] on link "11. uzdevums" at bounding box center [302, 394] width 164 height 23
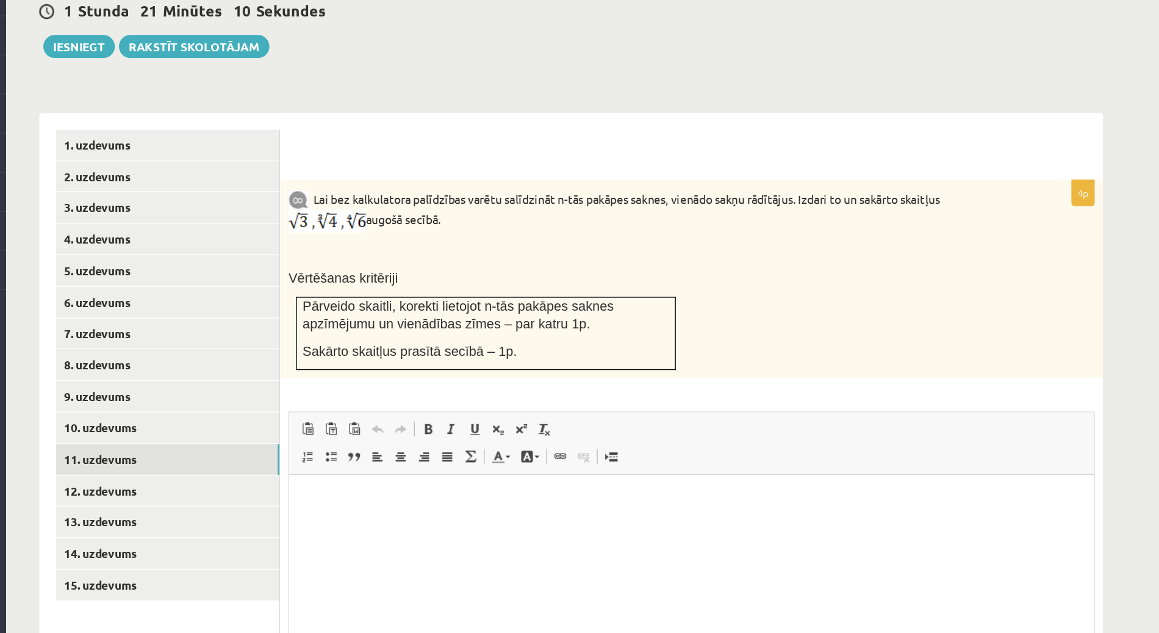
scroll to position [565, 0]
click at [367, 500] on html at bounding box center [584, 491] width 591 height 37
click at [559, 477] on span at bounding box center [561, 482] width 10 height 10
click at [562, 477] on span at bounding box center [561, 482] width 10 height 10
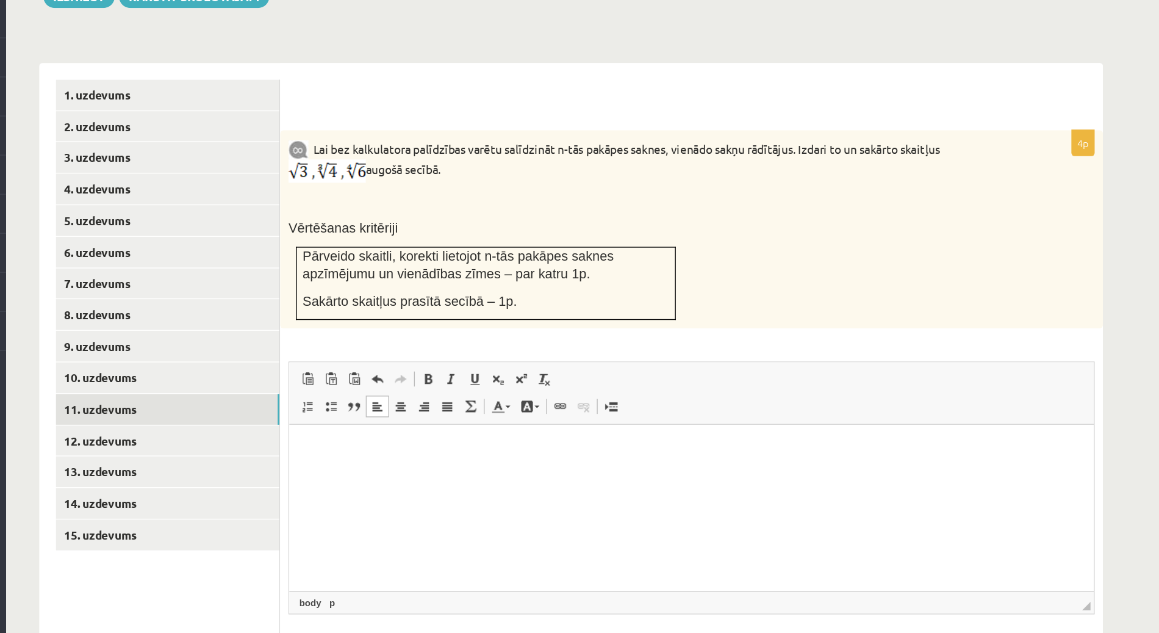
scroll to position [645, 0]
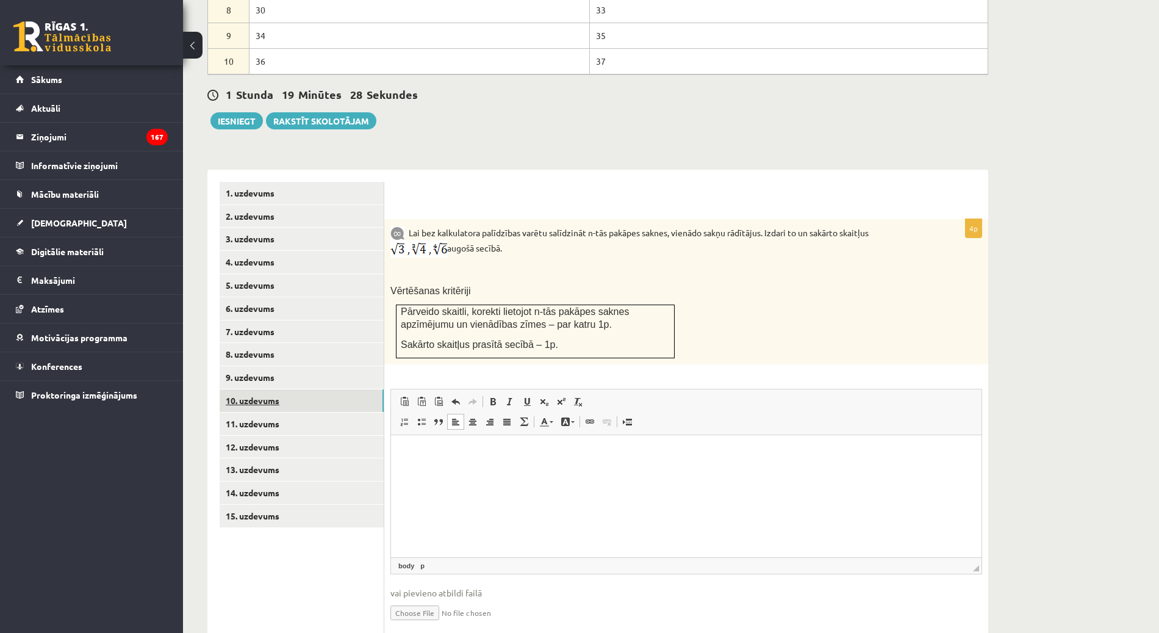
click at [286, 389] on link "10. uzdevums" at bounding box center [302, 400] width 164 height 23
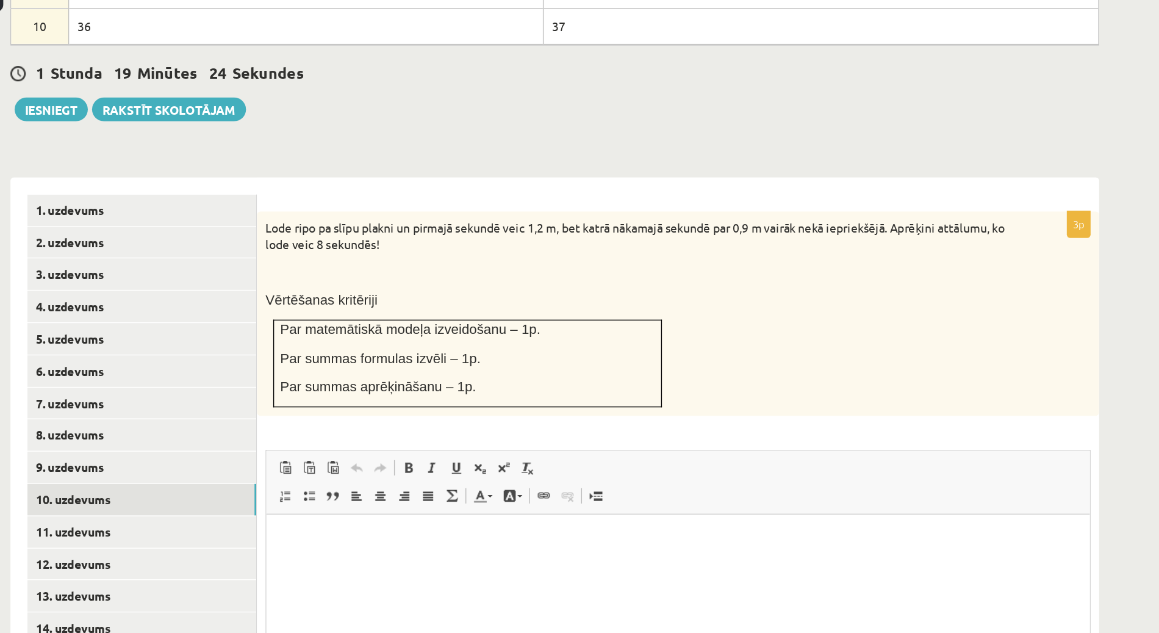
scroll to position [638, 0]
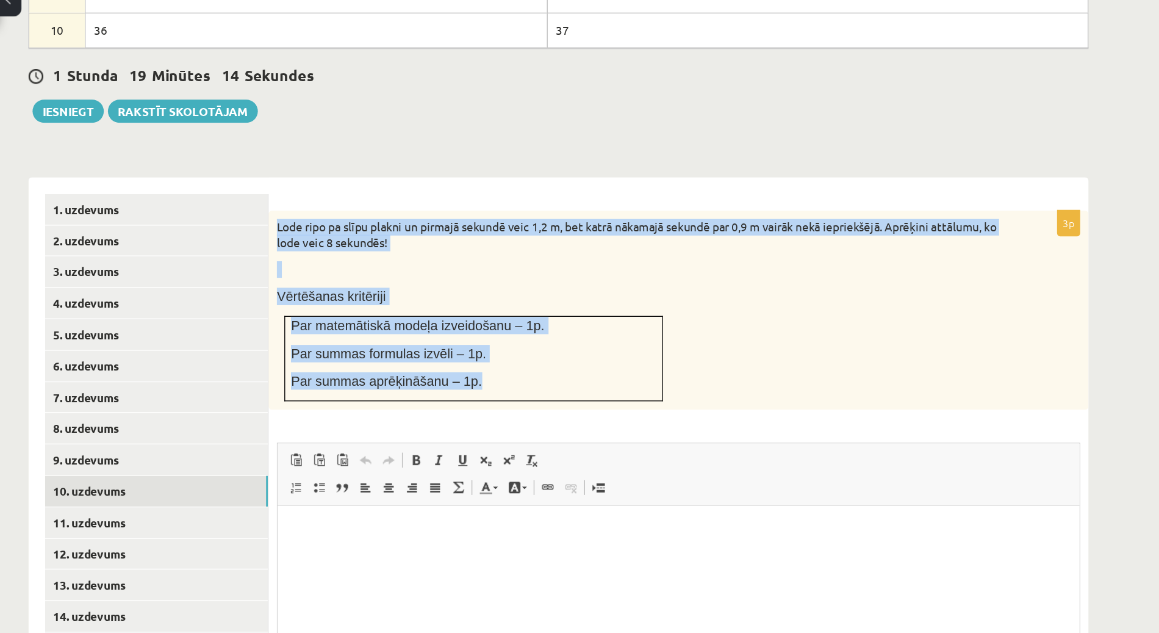
drag, startPoint x: 390, startPoint y: 182, endPoint x: 550, endPoint y: 298, distance: 197.4
click at [550, 298] on div "Lode ripo pa slīpu plakni un pirmajā sekundē veic 1,2 m, bet katrā nākamajā sek…" at bounding box center [686, 274] width 604 height 146
copy div "Lode ripo pa slīpu plakni un pirmajā sekundē veic 1,2 m, bet katrā nākamajā sek…"
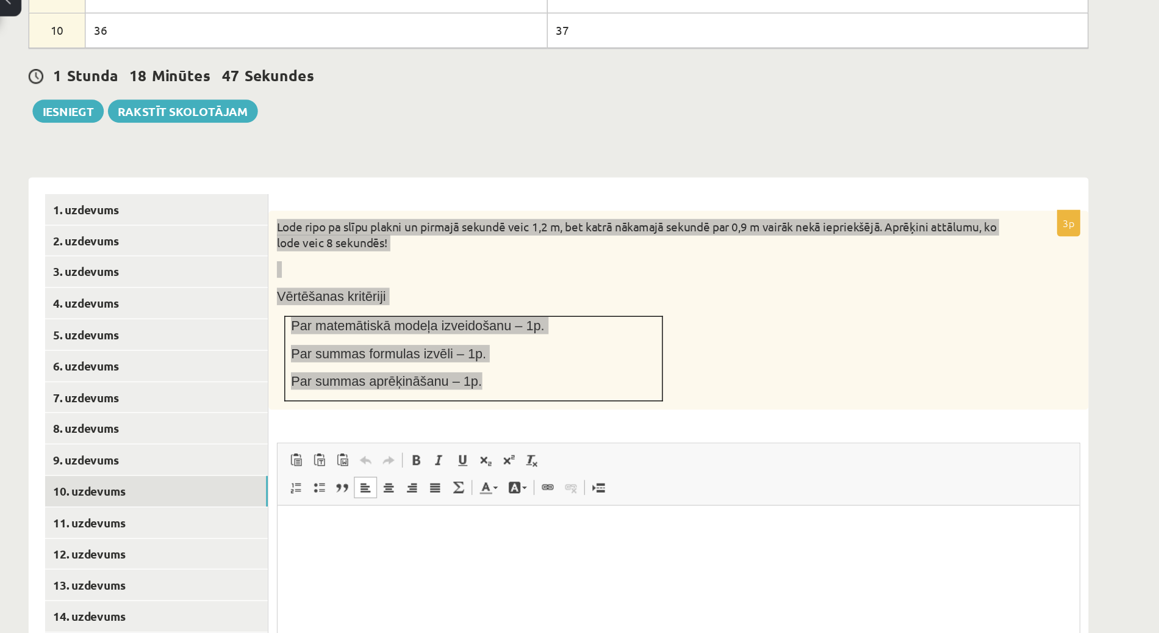
click at [390, 534] on html at bounding box center [572, 523] width 591 height 37
click at [562, 377] on link "Superscript" at bounding box center [561, 385] width 17 height 16
click at [555, 377] on link "Superscript" at bounding box center [561, 385] width 17 height 16
click at [545, 380] on span at bounding box center [544, 385] width 10 height 10
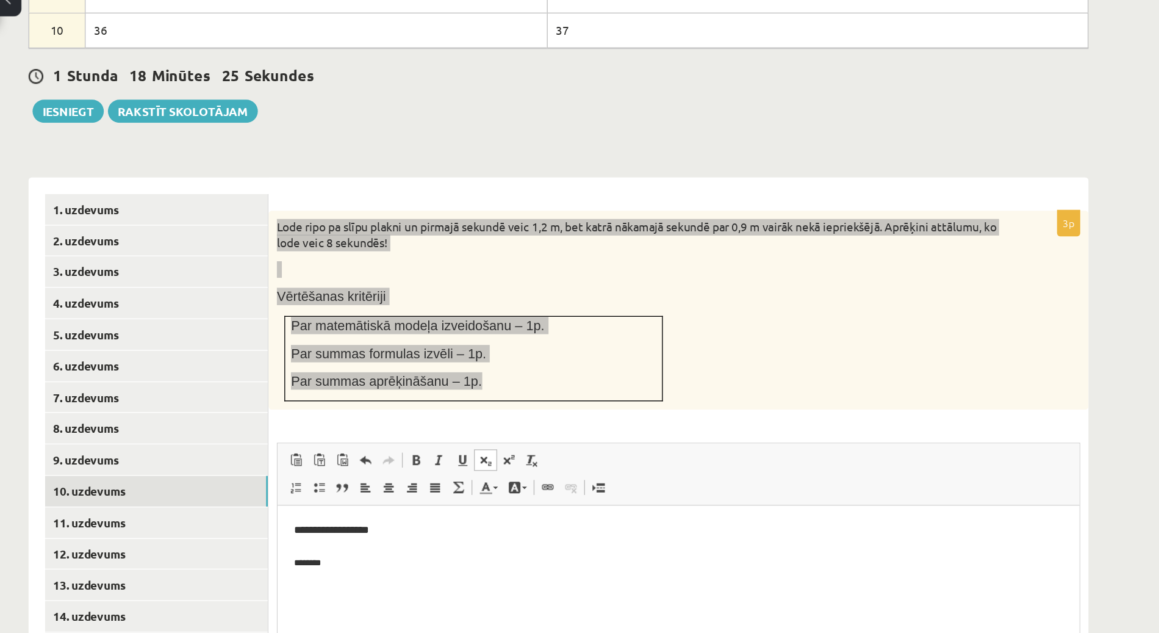
click at [545, 380] on span at bounding box center [544, 385] width 10 height 10
click at [547, 380] on span at bounding box center [544, 385] width 10 height 10
click at [548, 380] on span at bounding box center [544, 385] width 10 height 10
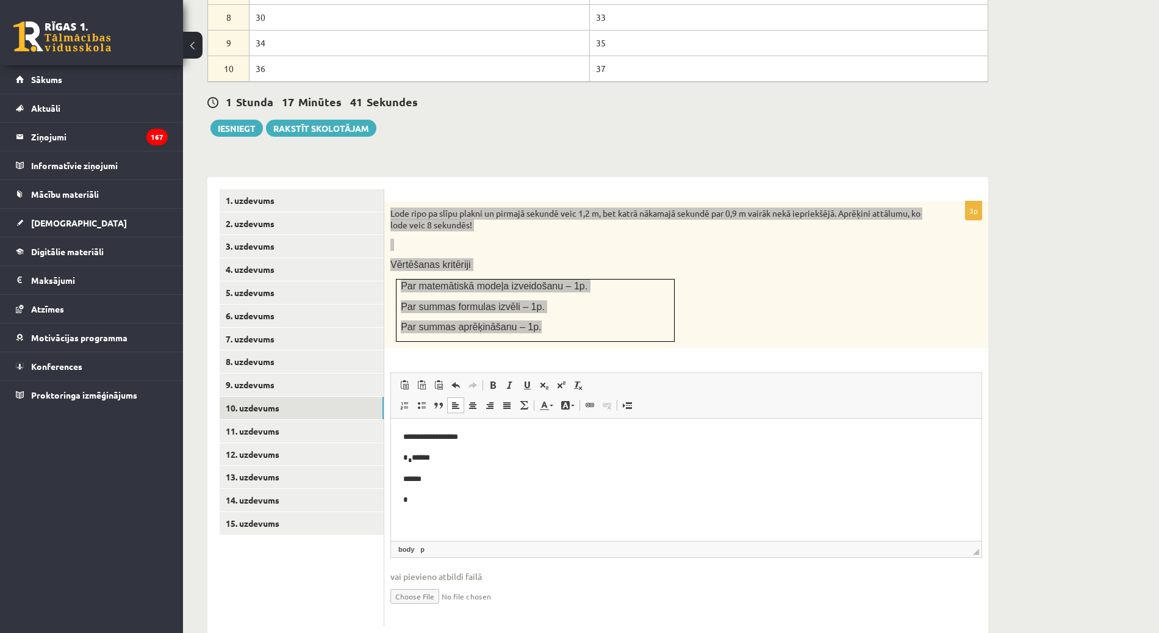
click at [569, 519] on html "**********" at bounding box center [686, 469] width 591 height 100
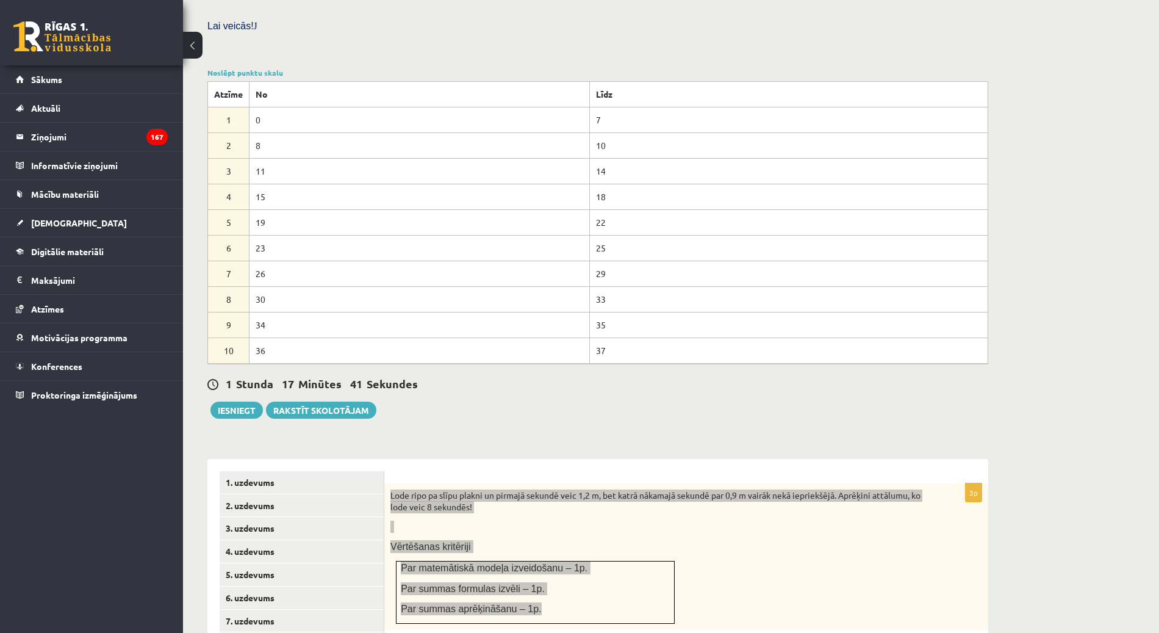
scroll to position [357, 0]
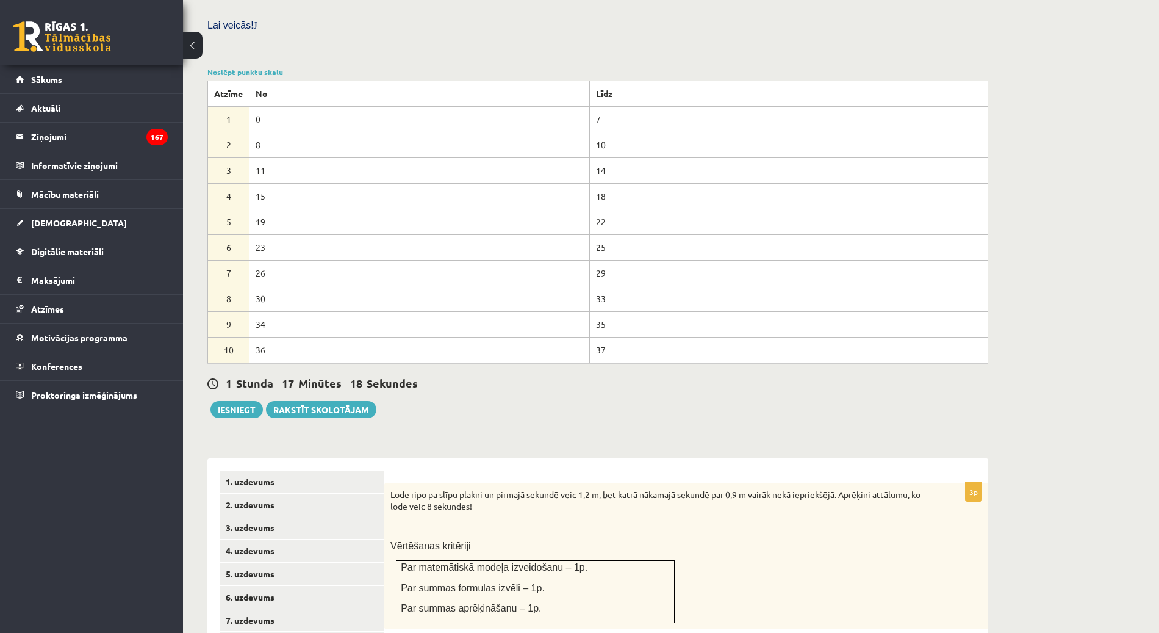
scroll to position [639, 0]
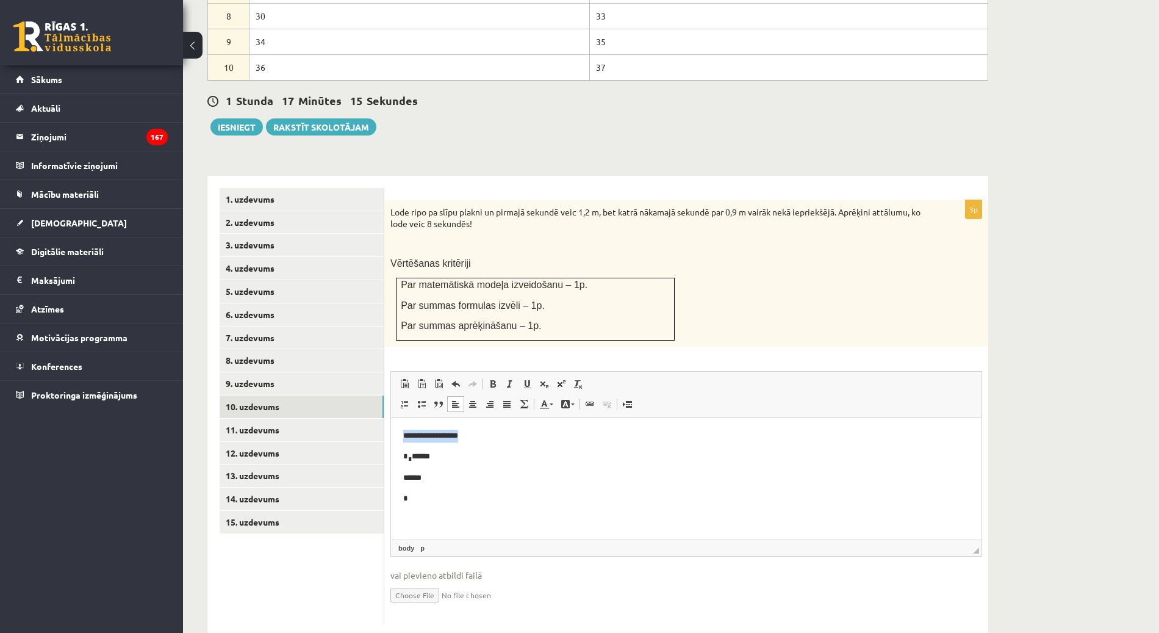
drag, startPoint x: 404, startPoint y: 436, endPoint x: 470, endPoint y: 437, distance: 65.9
click at [470, 437] on p "**********" at bounding box center [686, 435] width 567 height 13
copy p "**********"
click at [407, 434] on p "* * ******" at bounding box center [686, 436] width 567 height 14
click at [408, 457] on p "******" at bounding box center [686, 458] width 567 height 13
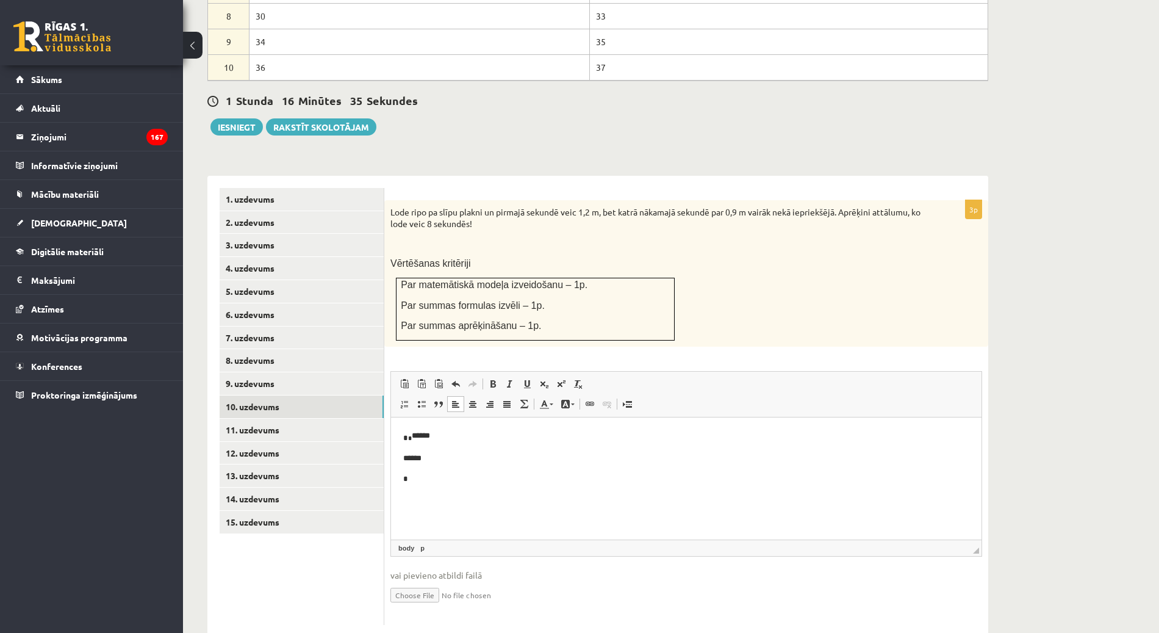
click at [418, 478] on p "*" at bounding box center [686, 479] width 567 height 13
click at [409, 476] on p "***" at bounding box center [686, 479] width 567 height 13
click at [544, 379] on span at bounding box center [544, 384] width 10 height 10
click at [541, 379] on span at bounding box center [544, 384] width 10 height 10
click at [454, 479] on p "* * ******* *" at bounding box center [686, 480] width 567 height 14
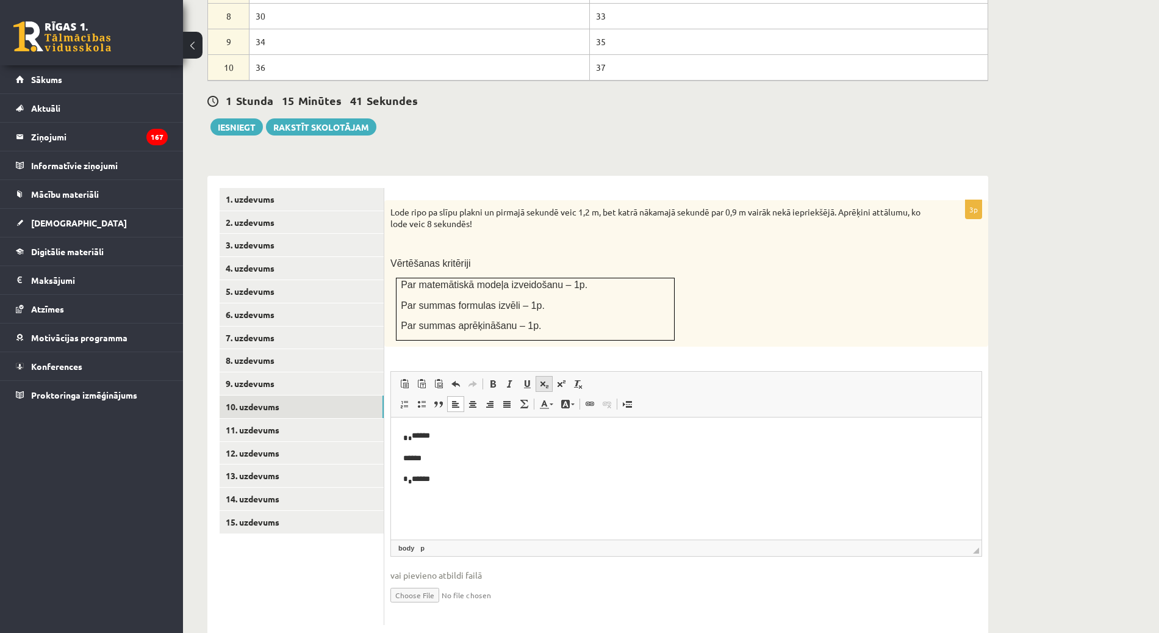
click at [539, 379] on span at bounding box center [544, 384] width 10 height 10
click at [541, 379] on span at bounding box center [544, 384] width 10 height 10
click at [544, 379] on span at bounding box center [544, 384] width 10 height 10
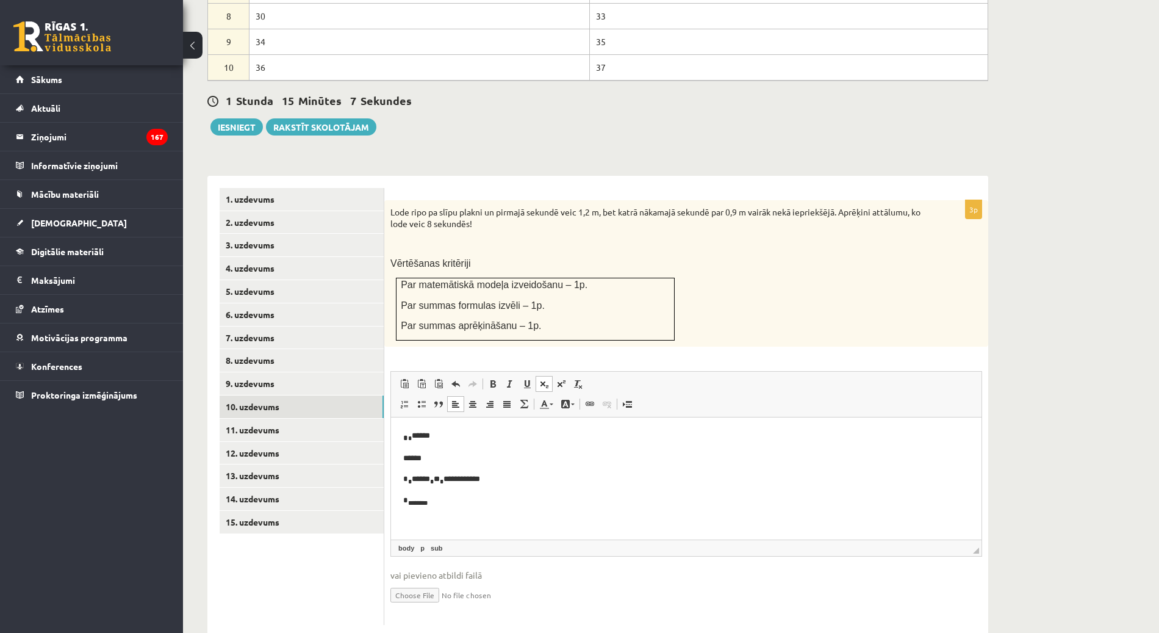
click at [544, 379] on span at bounding box center [544, 384] width 10 height 10
drag, startPoint x: 497, startPoint y: 498, endPoint x: 383, endPoint y: 497, distance: 114.7
click at [391, 497] on html "**********" at bounding box center [686, 468] width 591 height 103
click at [436, 458] on p "******" at bounding box center [686, 458] width 567 height 13
click at [501, 499] on p "**********" at bounding box center [680, 501] width 555 height 14
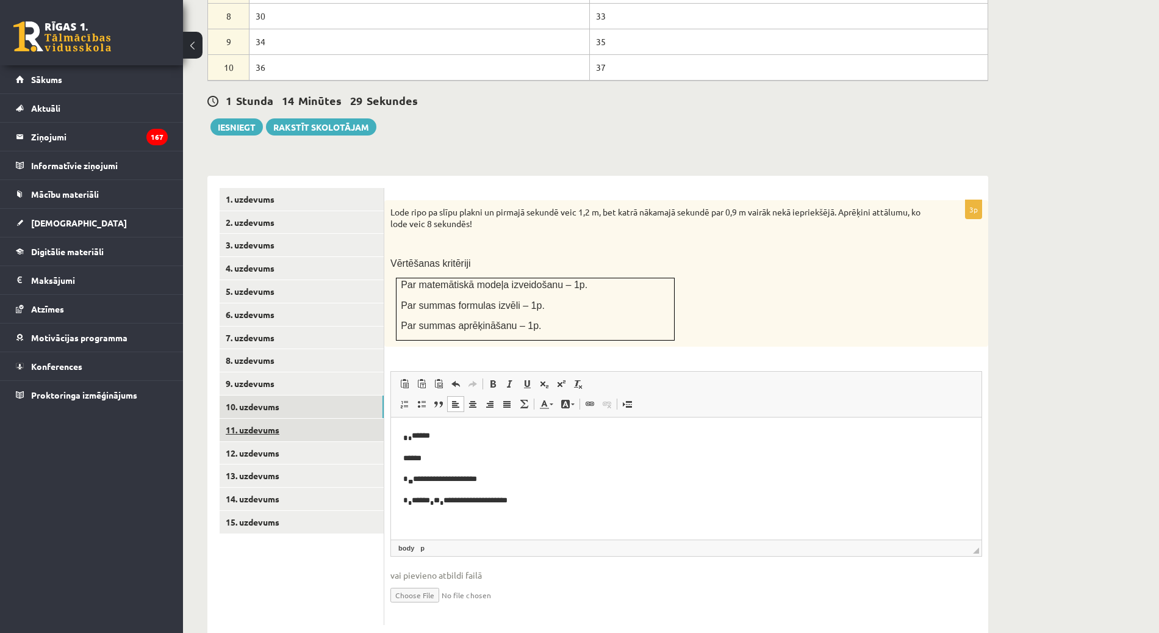
click at [274, 419] on link "11. uzdevums" at bounding box center [302, 430] width 164 height 23
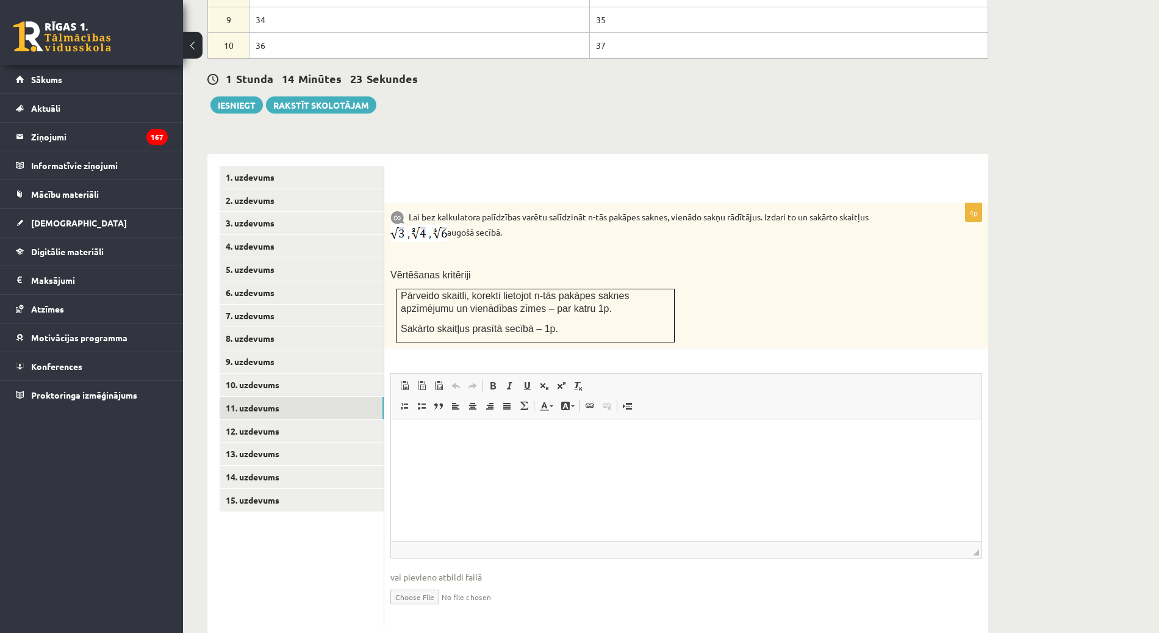
scroll to position [661, 0]
click at [475, 457] on html at bounding box center [686, 438] width 591 height 37
click at [557, 381] on span at bounding box center [561, 386] width 10 height 10
click at [559, 381] on span at bounding box center [561, 386] width 10 height 10
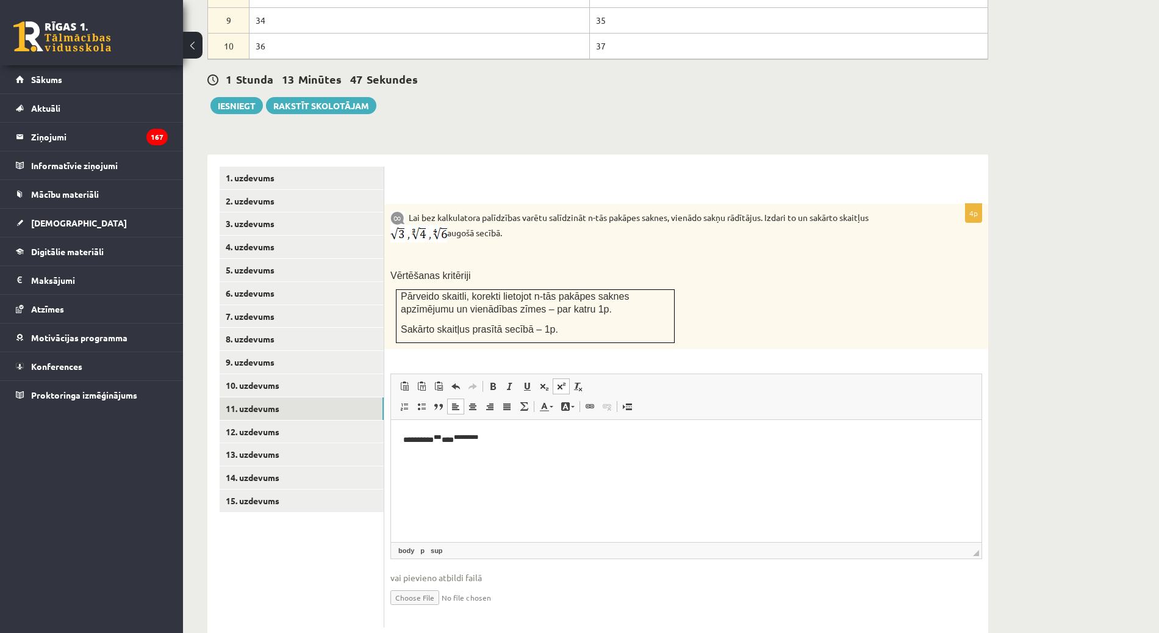
click at [559, 381] on span at bounding box center [561, 386] width 10 height 10
click at [530, 449] on html "**********" at bounding box center [686, 439] width 591 height 39
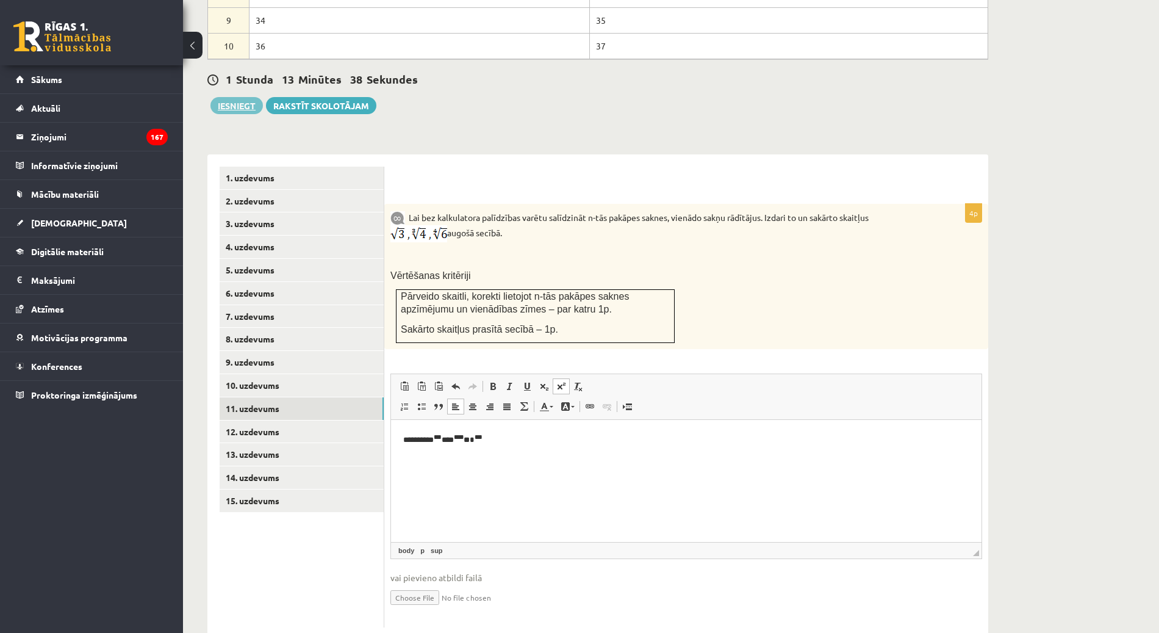
click at [238, 97] on button "Iesniegt" at bounding box center [236, 105] width 52 height 17
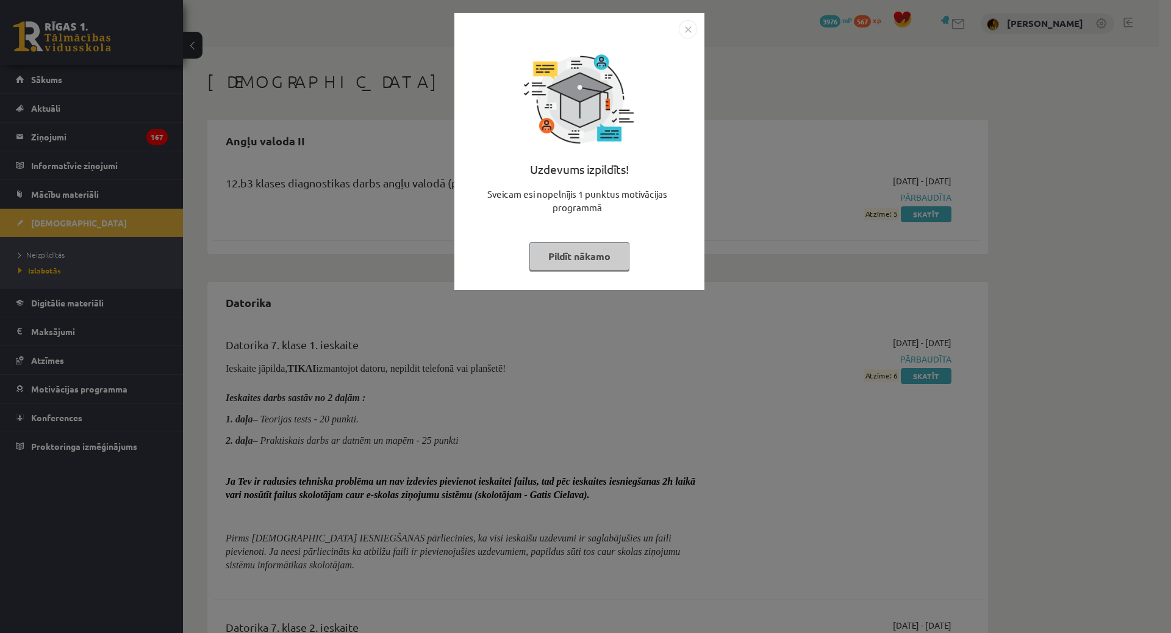
click at [594, 256] on button "Pildīt nākamo" at bounding box center [580, 256] width 100 height 28
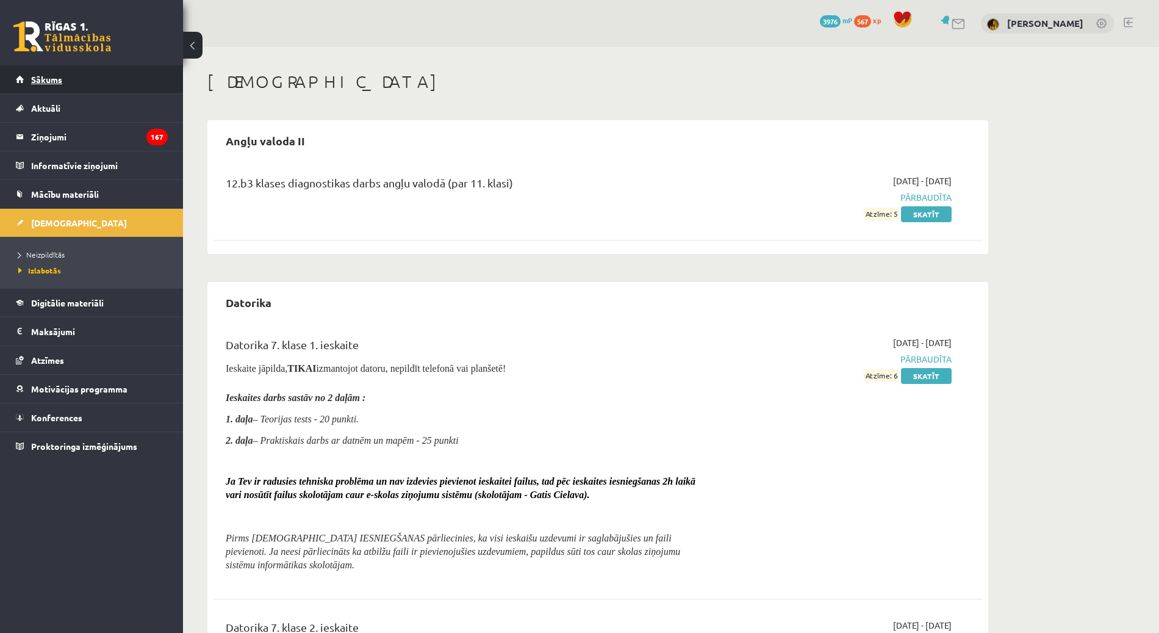
click at [40, 77] on span "Sākums" at bounding box center [46, 79] width 31 height 11
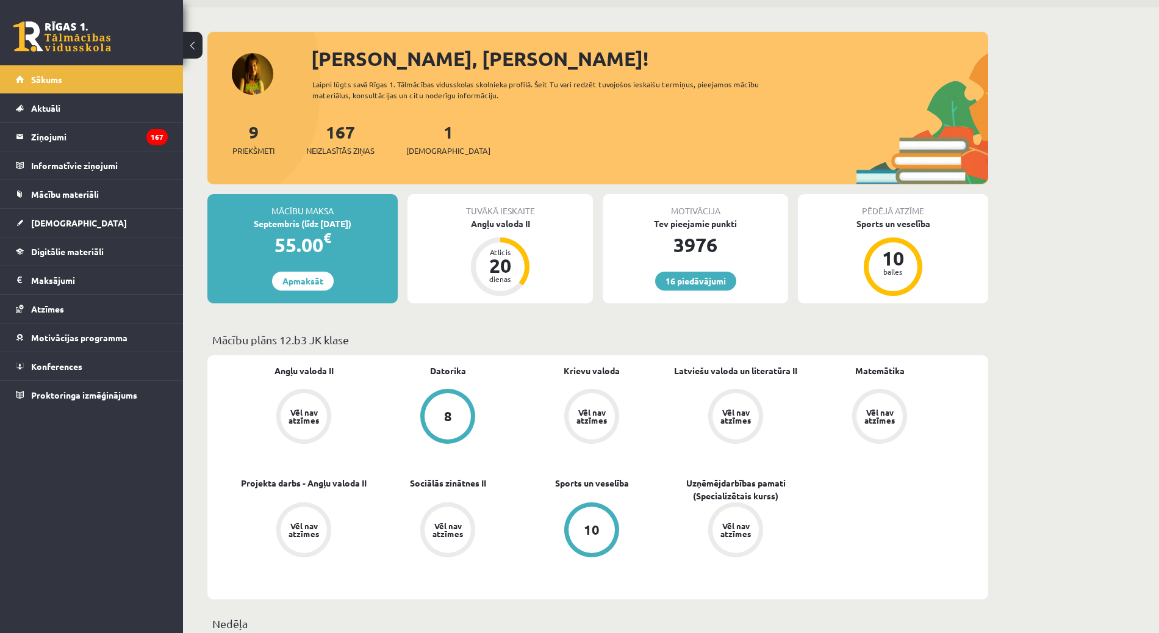
scroll to position [41, 0]
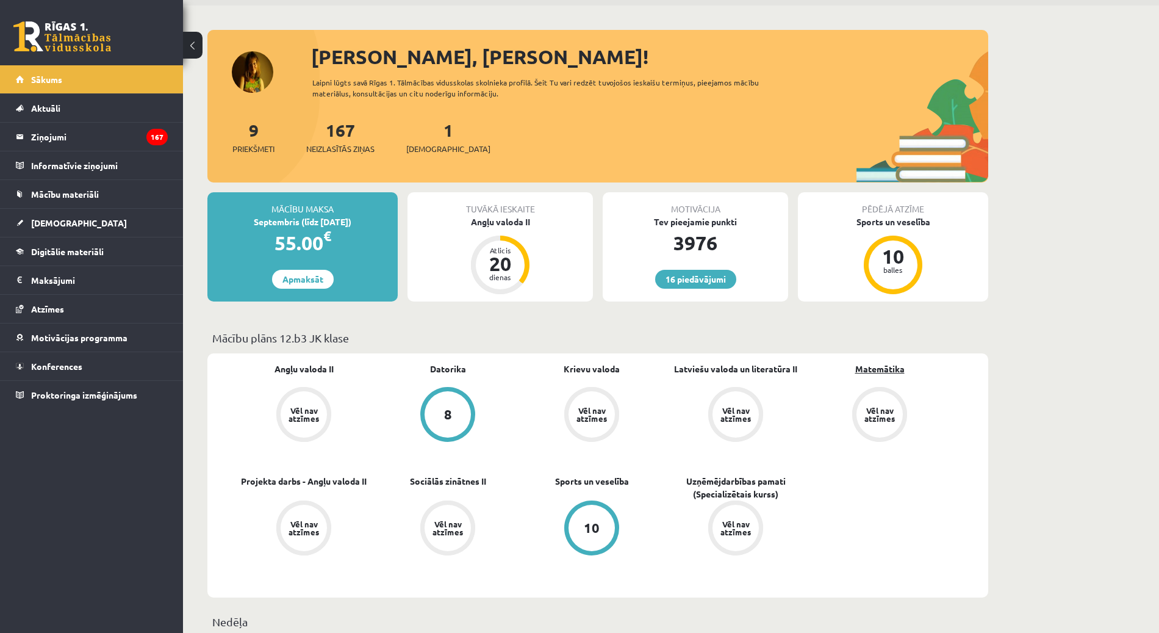
click at [873, 370] on link "Matemātika" at bounding box center [879, 368] width 49 height 13
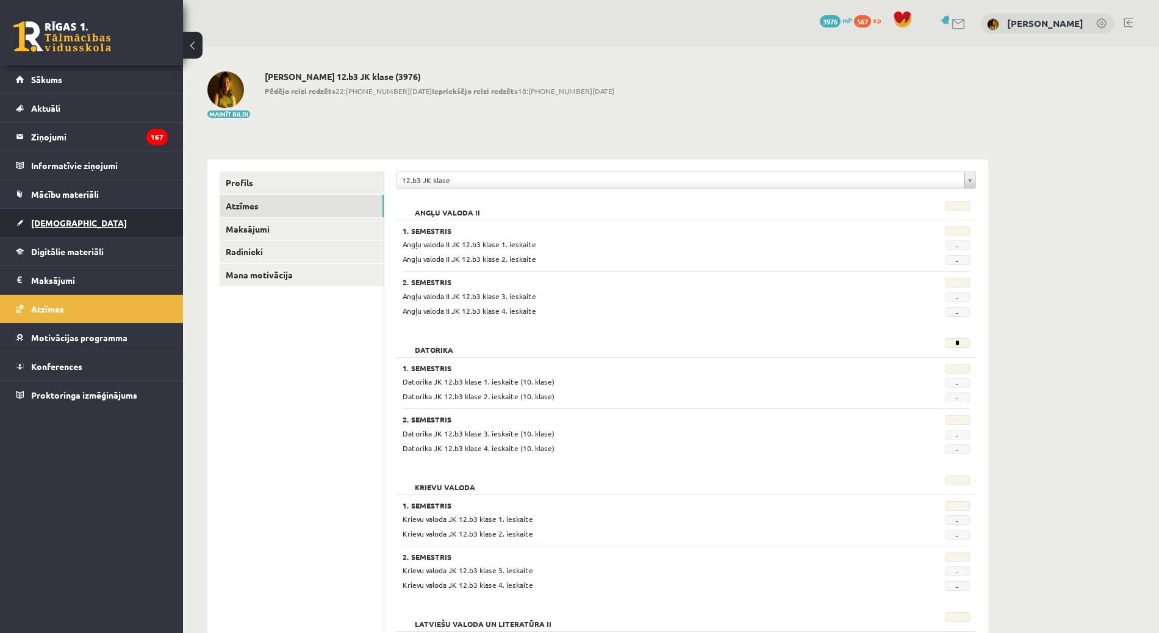
click at [69, 221] on link "[DEMOGRAPHIC_DATA]" at bounding box center [92, 223] width 152 height 28
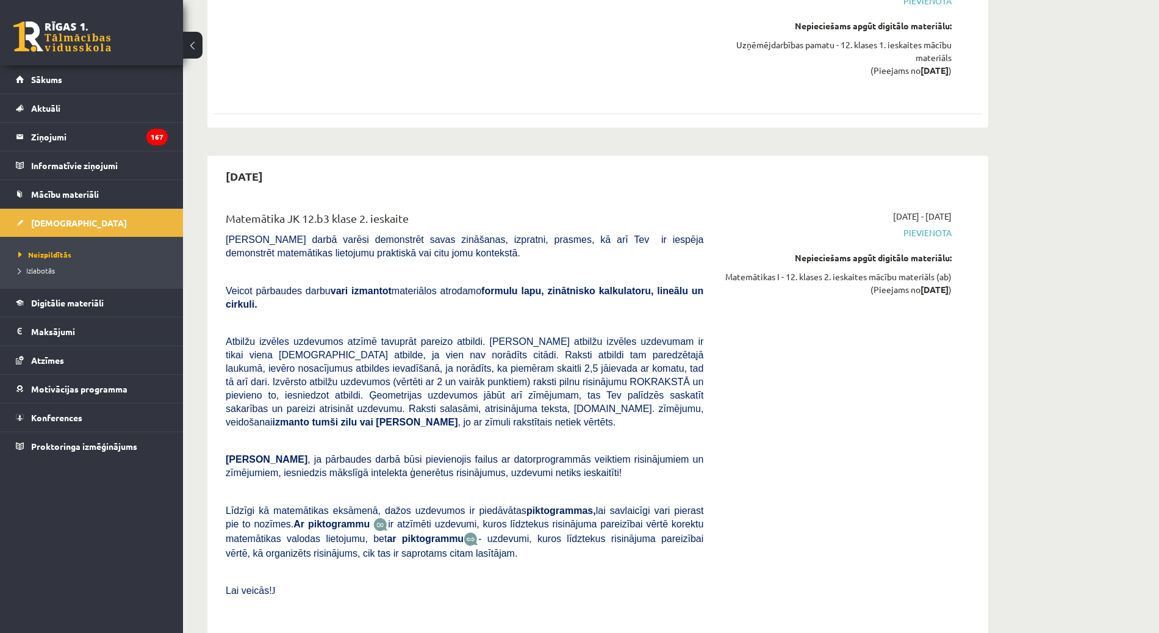
scroll to position [2312, 0]
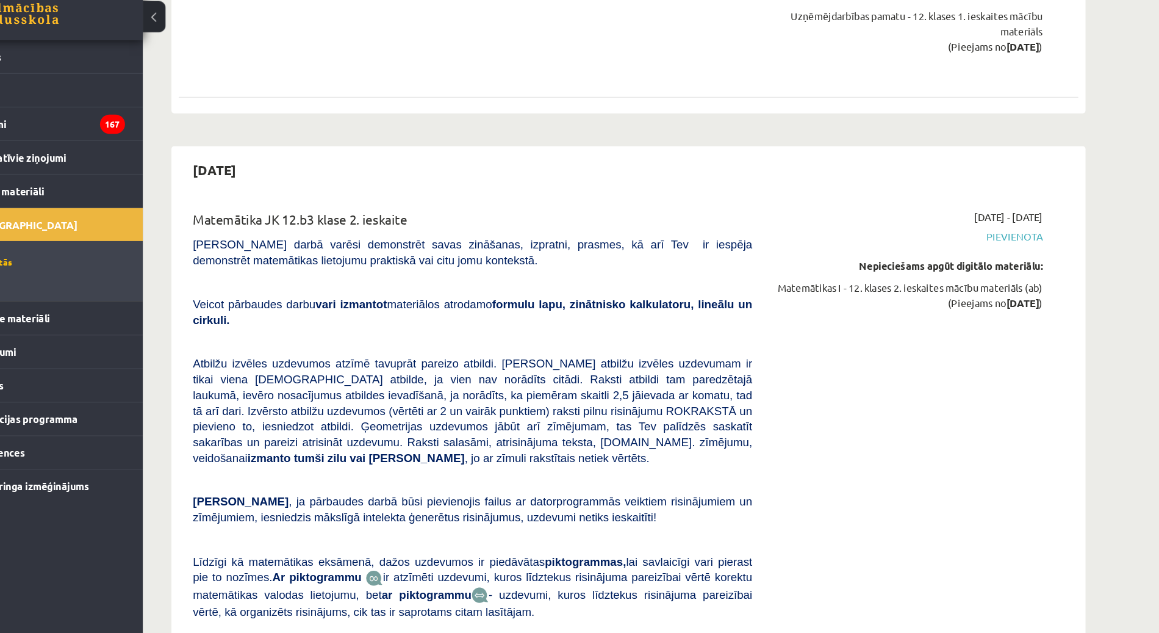
drag, startPoint x: 227, startPoint y: 143, endPoint x: 292, endPoint y: 142, distance: 64.7
click at [275, 162] on h2 "[DATE]" at bounding box center [245, 176] width 62 height 29
